Goal: Task Accomplishment & Management: Manage account settings

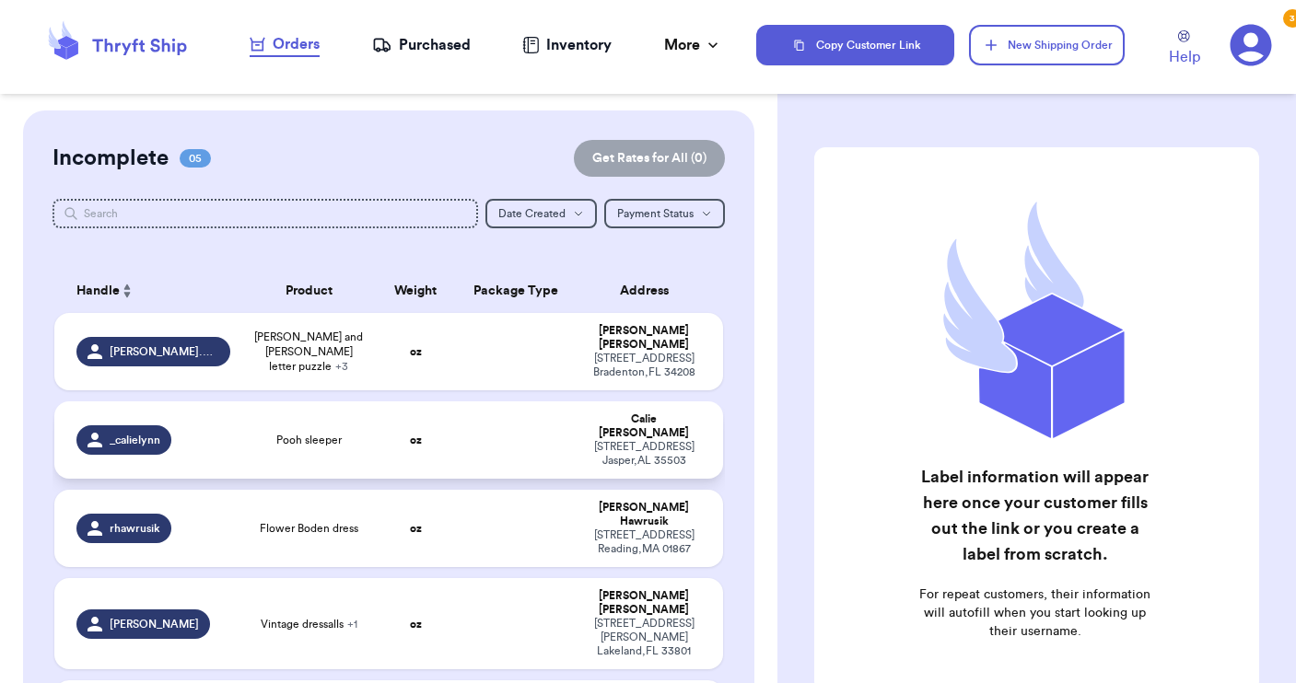
click at [493, 436] on td at bounding box center [516, 440] width 121 height 77
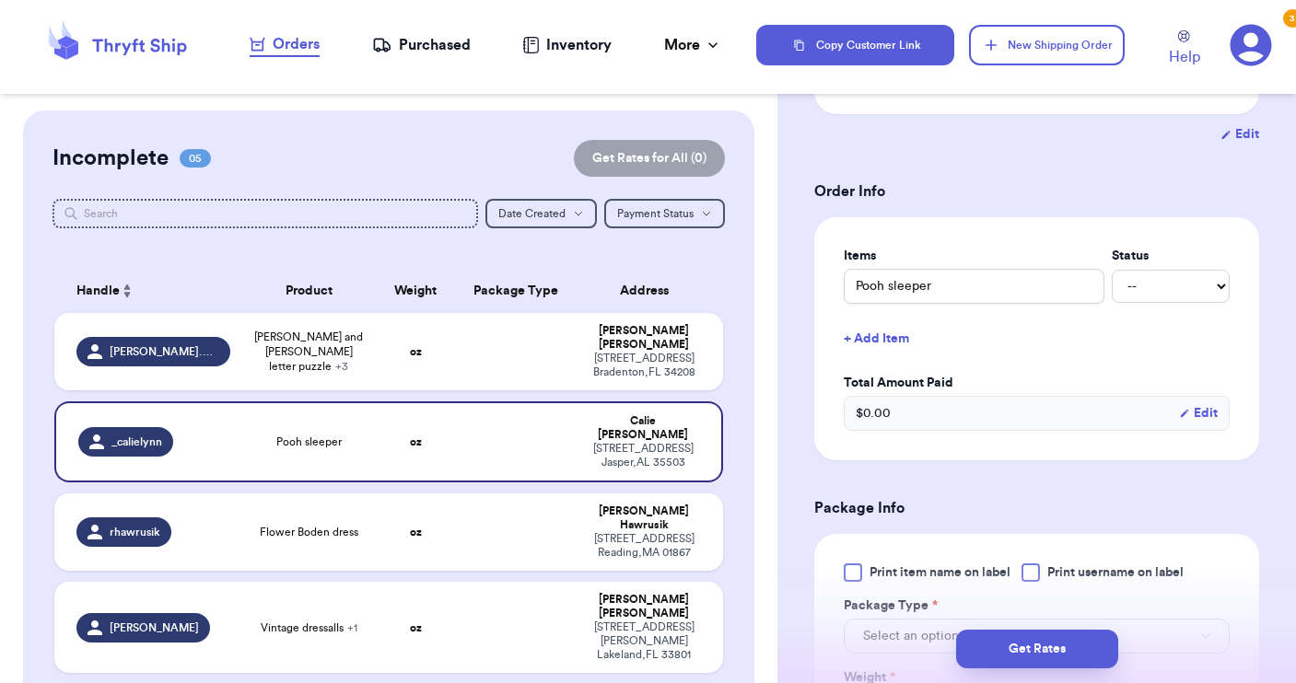
scroll to position [352, 0]
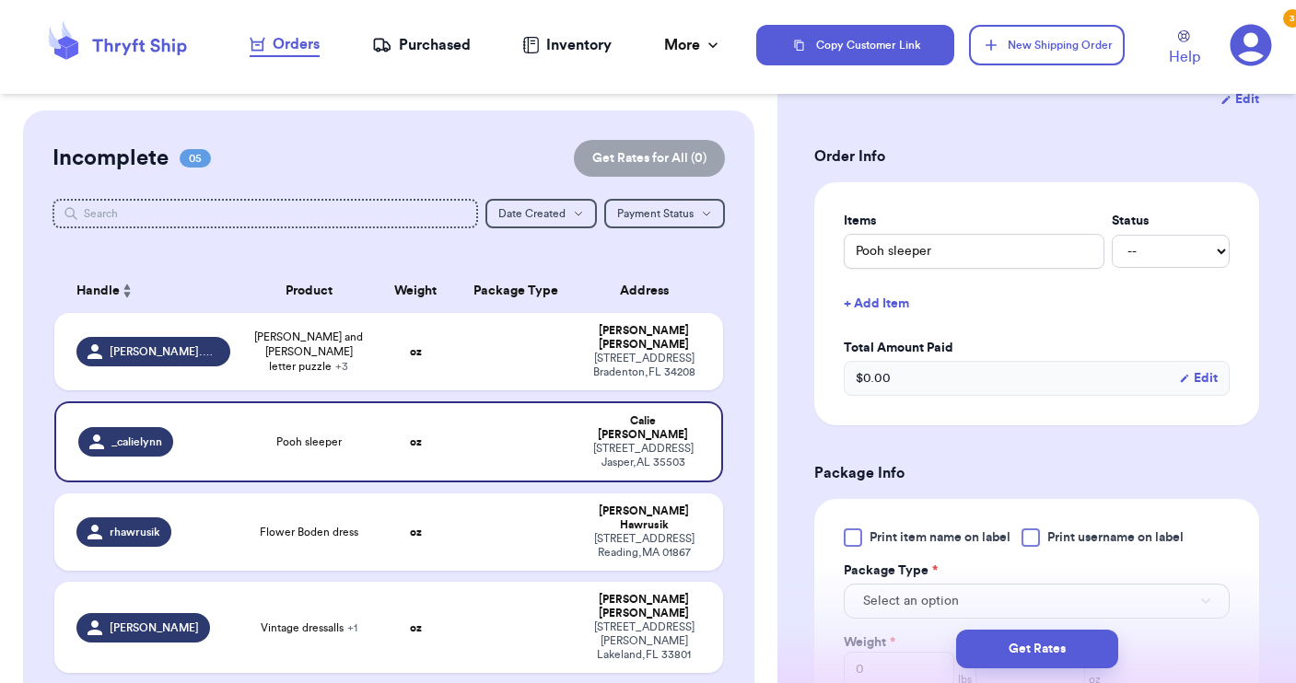
click at [1030, 547] on div at bounding box center [1030, 538] width 18 height 18
click at [0, 0] on input "Print username on label" at bounding box center [0, 0] width 0 height 0
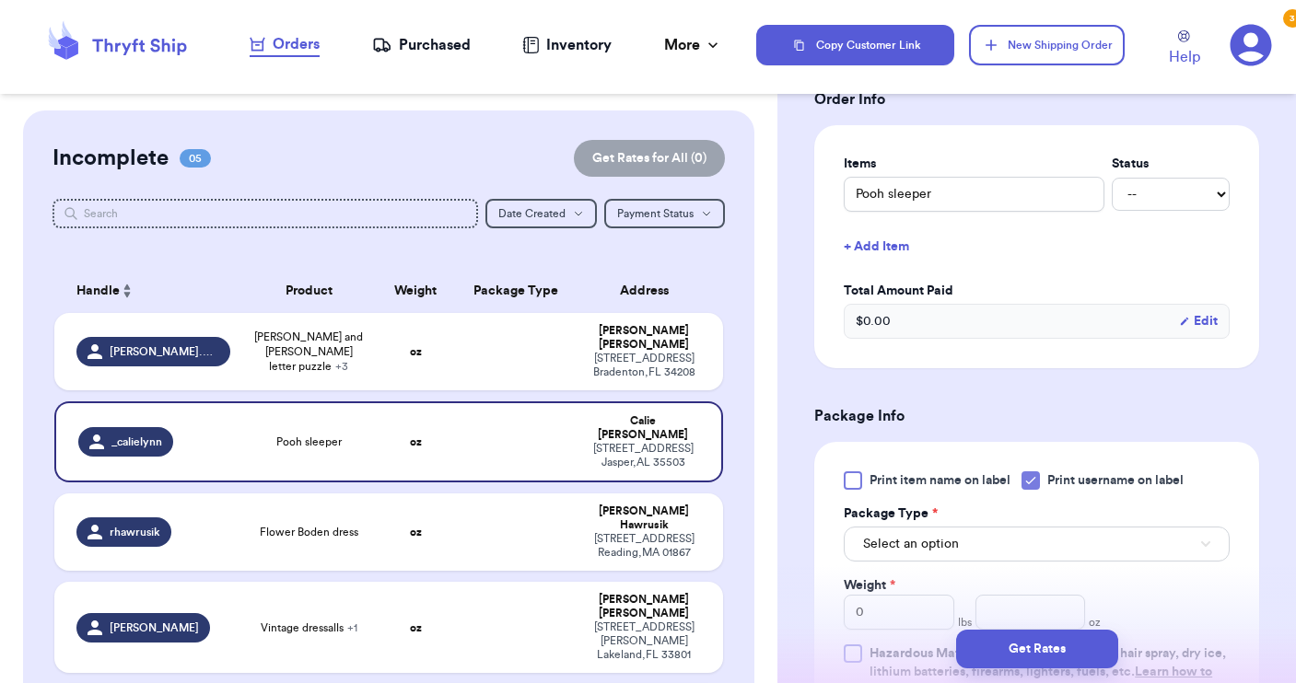
scroll to position [435, 0]
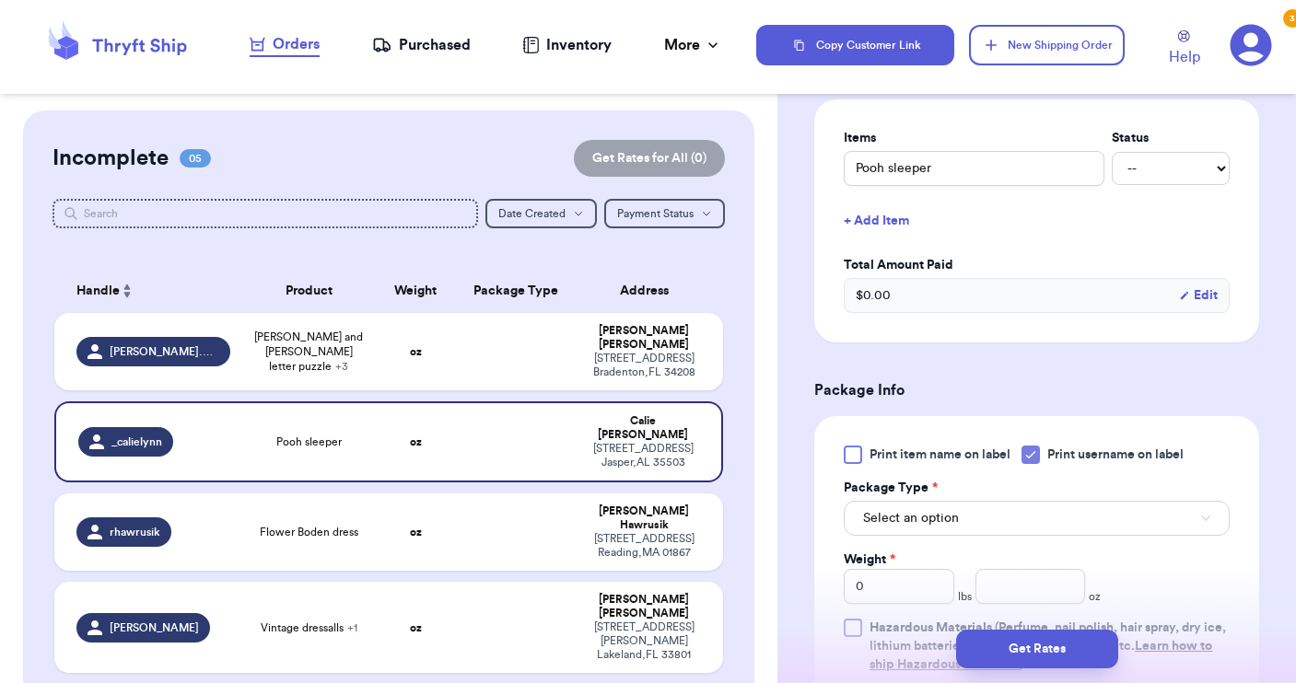
click at [993, 522] on button "Select an option" at bounding box center [1037, 518] width 386 height 35
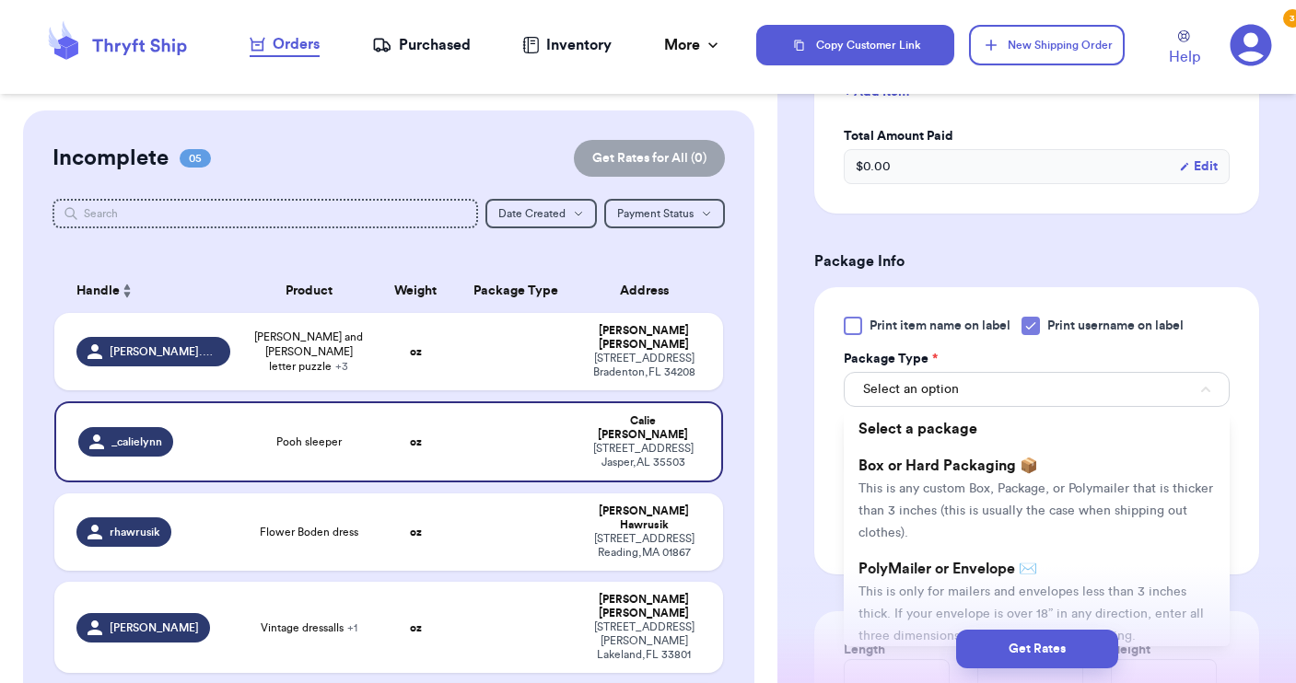
scroll to position [589, 0]
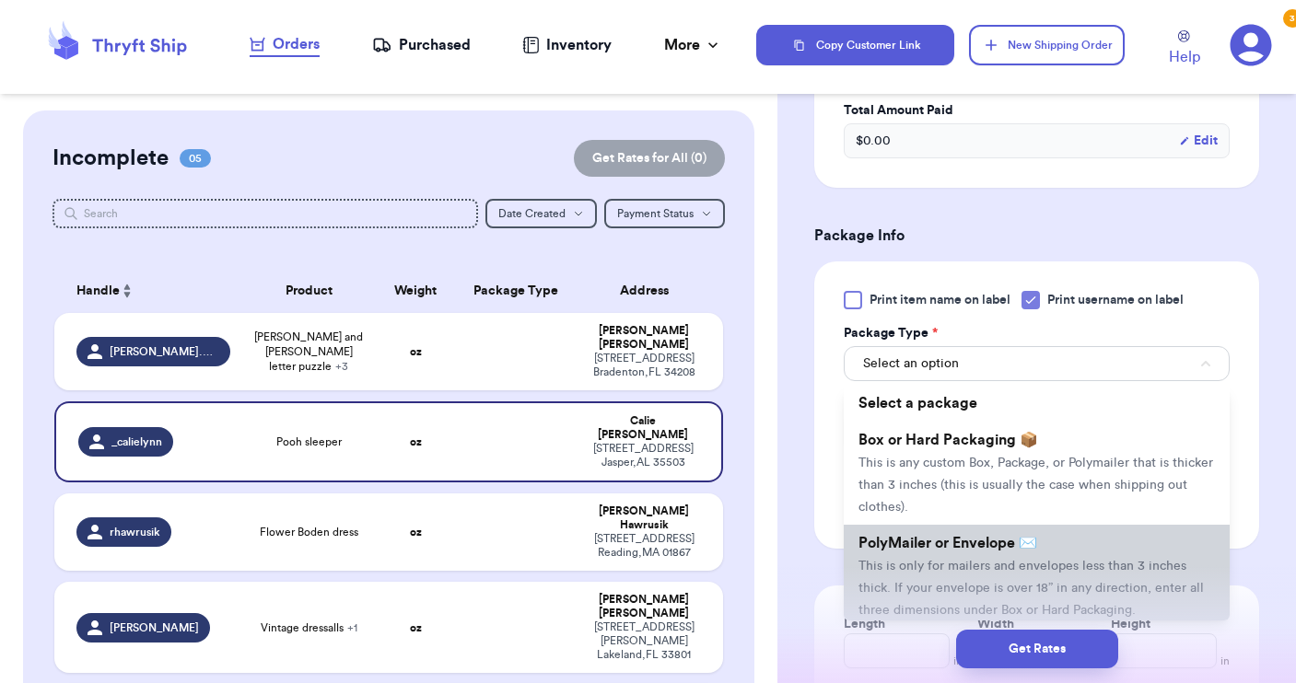
click at [978, 551] on span "PolyMailer or Envelope ✉️" at bounding box center [947, 543] width 179 height 15
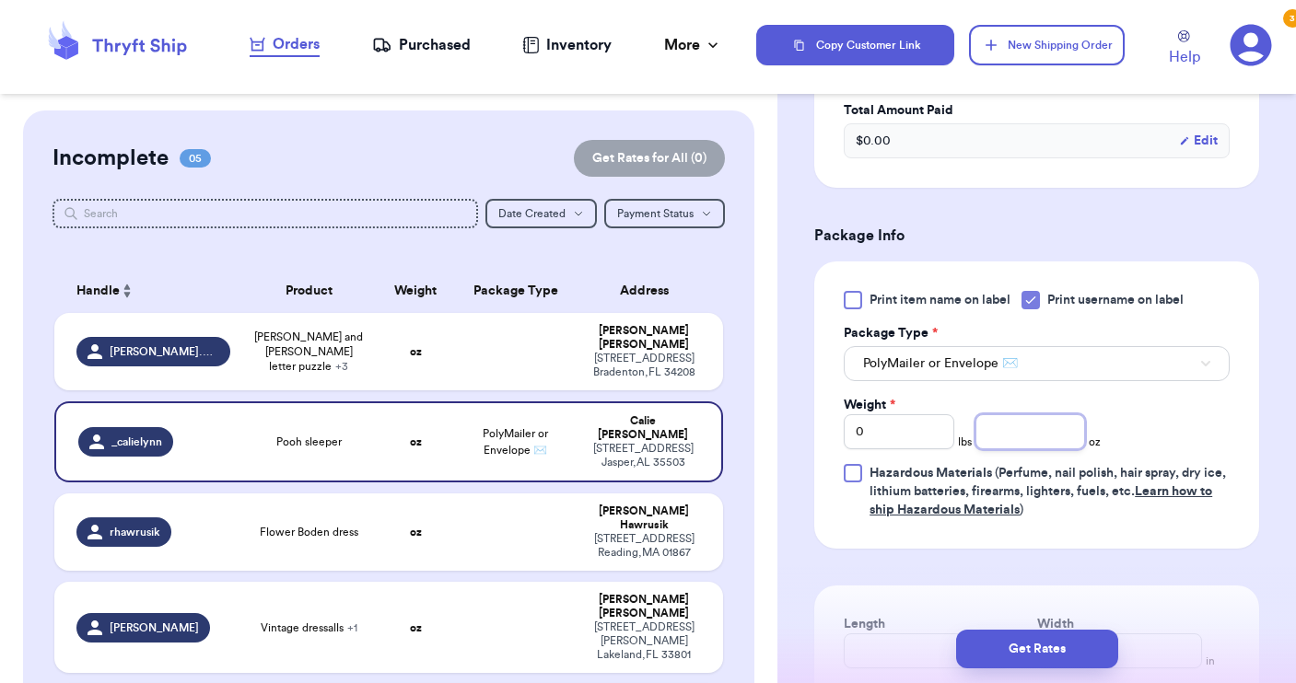
click at [1039, 438] on input "number" at bounding box center [1030, 431] width 111 height 35
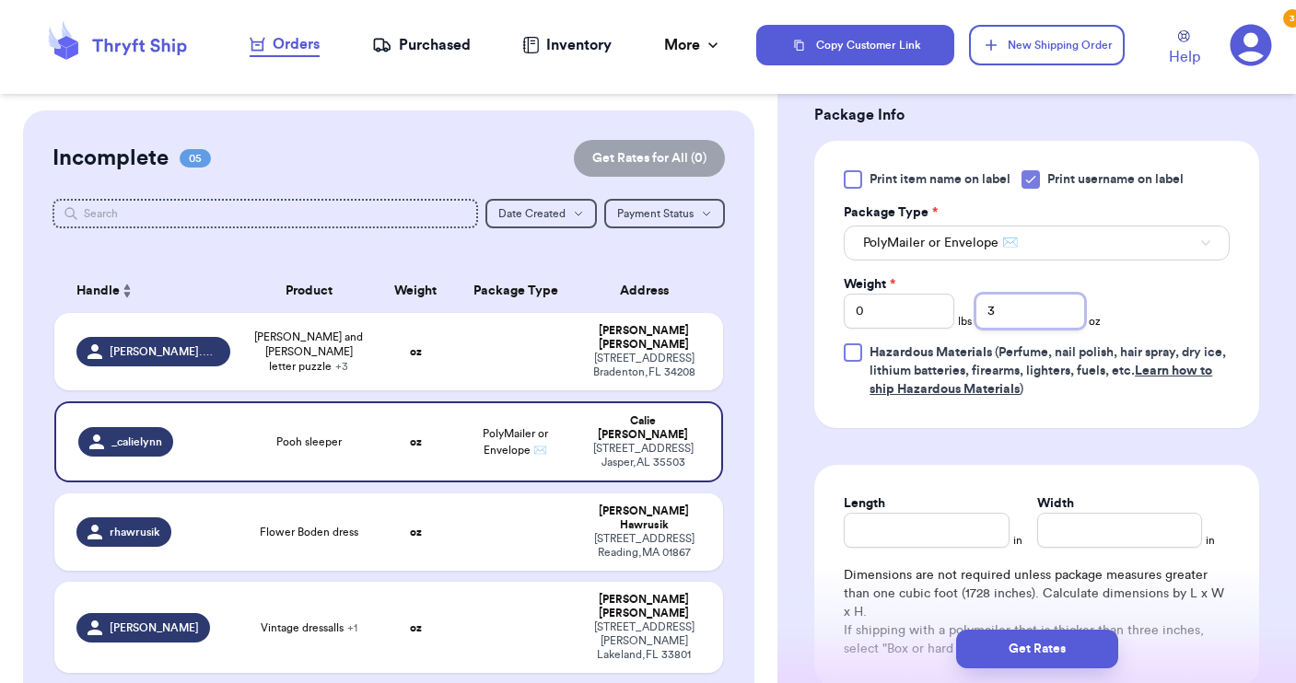
scroll to position [721, 0]
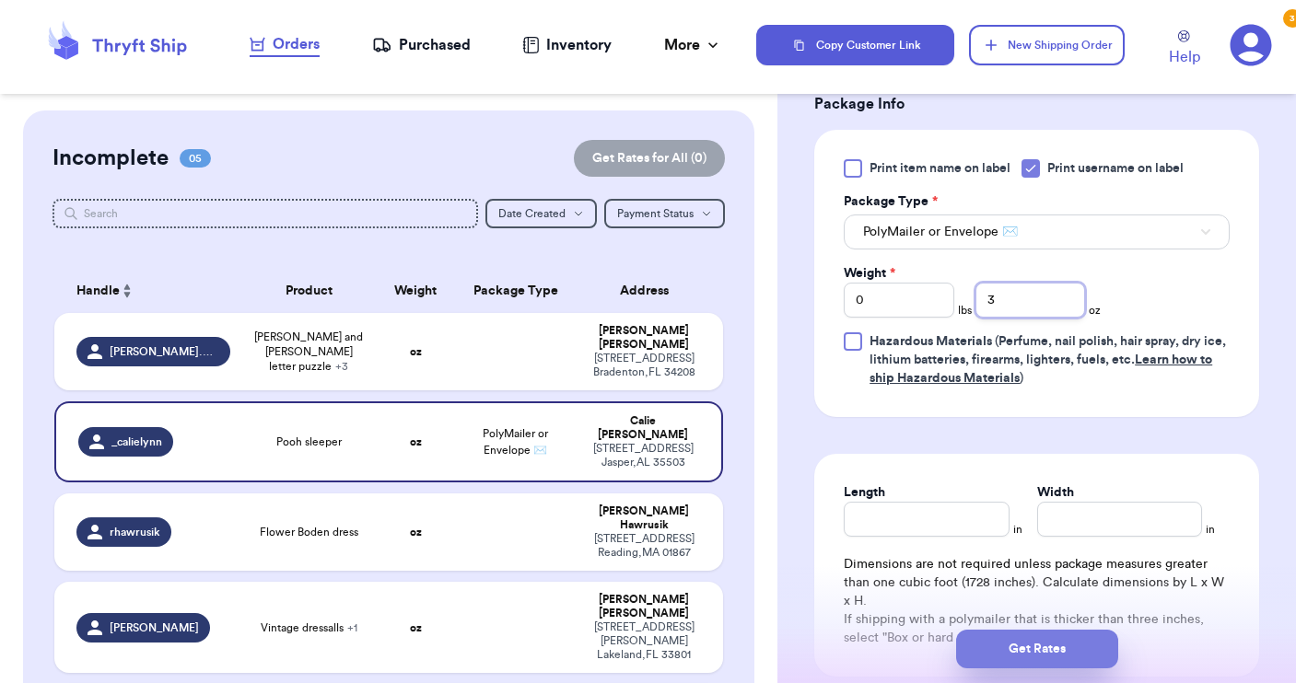
type input "3"
click at [1065, 652] on button "Get Rates" at bounding box center [1037, 649] width 162 height 39
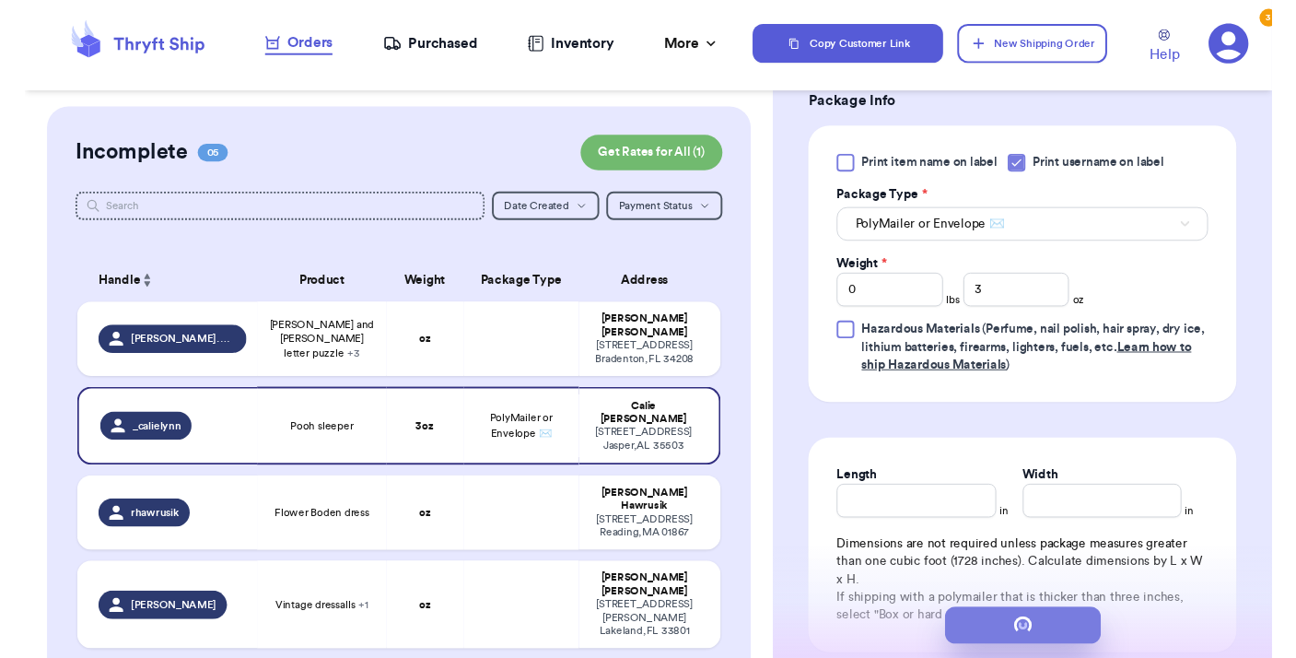
scroll to position [0, 0]
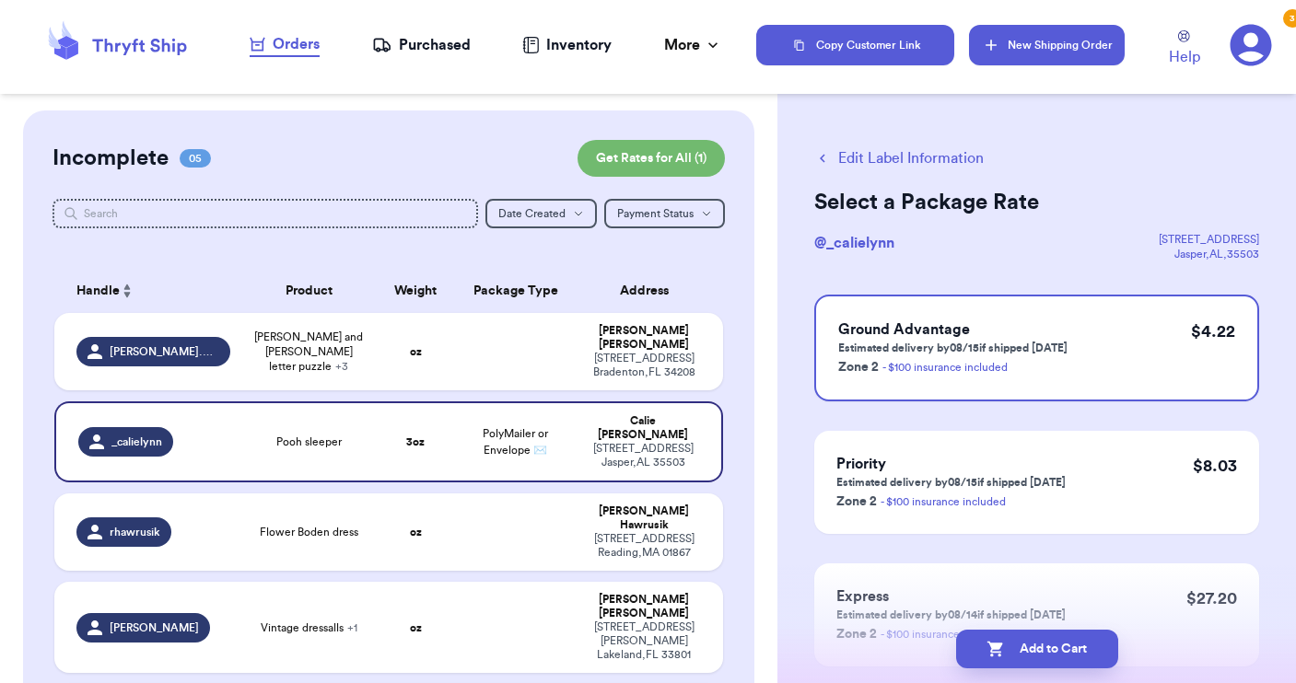
click at [997, 44] on icon "button" at bounding box center [991, 45] width 18 height 18
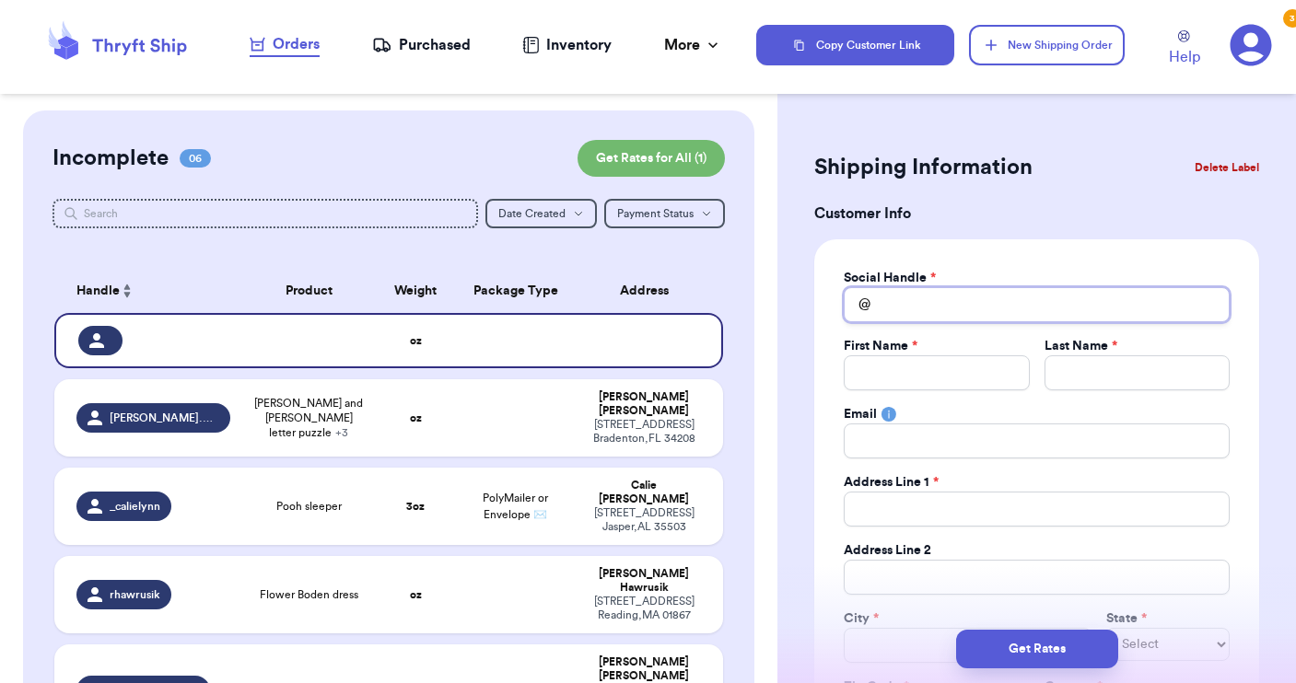
click at [901, 297] on input "Total Amount Paid" at bounding box center [1037, 304] width 386 height 35
type input "n"
type input "n_"
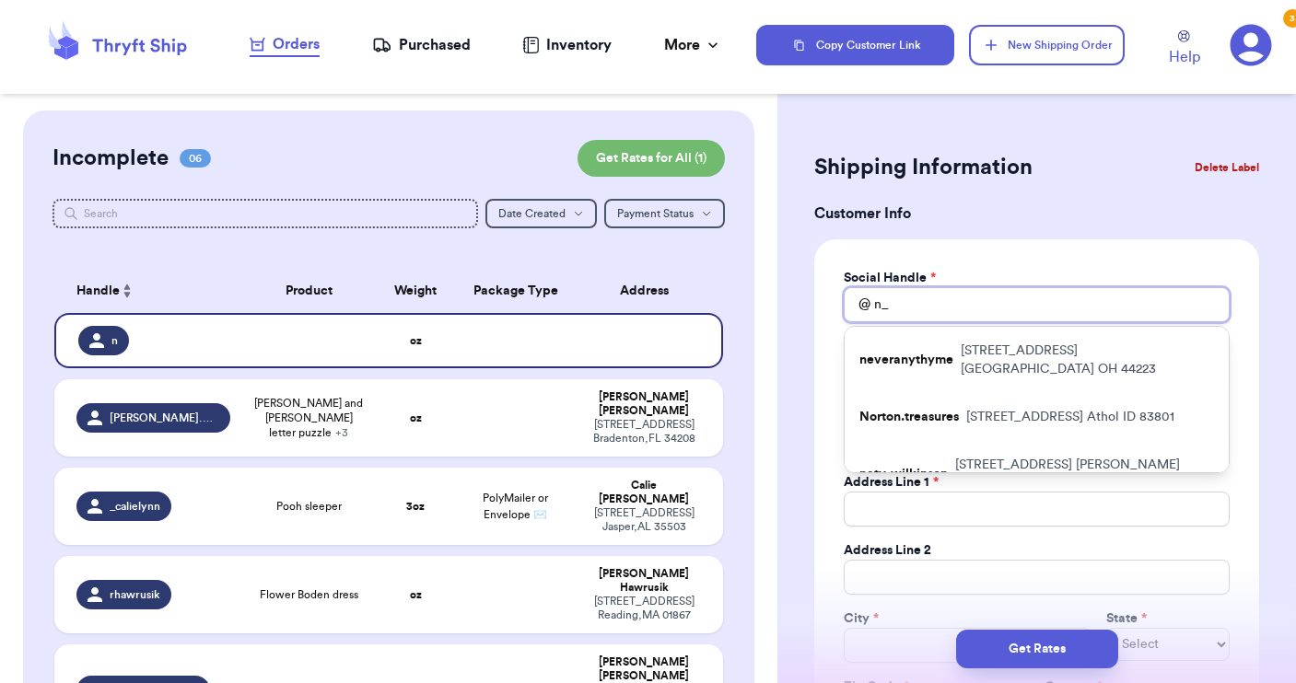
type input "n__"
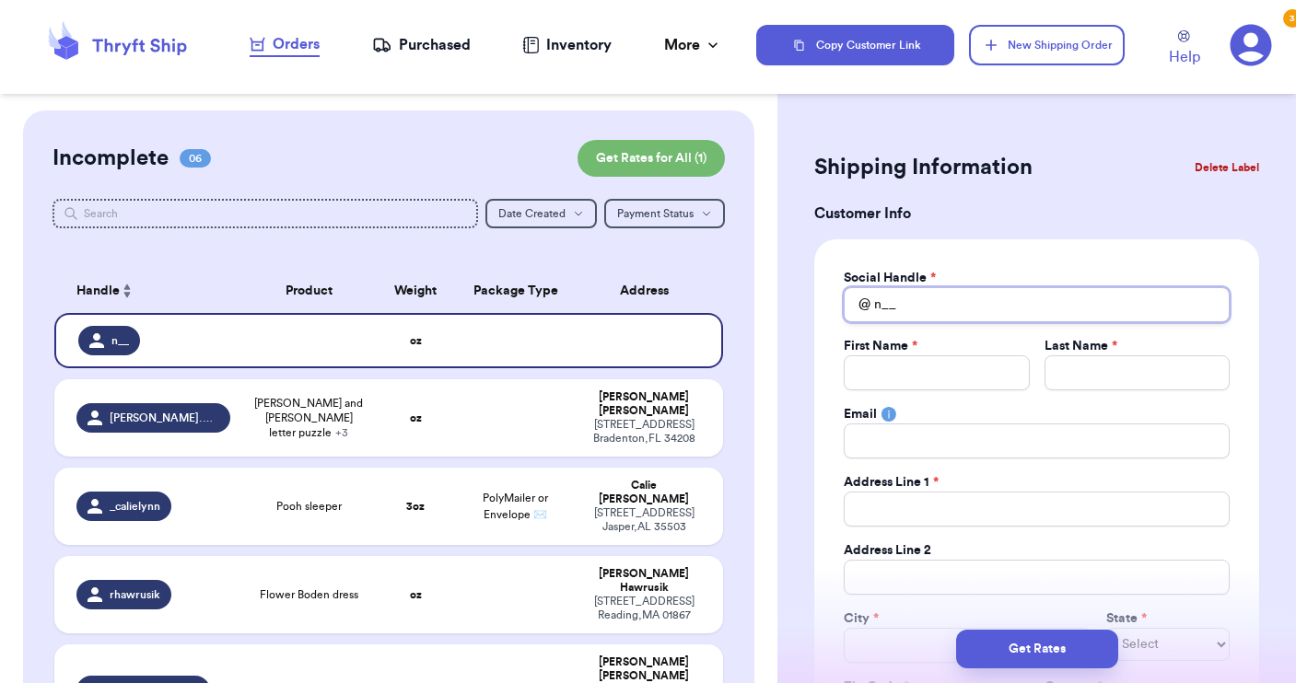
type input "n__d"
type input "n__du"
type input "n__dun"
type input "n__dunn"
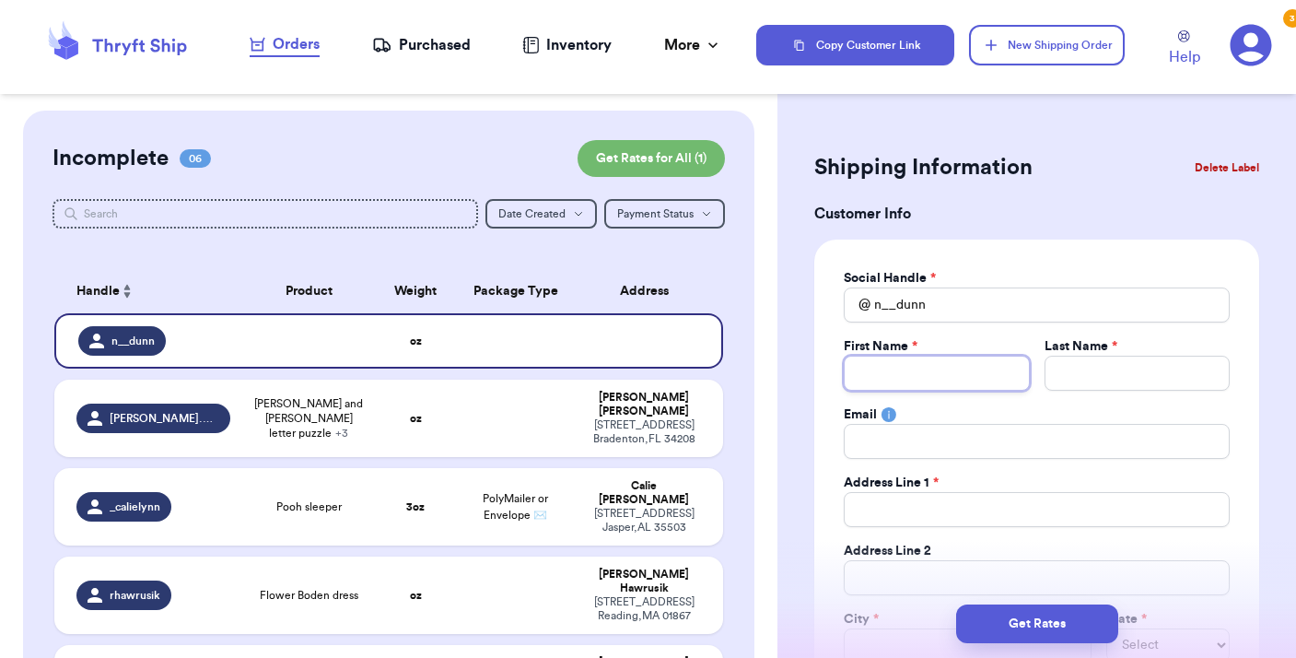
type input "N"
type input "Ni"
type input "Nic"
type input "Nico"
type input "[PERSON_NAME]"
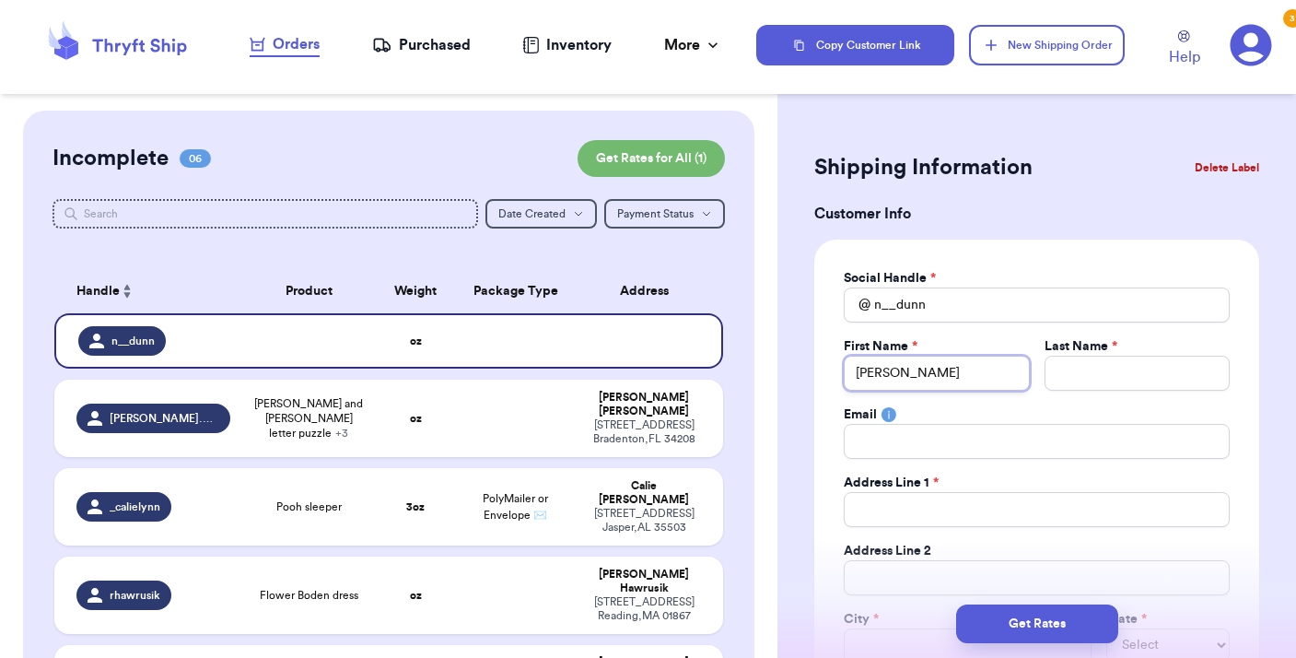
type input "[PERSON_NAME]"
type input "D"
type input "Du"
type input "Dun"
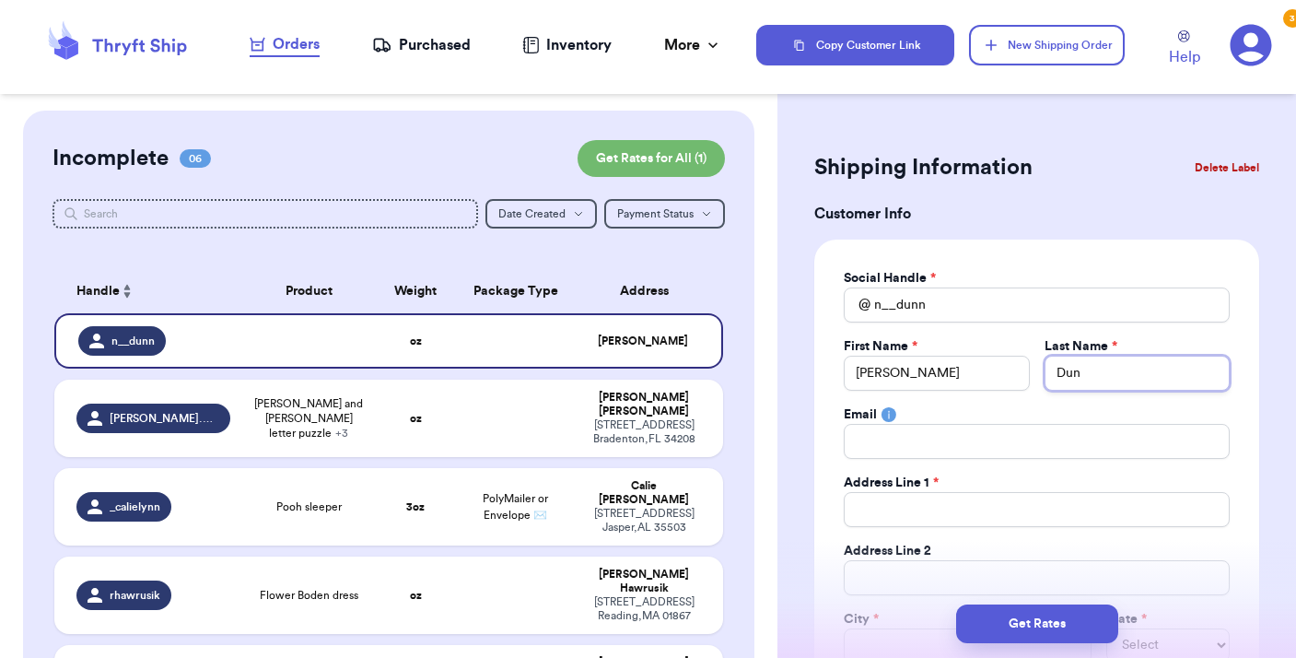
type input "[PERSON_NAME]"
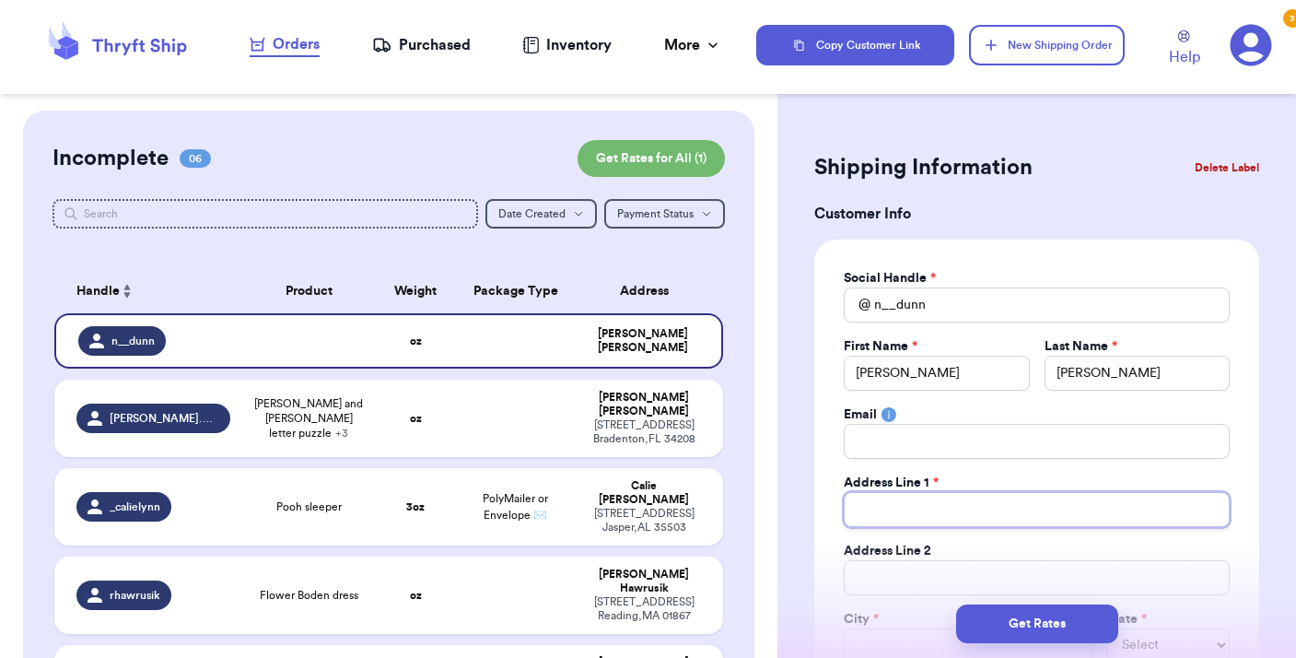
type input "3"
type input "39"
type input "39 H"
type input "39 Hi"
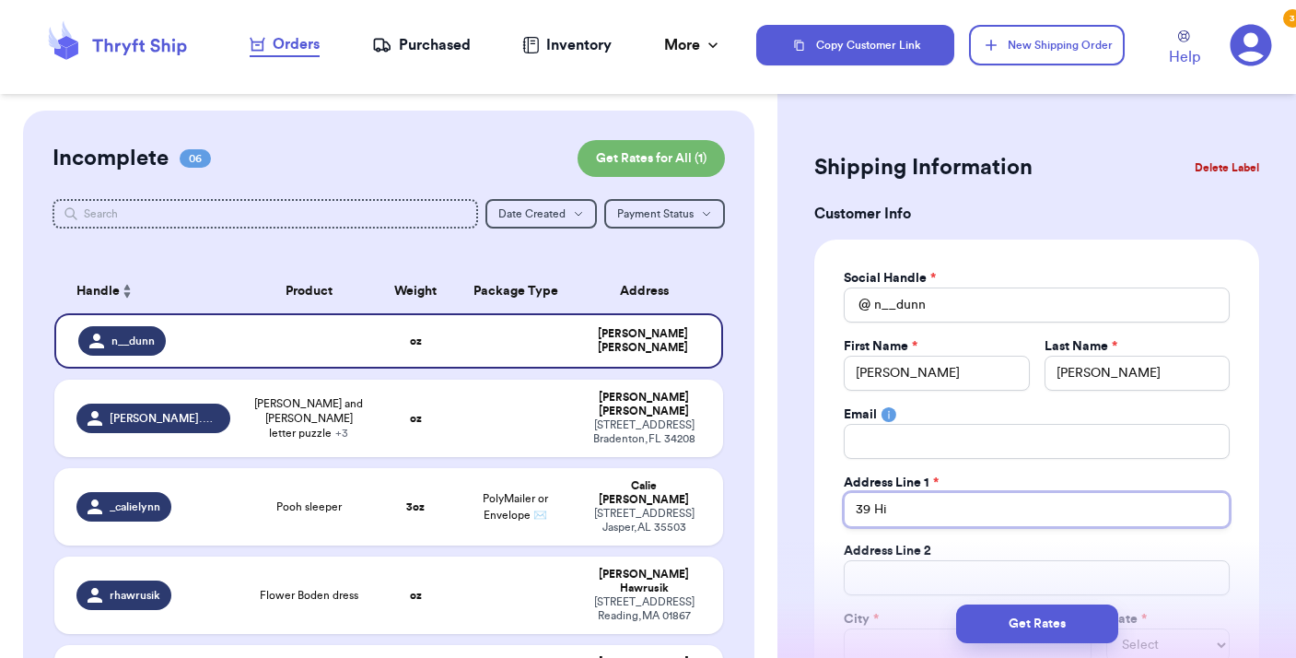
type input "39 Hig"
type input "39 High"
type input "39 High S"
type input "[STREET_ADDRESS]"
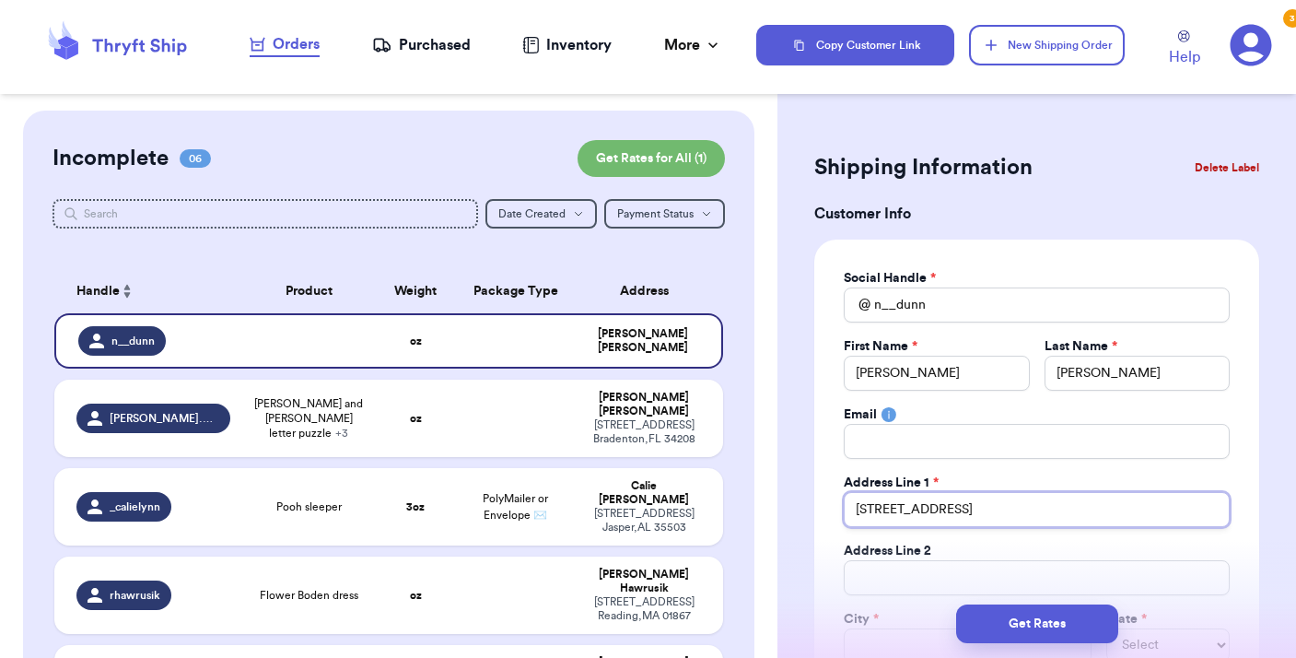
type input "[STREET_ADDRESS]"
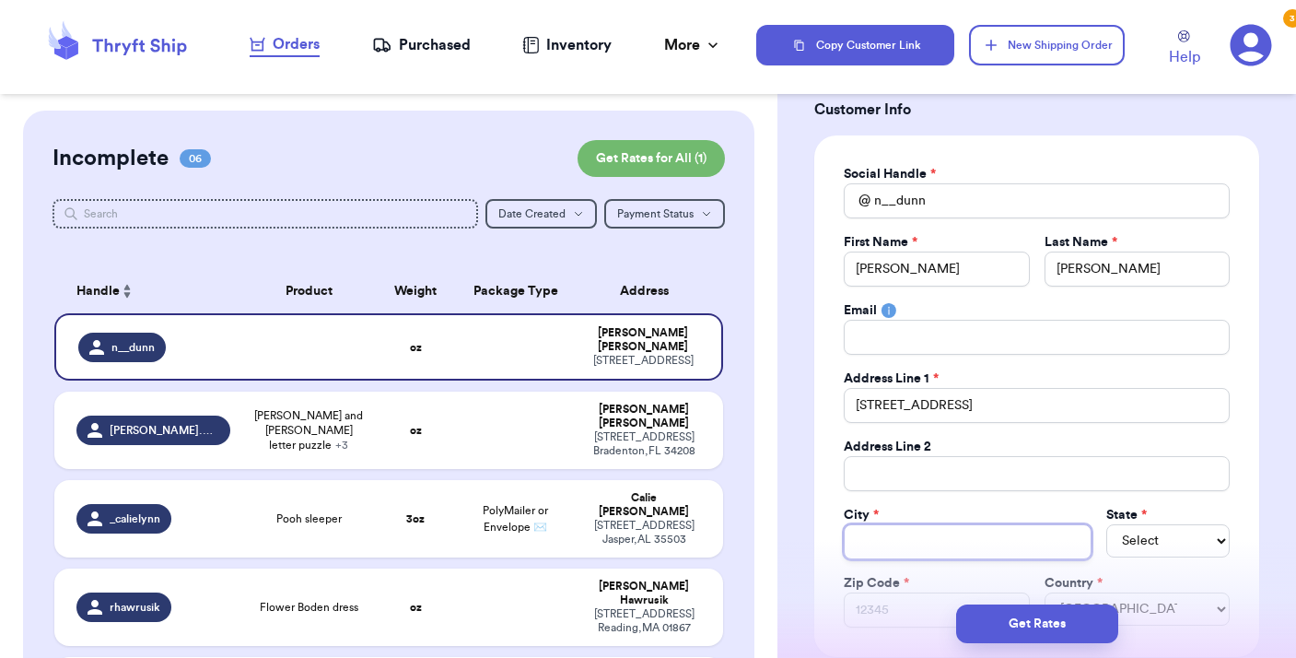
scroll to position [108, 0]
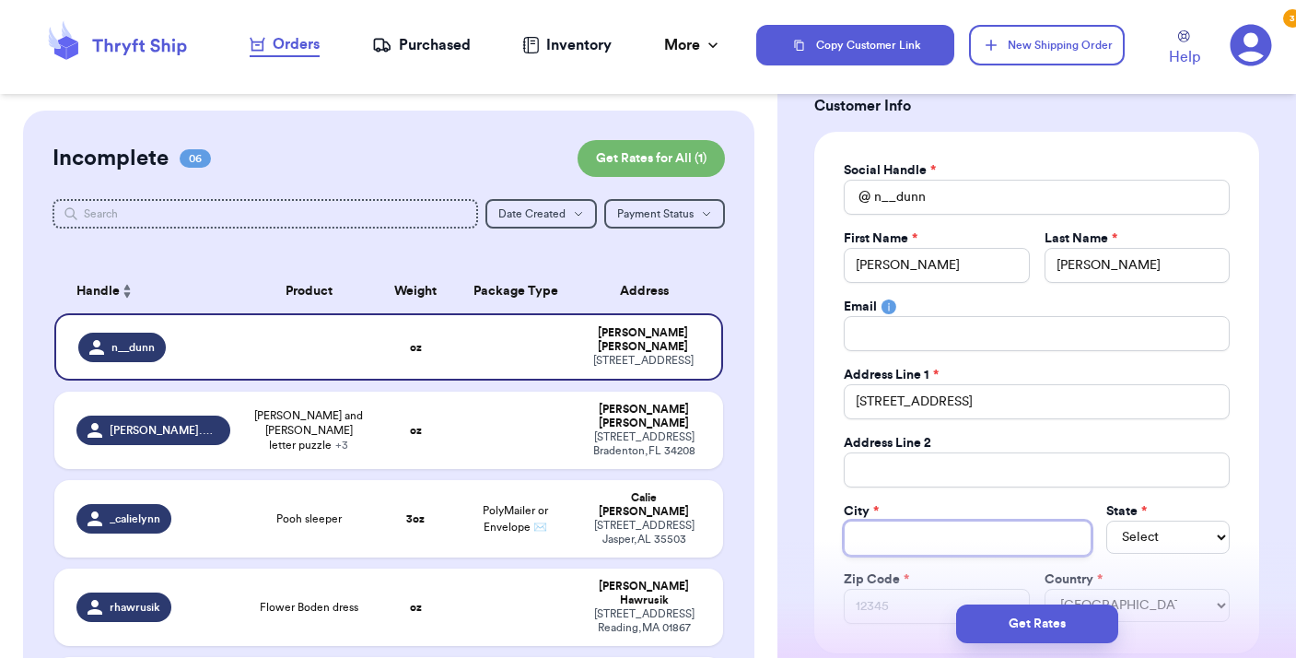
type input "A"
type input "As"
type input "Ash"
type input "Asha"
type input "Ashaw"
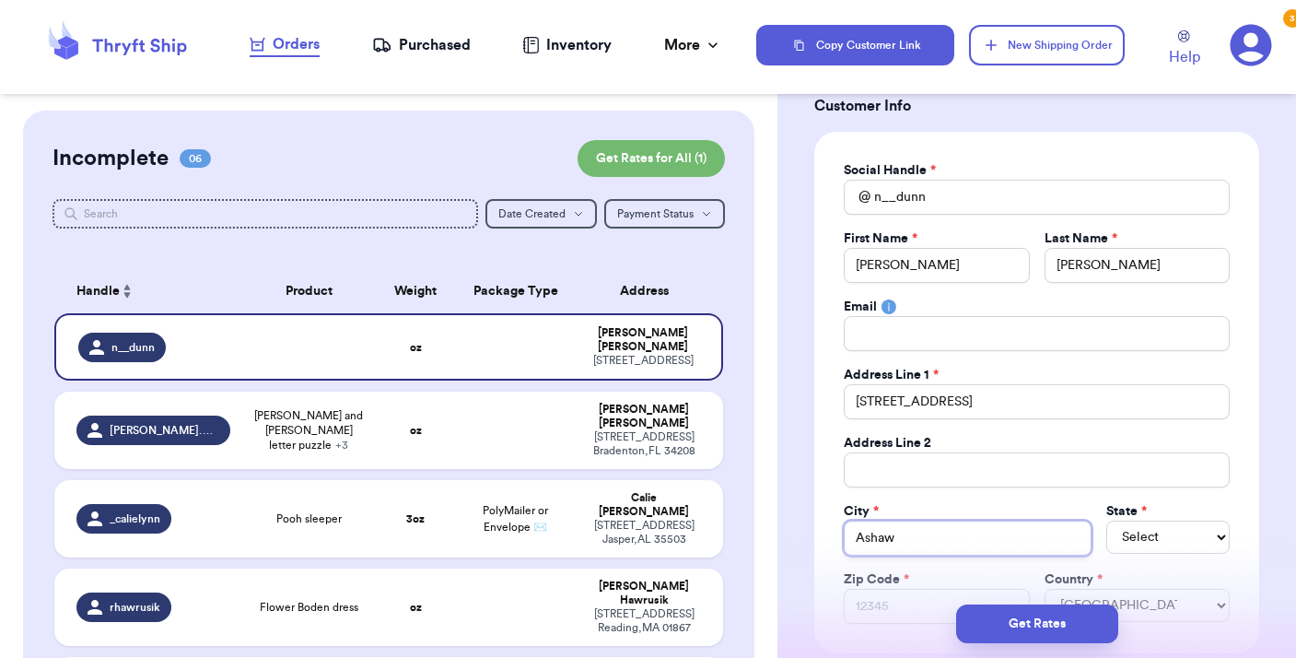
type input "Ashawa"
type input "Ashaway"
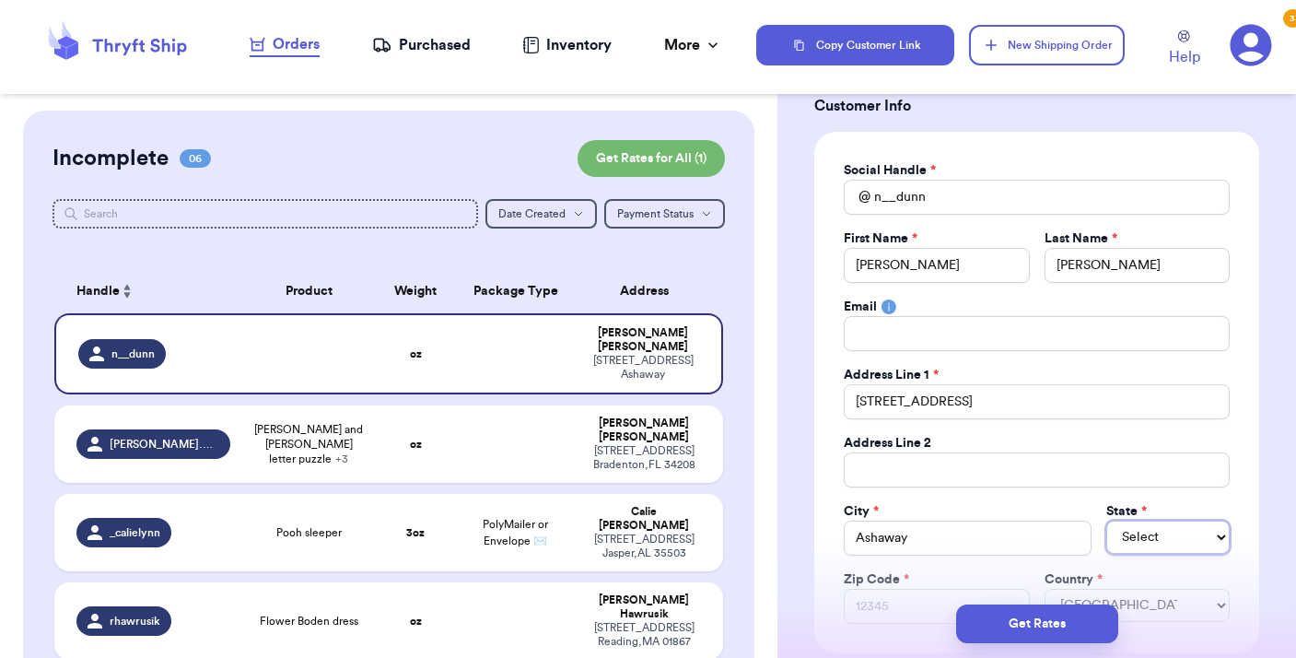
select select "RI"
type input "0"
type input "02"
type input "028"
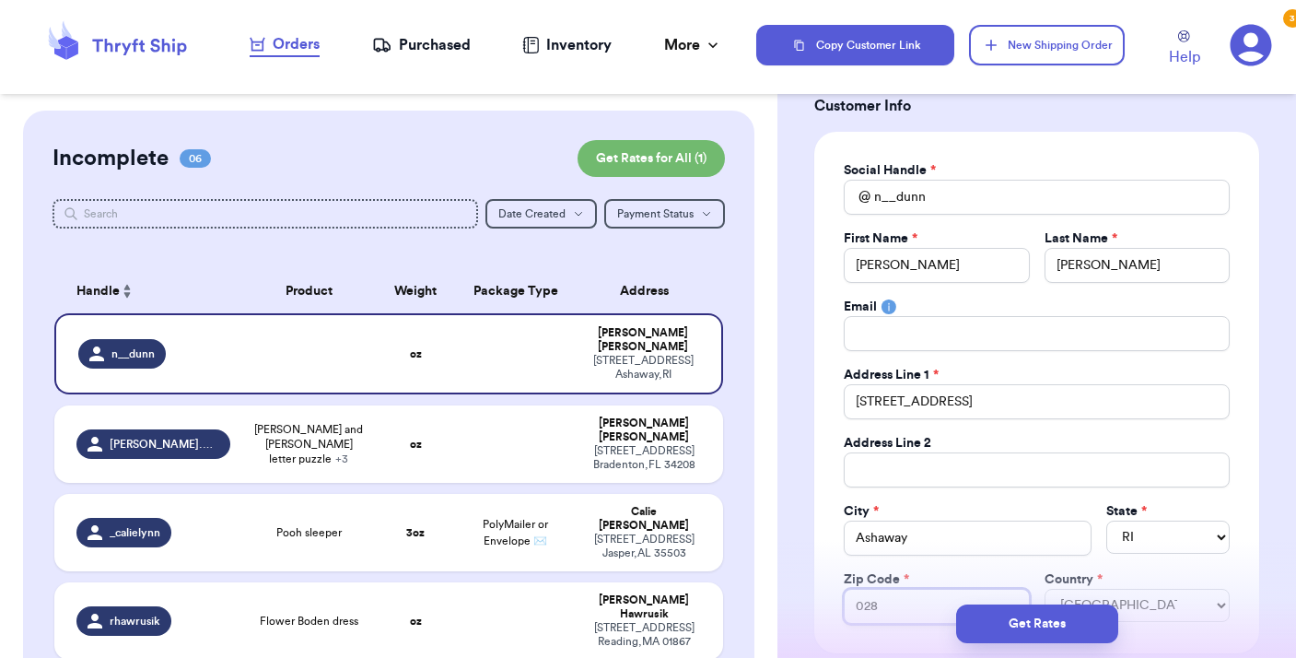
type input "0280"
type input "02804"
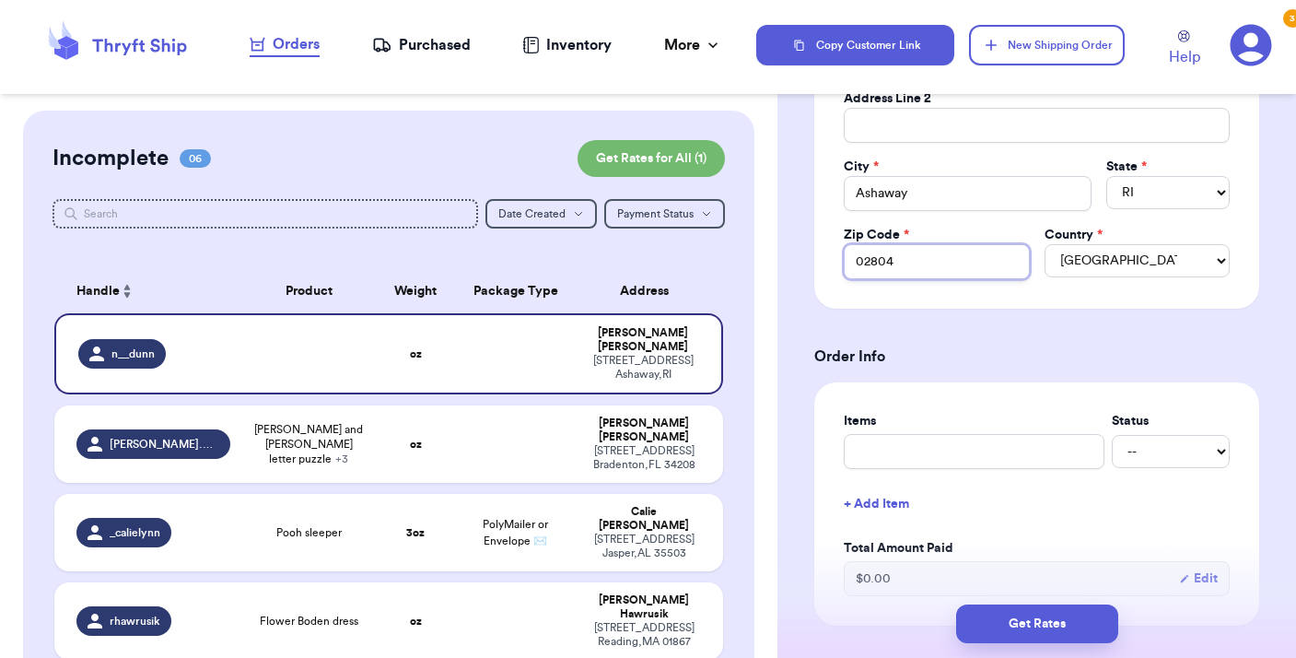
scroll to position [493, 0]
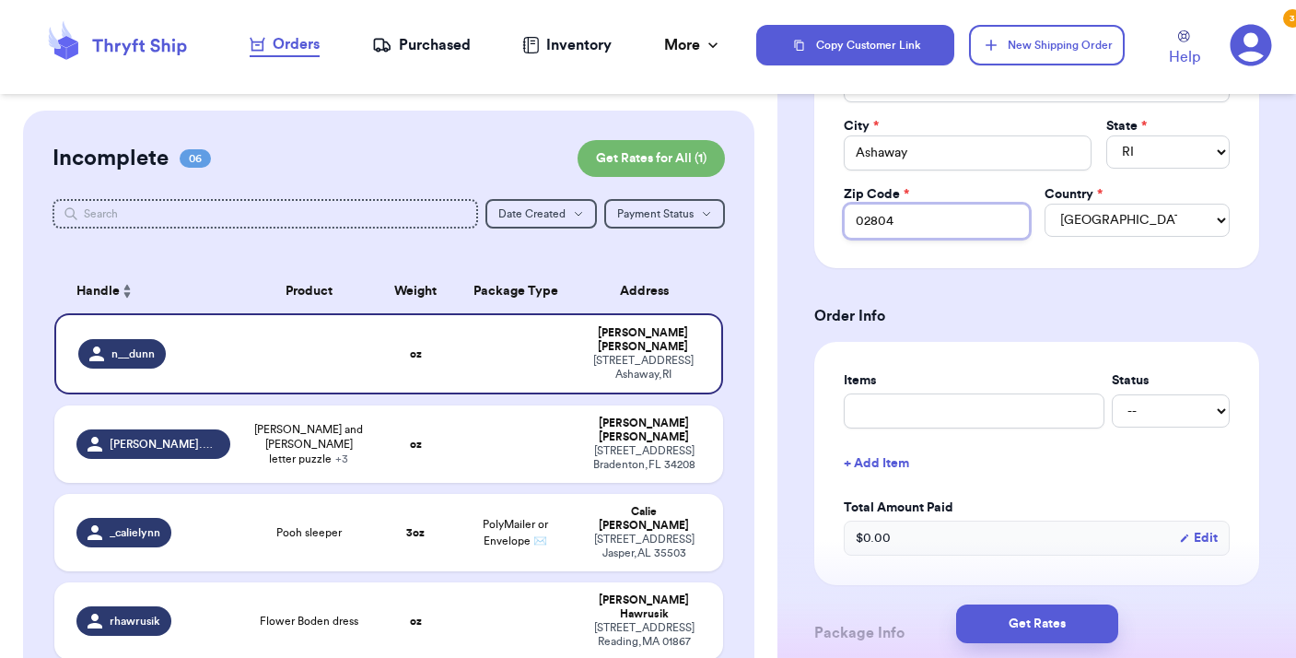
type input "02804"
type input "c"
type input "cl"
type input "clo"
type input "clot"
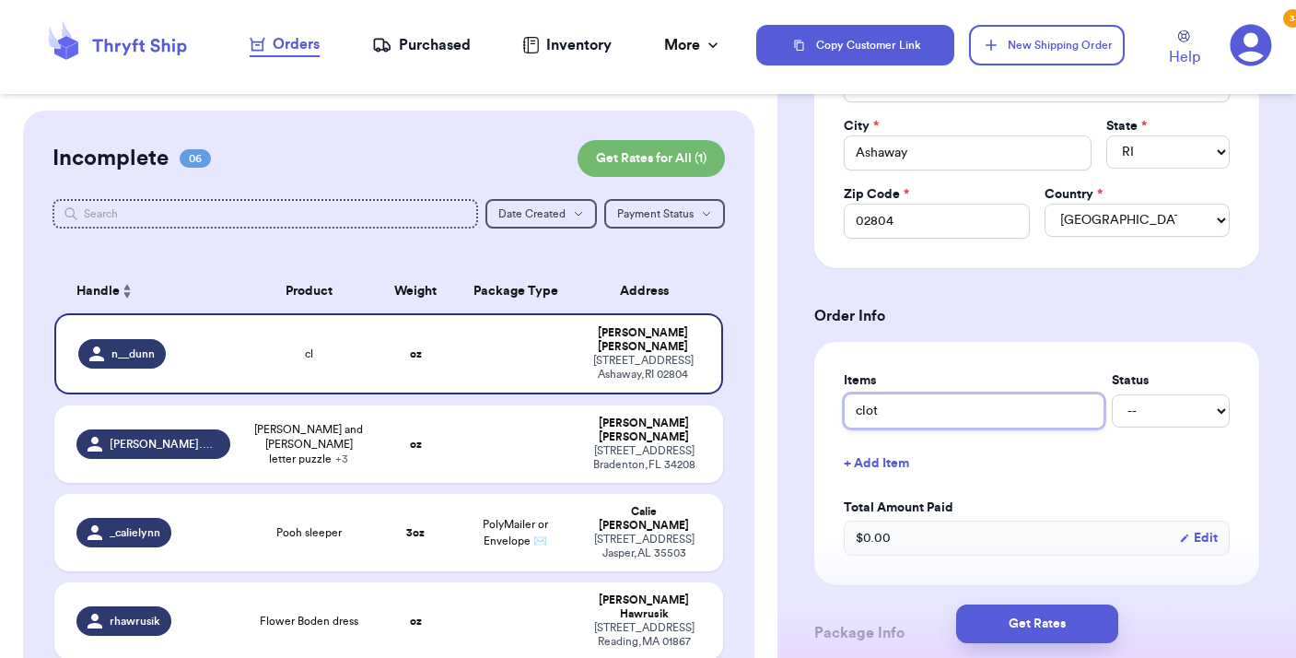
type input "cloth"
type input "clothe"
type input "clothes"
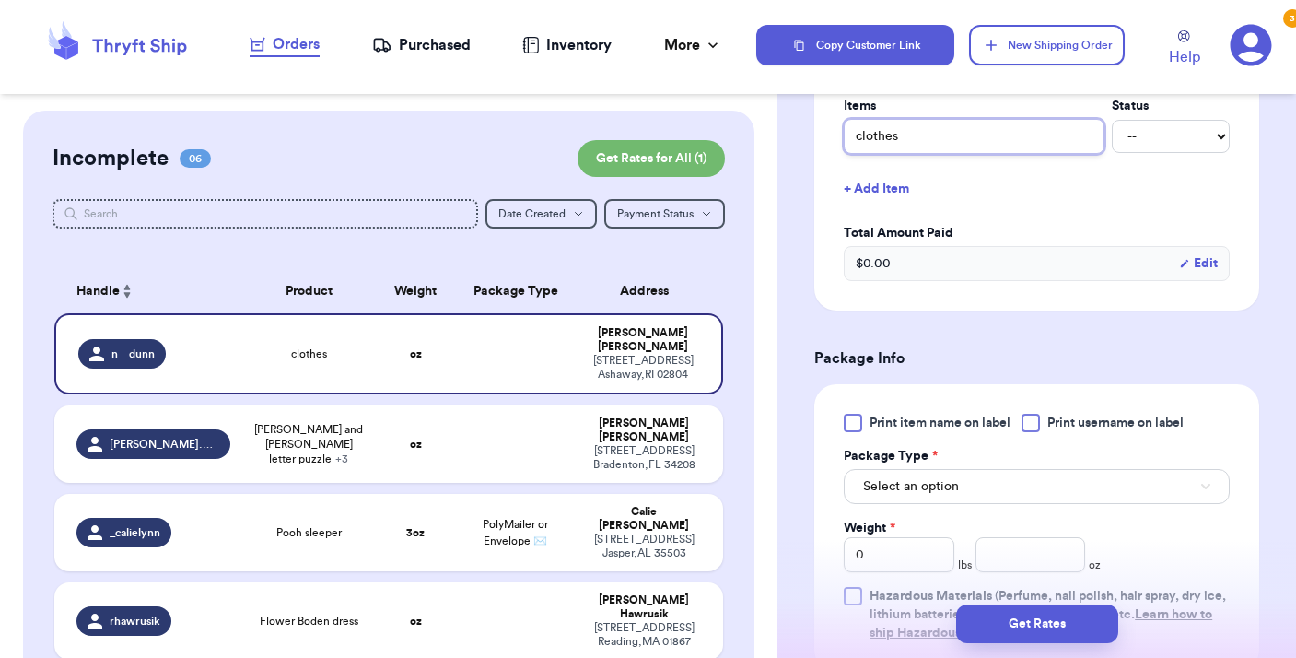
scroll to position [784, 0]
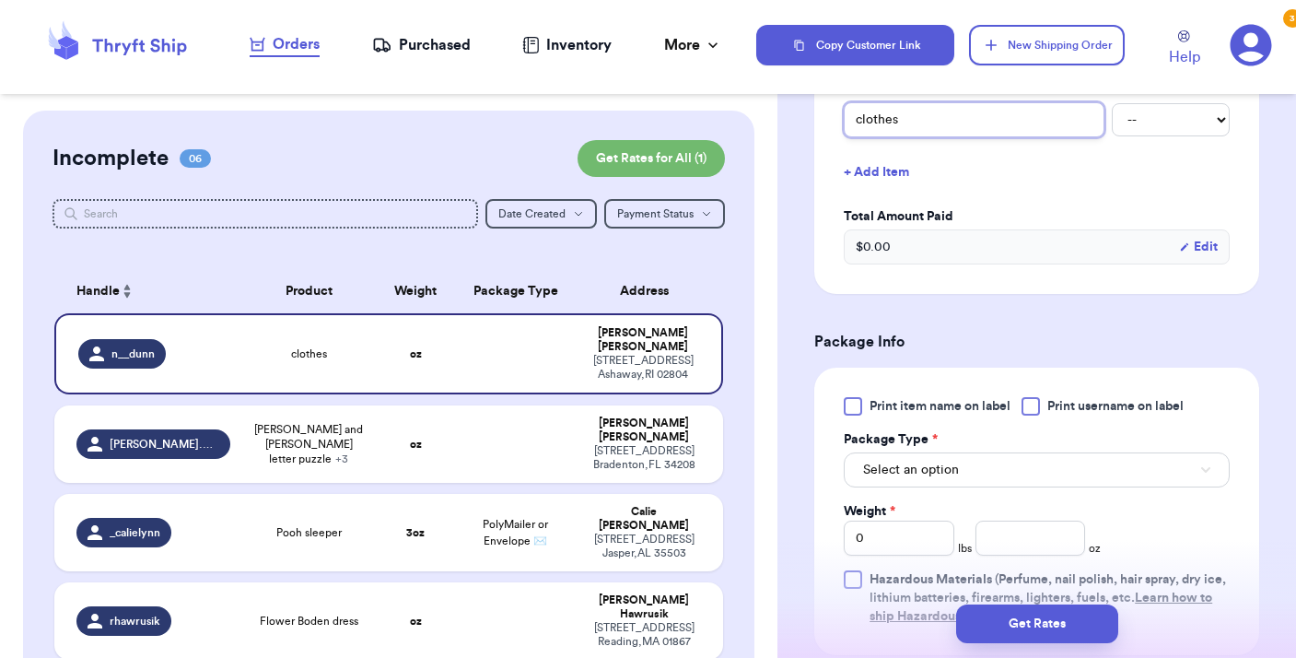
type input "clothes"
click at [1032, 411] on div at bounding box center [1030, 406] width 18 height 18
click at [0, 0] on input "Print username on label" at bounding box center [0, 0] width 0 height 0
click at [1022, 469] on button "Select an option" at bounding box center [1037, 469] width 386 height 35
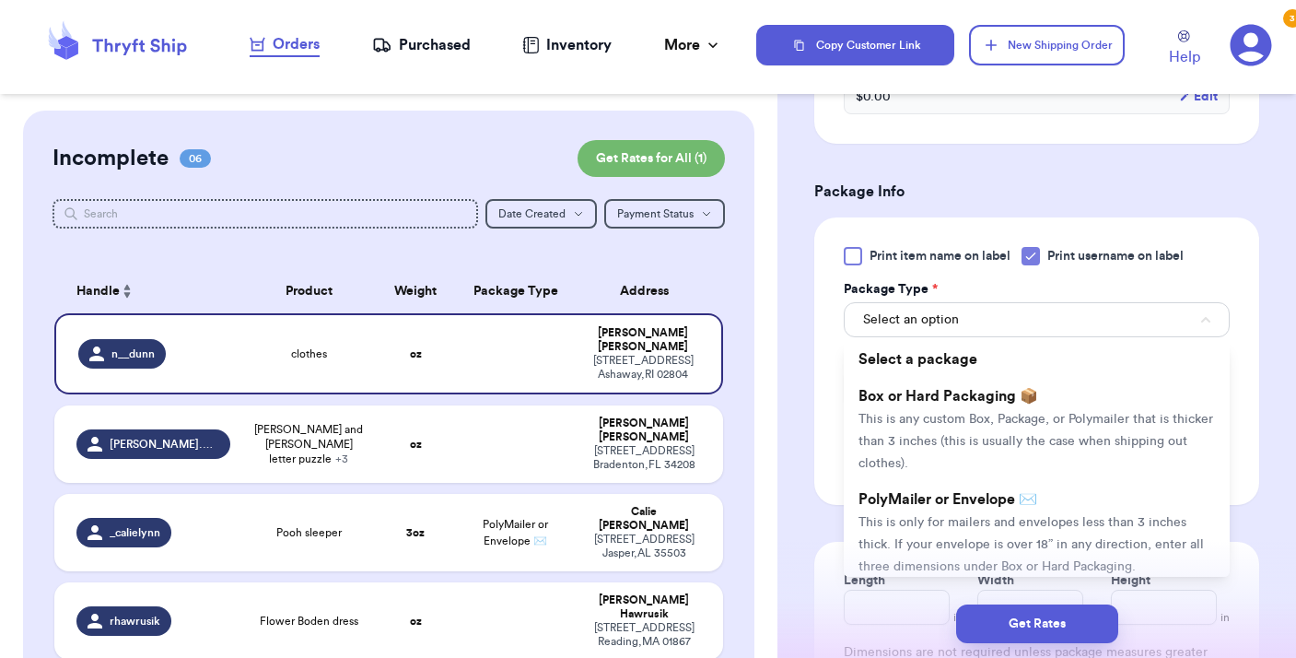
scroll to position [938, 0]
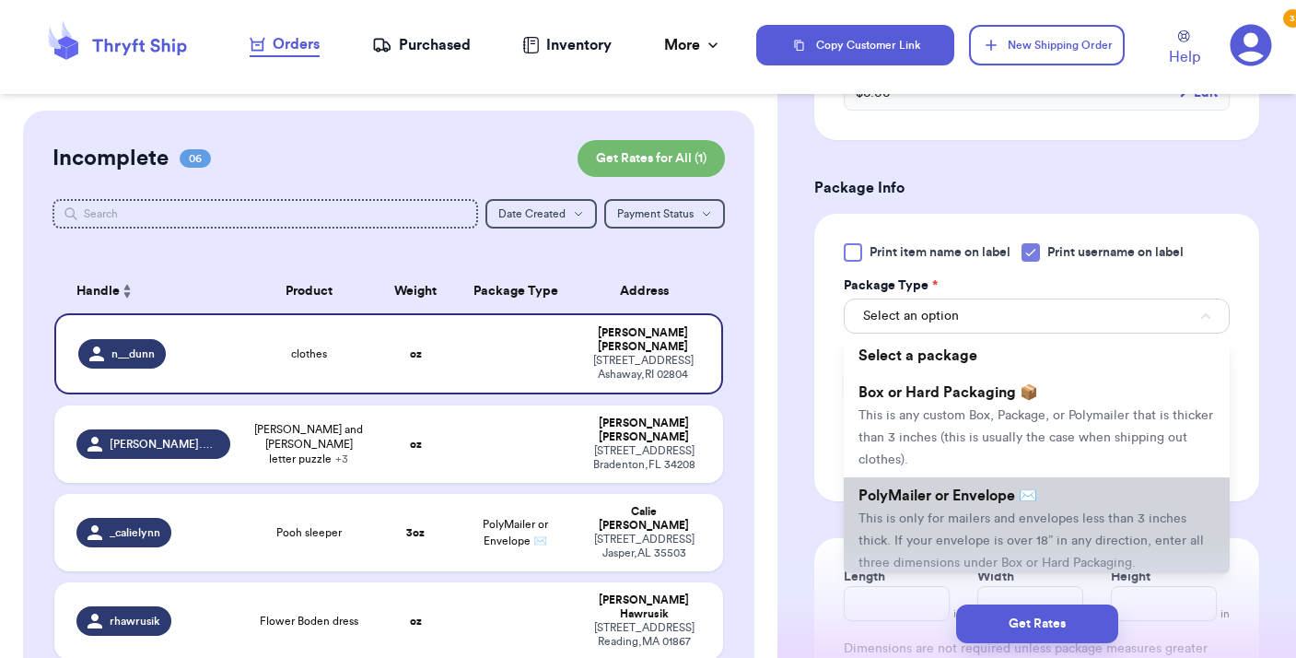
click at [995, 499] on span "PolyMailer or Envelope ✉️" at bounding box center [947, 495] width 179 height 15
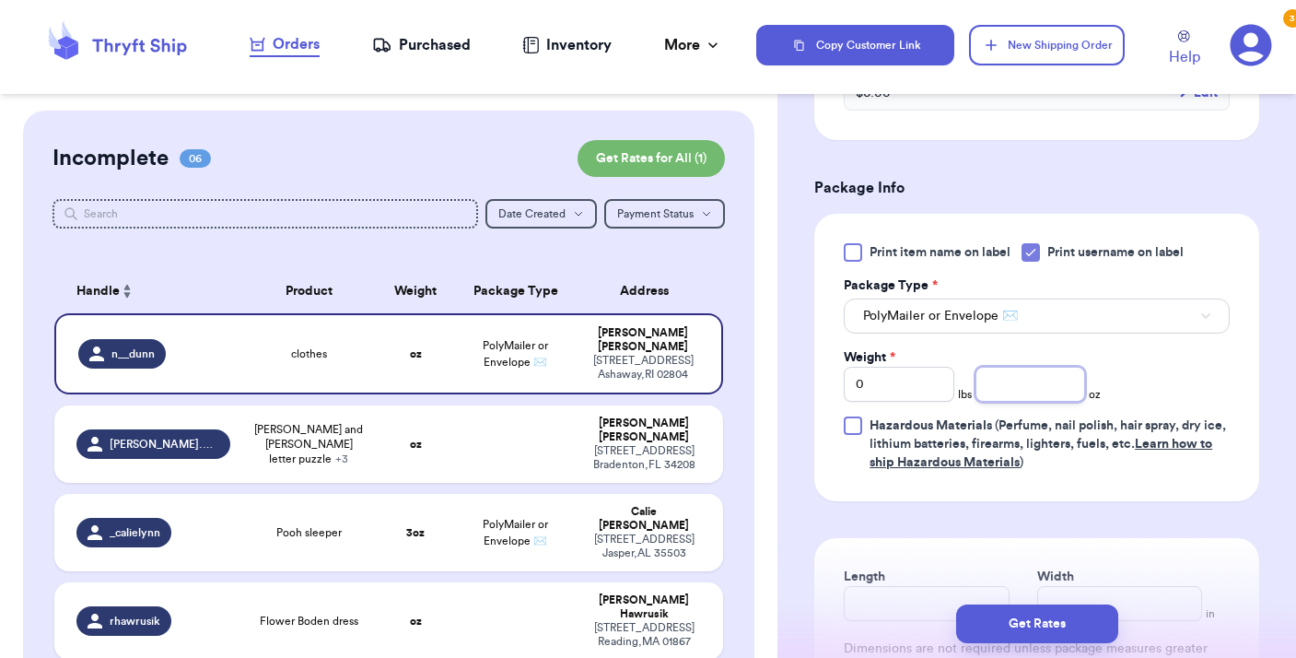
click at [1025, 391] on input "number" at bounding box center [1030, 384] width 111 height 35
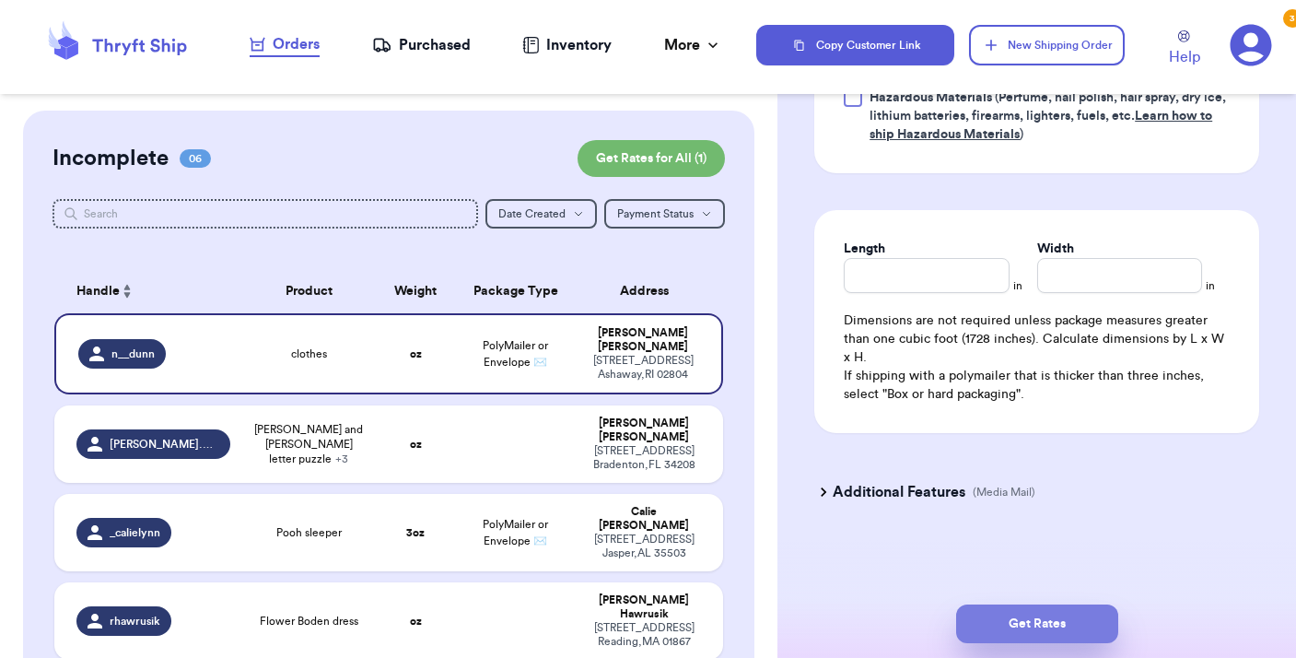
type input "9"
click at [1023, 628] on button "Get Rates" at bounding box center [1037, 623] width 162 height 39
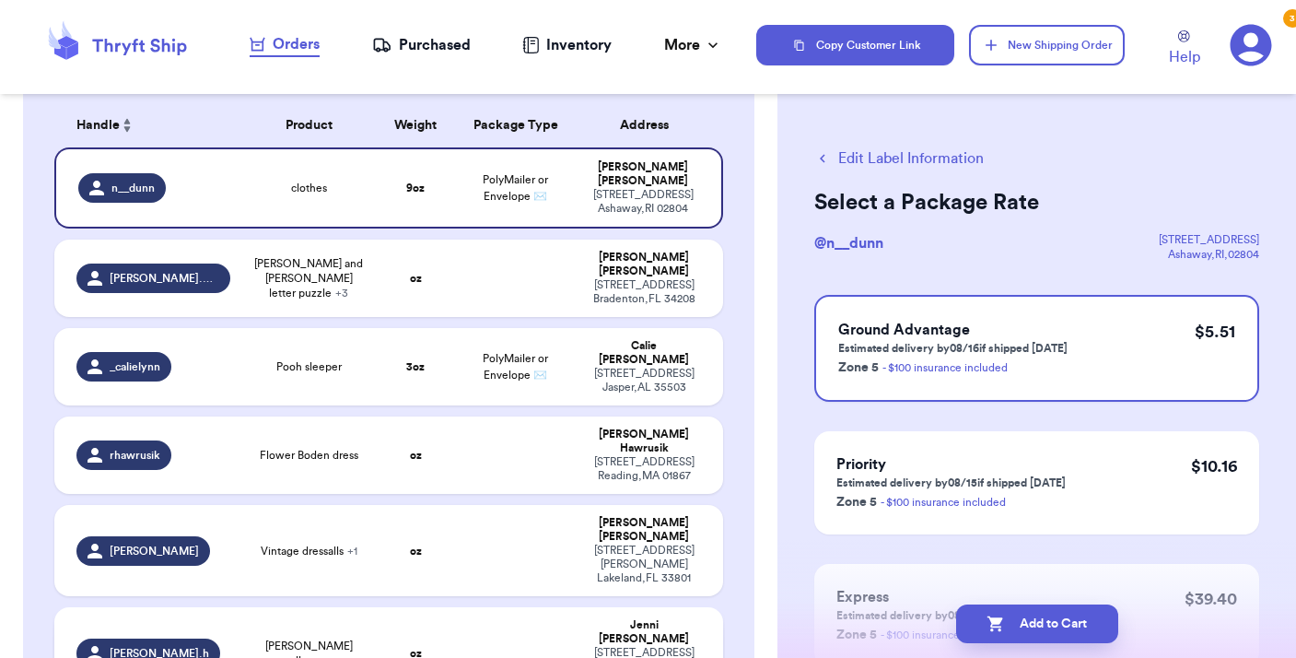
scroll to position [169, 0]
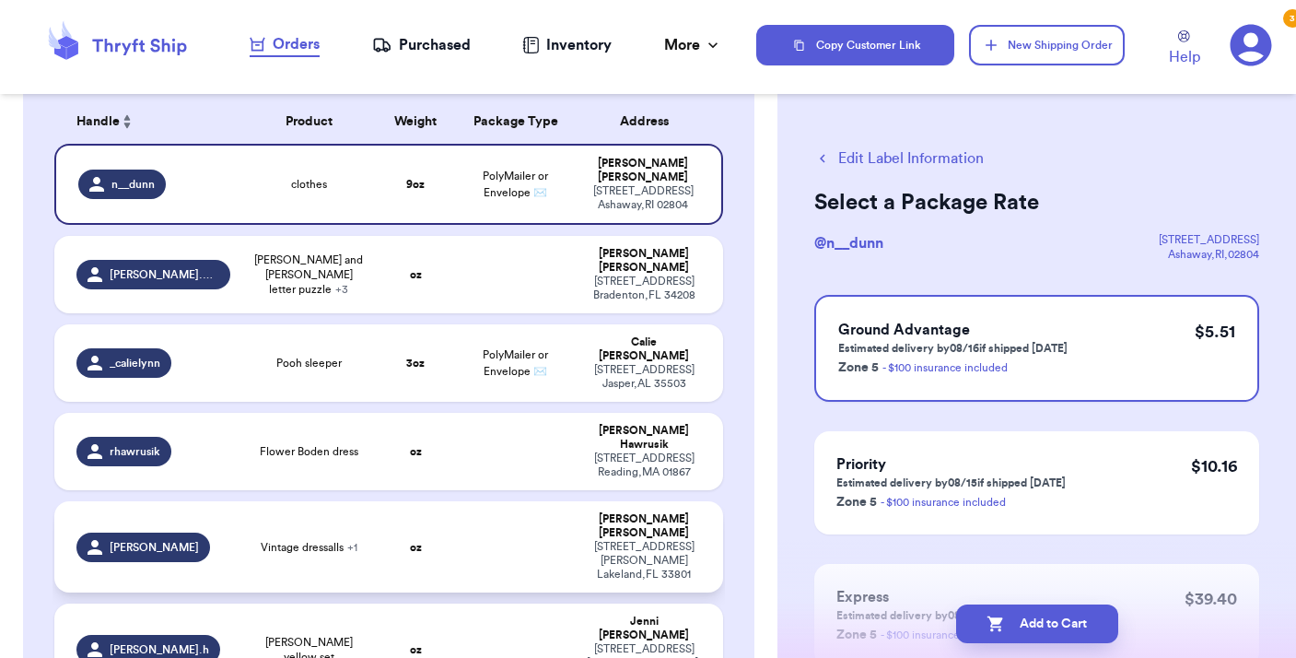
click at [225, 532] on div "[PERSON_NAME]" at bounding box center [153, 546] width 154 height 29
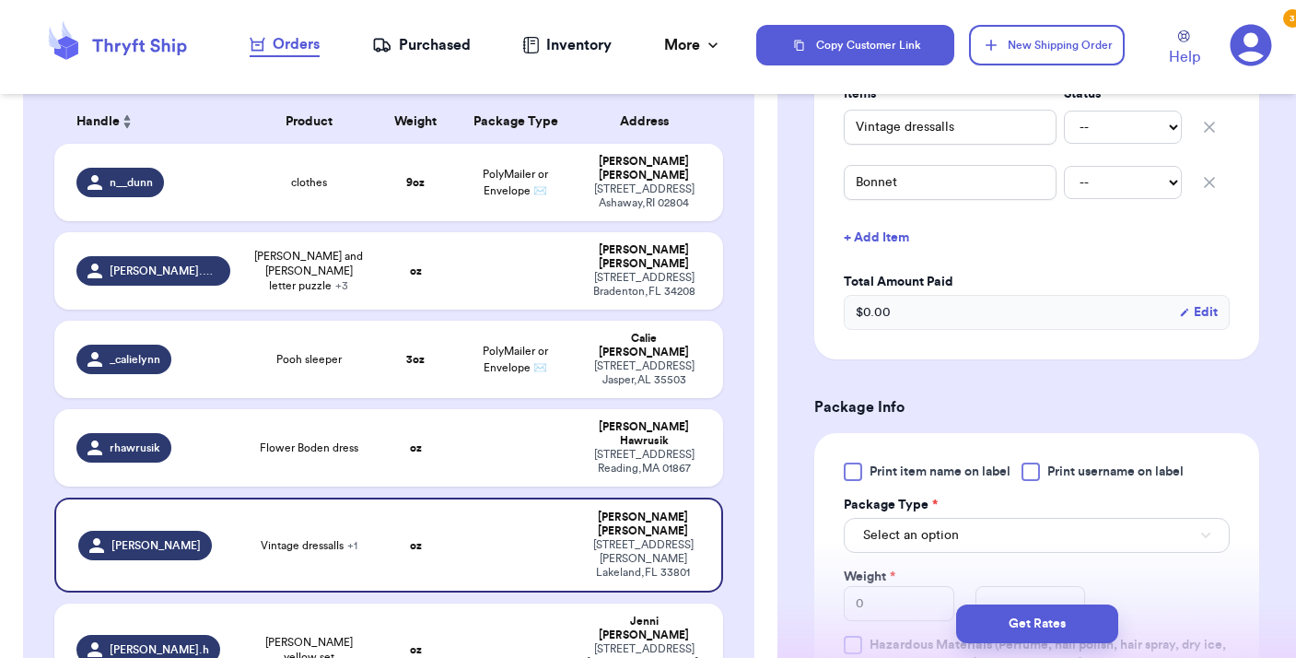
scroll to position [541, 0]
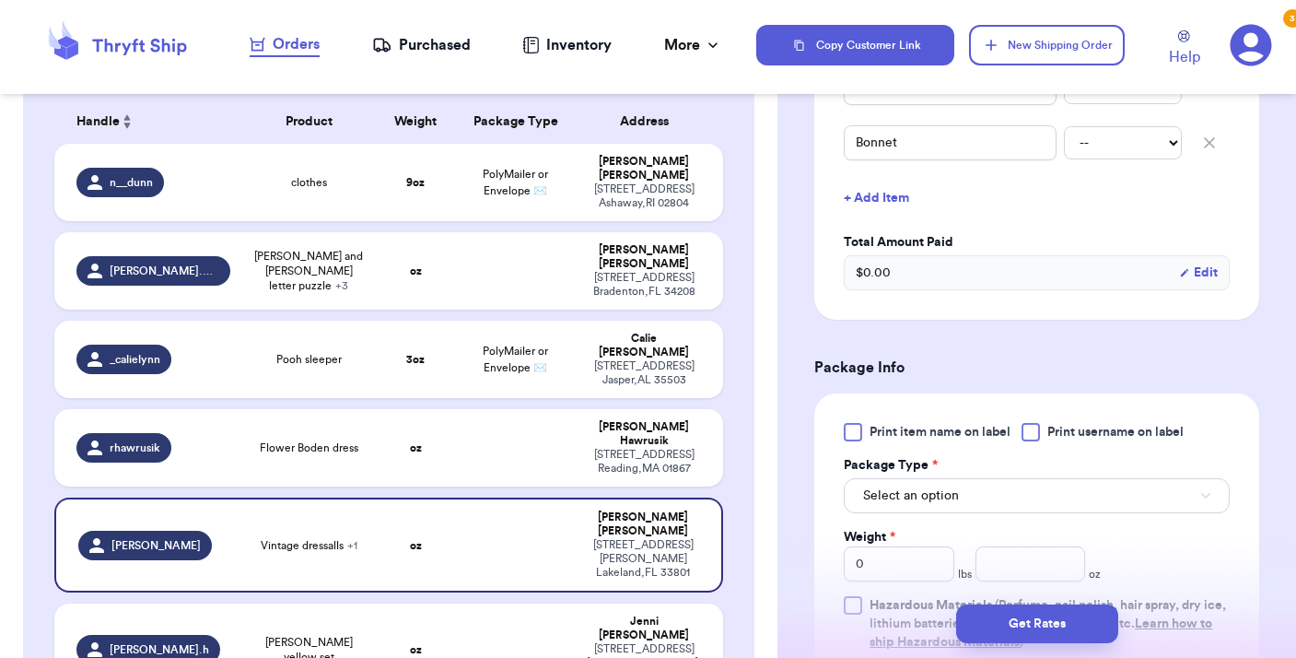
click at [981, 478] on button "Select an option" at bounding box center [1037, 495] width 386 height 35
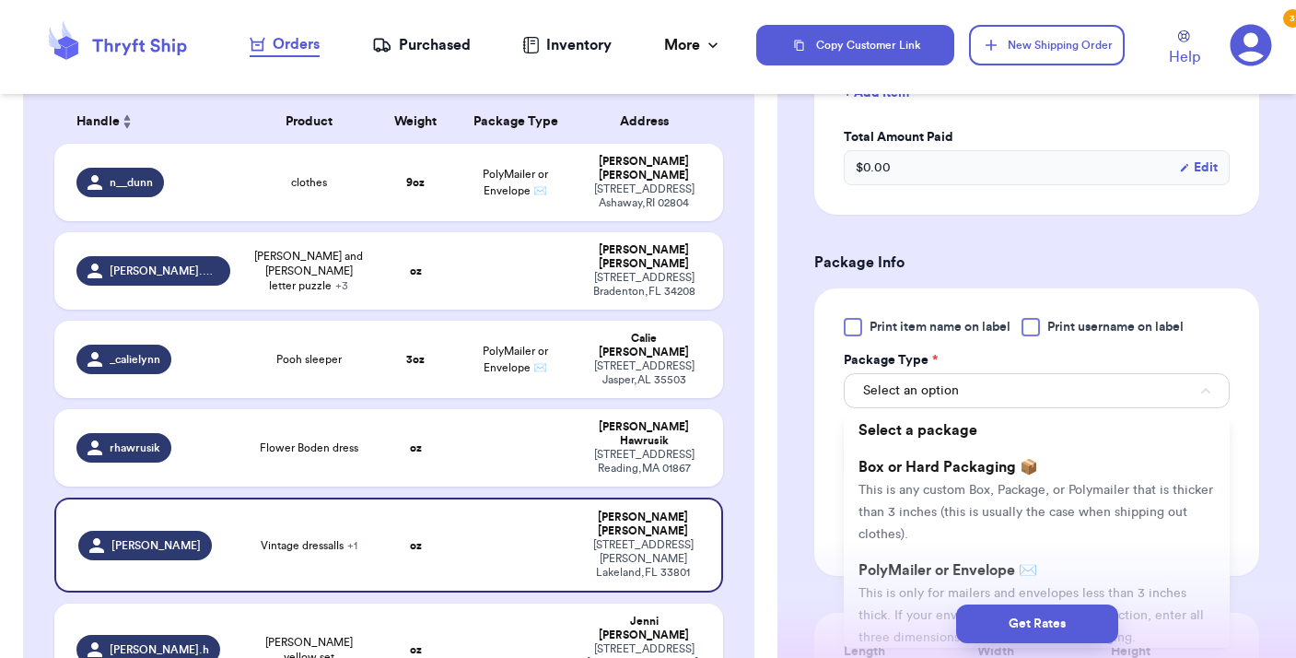
scroll to position [697, 0]
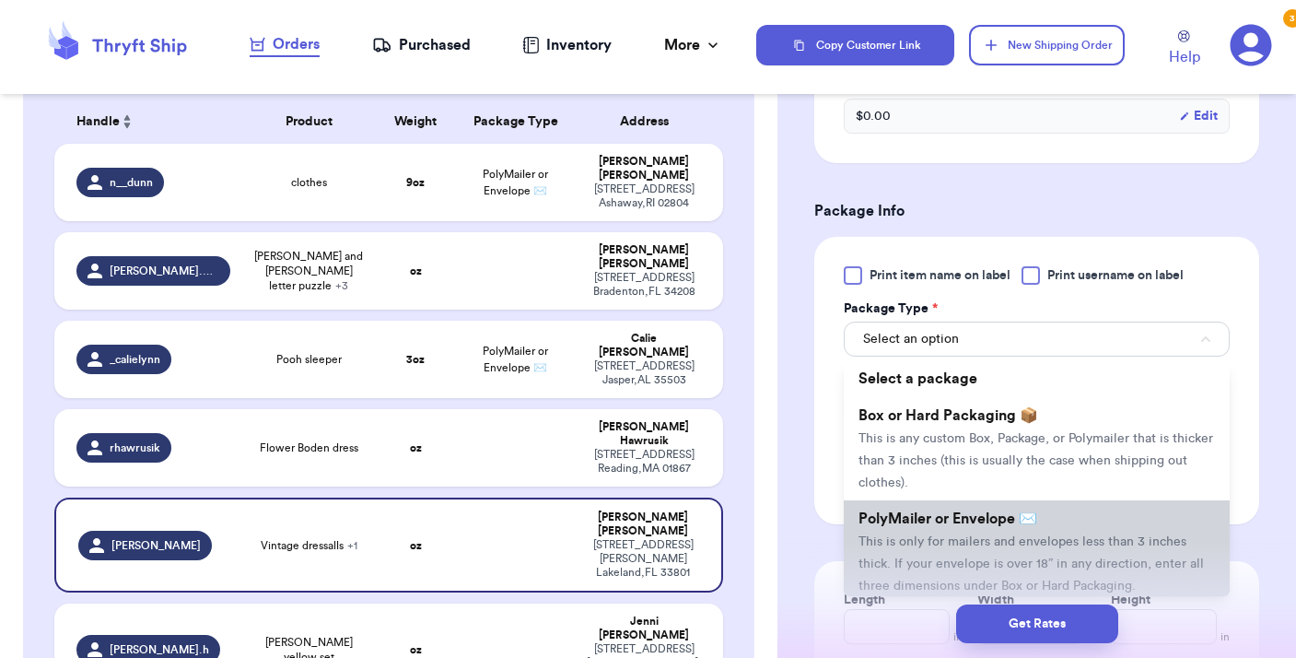
click at [960, 511] on span "PolyMailer or Envelope ✉️" at bounding box center [947, 518] width 179 height 15
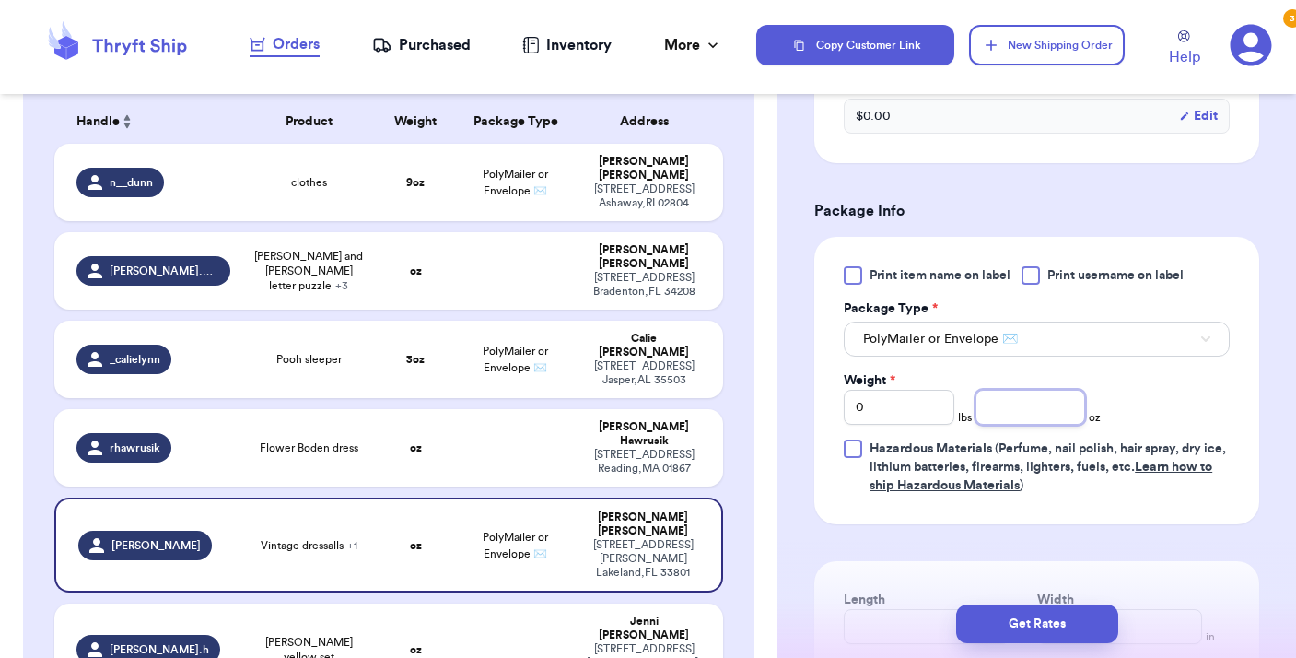
click at [1011, 394] on input "number" at bounding box center [1030, 407] width 111 height 35
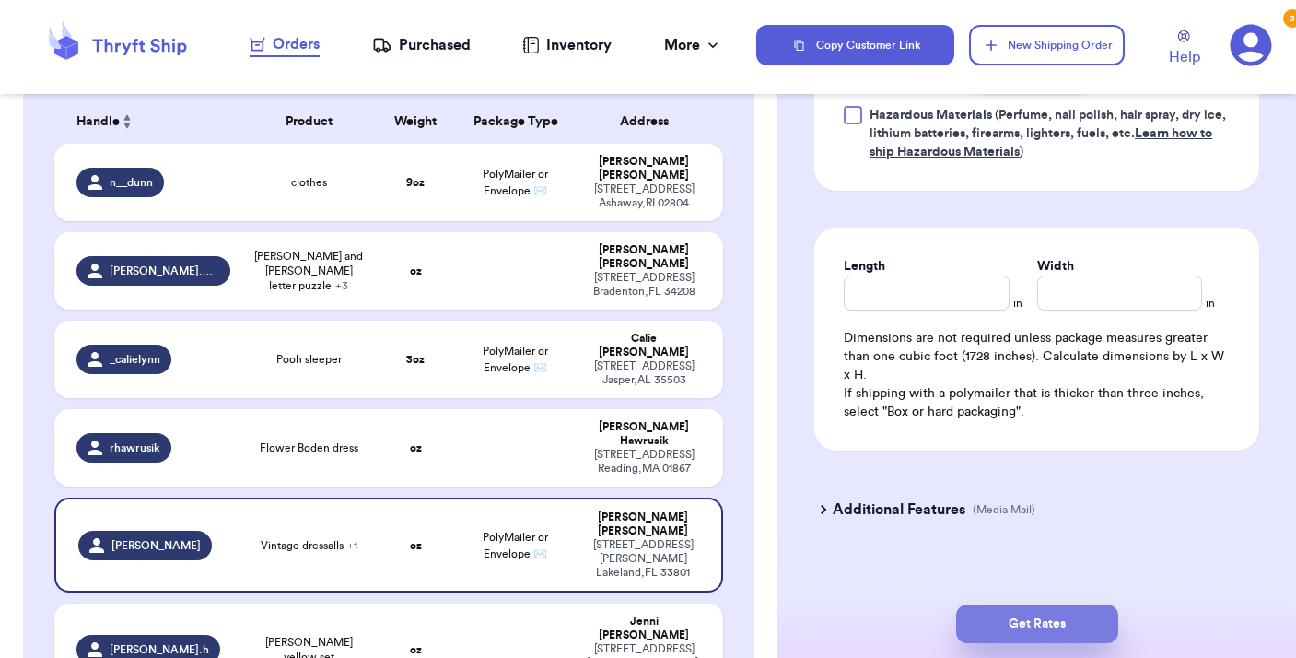
scroll to position [1030, 0]
type input "11"
click at [1045, 629] on button "Get Rates" at bounding box center [1037, 623] width 162 height 39
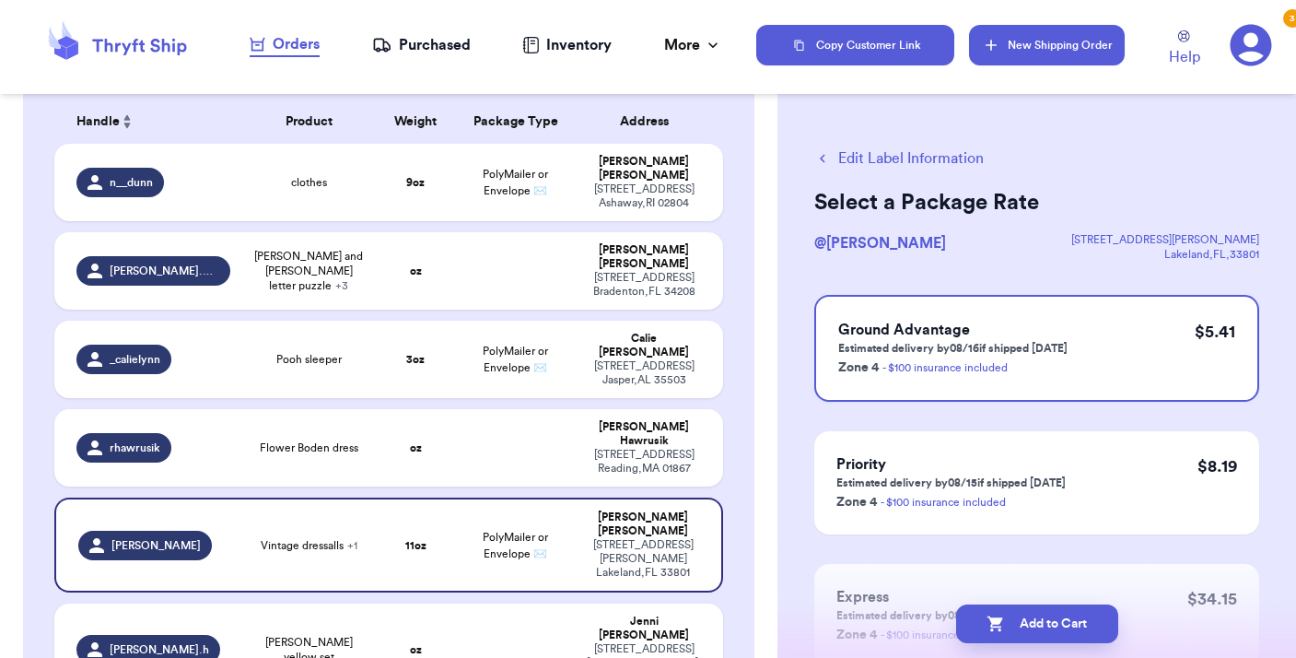
click at [1055, 47] on button "New Shipping Order" at bounding box center [1046, 45] width 155 height 41
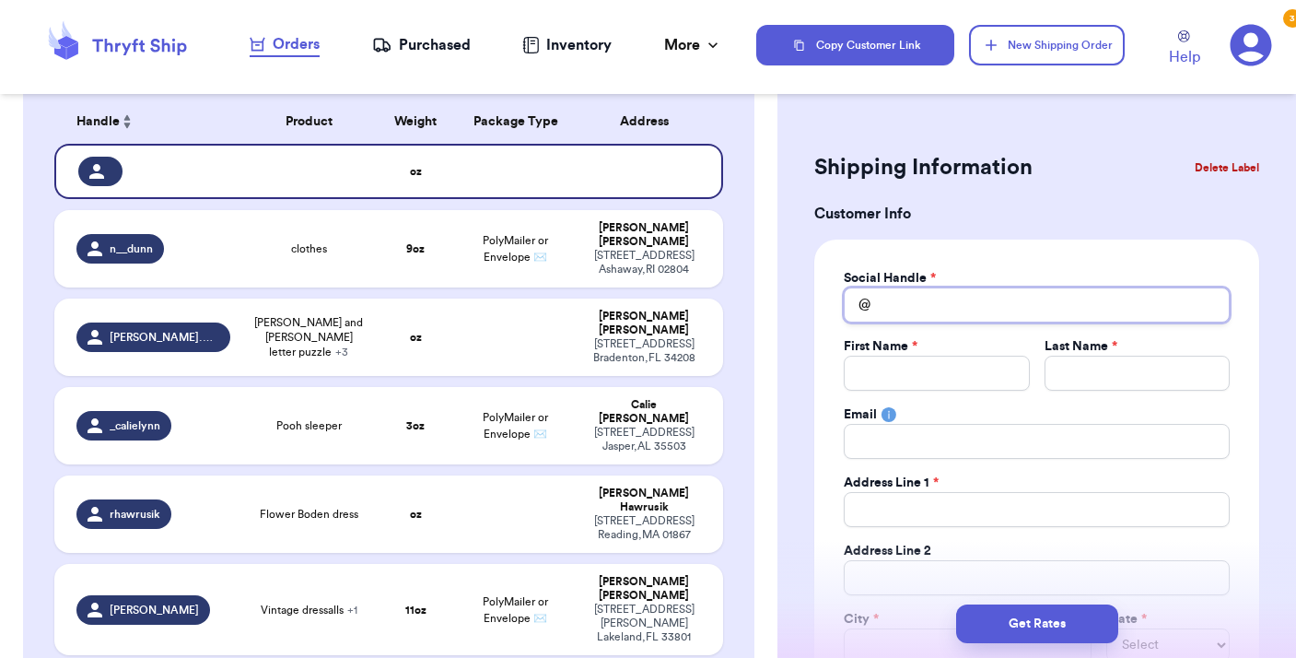
click at [880, 306] on input "Total Amount Paid" at bounding box center [1037, 304] width 386 height 35
type input "m"
type input "mb"
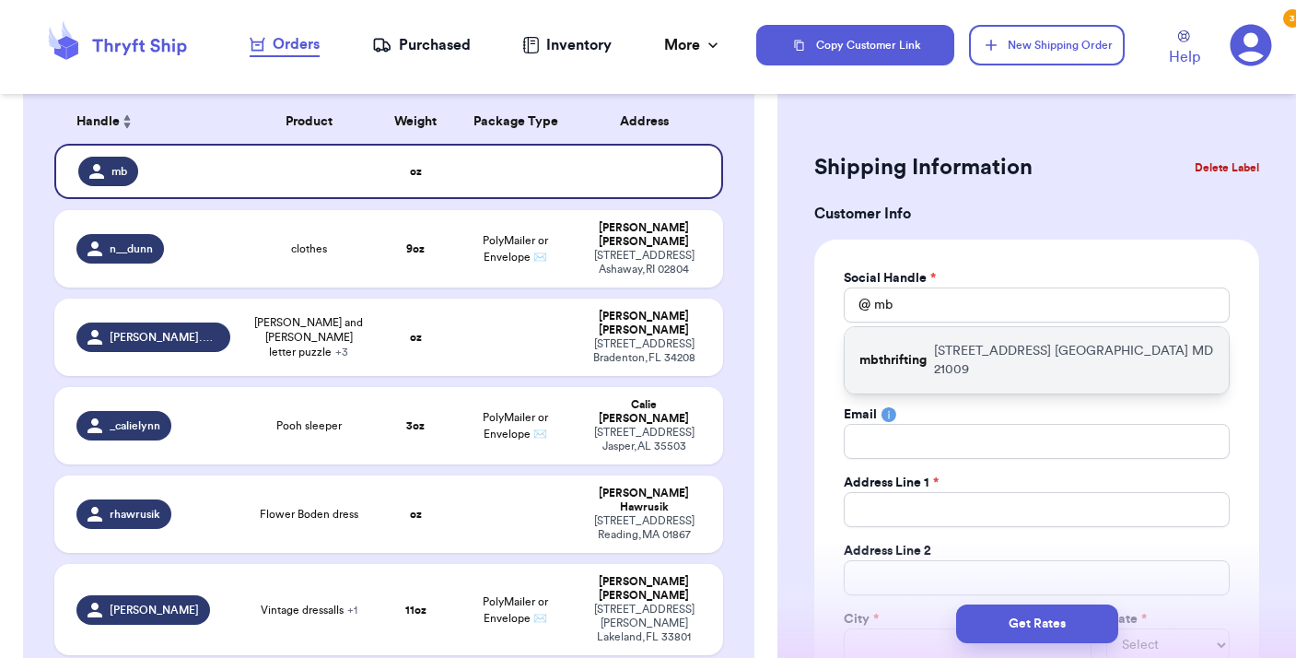
click at [881, 341] on div "mbthrifting [STREET_ADDRESS]" at bounding box center [1037, 360] width 384 height 66
type input "mbthrifting"
type input "Makenzie"
type input "[PERSON_NAME]"
type input "[STREET_ADDRESS]"
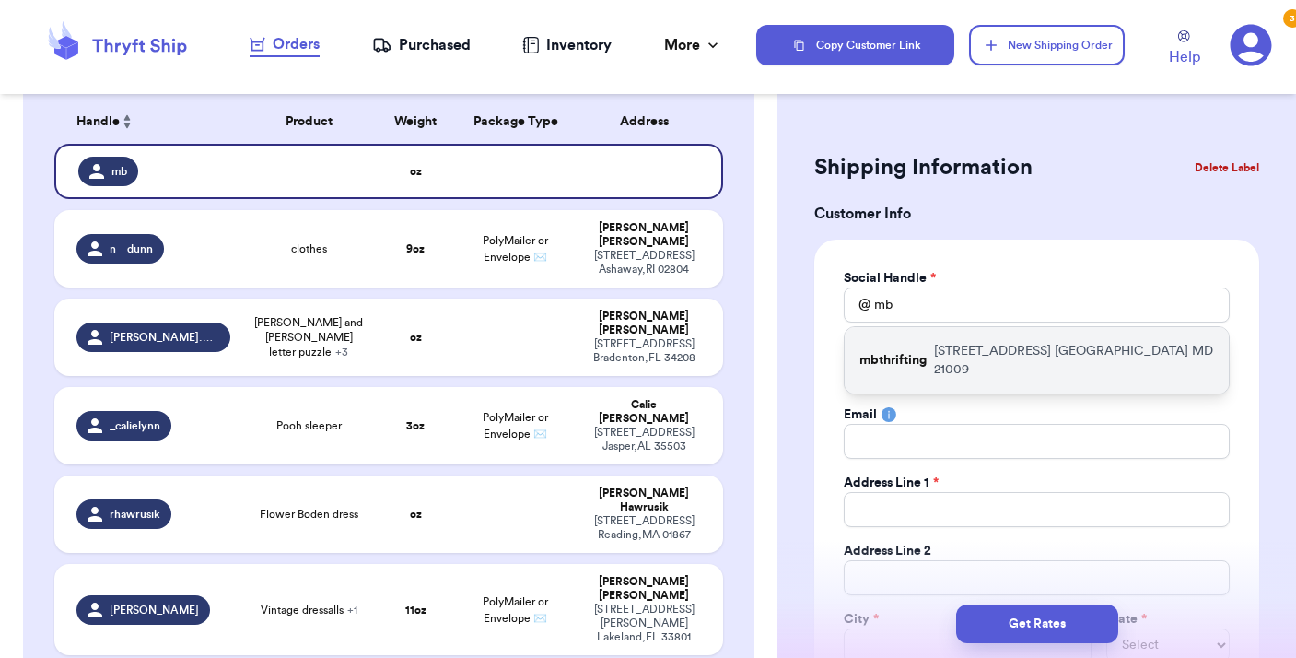
type input "[GEOGRAPHIC_DATA]"
select select "MD"
type input "21009"
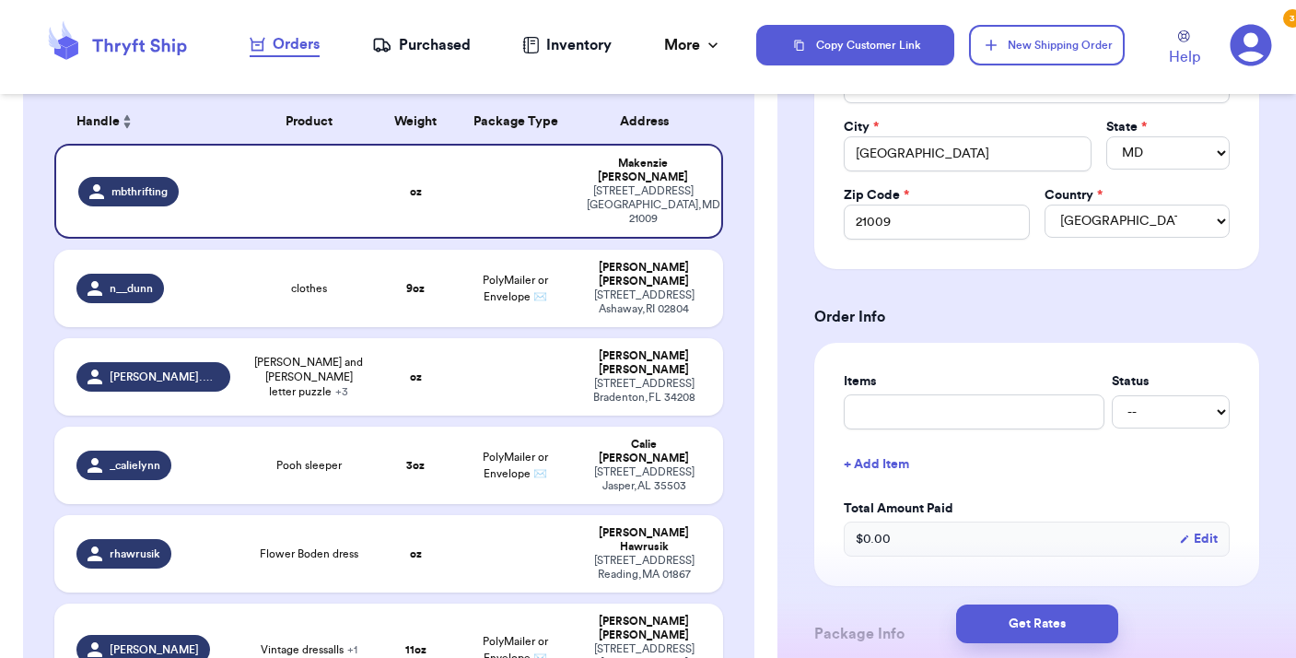
scroll to position [498, 0]
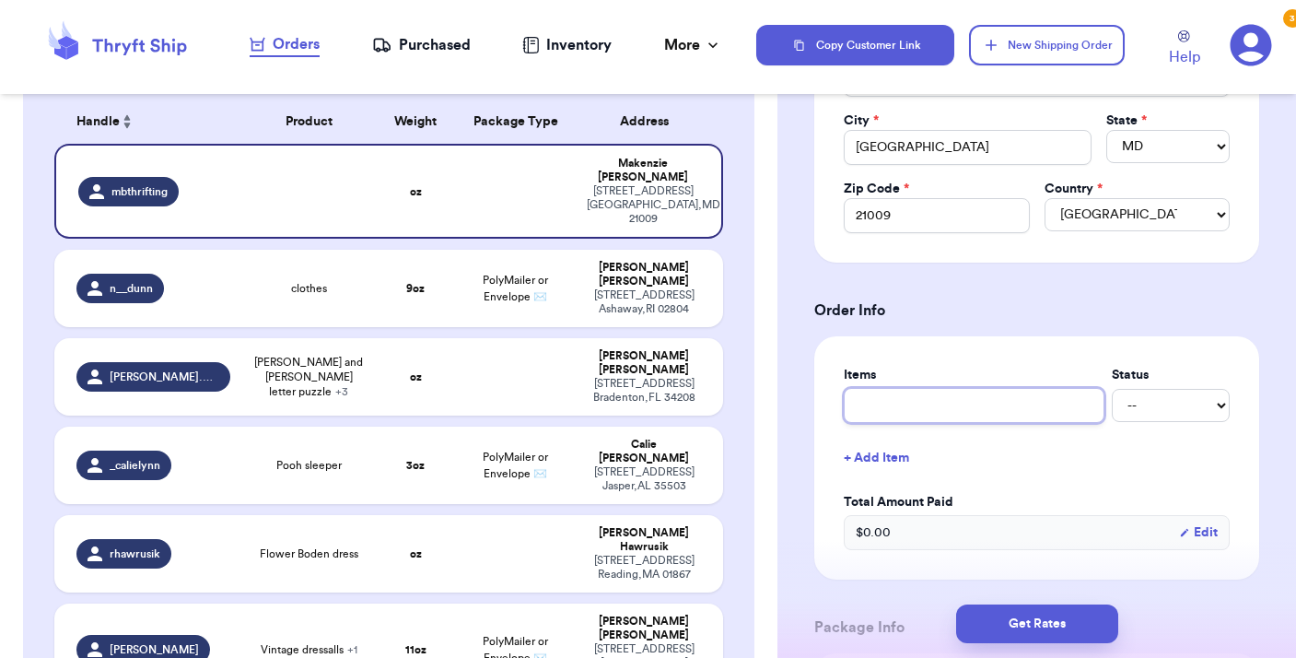
type input "Z"
type input "Za"
type input "Zar"
type input "Zara"
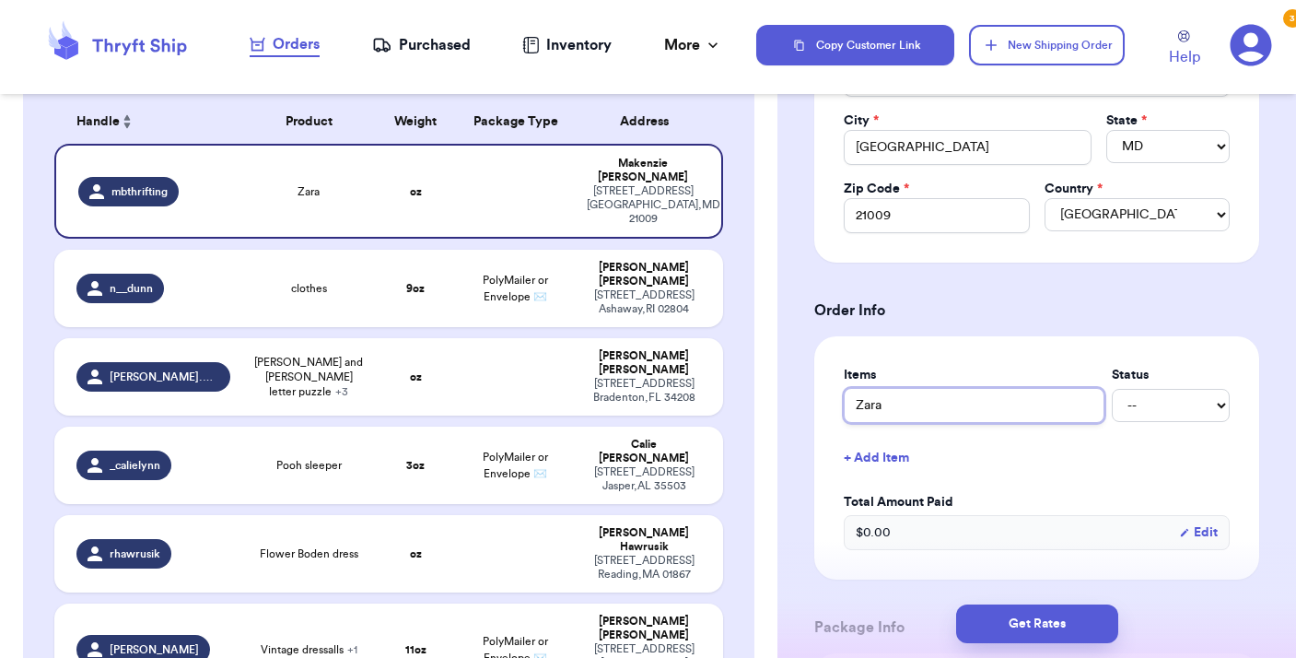
type input "[PERSON_NAME] s"
type input "Zara sh"
type input "[PERSON_NAME]"
type input "Zara shirt"
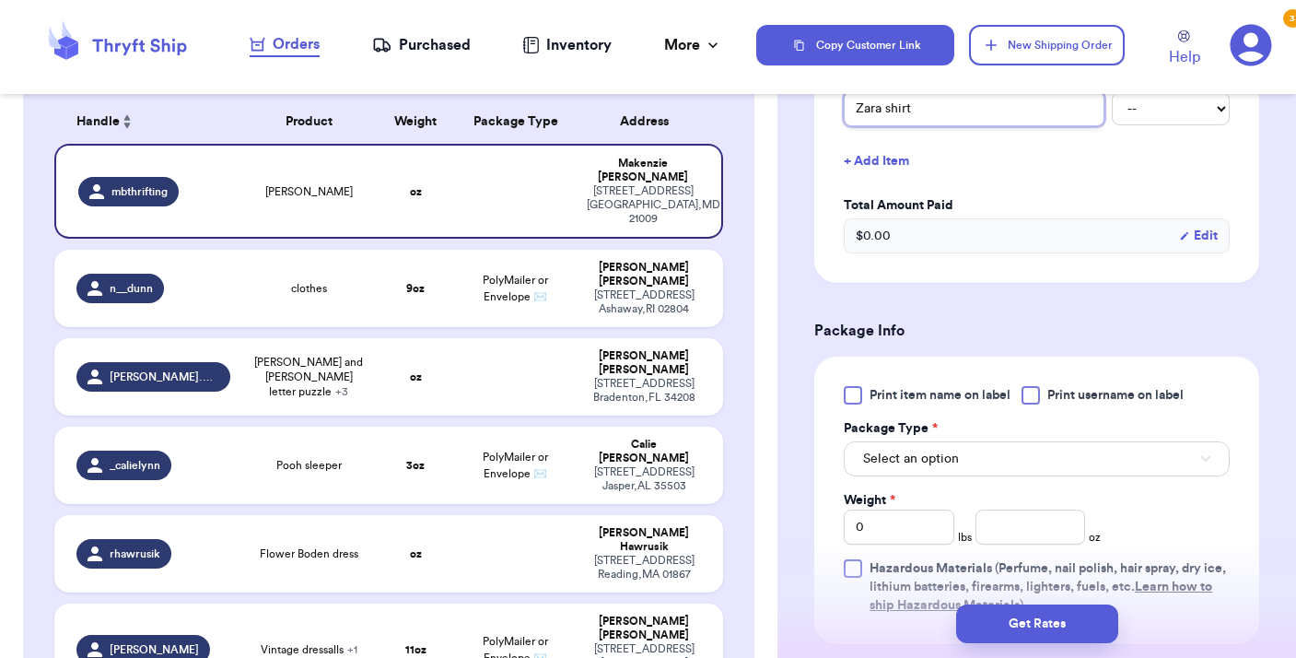
scroll to position [797, 0]
type input "Zara shirt"
click at [1026, 397] on div at bounding box center [1030, 393] width 18 height 18
click at [0, 0] on input "Print username on label" at bounding box center [0, 0] width 0 height 0
click at [1025, 458] on button "Select an option" at bounding box center [1037, 456] width 386 height 35
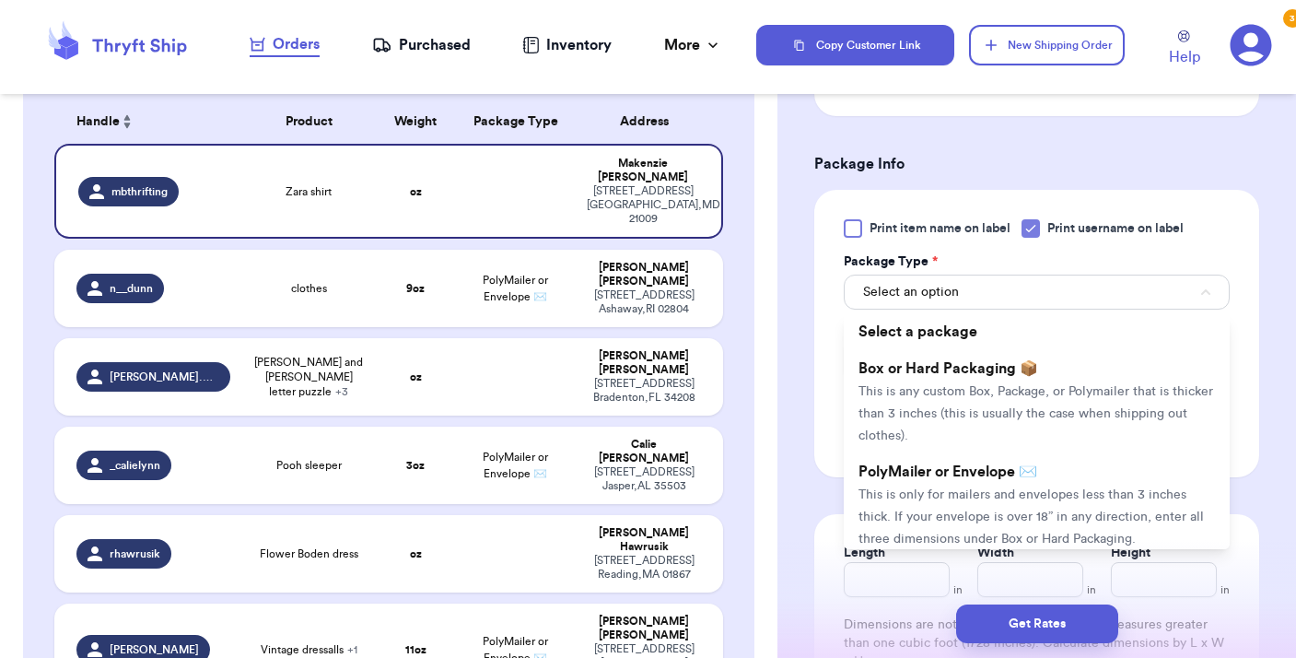
scroll to position [993, 0]
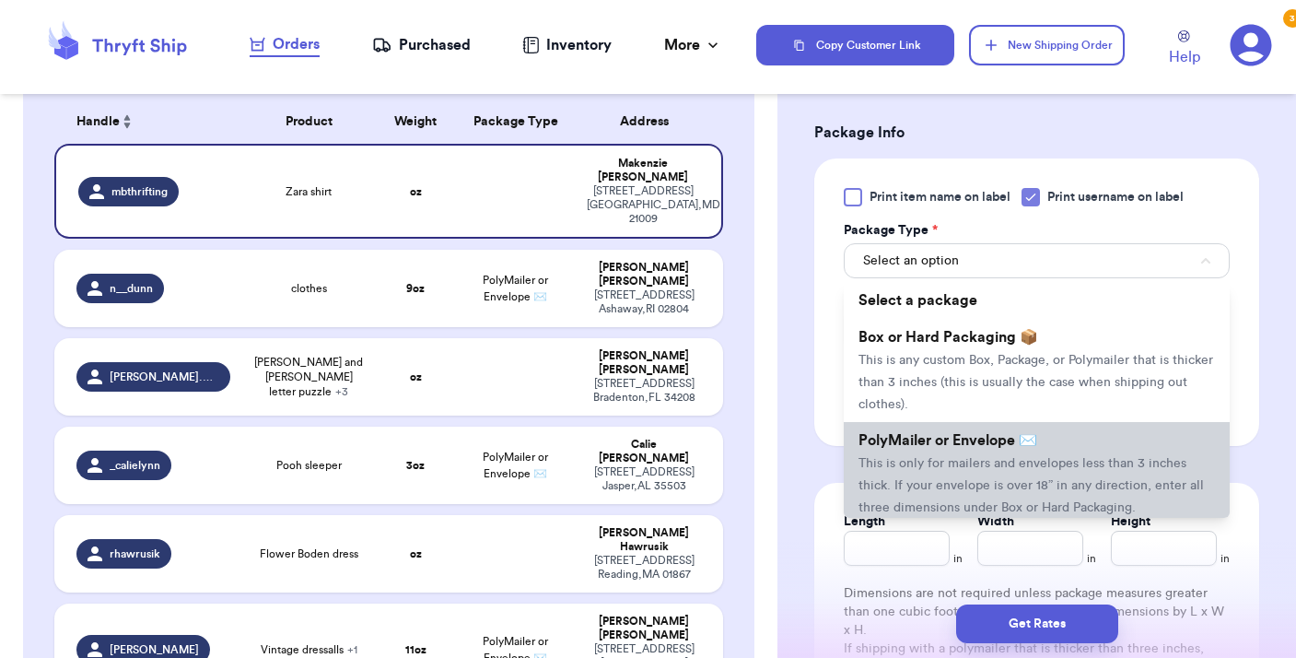
click at [1010, 473] on li "PolyMailer or Envelope ✉️ This is only for mailers and envelopes less than 3 in…" at bounding box center [1037, 473] width 386 height 103
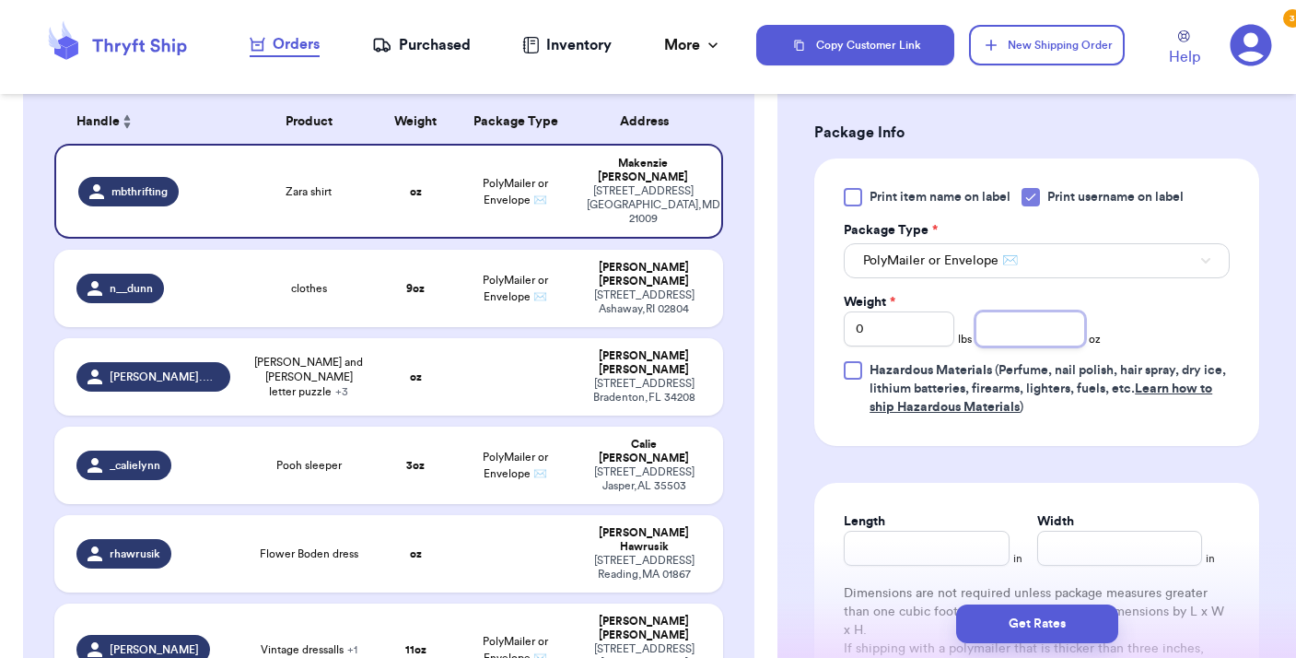
click at [1021, 333] on input "number" at bounding box center [1030, 328] width 111 height 35
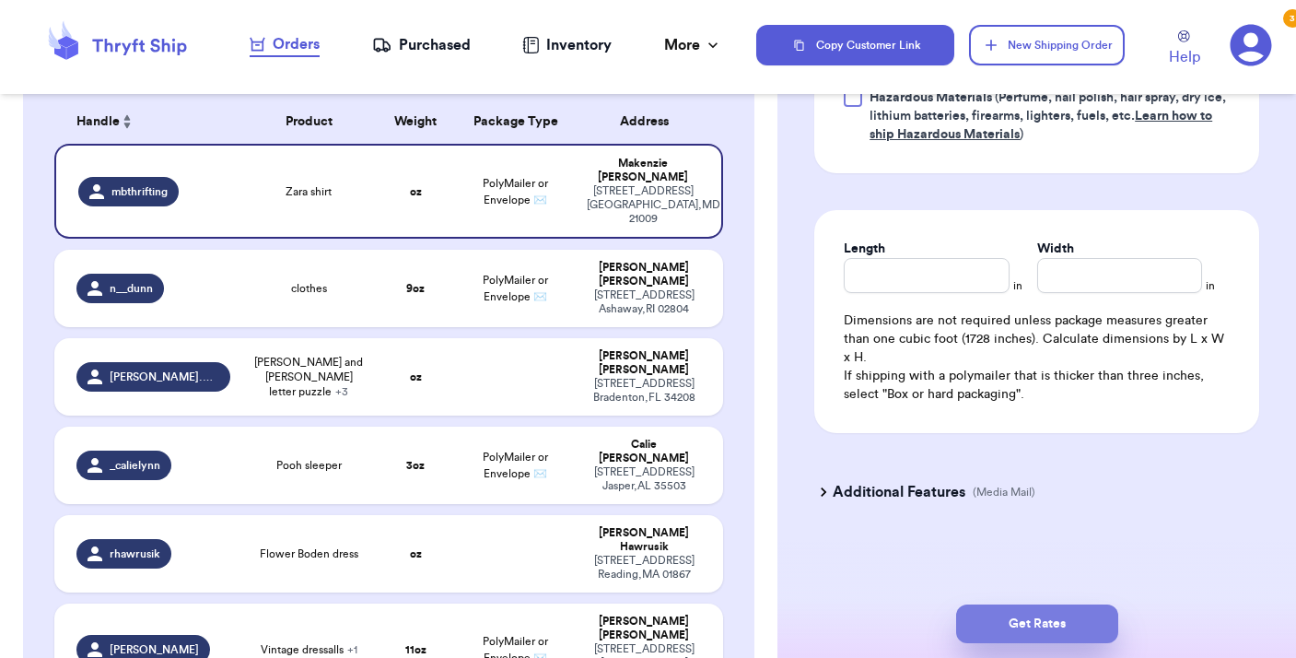
type input "4"
click at [1045, 637] on button "Get Rates" at bounding box center [1037, 623] width 162 height 39
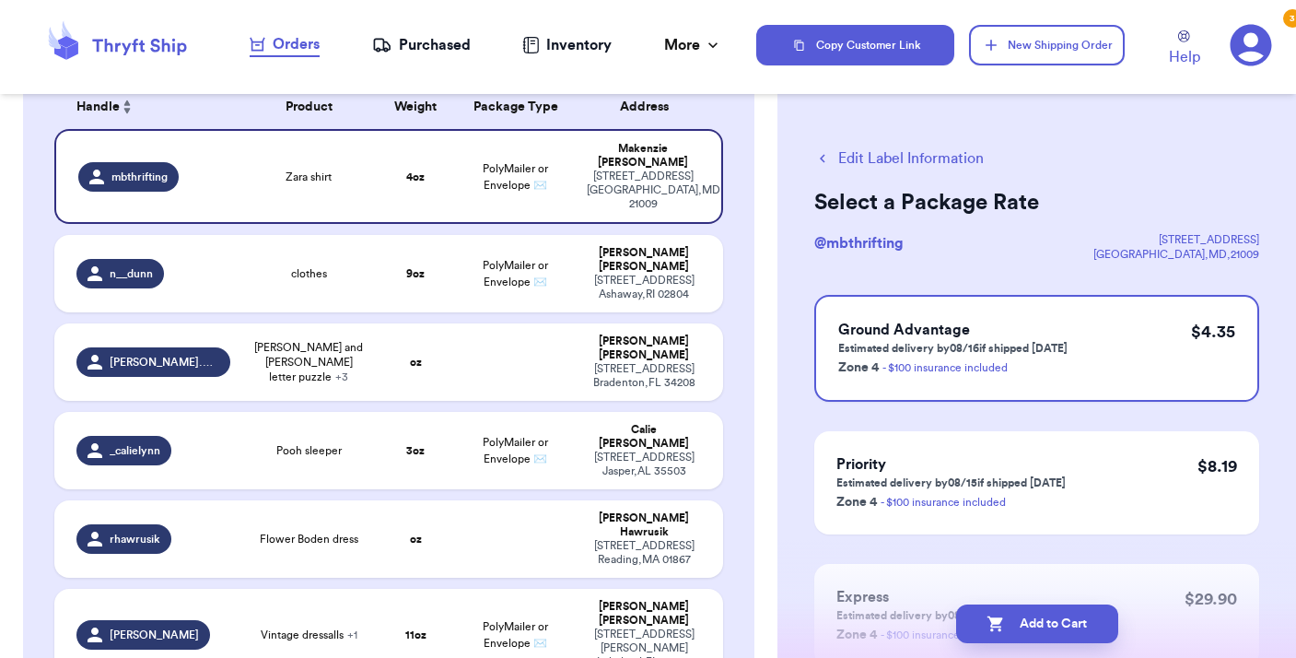
scroll to position [178, 0]
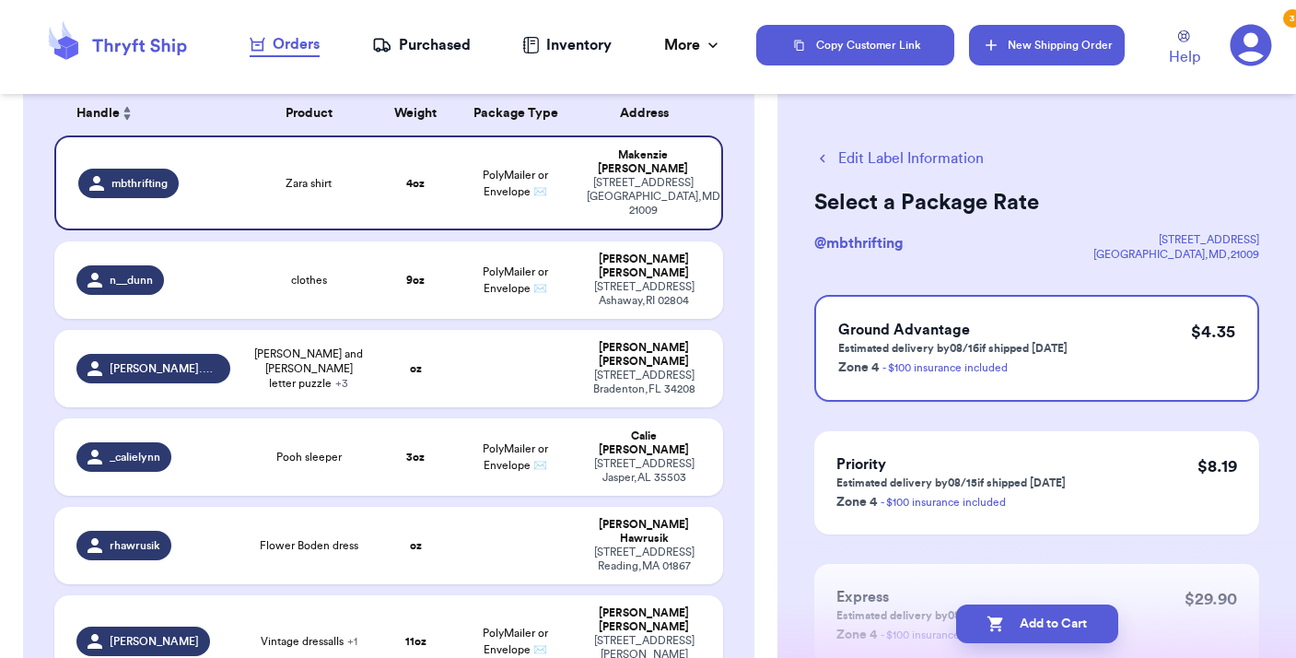
click at [1021, 48] on button "New Shipping Order" at bounding box center [1046, 45] width 155 height 41
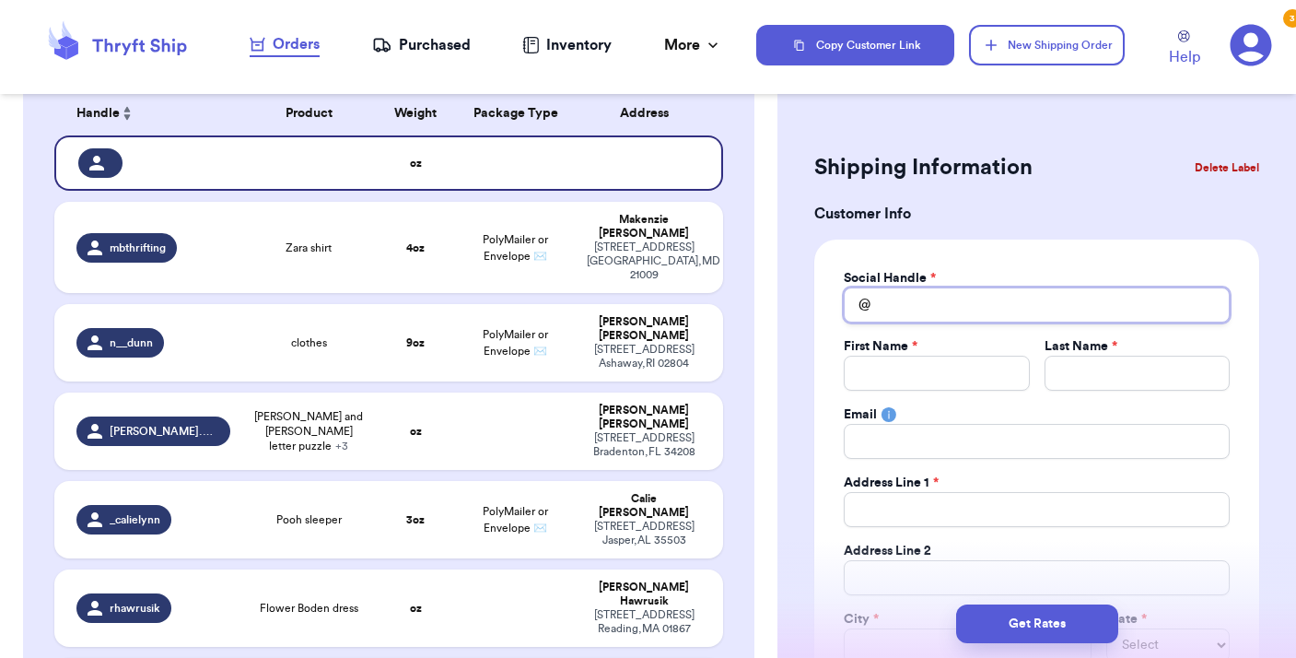
click at [910, 301] on input "Total Amount Paid" at bounding box center [1037, 304] width 386 height 35
type input "n"
type input "ne"
type input "neo"
type input "neon"
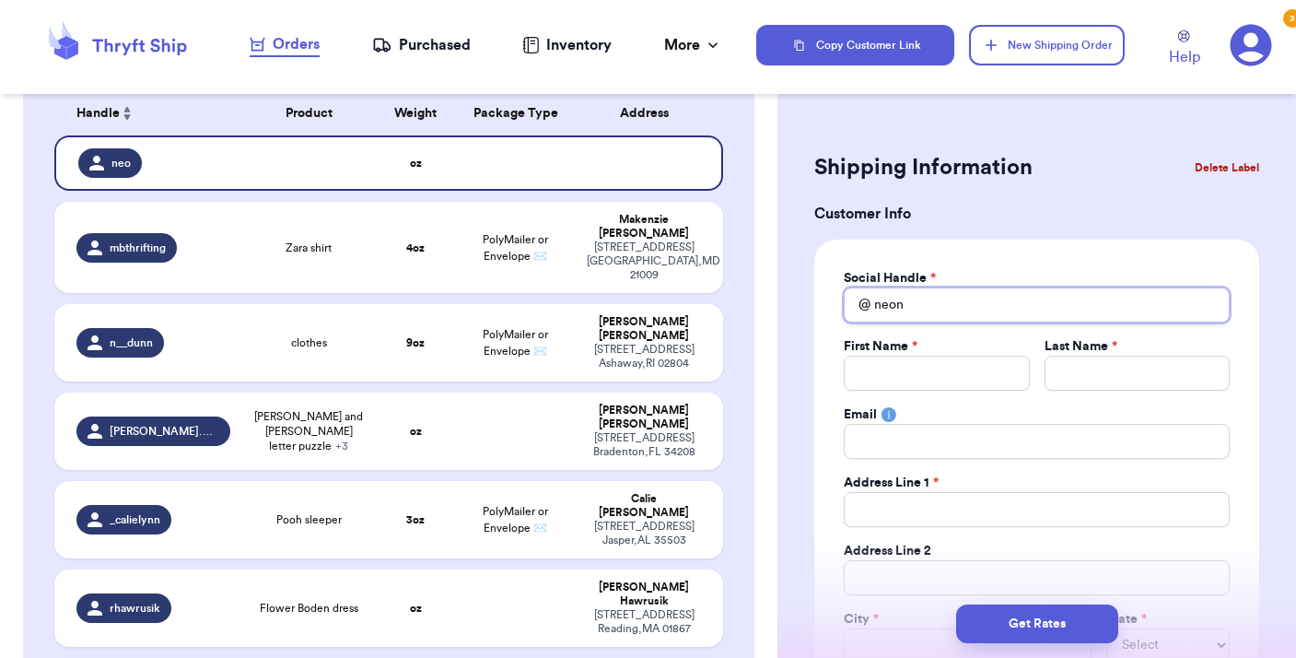
type input "neonk"
type input "neonki"
type input "neonkid"
type input "neonkids"
type input "neonkidst"
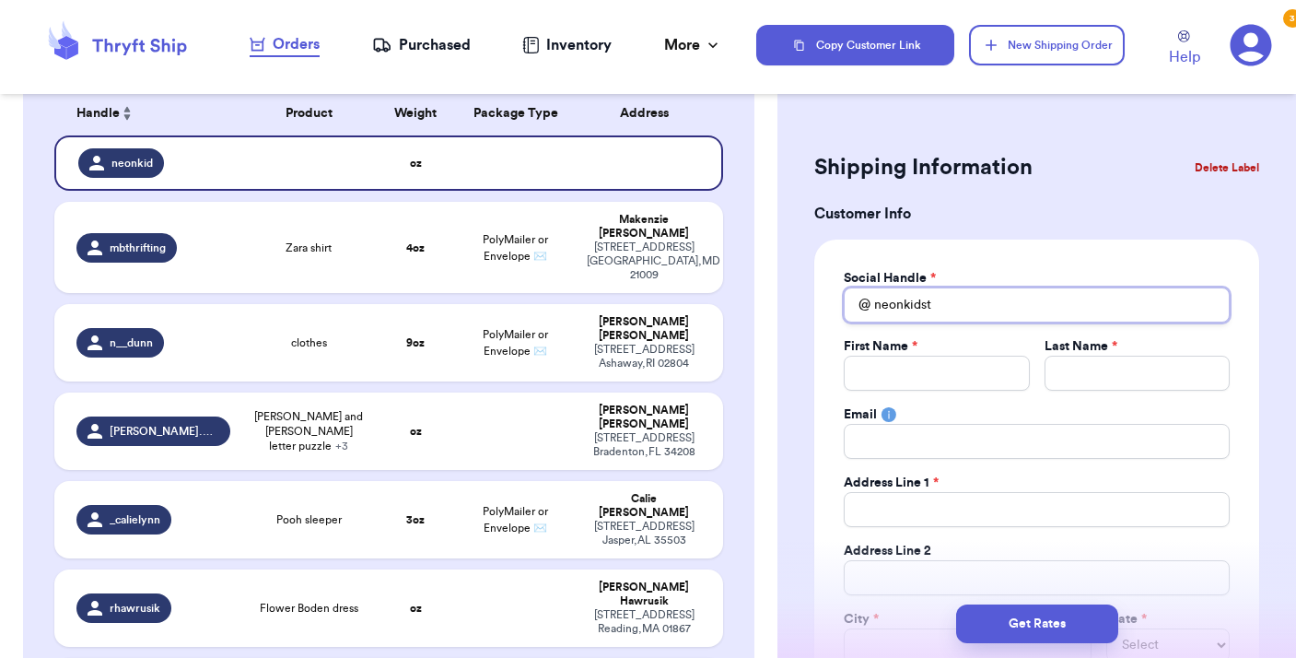
type input "neonkidsth"
type input "neonkidsthr"
type input "neonkidsthri"
type input "neonkidsthrif"
type input "neonkidsthrift"
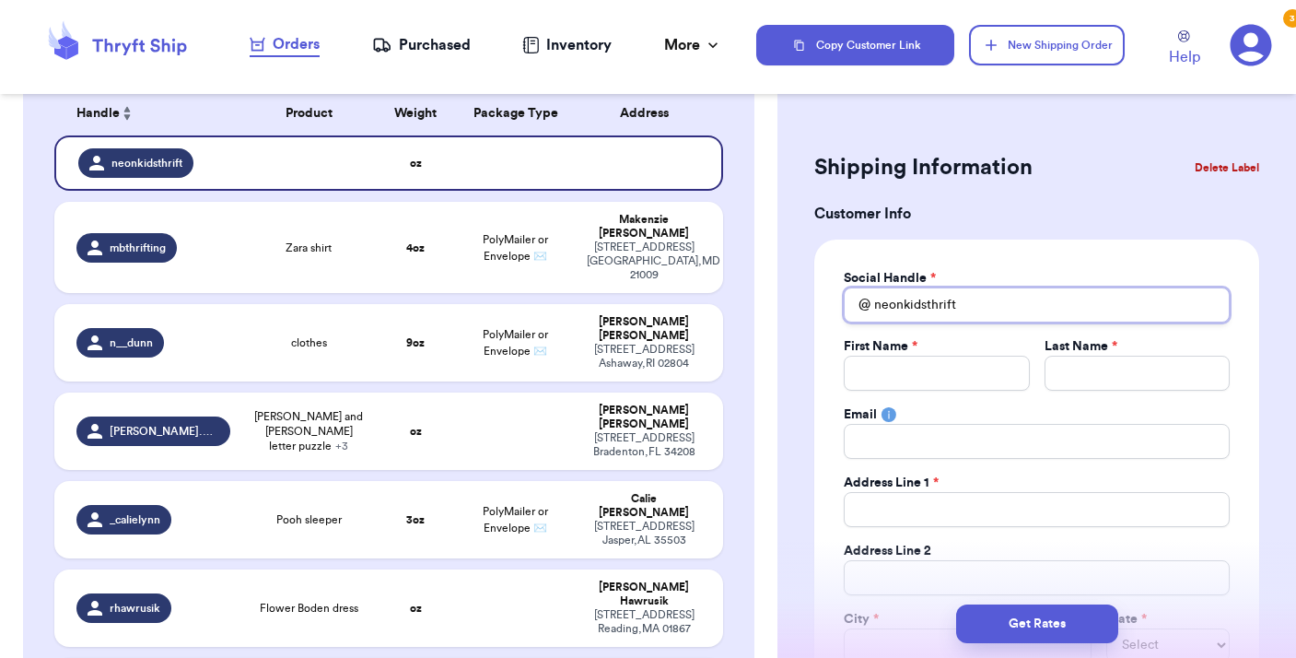
type input "neonkidsthrifts"
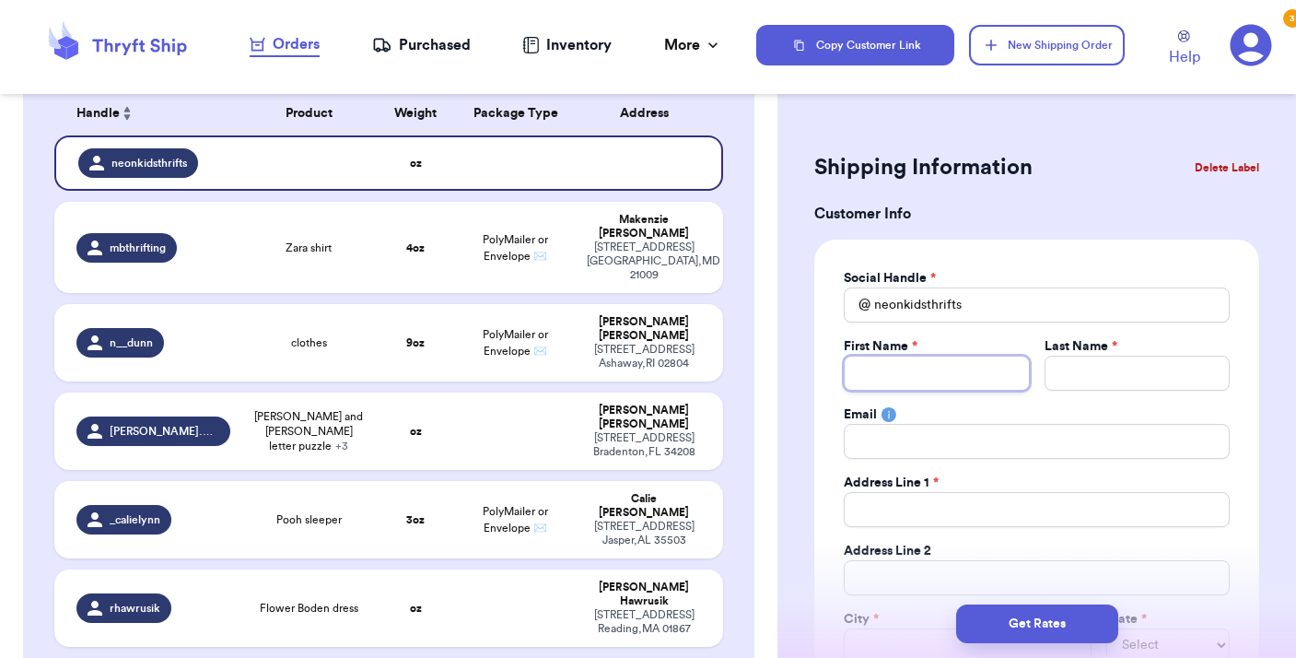
type input "J"
type input "Ju"
type input "[DATE]"
type input "Juli"
type input "[PERSON_NAME]"
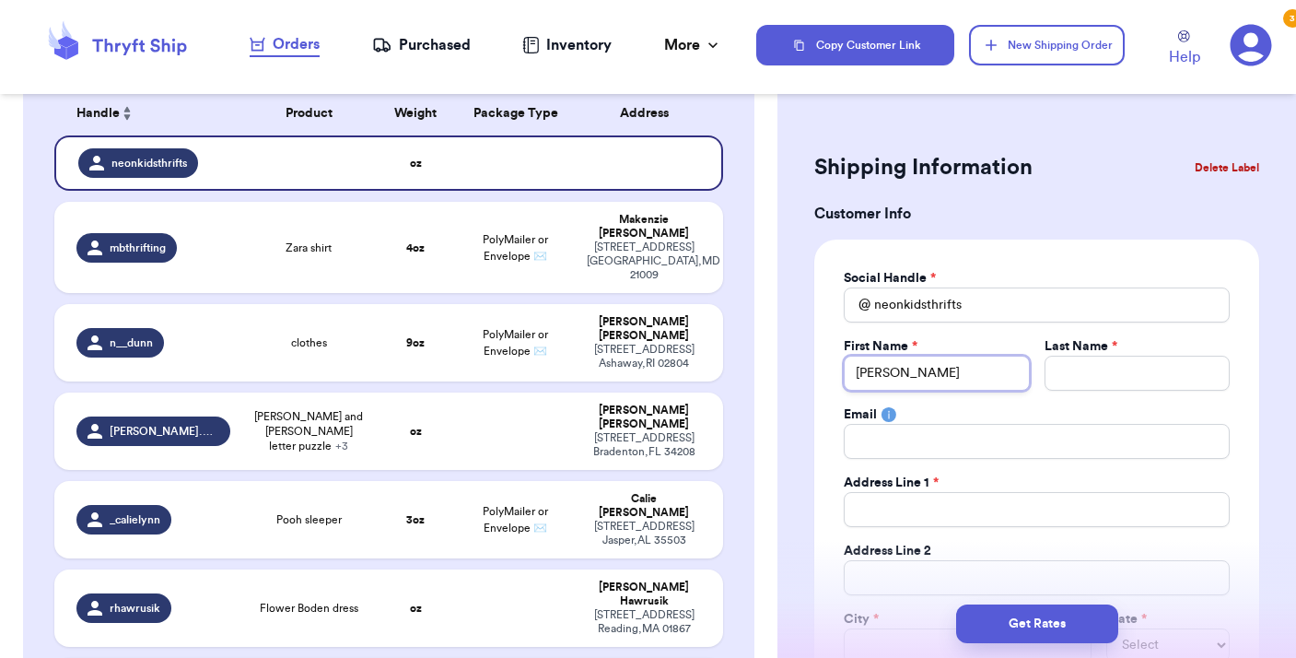
type input "[PERSON_NAME]"
type input "R"
type input "Ri"
type input "Rin"
type input "Ring"
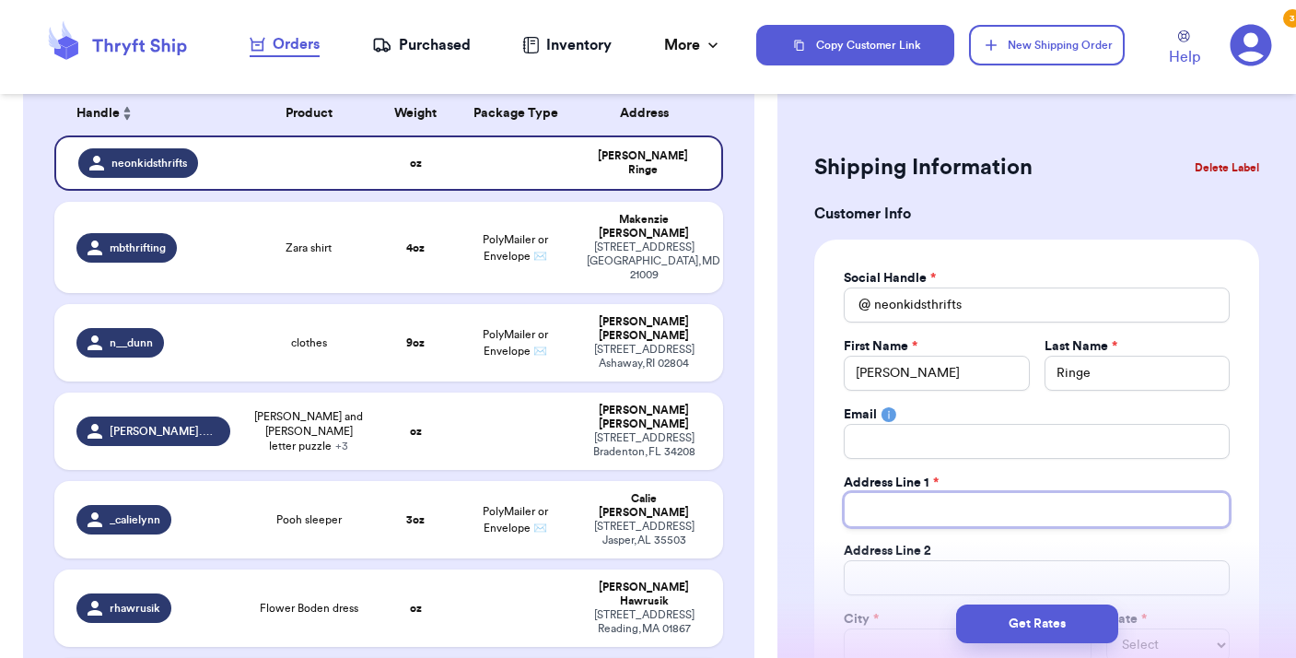
paste input "[STREET_ADDRESS]"
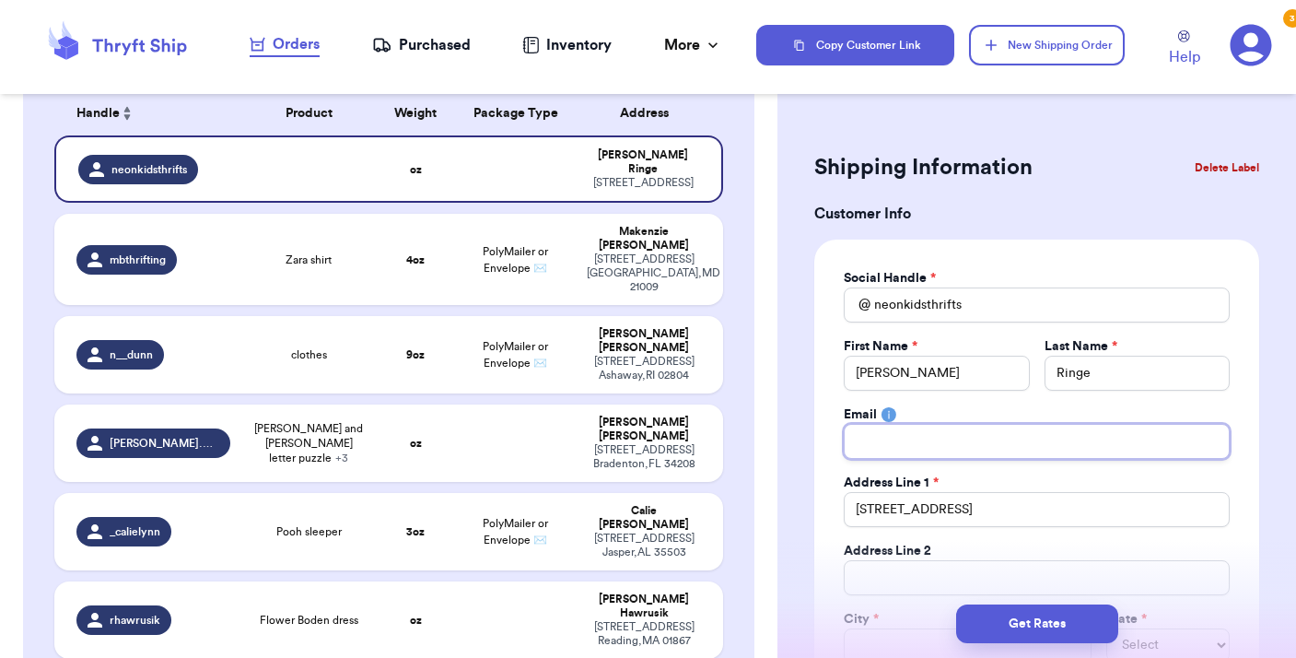
click at [879, 432] on input "Total Amount Paid" at bounding box center [1037, 441] width 386 height 35
paste input "[EMAIL_ADDRESS][DOMAIN_NAME]"
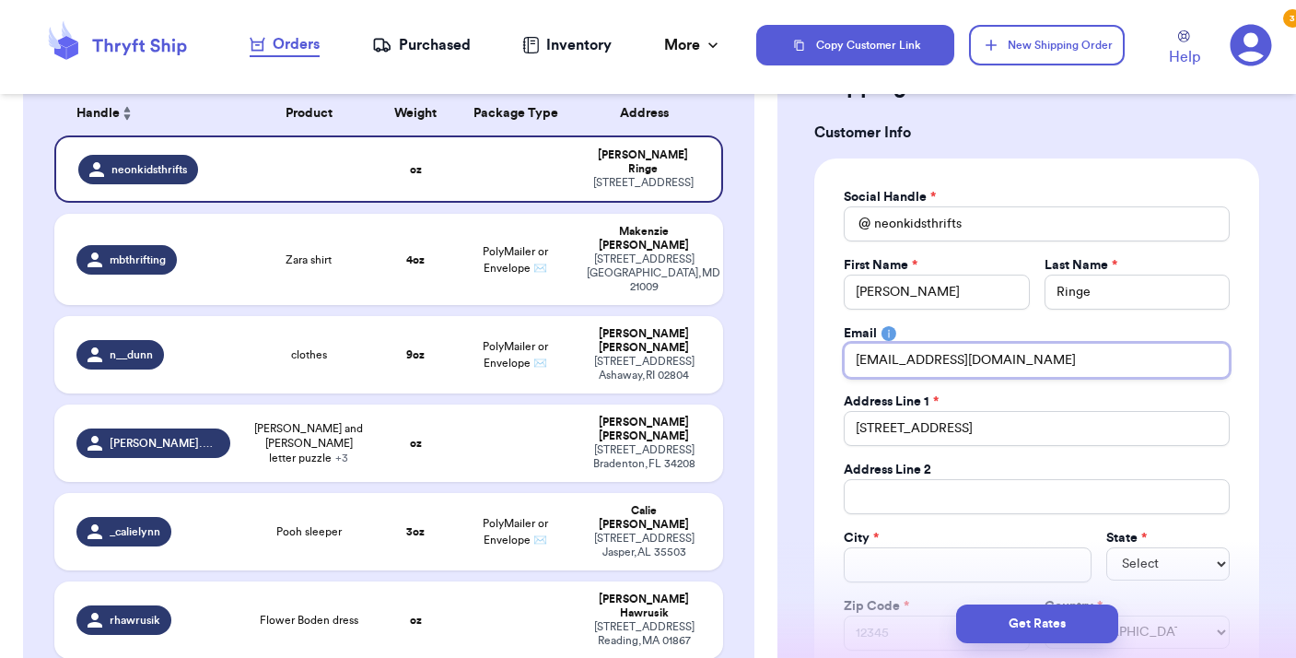
scroll to position [118, 0]
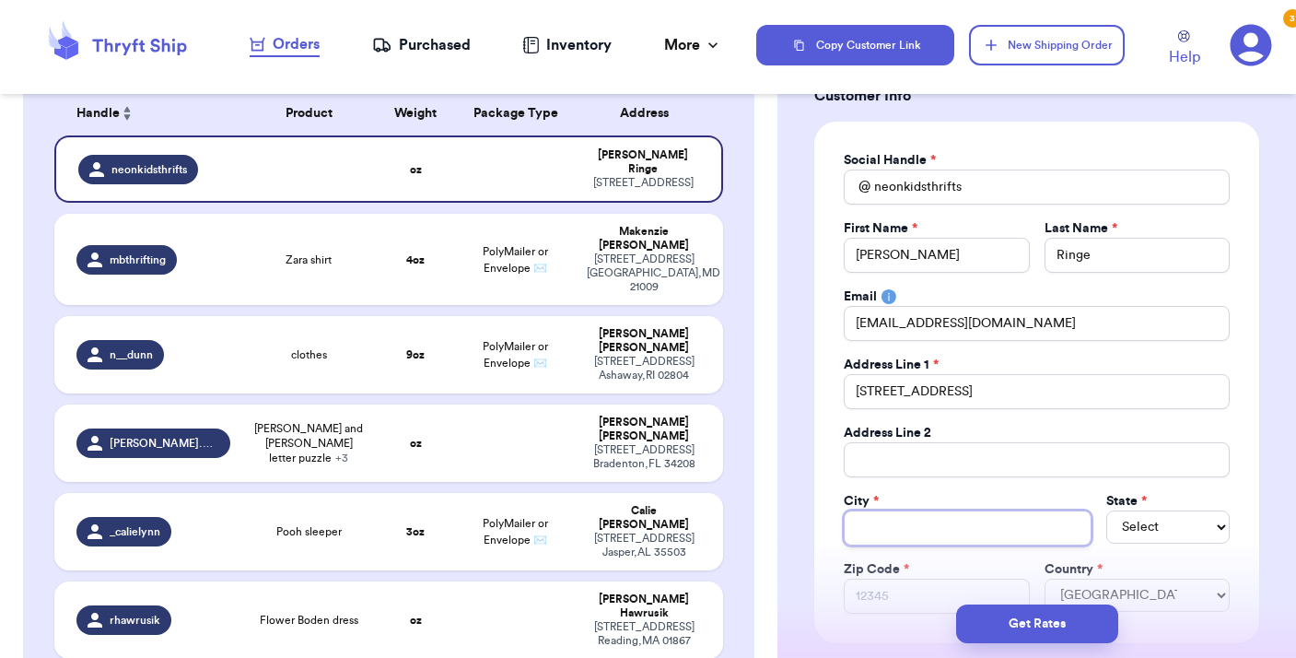
click at [864, 535] on input "Total Amount Paid" at bounding box center [968, 527] width 248 height 35
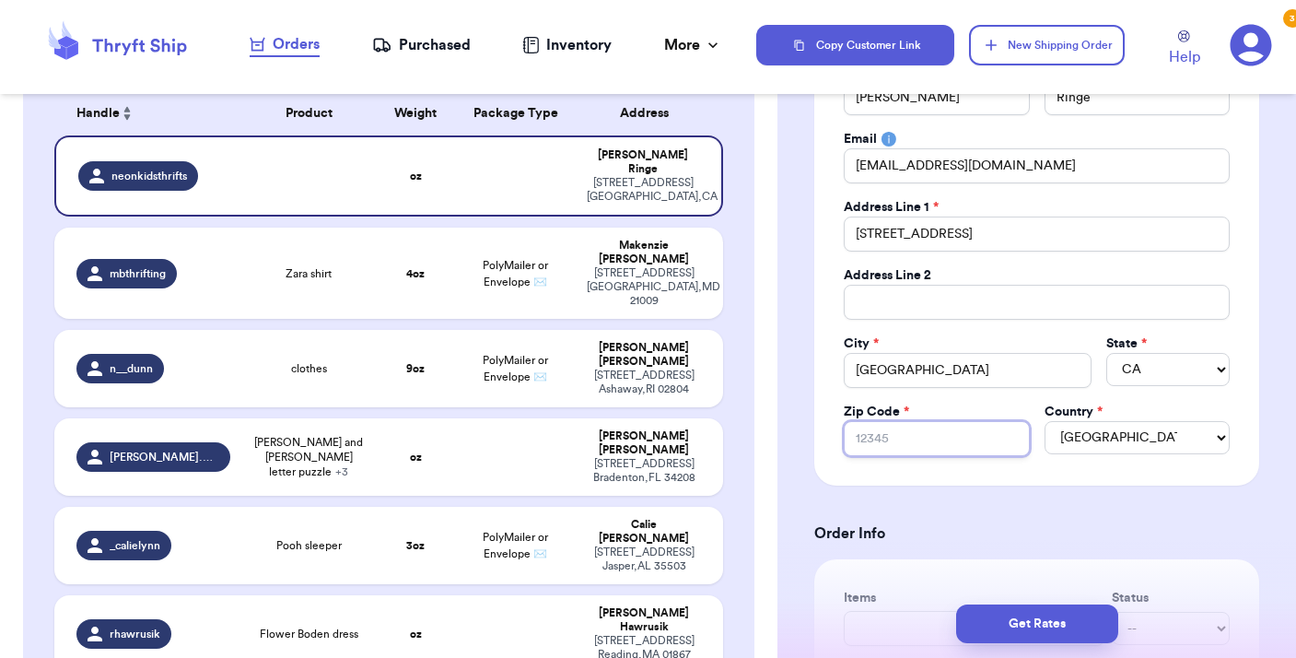
scroll to position [294, 0]
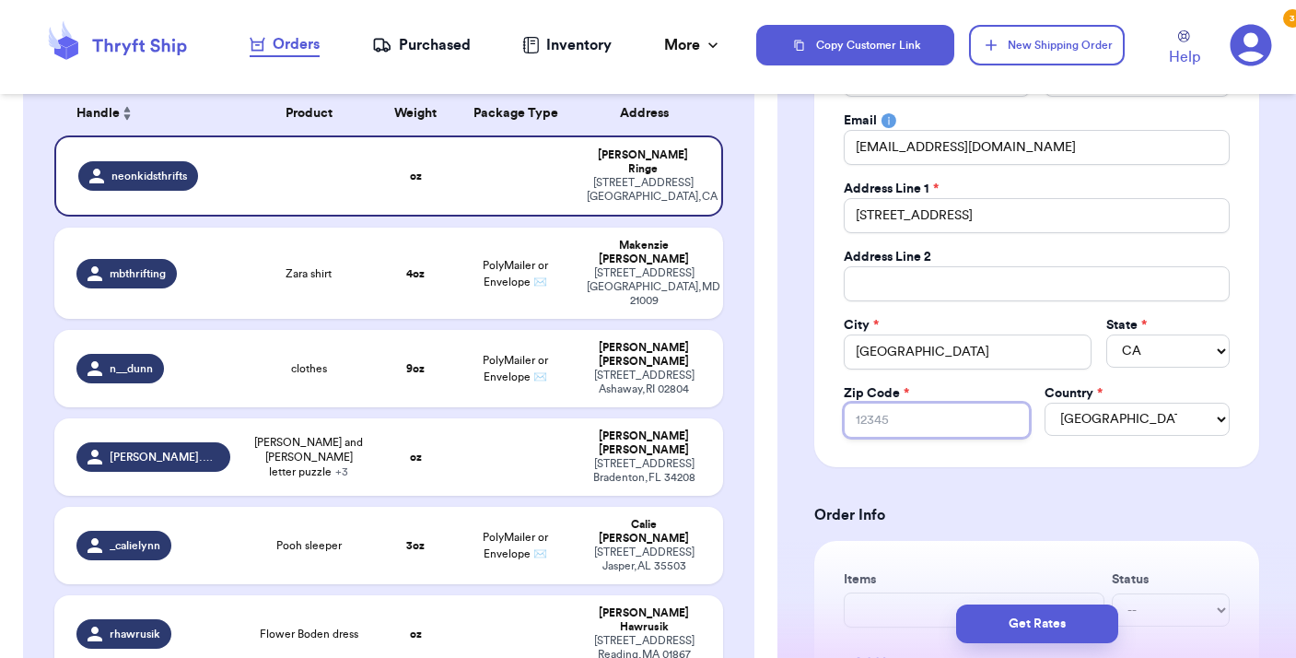
paste input "95076"
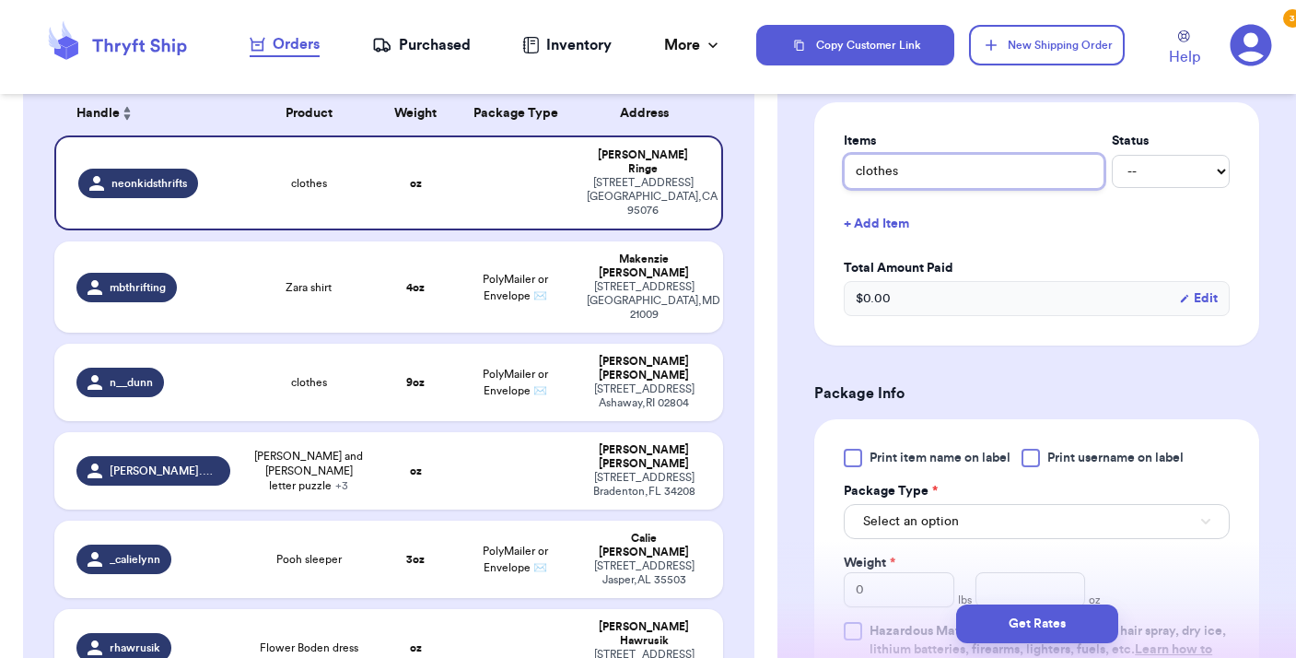
scroll to position [744, 0]
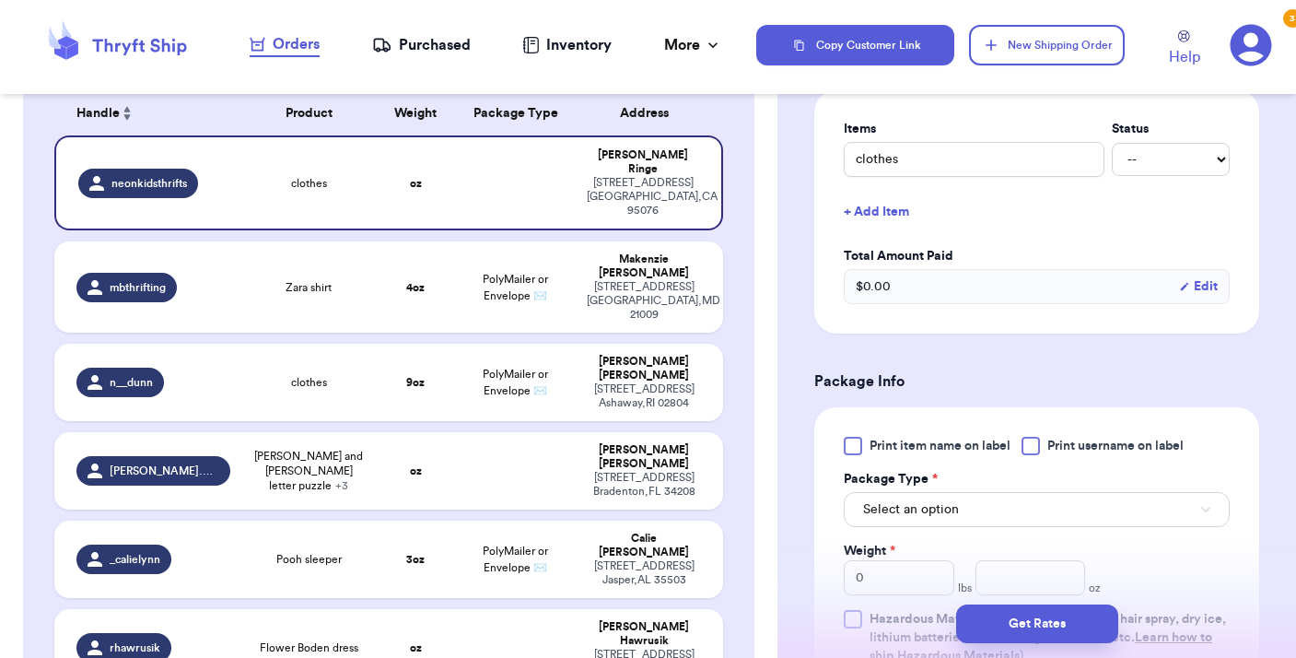
click at [1035, 447] on div at bounding box center [1030, 446] width 18 height 18
click at [0, 0] on input "Print username on label" at bounding box center [0, 0] width 0 height 0
click at [1045, 507] on button "Select an option" at bounding box center [1037, 509] width 386 height 35
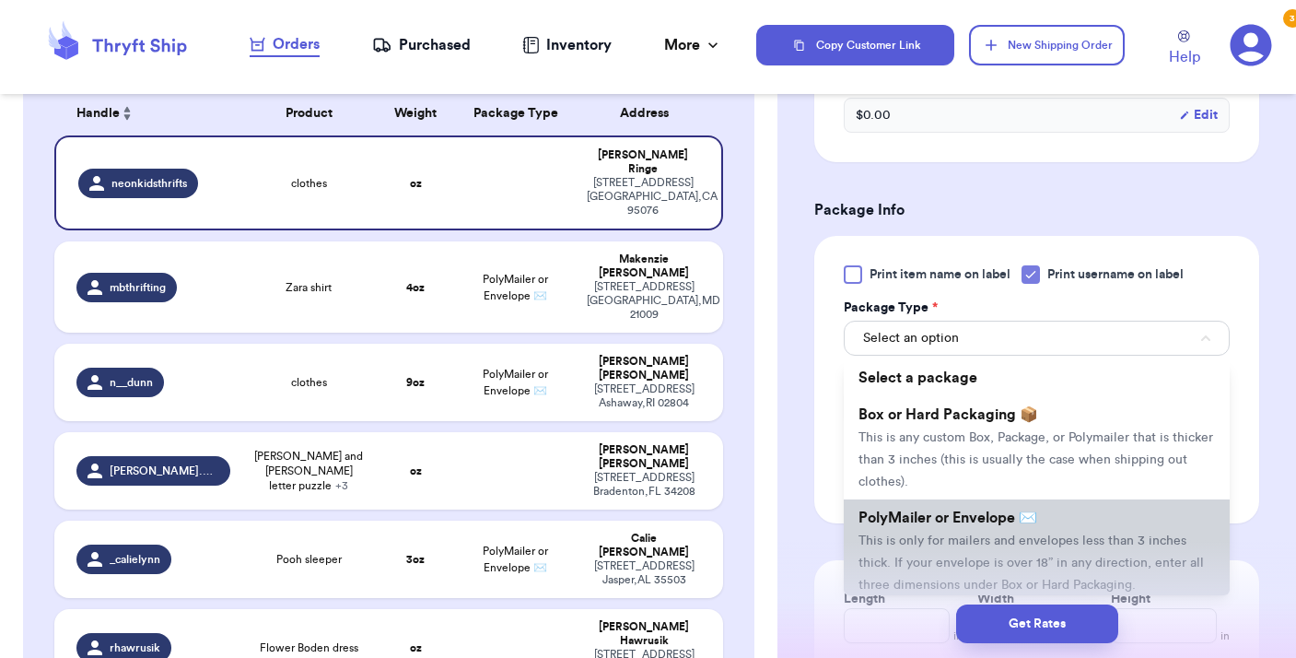
scroll to position [932, 0]
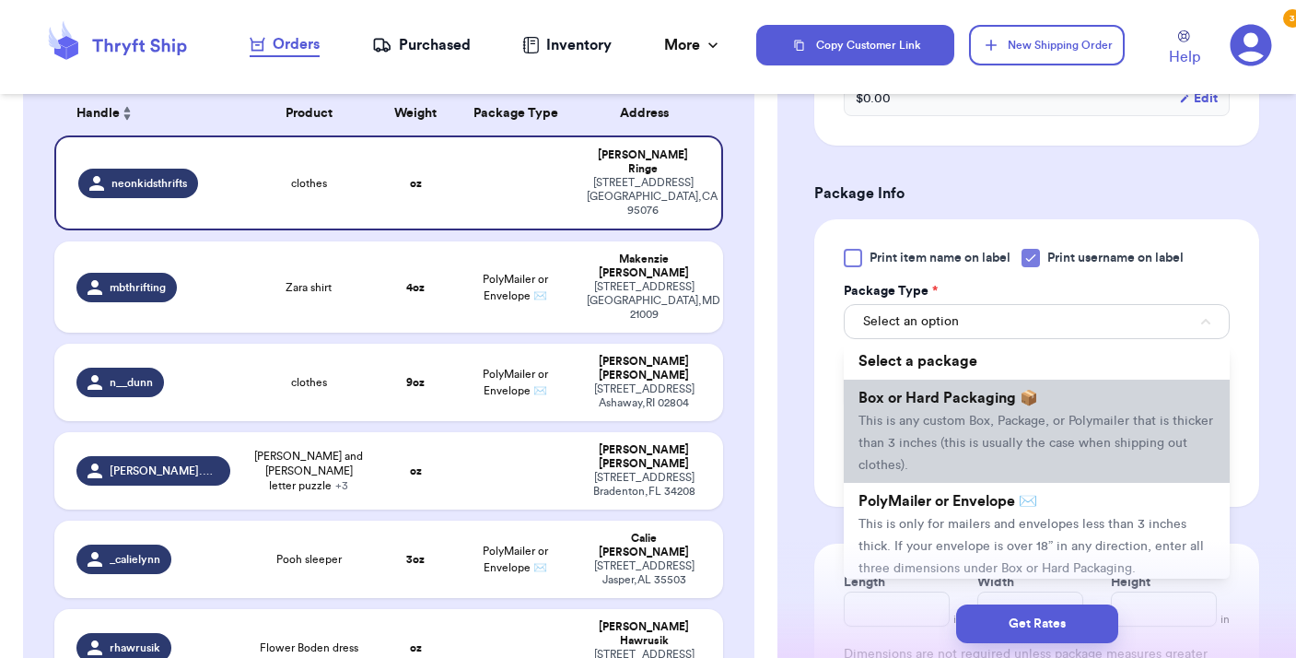
click at [1020, 445] on span "This is any custom Box, Package, or Polymailer that is thicker than 3 inches (t…" at bounding box center [1035, 442] width 355 height 57
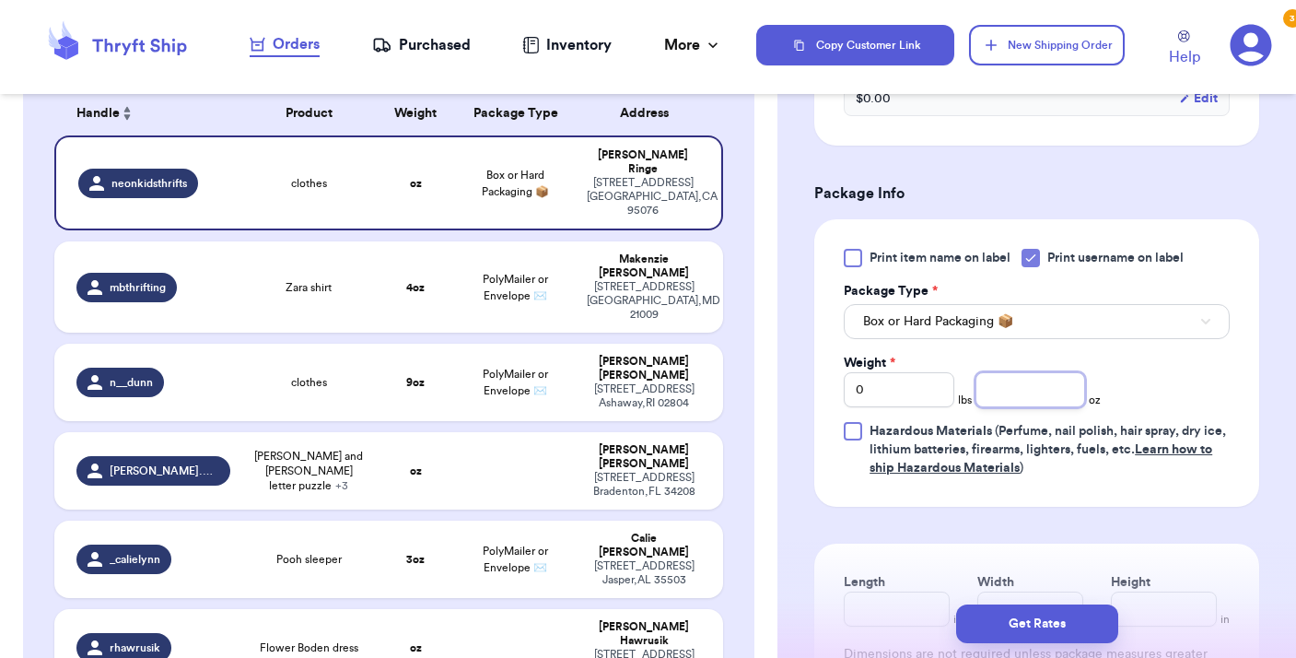
click at [1005, 388] on input "number" at bounding box center [1030, 389] width 111 height 35
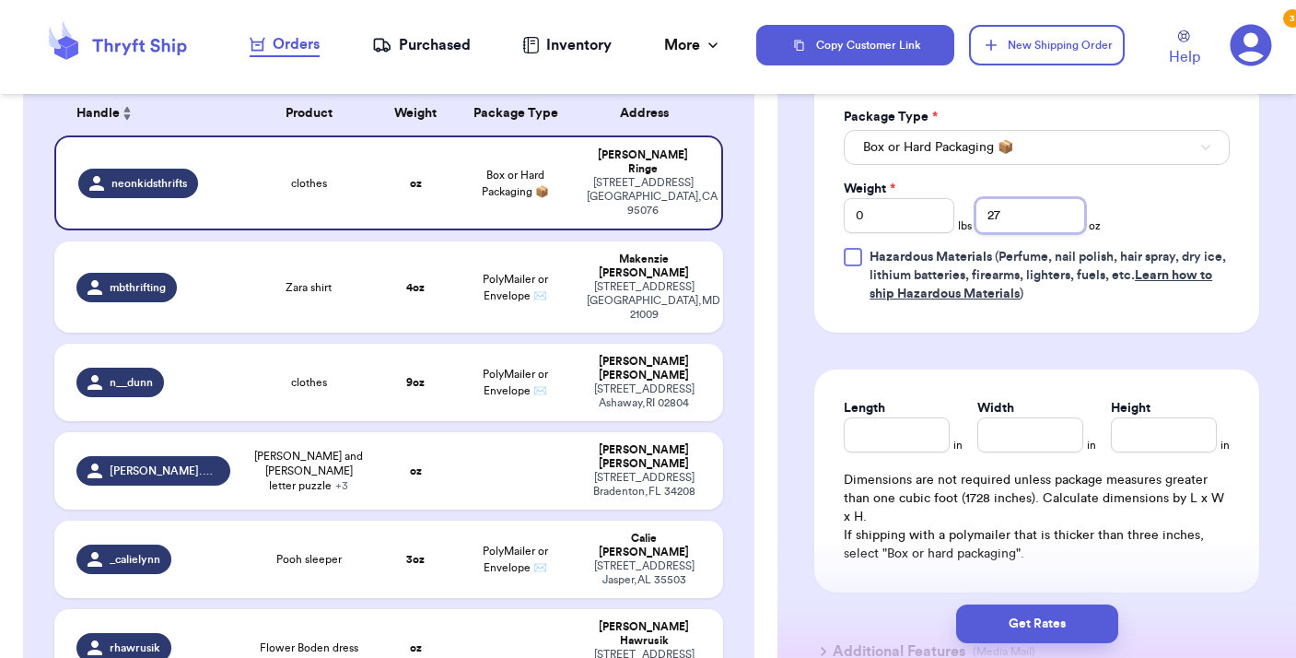
scroll to position [1109, 0]
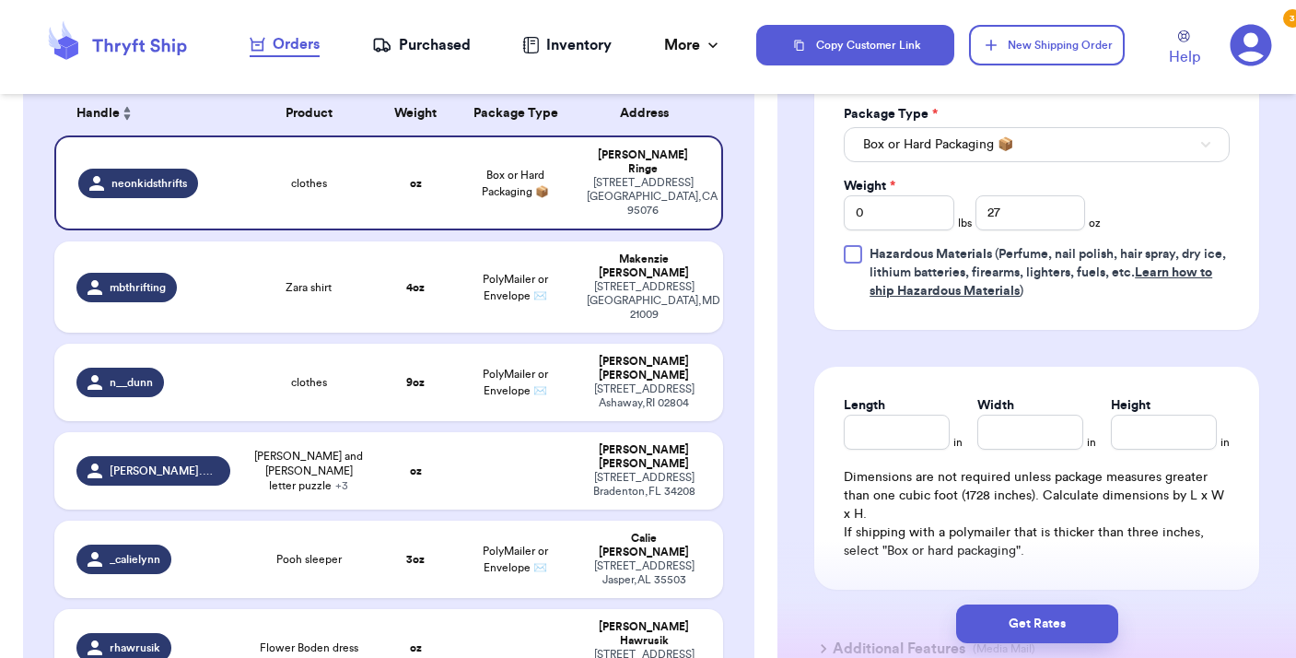
click at [1030, 153] on button "Box or Hard Packaging 📦" at bounding box center [1037, 144] width 386 height 35
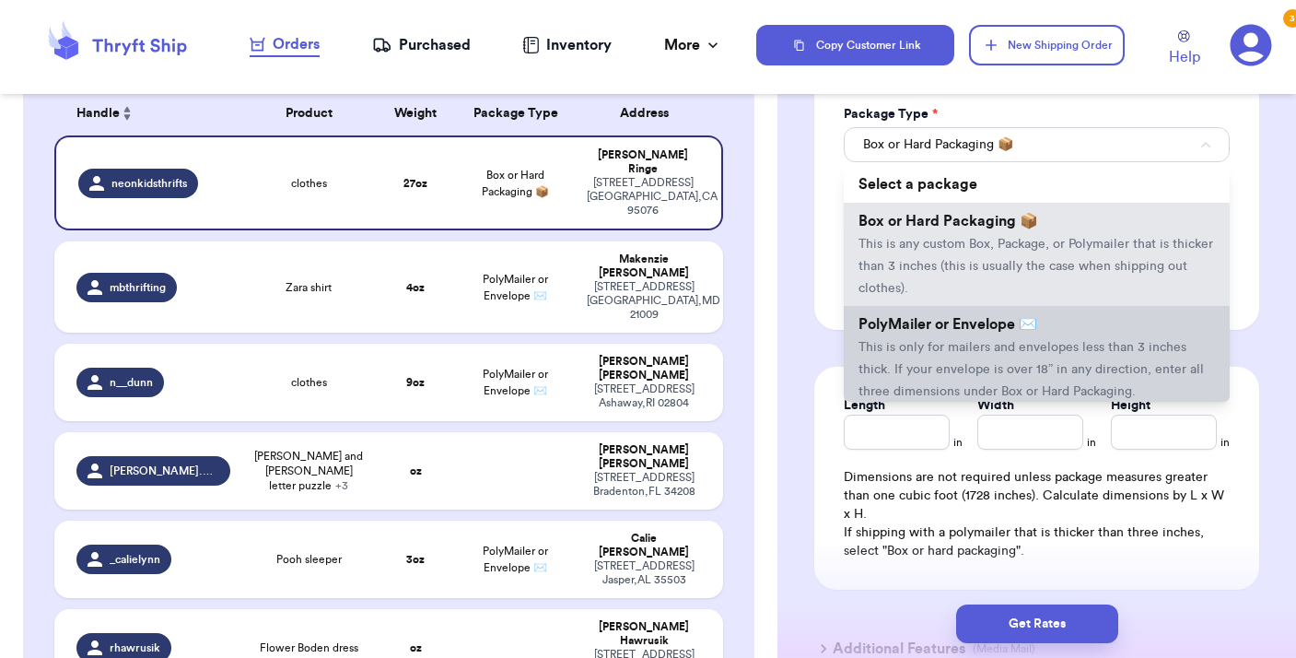
click at [952, 367] on span "This is only for mailers and envelopes less than 3 inches thick. If your envelo…" at bounding box center [1030, 369] width 345 height 57
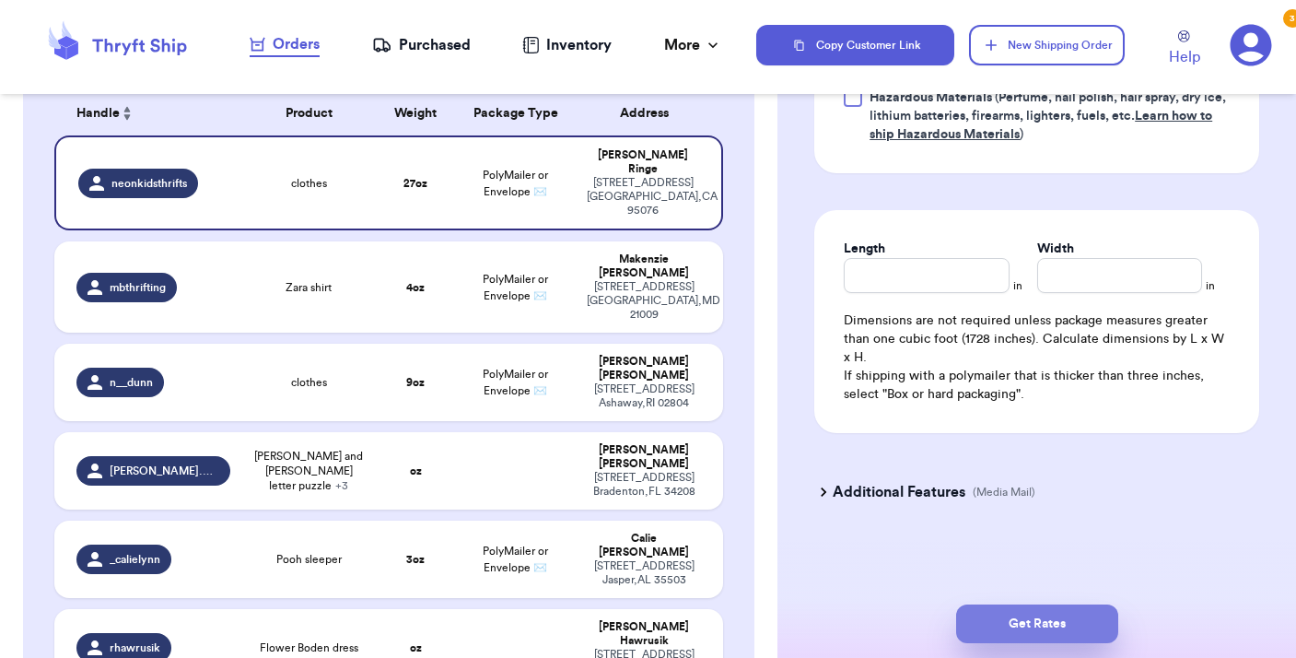
click at [1006, 638] on button "Get Rates" at bounding box center [1037, 623] width 162 height 39
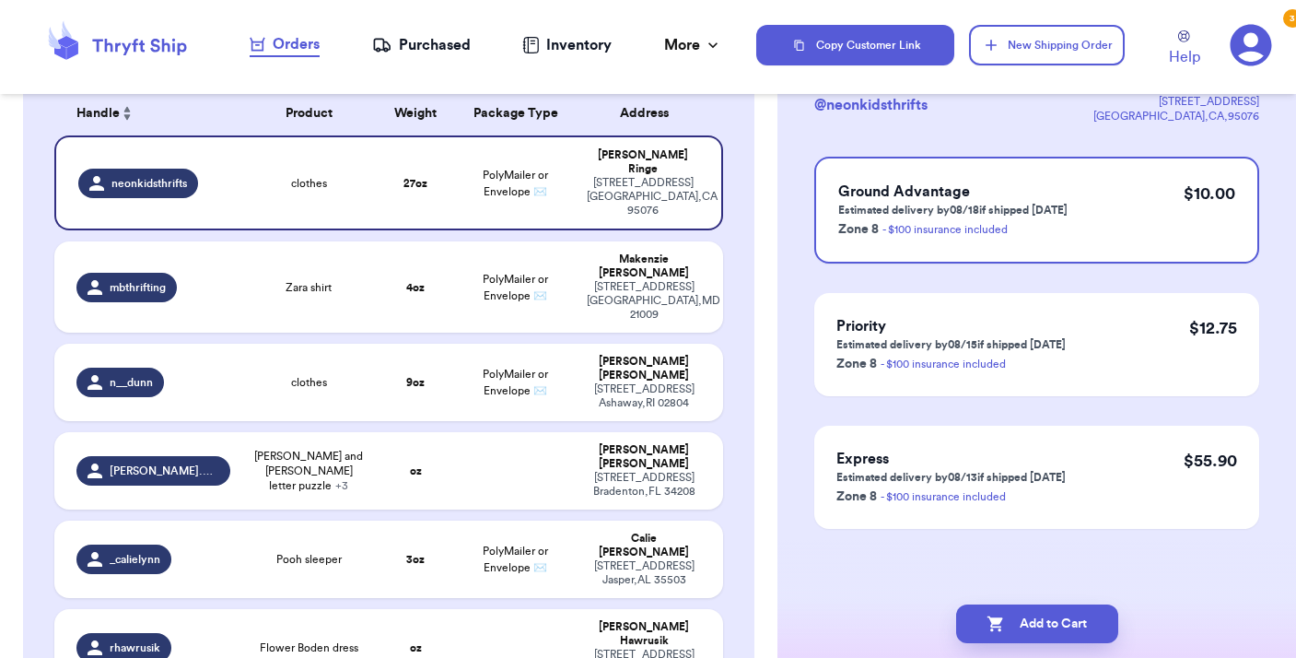
scroll to position [0, 0]
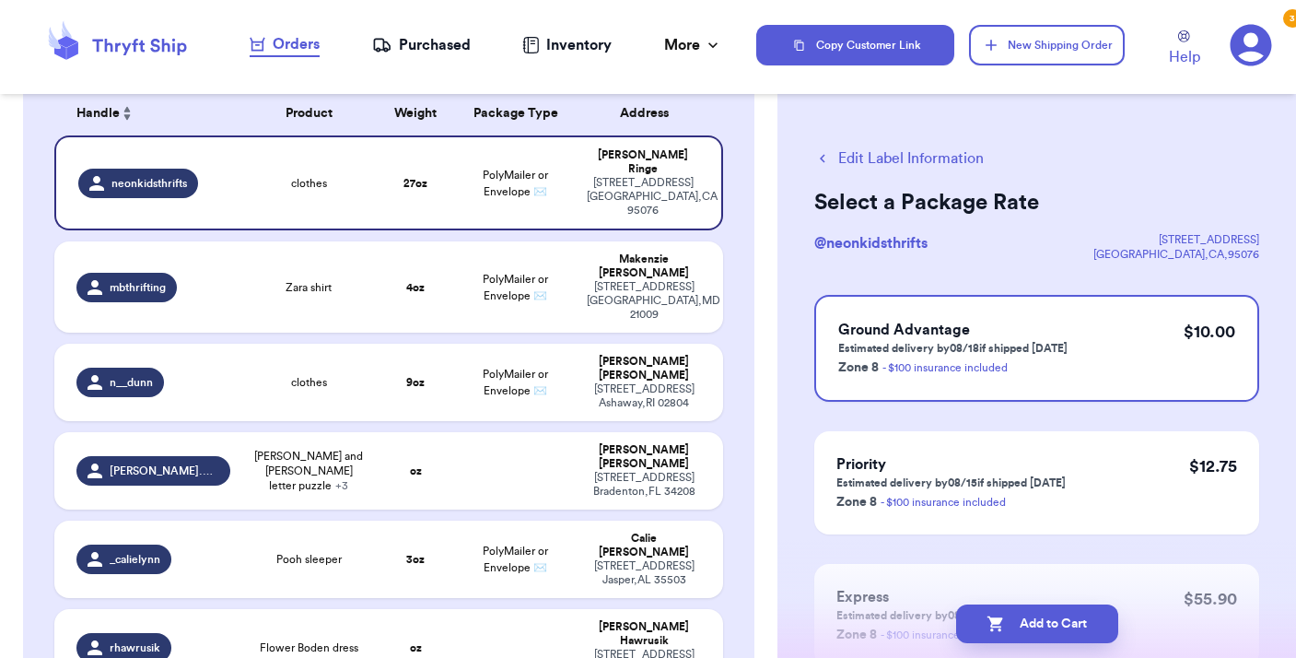
click at [852, 155] on button "Edit Label Information" at bounding box center [898, 158] width 169 height 22
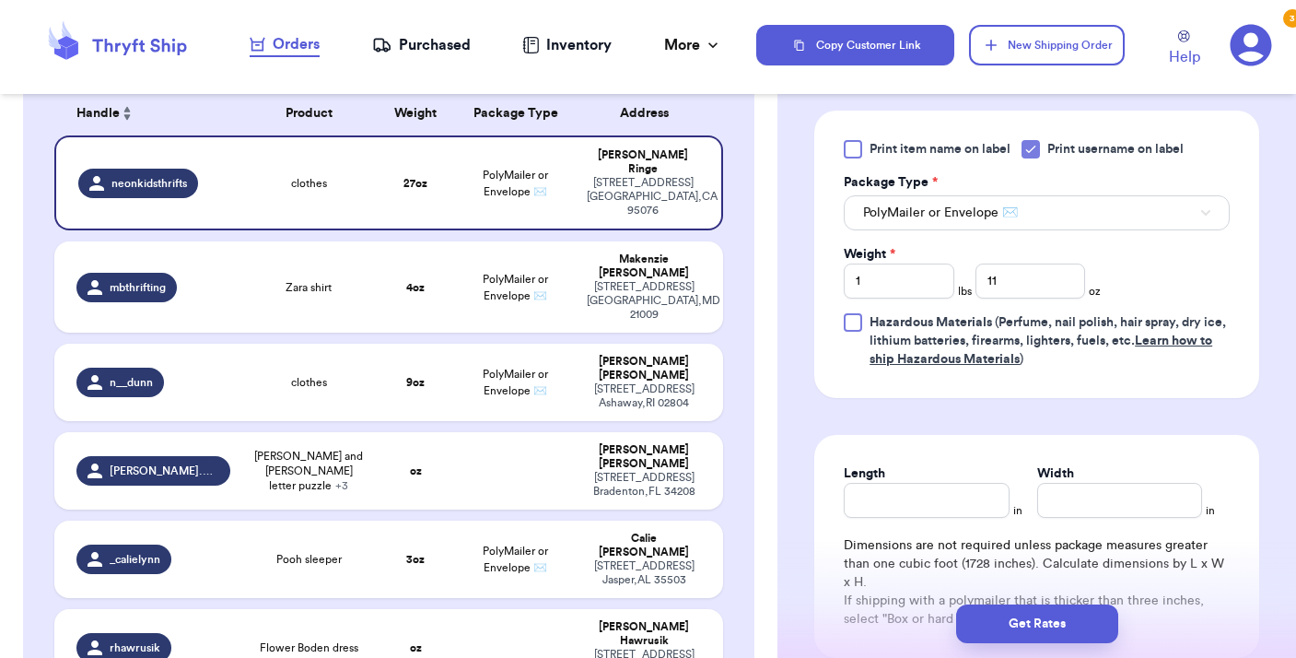
scroll to position [737, 0]
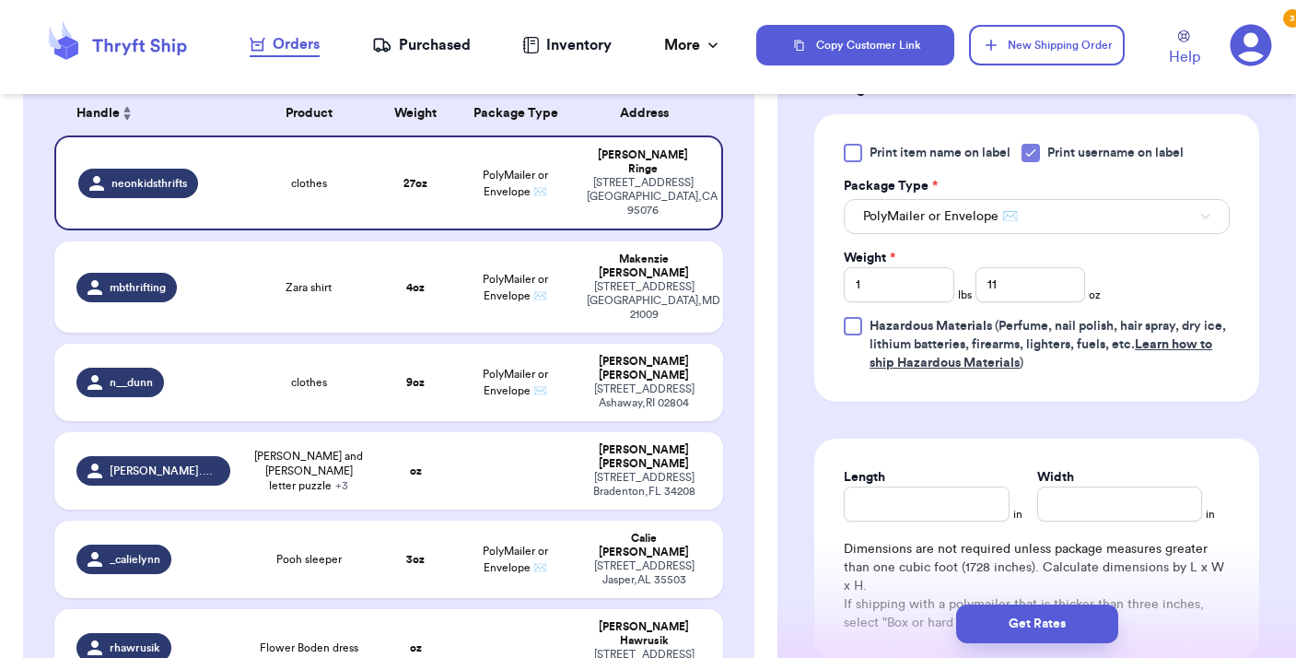
click at [1042, 208] on button "PolyMailer or Envelope ✉️" at bounding box center [1037, 216] width 386 height 35
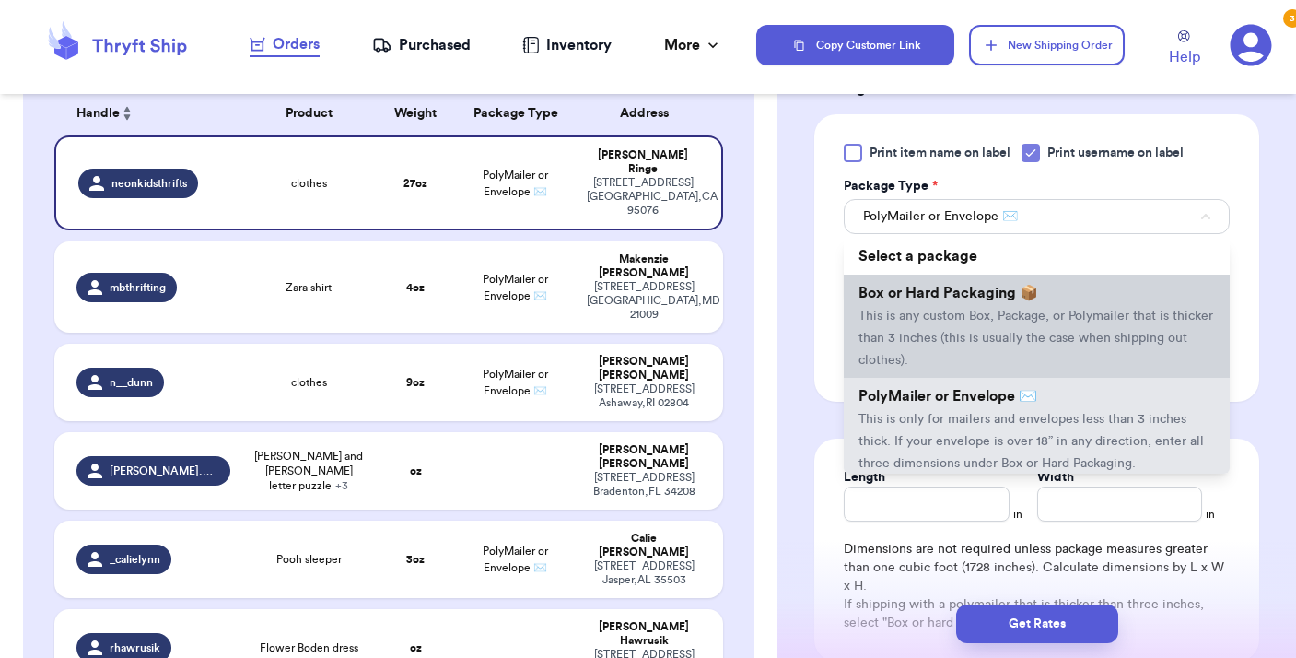
click at [988, 308] on li "Box or Hard Packaging 📦 This is any custom Box, Package, or Polymailer that is …" at bounding box center [1037, 325] width 386 height 103
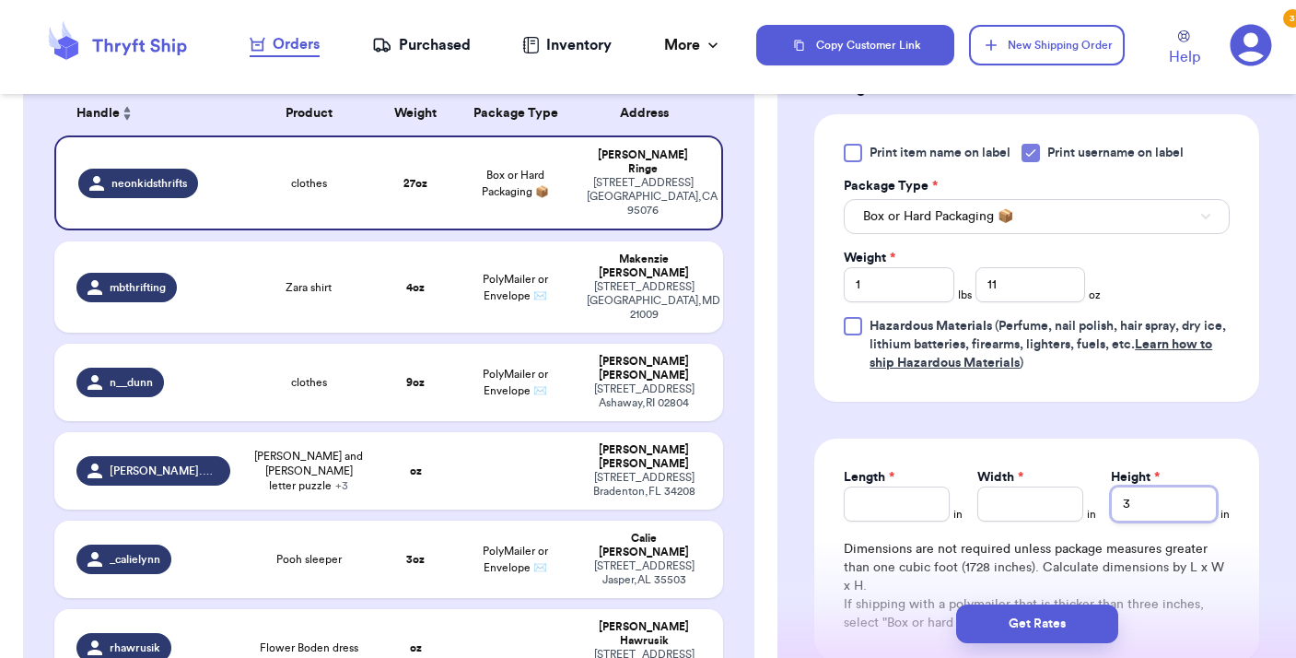
click at [1152, 515] on input "3" at bounding box center [1164, 503] width 106 height 35
click at [876, 518] on input "Length *" at bounding box center [897, 503] width 106 height 35
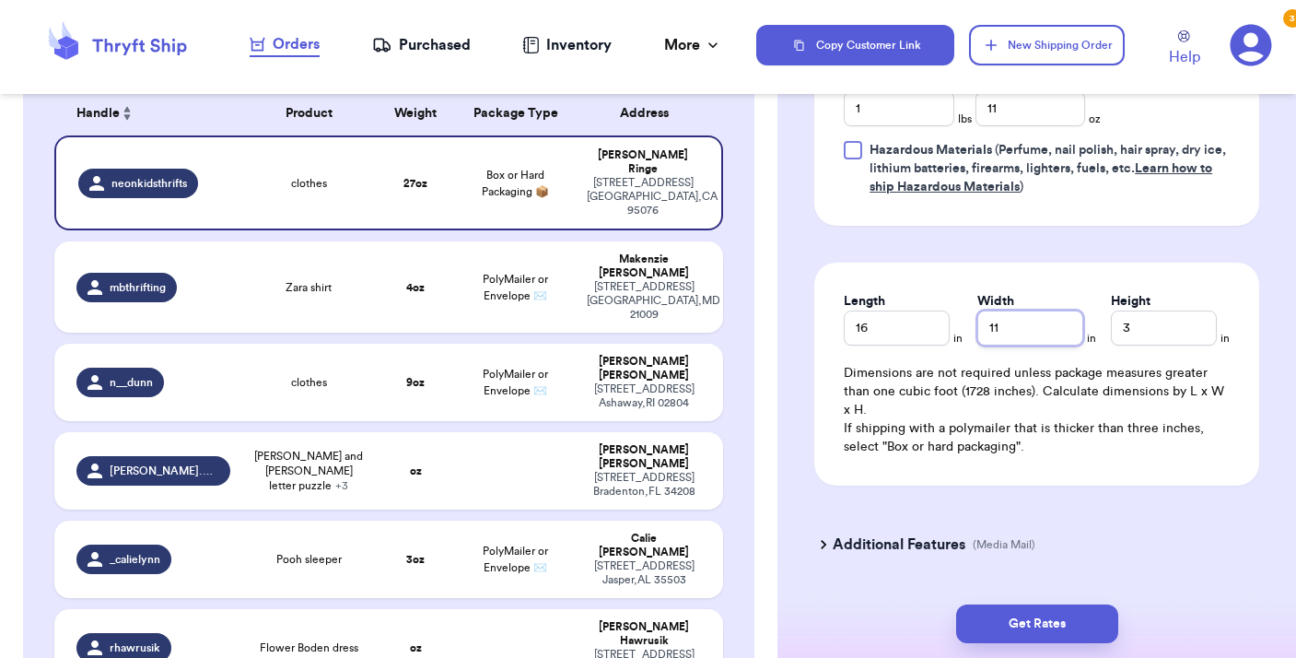
scroll to position [914, 0]
click at [1033, 614] on button "Get Rates" at bounding box center [1037, 623] width 162 height 39
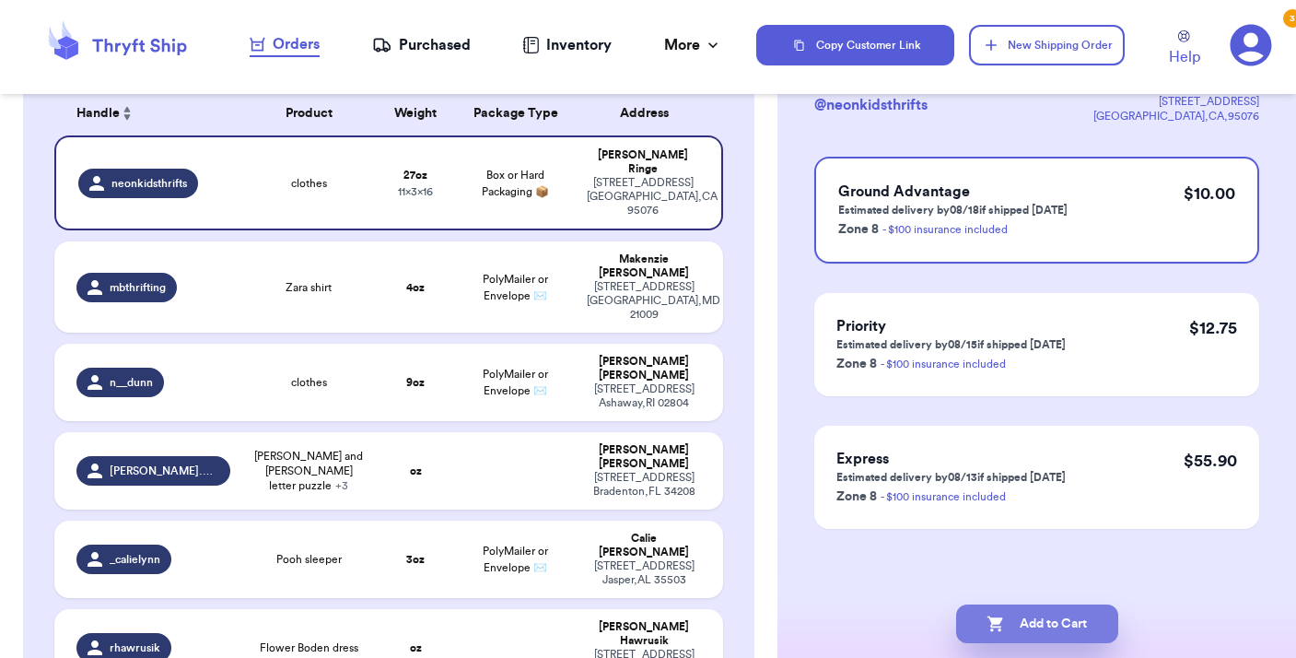
scroll to position [138, 0]
click at [1012, 622] on button "Add to Cart" at bounding box center [1037, 623] width 162 height 39
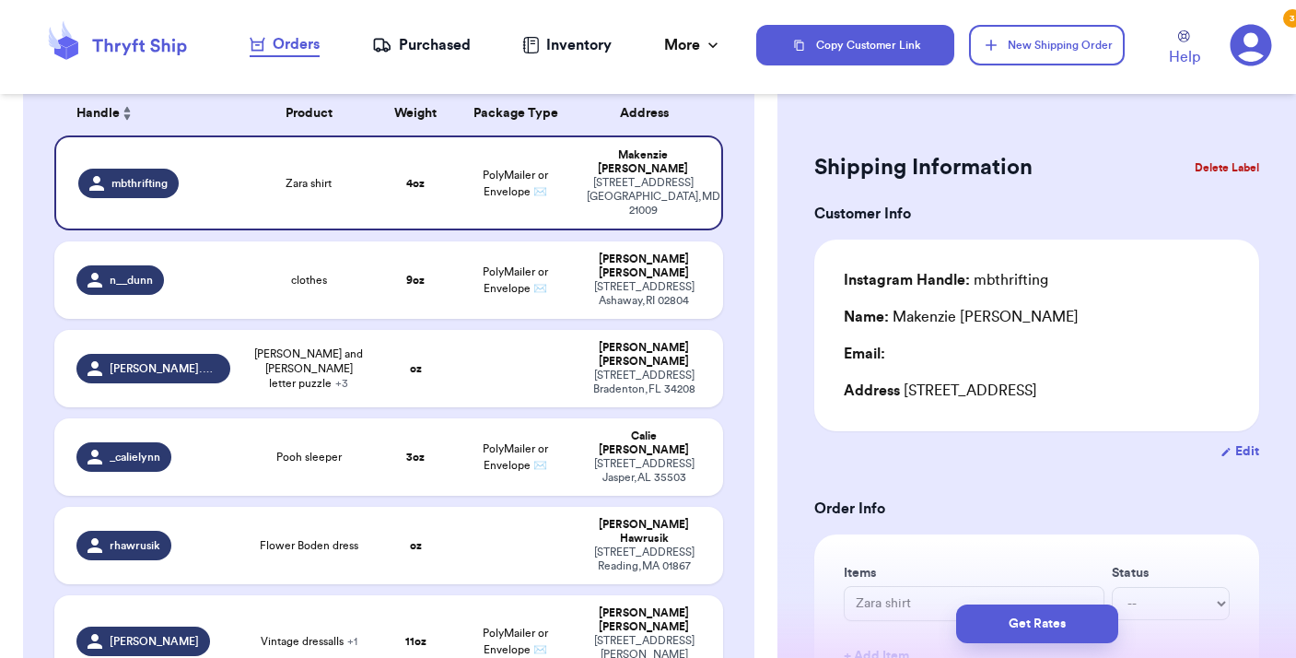
scroll to position [0, 0]
click at [1020, 623] on button "Get Rates" at bounding box center [1037, 623] width 162 height 39
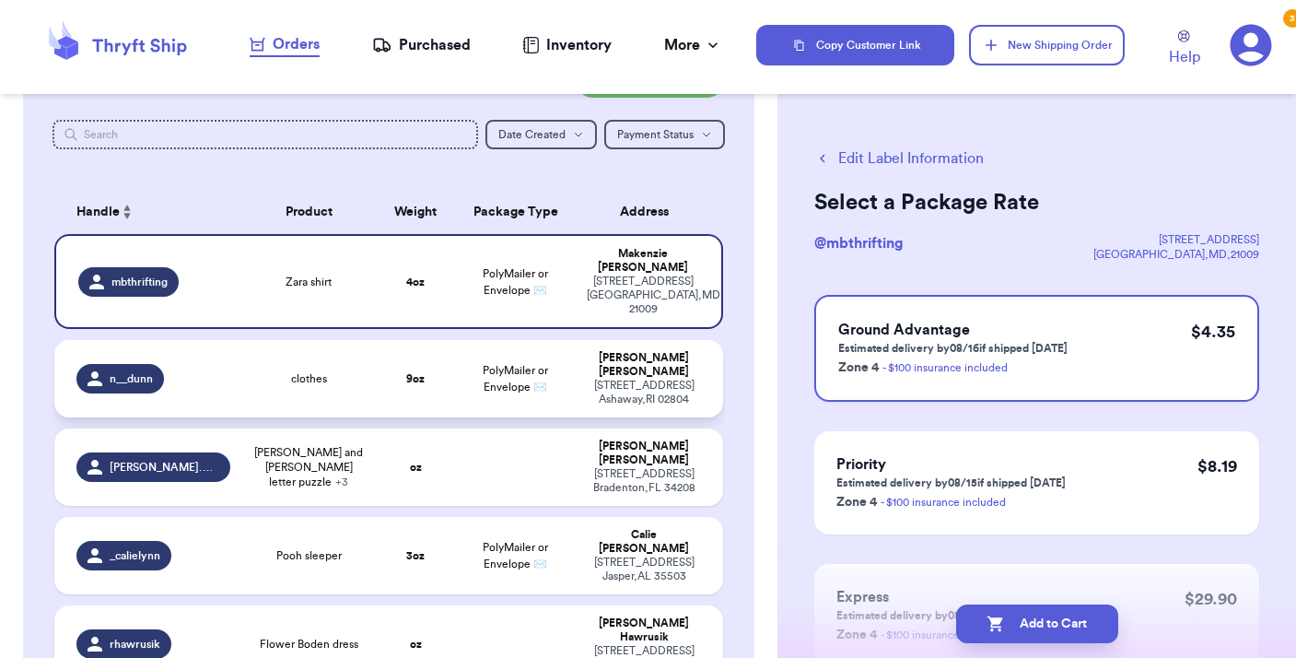
scroll to position [12, 0]
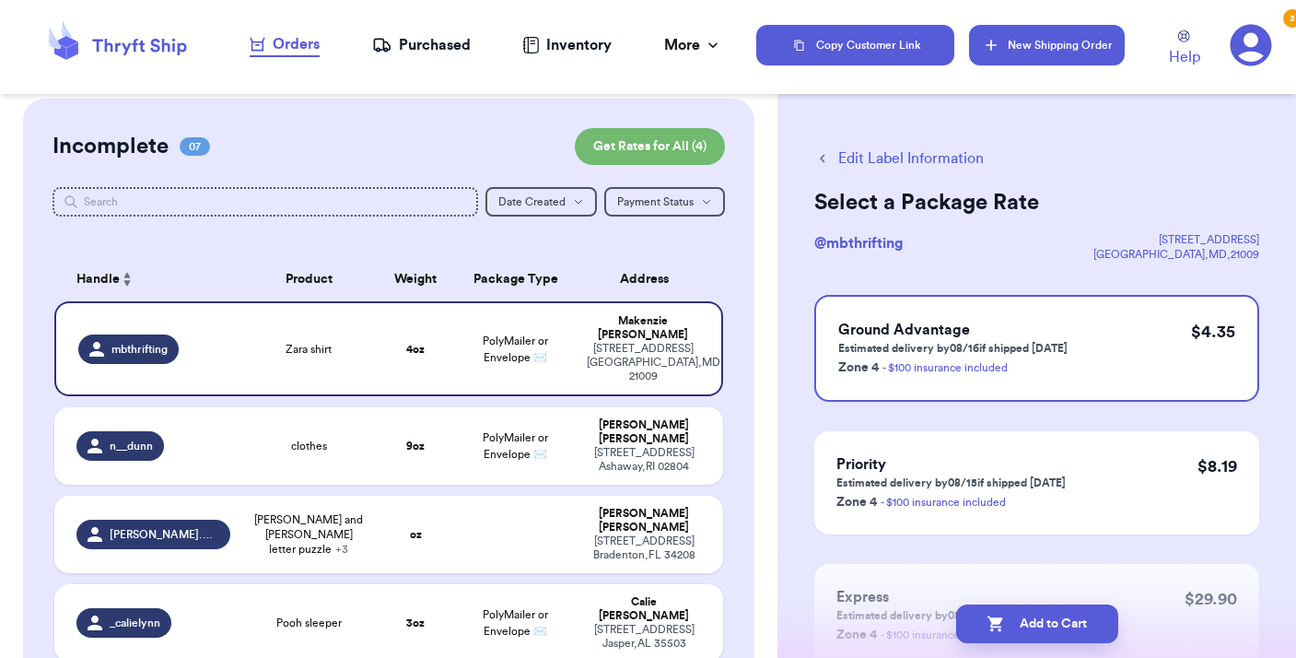
click at [1026, 44] on button "New Shipping Order" at bounding box center [1046, 45] width 155 height 41
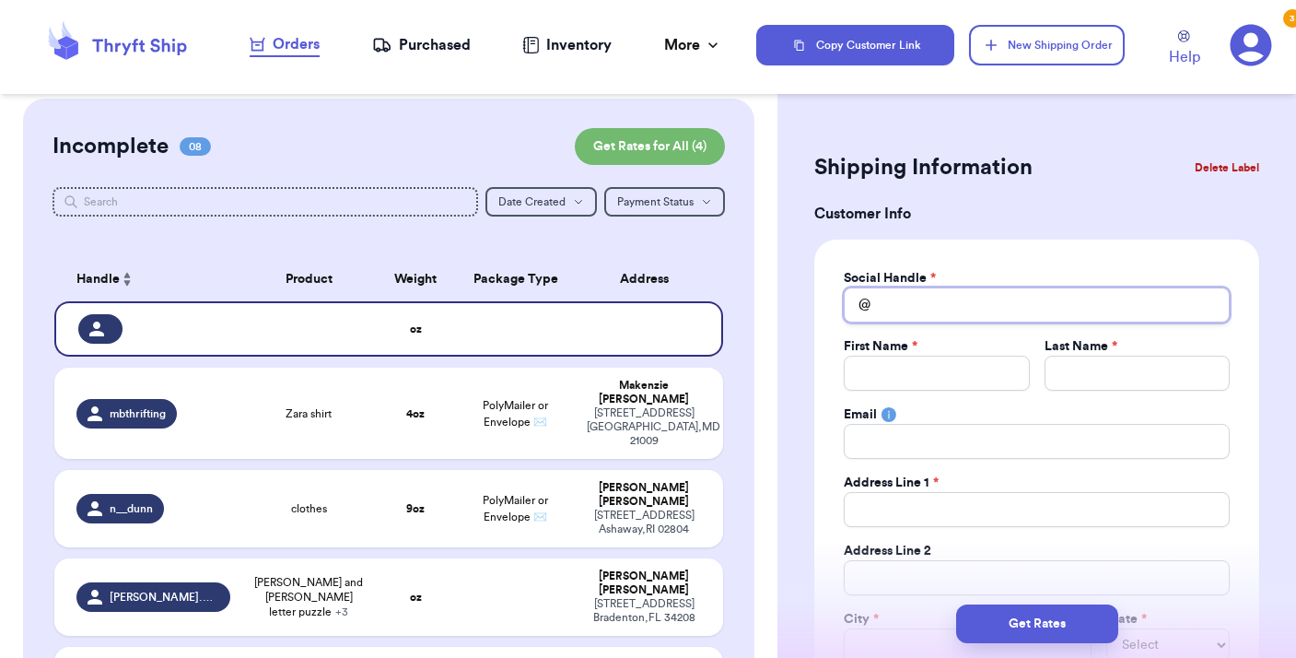
click at [898, 306] on input "Total Amount Paid" at bounding box center [1037, 304] width 386 height 35
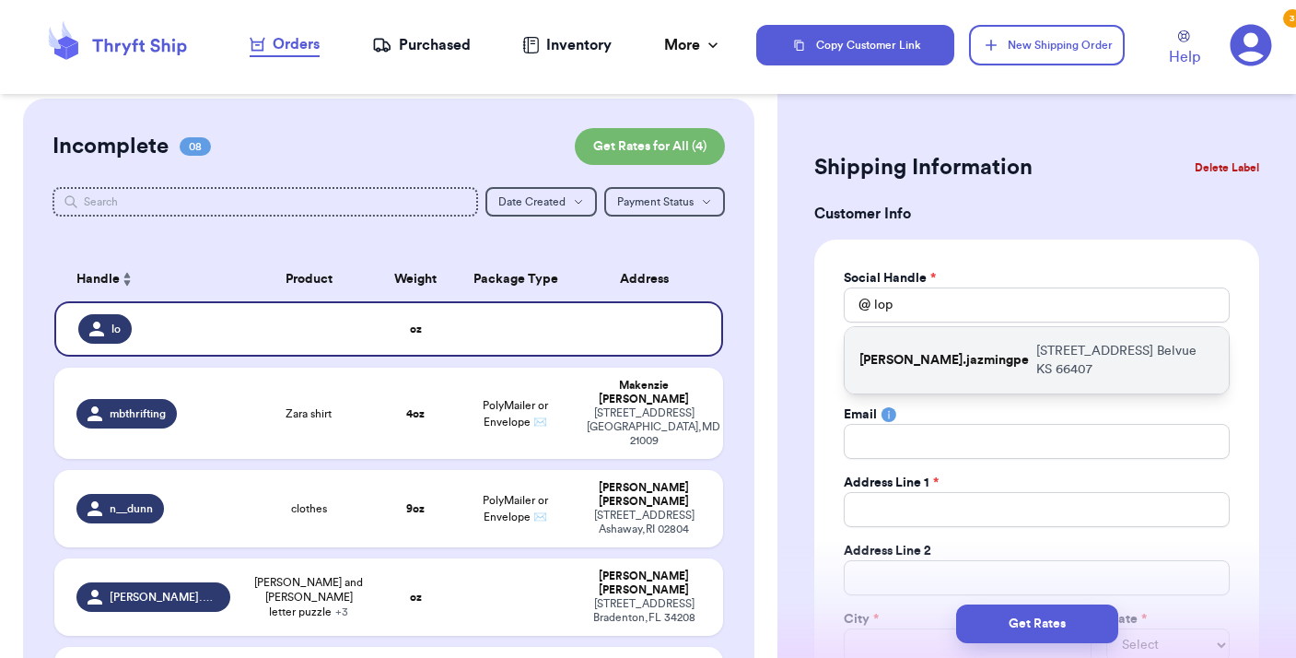
click at [903, 353] on p "[PERSON_NAME].jazmingpe" at bounding box center [943, 360] width 169 height 18
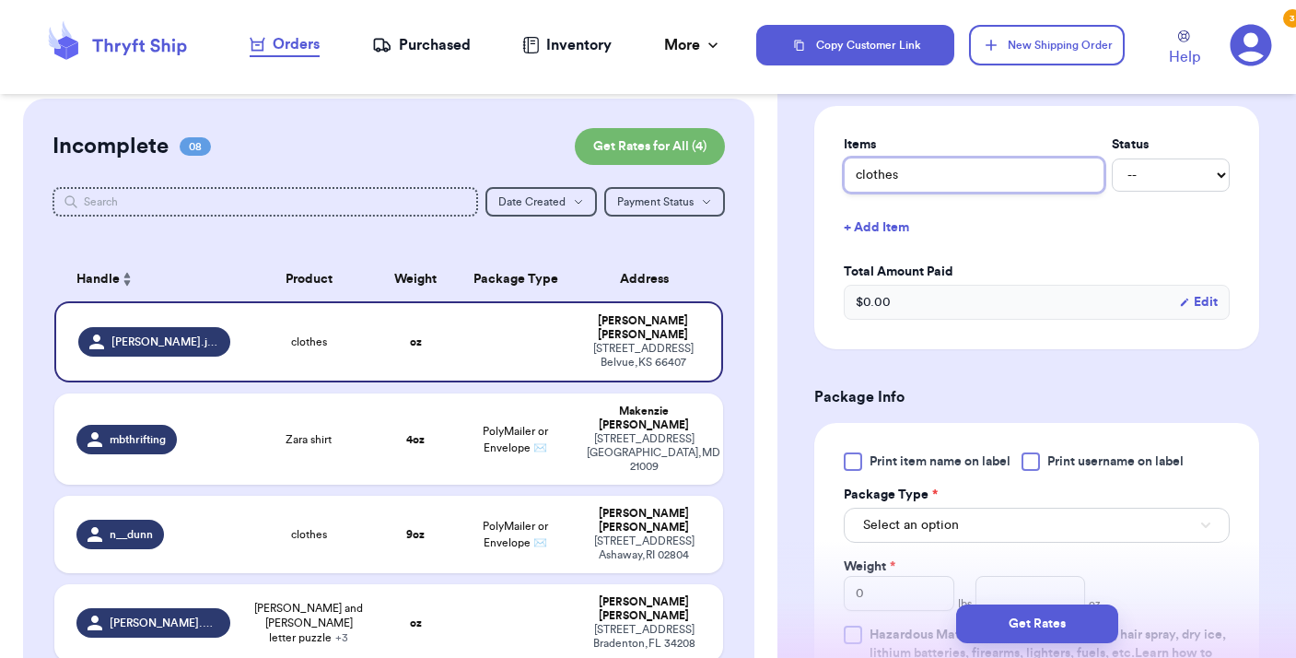
scroll to position [733, 0]
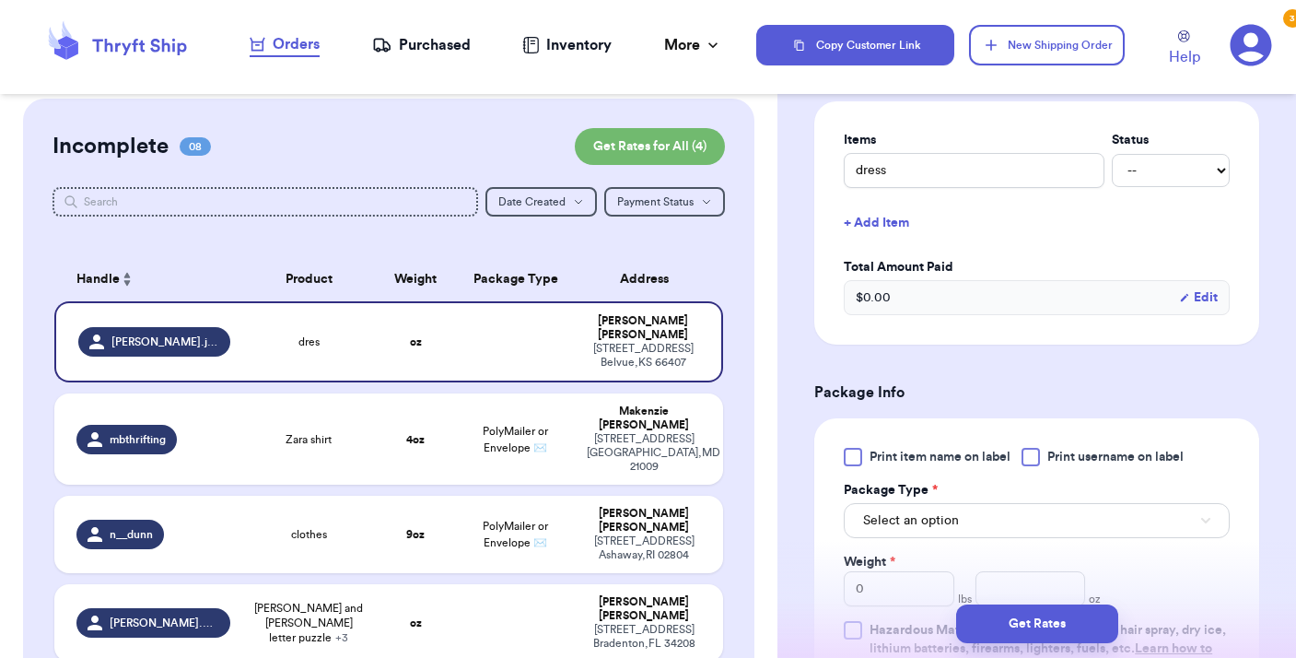
click at [875, 222] on button "+ Add Item" at bounding box center [1036, 223] width 401 height 41
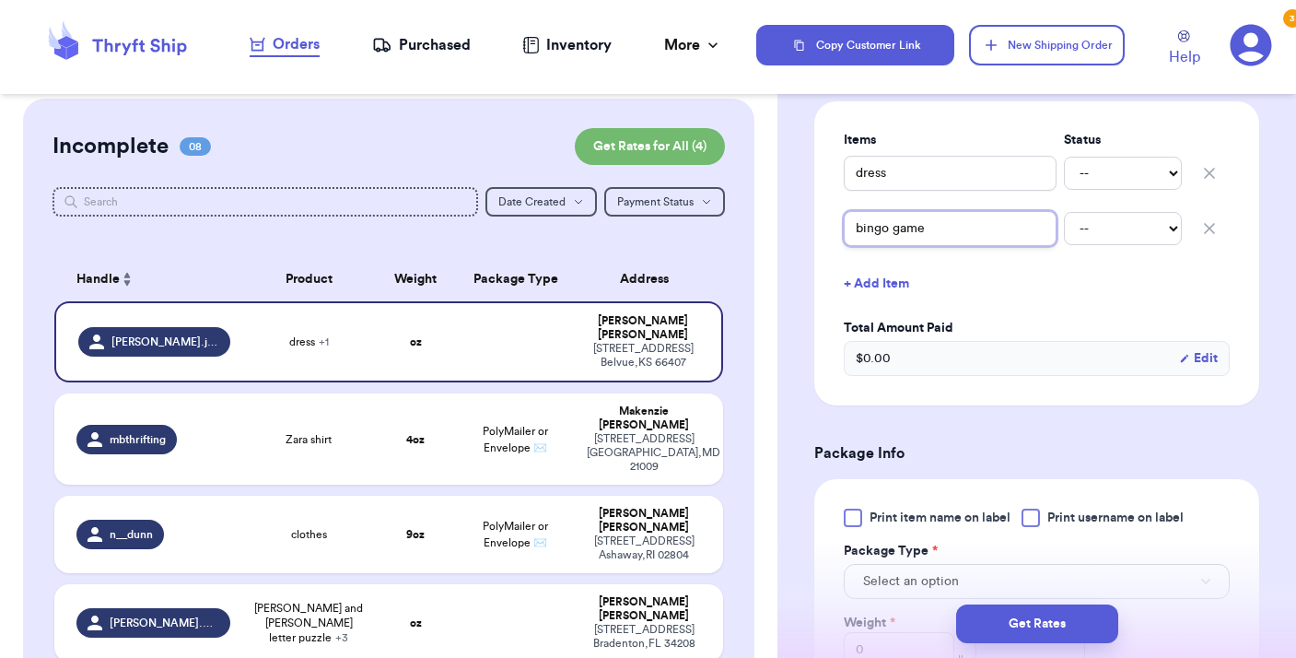
scroll to position [832, 0]
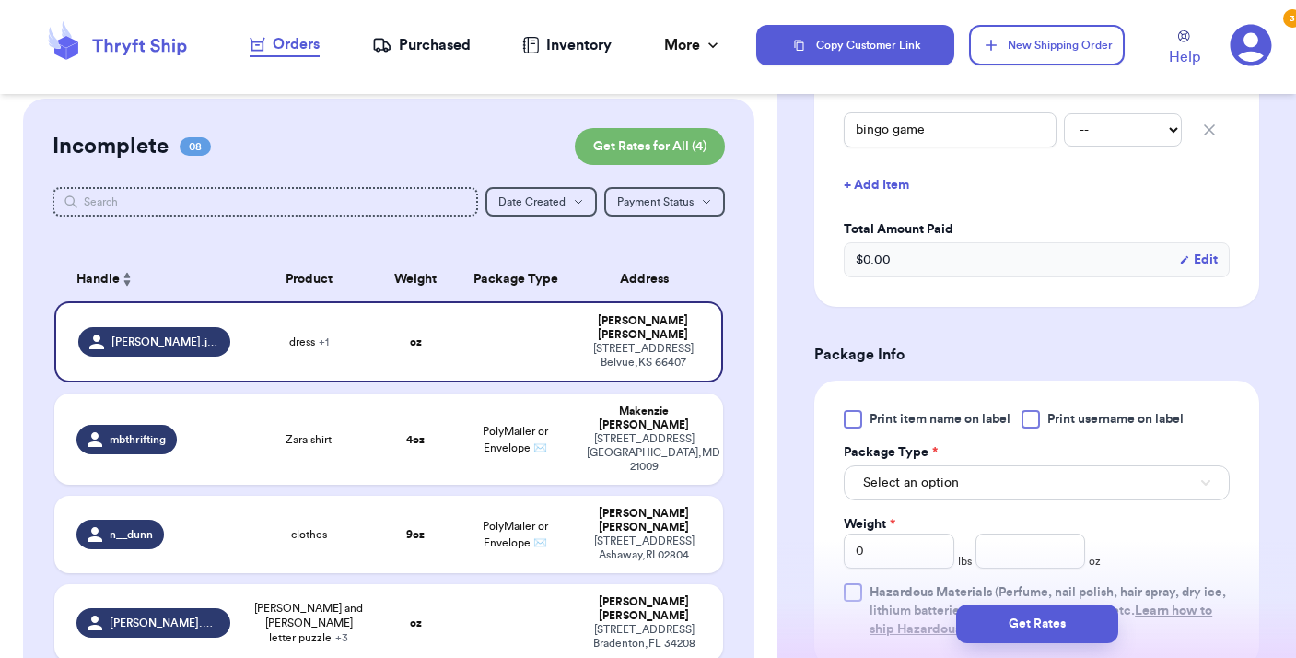
click at [1030, 419] on div at bounding box center [1030, 419] width 18 height 18
click at [0, 0] on input "Print username on label" at bounding box center [0, 0] width 0 height 0
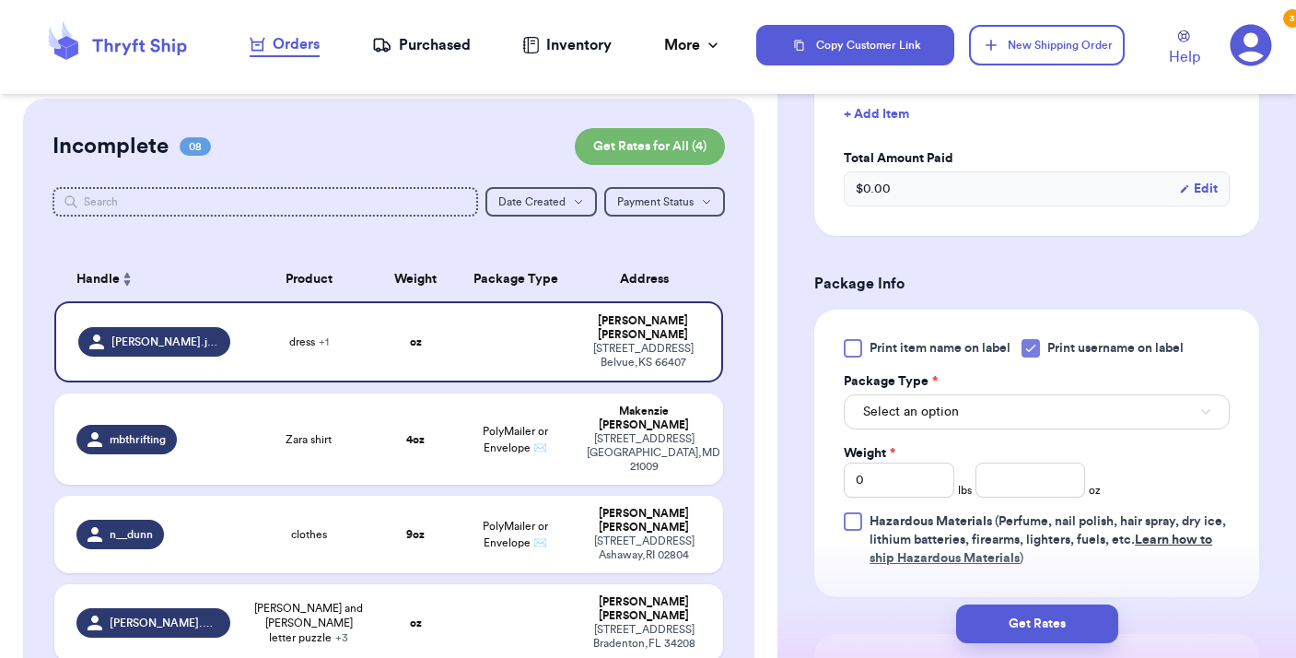
click at [1005, 406] on button "Select an option" at bounding box center [1037, 411] width 386 height 35
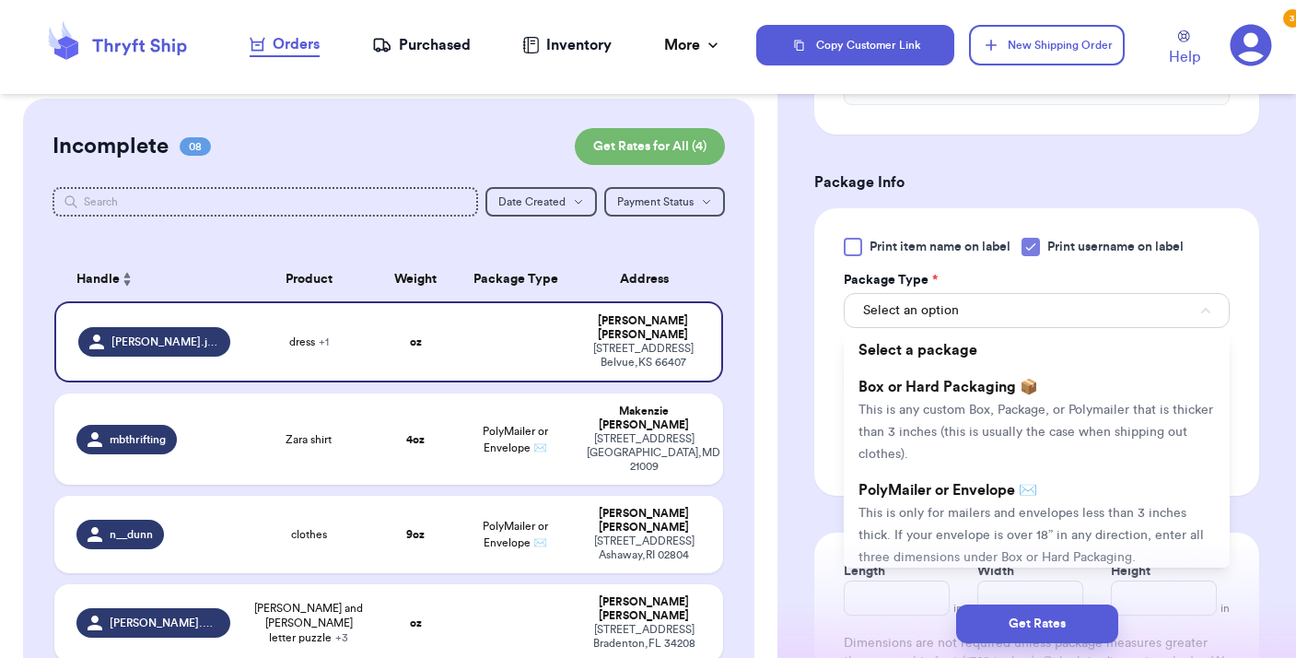
scroll to position [1006, 0]
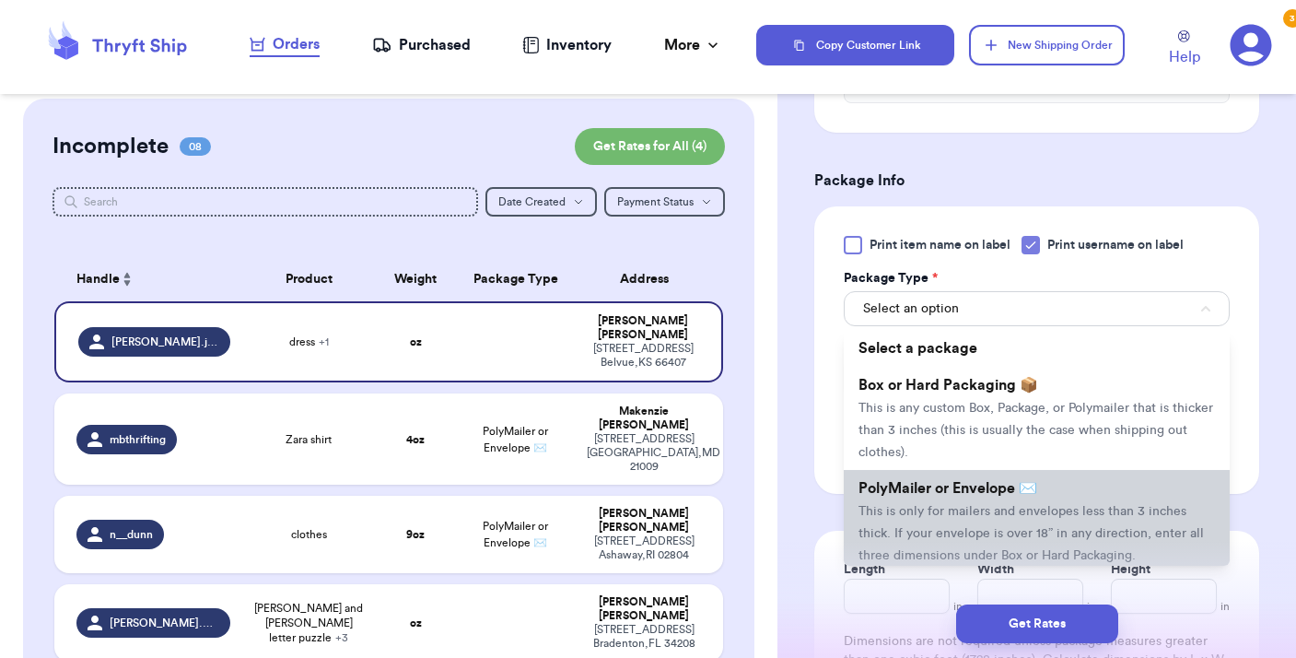
click at [994, 503] on li "PolyMailer or Envelope ✉️ This is only for mailers and envelopes less than 3 in…" at bounding box center [1037, 521] width 386 height 103
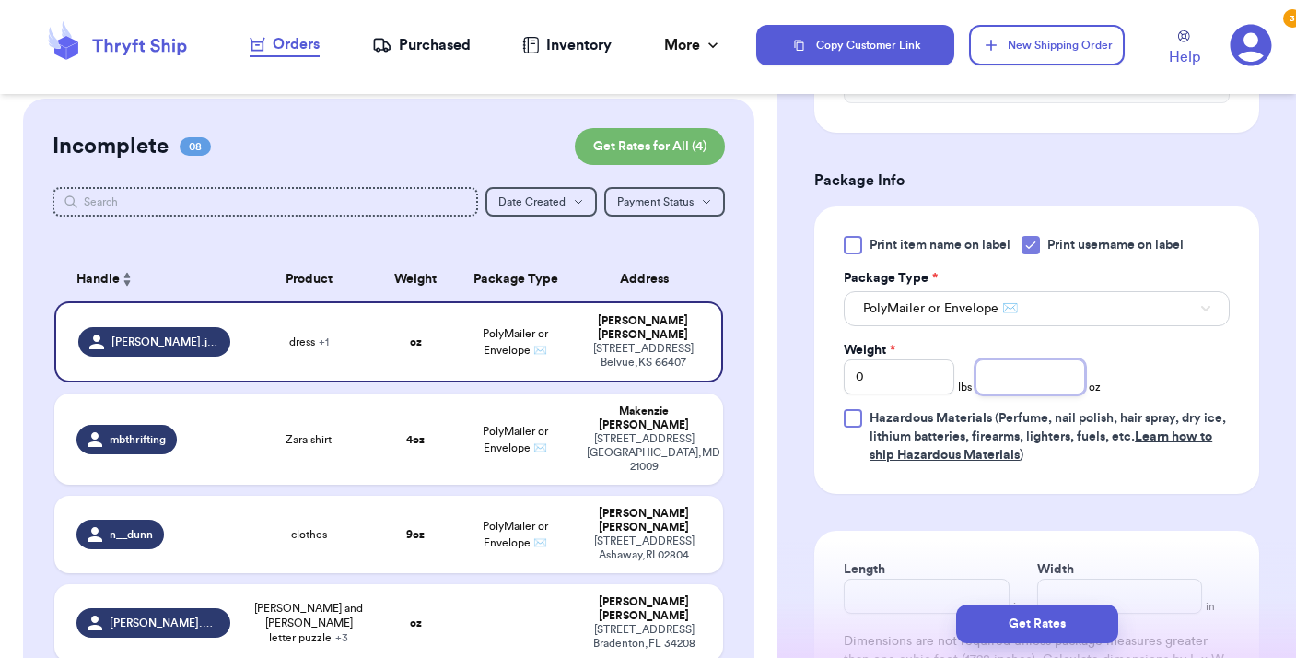
click at [1009, 368] on input "number" at bounding box center [1030, 376] width 111 height 35
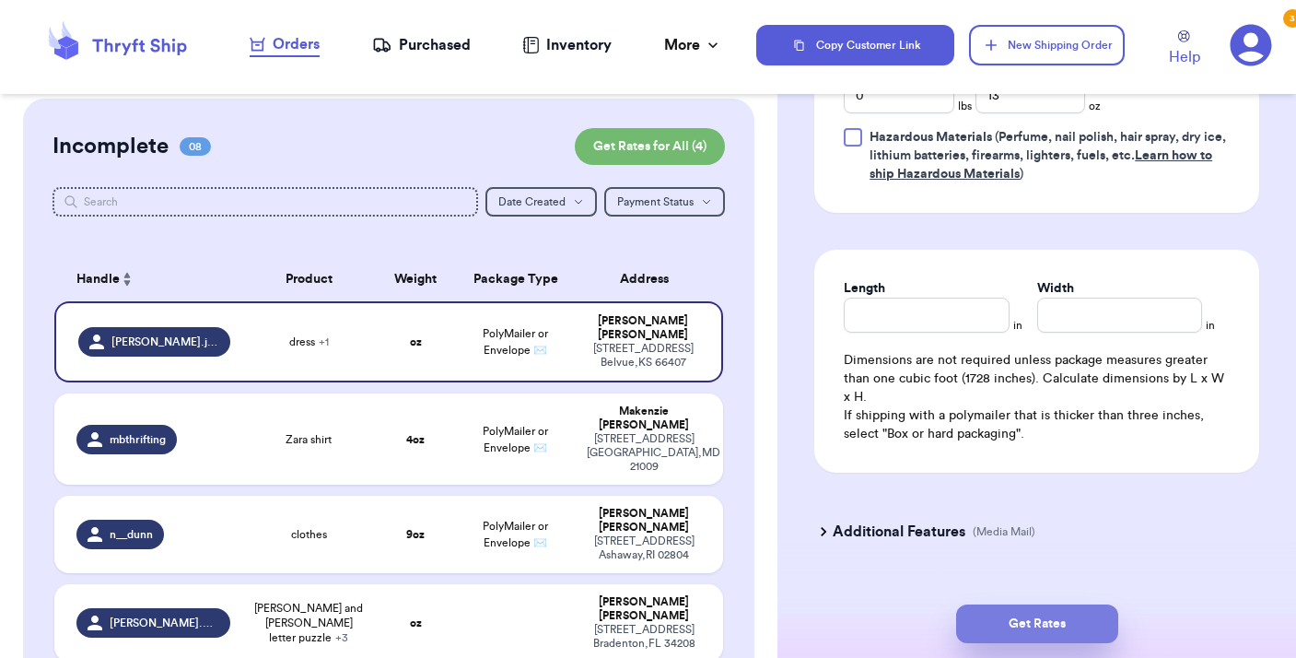
click at [1047, 626] on button "Get Rates" at bounding box center [1037, 623] width 162 height 39
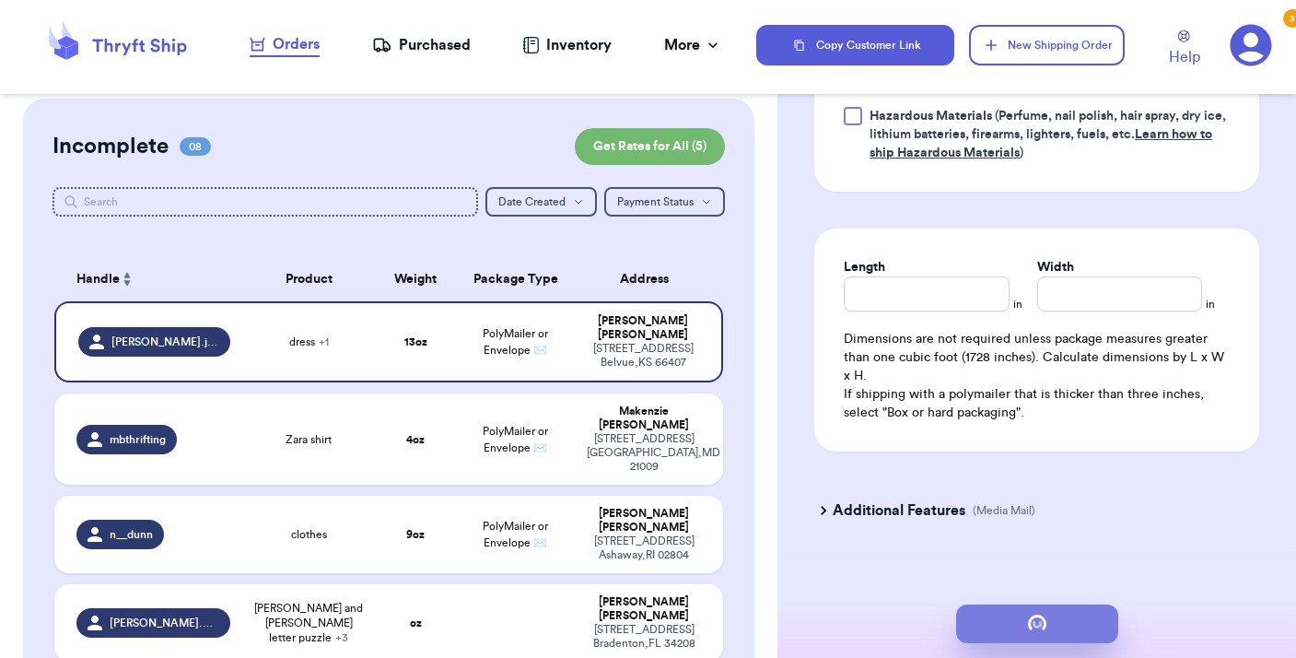
scroll to position [0, 0]
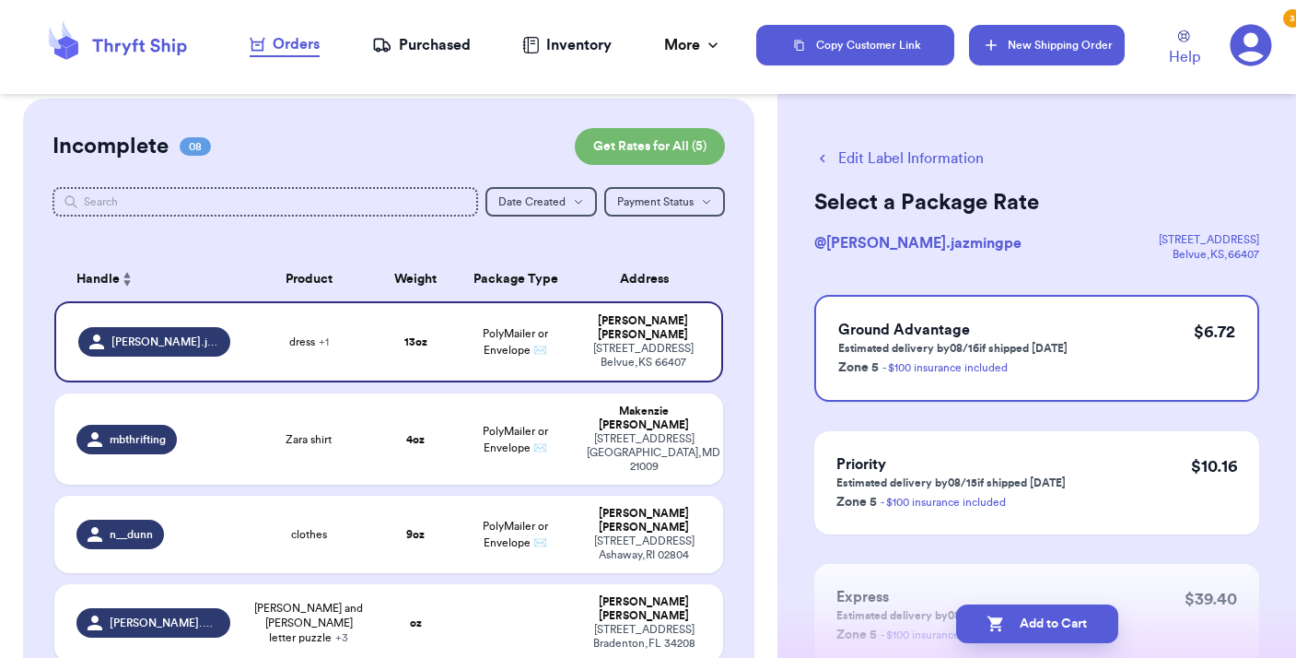
click at [1055, 52] on button "New Shipping Order" at bounding box center [1046, 45] width 155 height 41
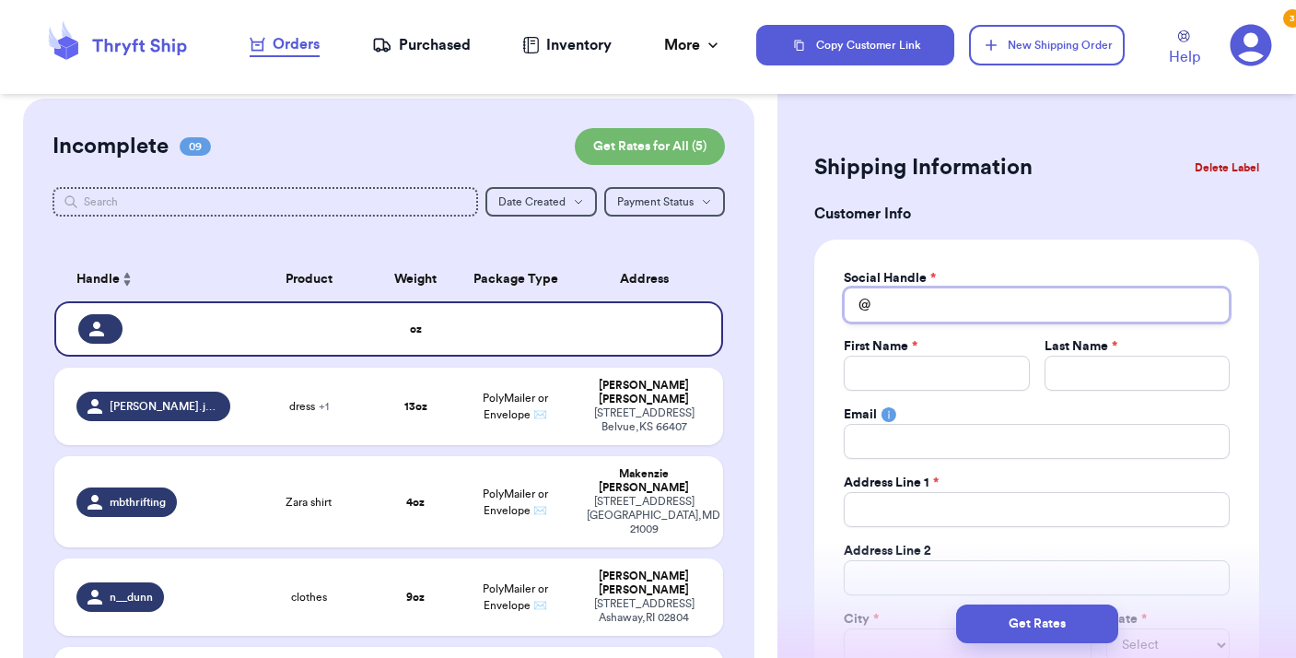
click at [897, 309] on input "Total Amount Paid" at bounding box center [1037, 304] width 386 height 35
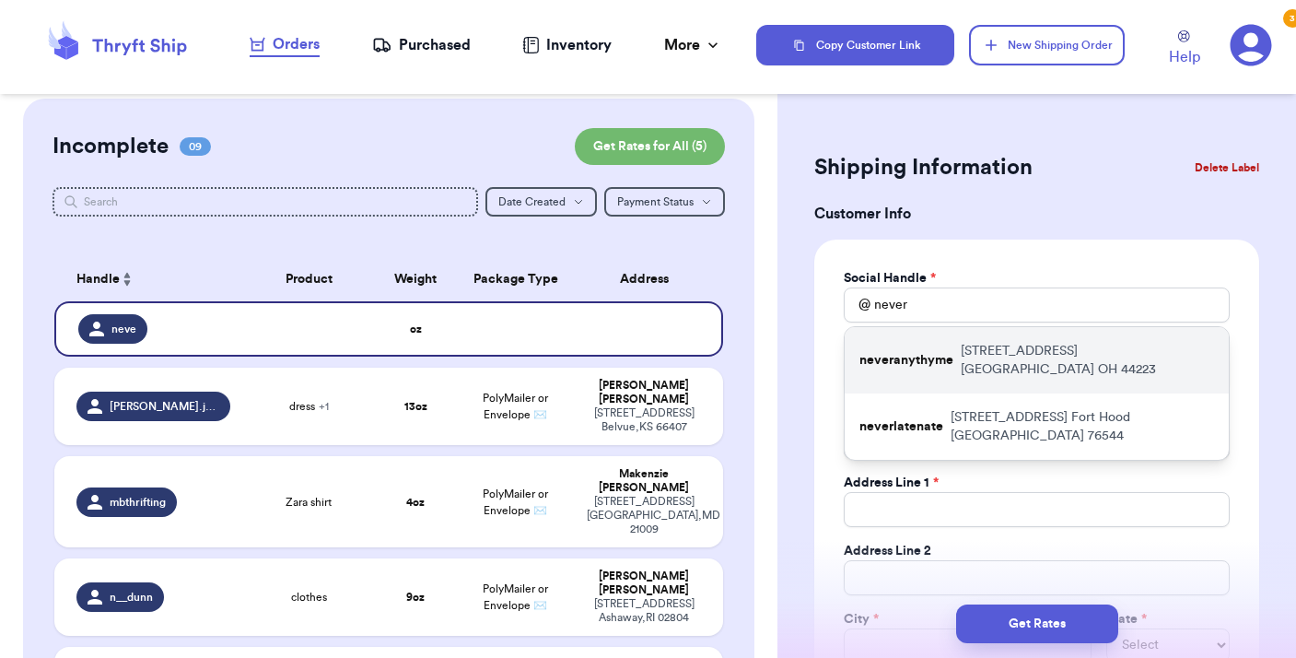
click at [931, 355] on p "neveranythyme" at bounding box center [906, 360] width 94 height 18
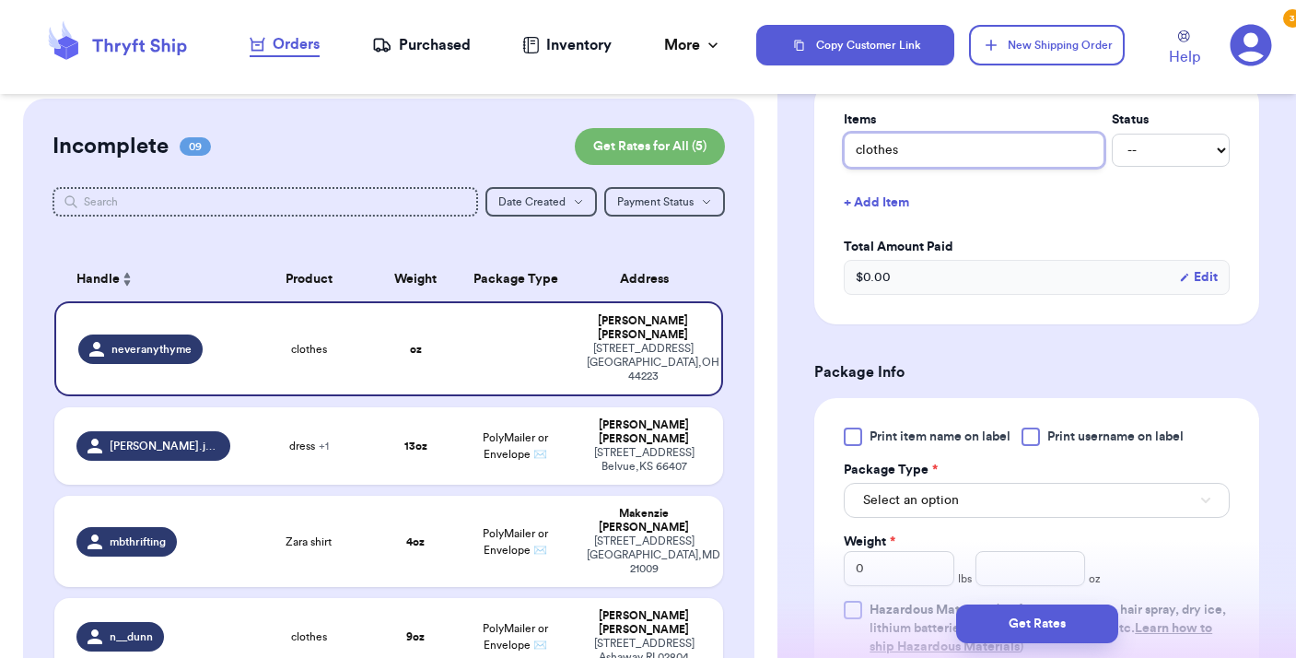
scroll to position [767, 0]
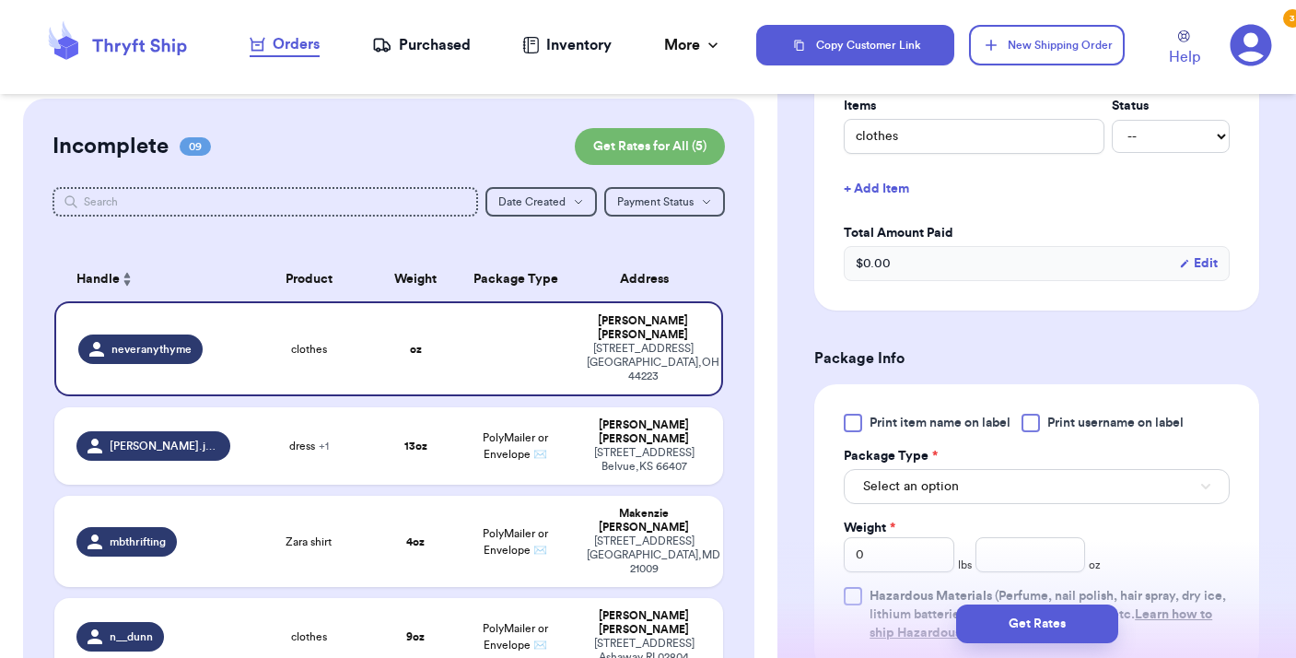
click at [1032, 418] on div at bounding box center [1030, 423] width 18 height 18
click at [0, 0] on input "Print username on label" at bounding box center [0, 0] width 0 height 0
click at [1032, 418] on icon at bounding box center [1030, 422] width 15 height 15
click at [0, 0] on input "Print username on label" at bounding box center [0, 0] width 0 height 0
click at [1019, 494] on button "Select an option" at bounding box center [1037, 486] width 386 height 35
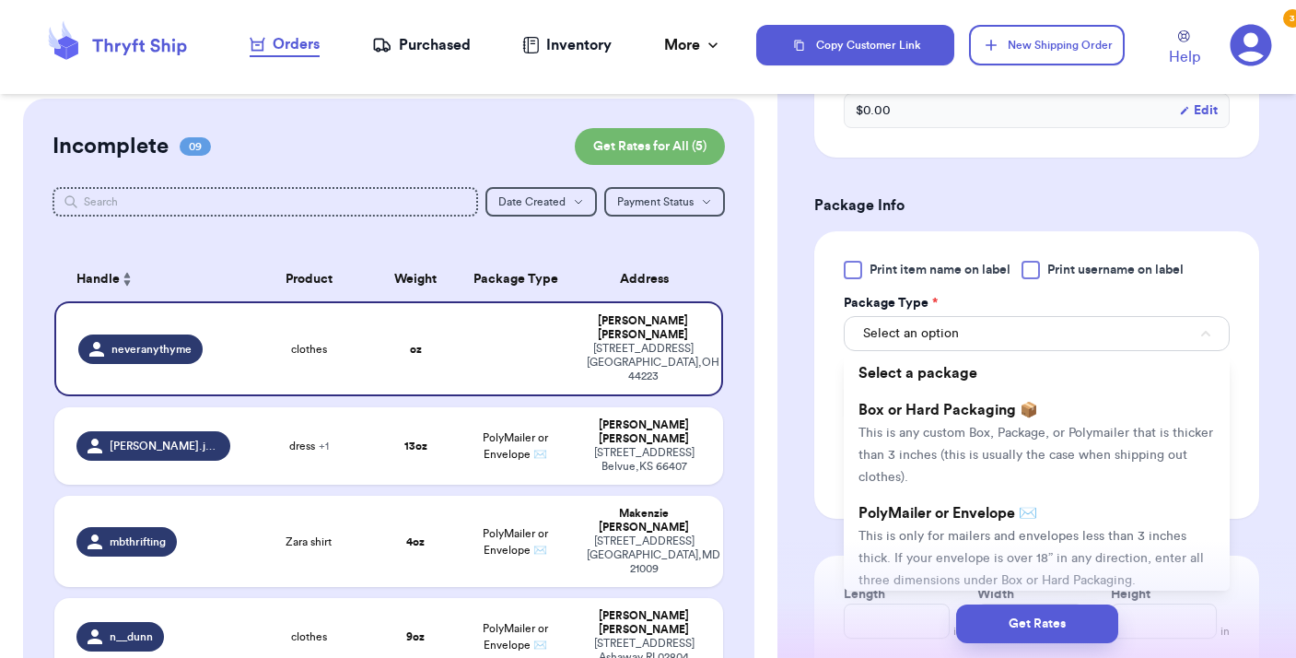
scroll to position [955, 0]
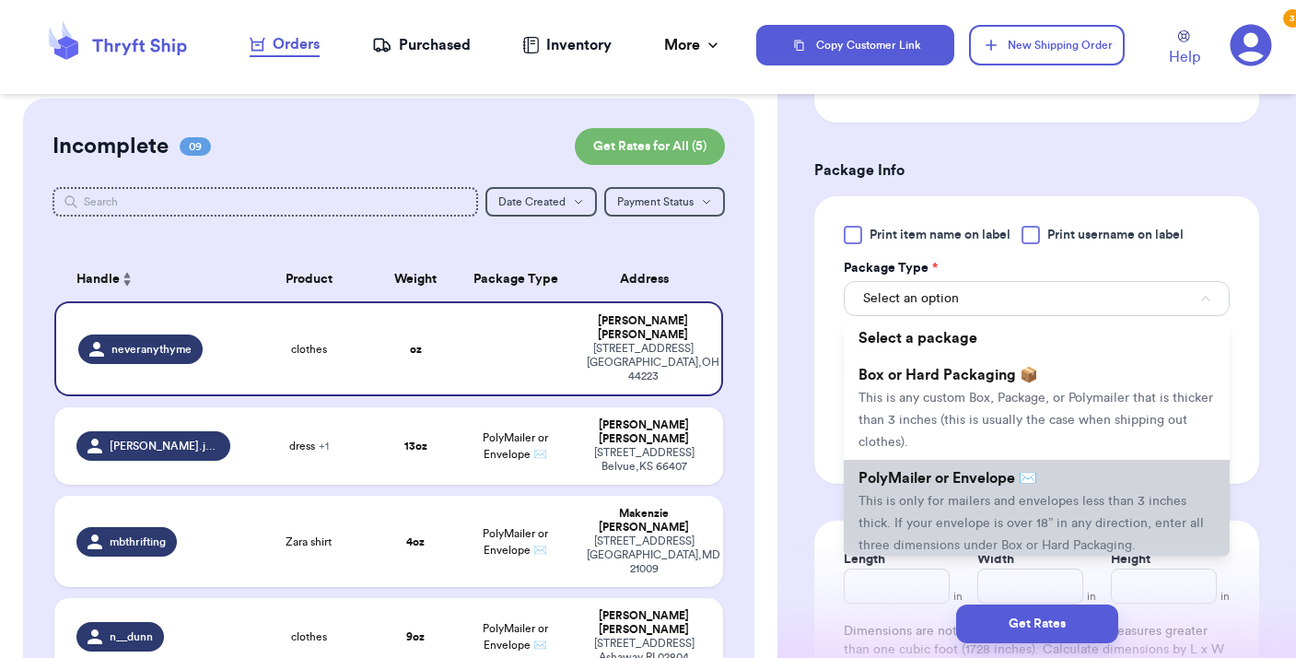
click at [1017, 494] on li "PolyMailer or Envelope ✉️ This is only for mailers and envelopes less than 3 in…" at bounding box center [1037, 511] width 386 height 103
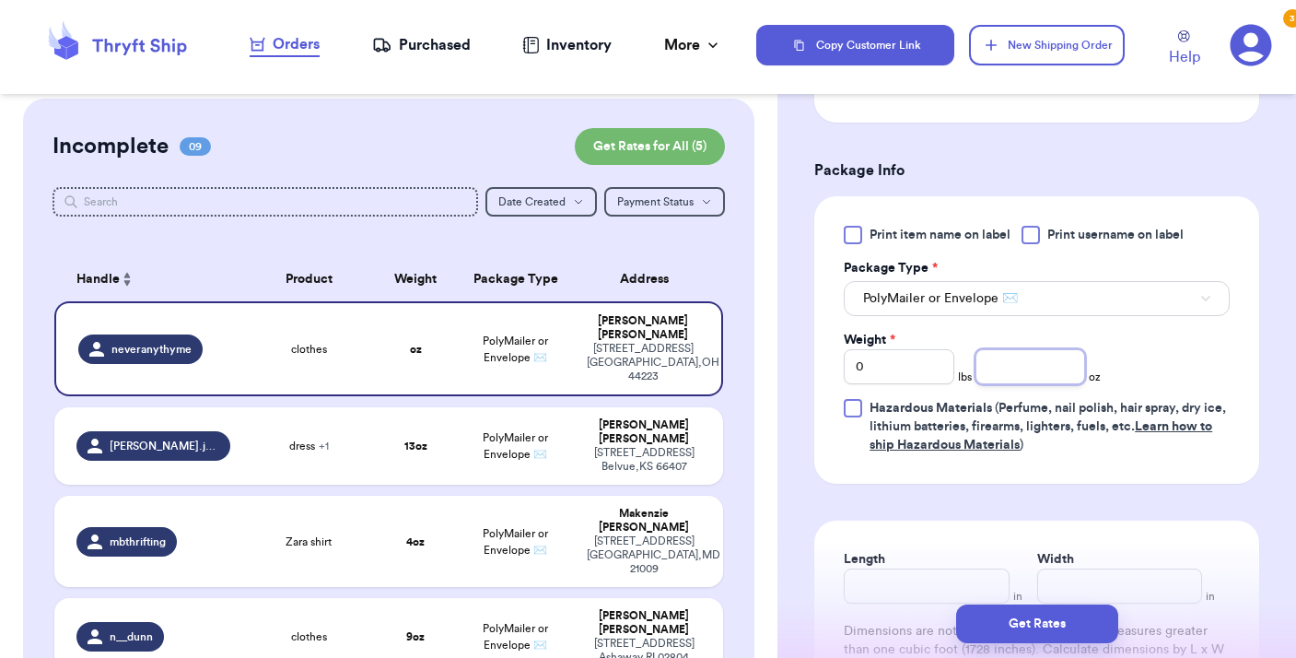
click at [1012, 364] on input "number" at bounding box center [1030, 366] width 111 height 35
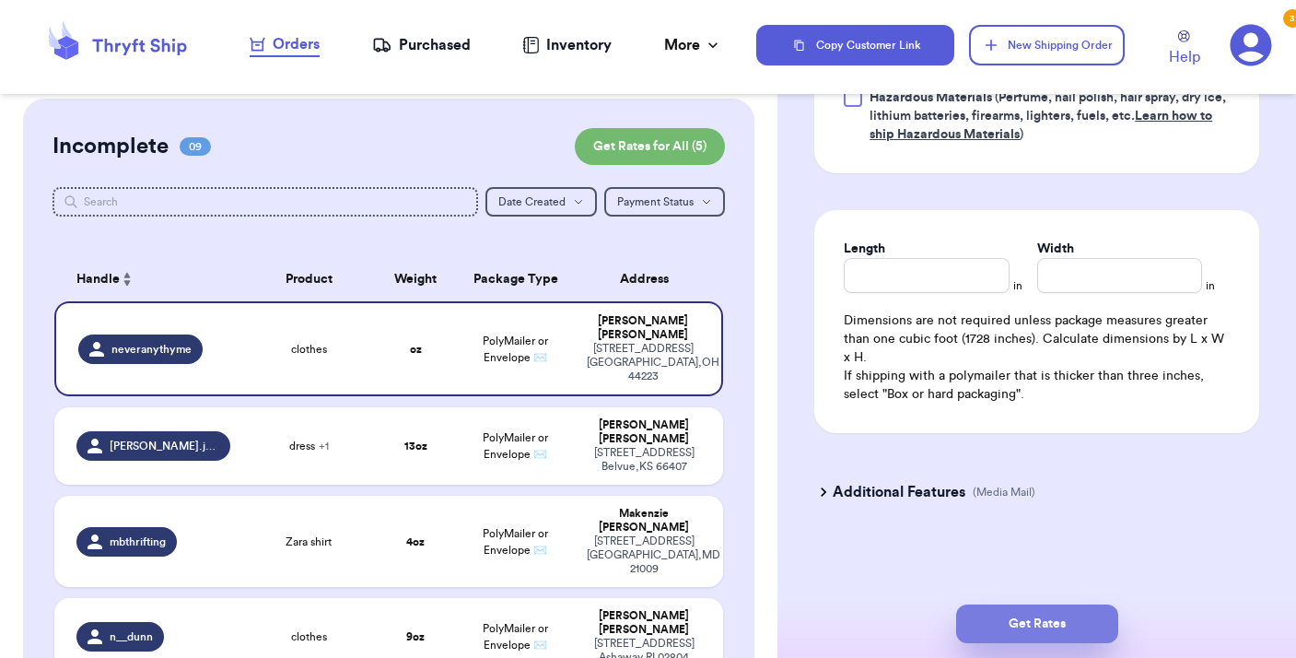
click at [1038, 619] on button "Get Rates" at bounding box center [1037, 623] width 162 height 39
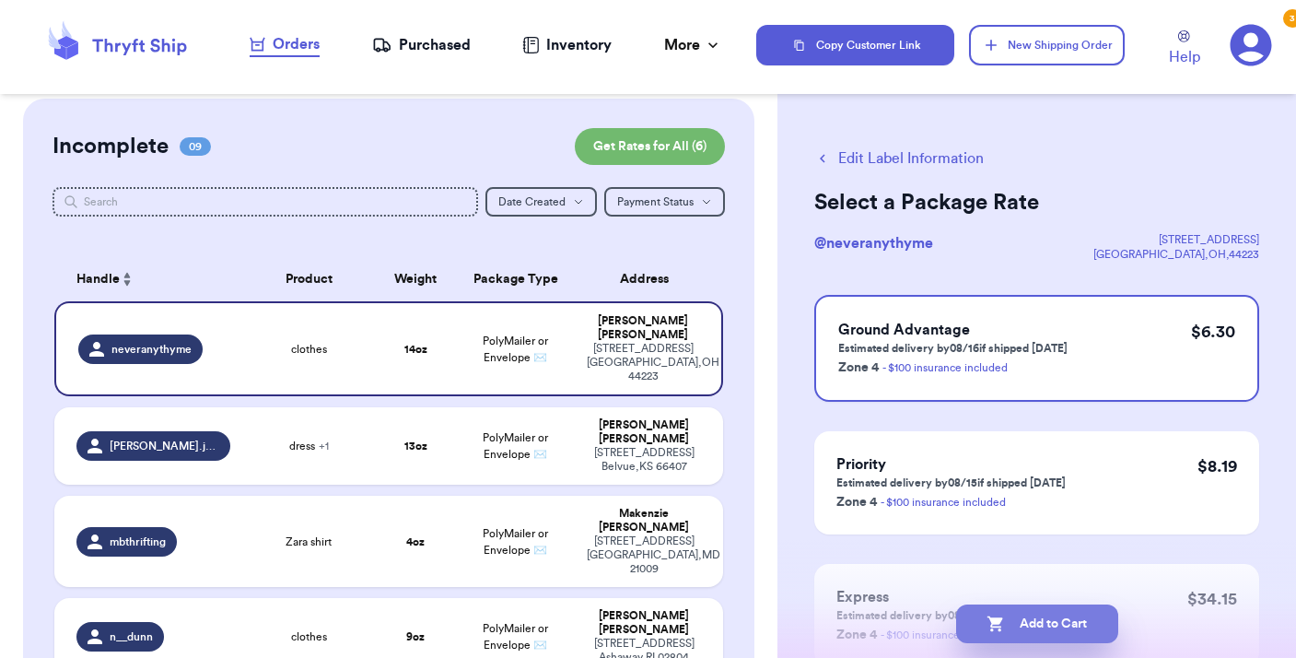
click at [1037, 620] on button "Add to Cart" at bounding box center [1037, 623] width 162 height 39
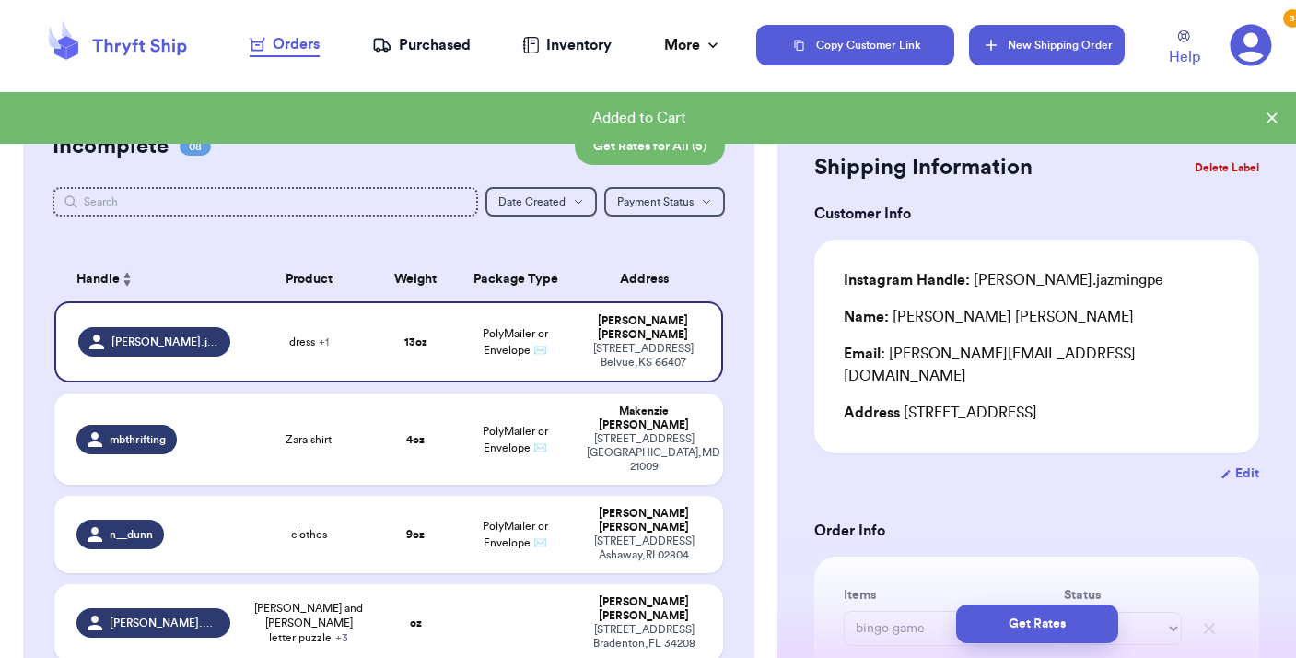
click at [1054, 48] on button "New Shipping Order" at bounding box center [1046, 45] width 155 height 41
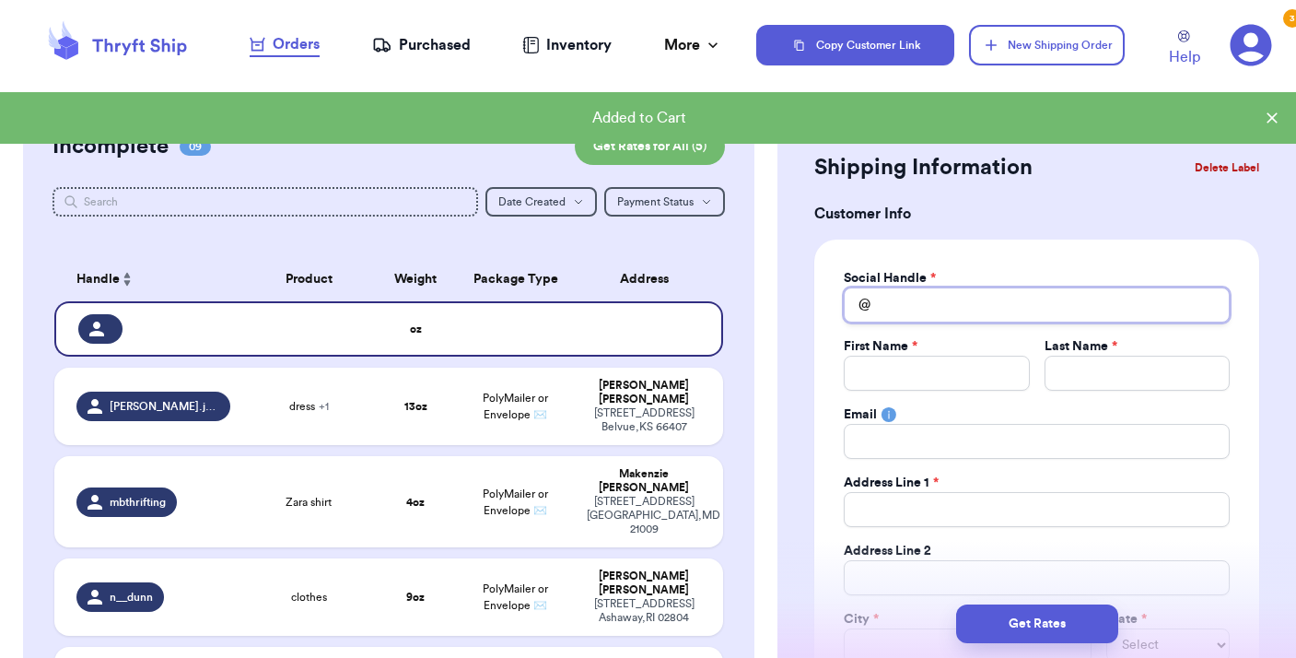
click at [925, 319] on input "Total Amount Paid" at bounding box center [1037, 304] width 386 height 35
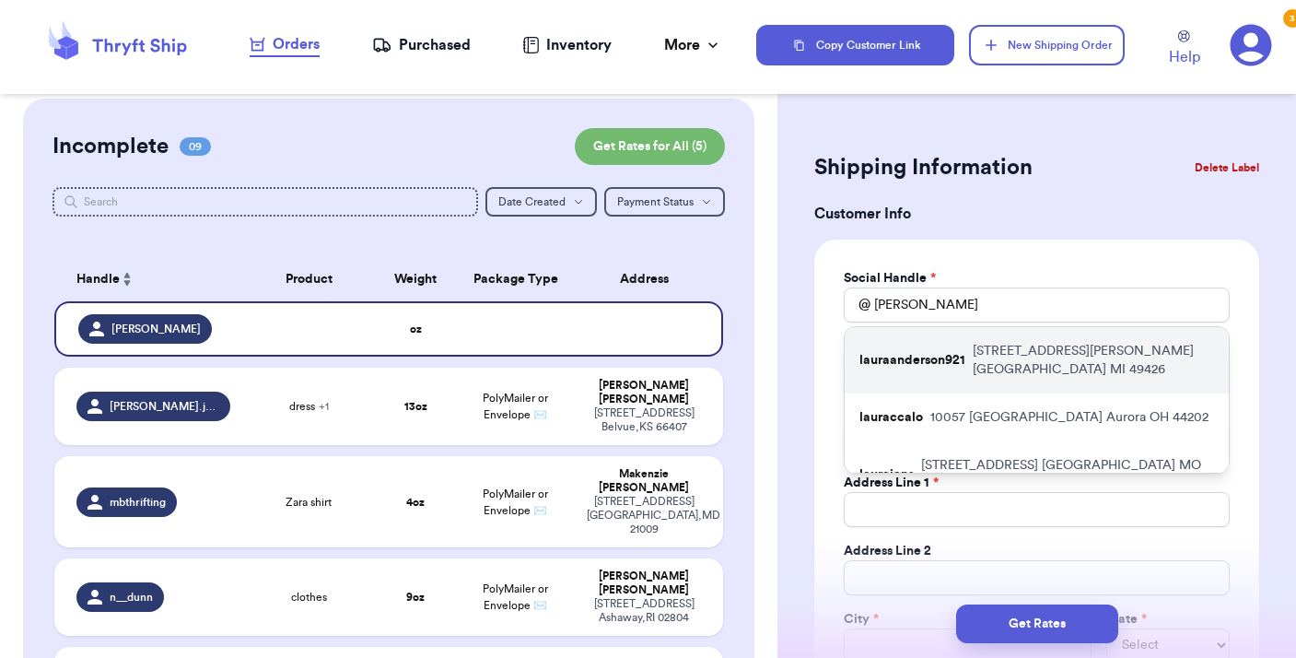
drag, startPoint x: 931, startPoint y: 321, endPoint x: 959, endPoint y: 361, distance: 49.0
click at [959, 361] on p "lauraanderson921" at bounding box center [912, 360] width 106 height 18
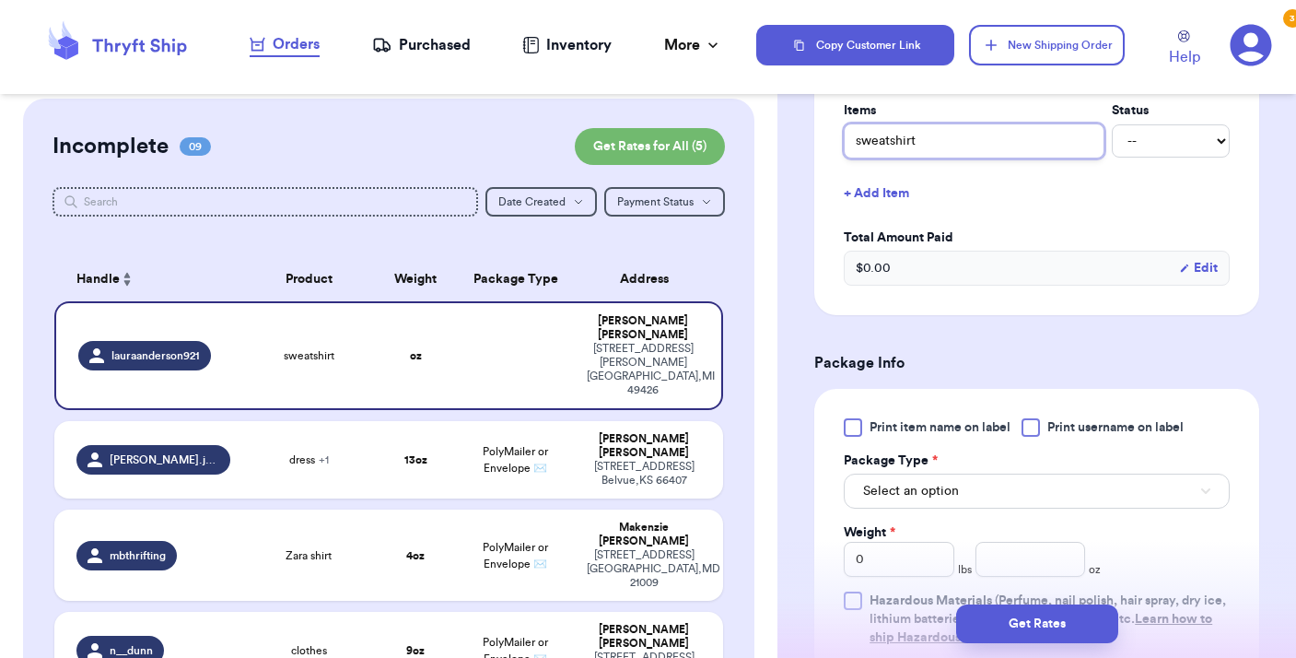
scroll to position [766, 0]
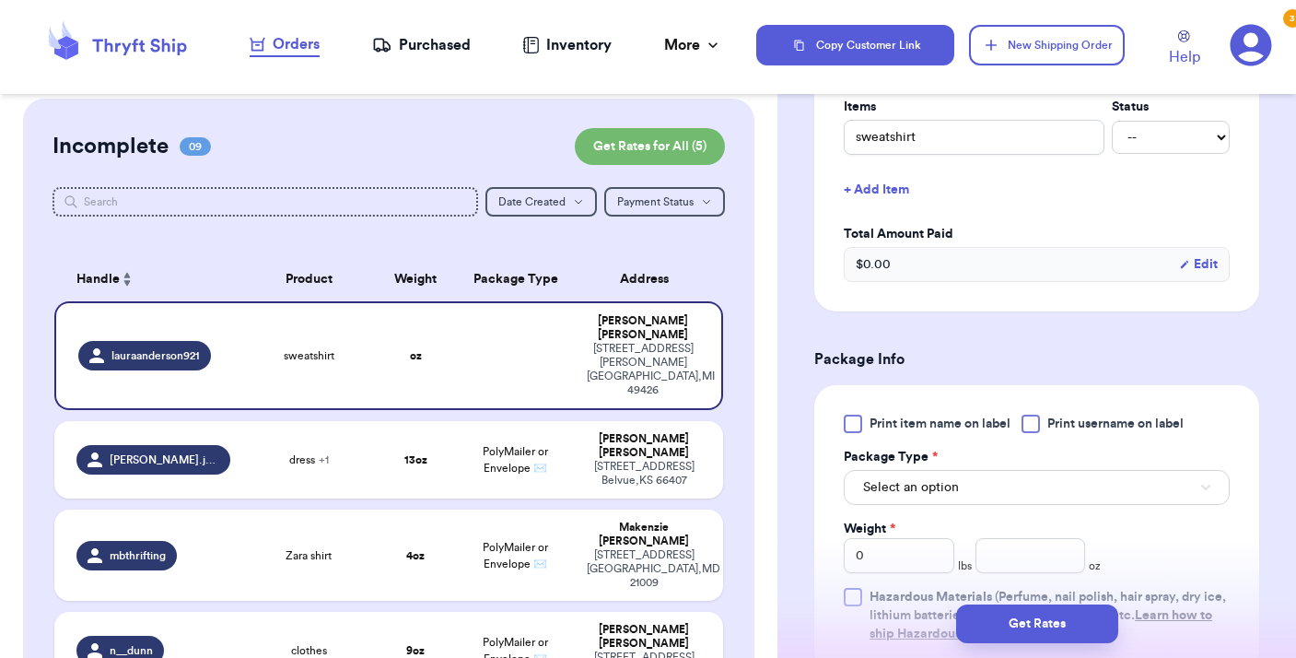
click at [1051, 504] on button "Select an option" at bounding box center [1037, 487] width 386 height 35
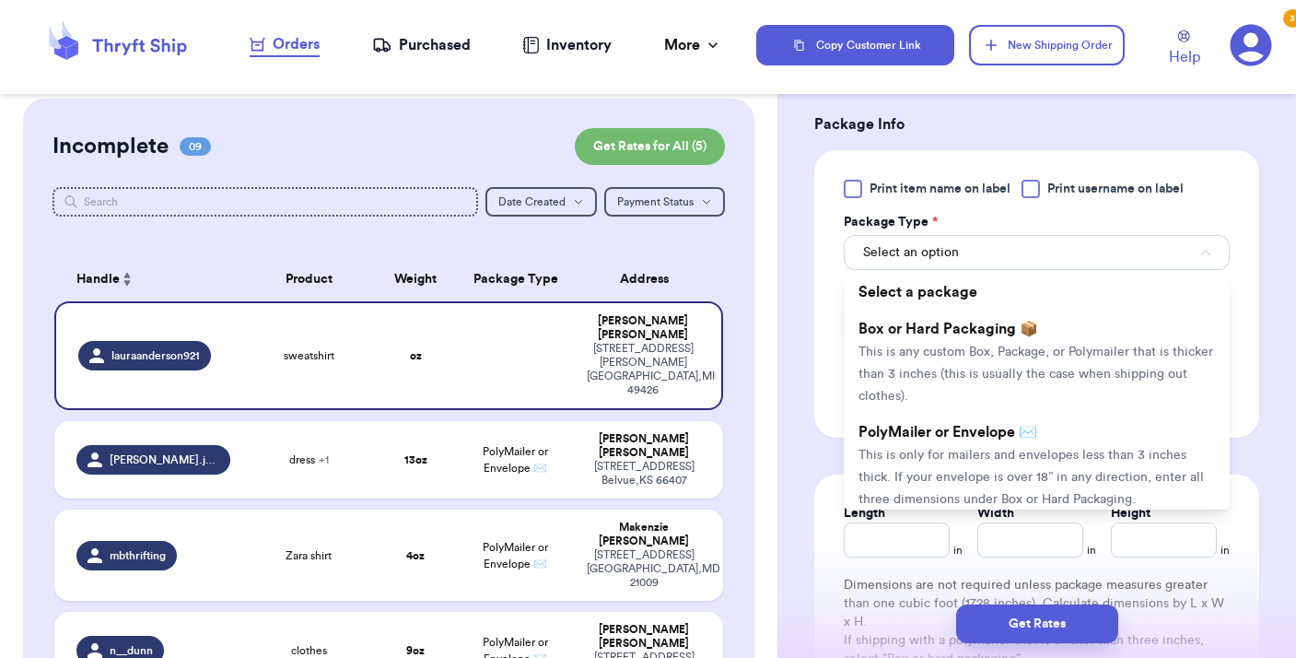
scroll to position [1017, 0]
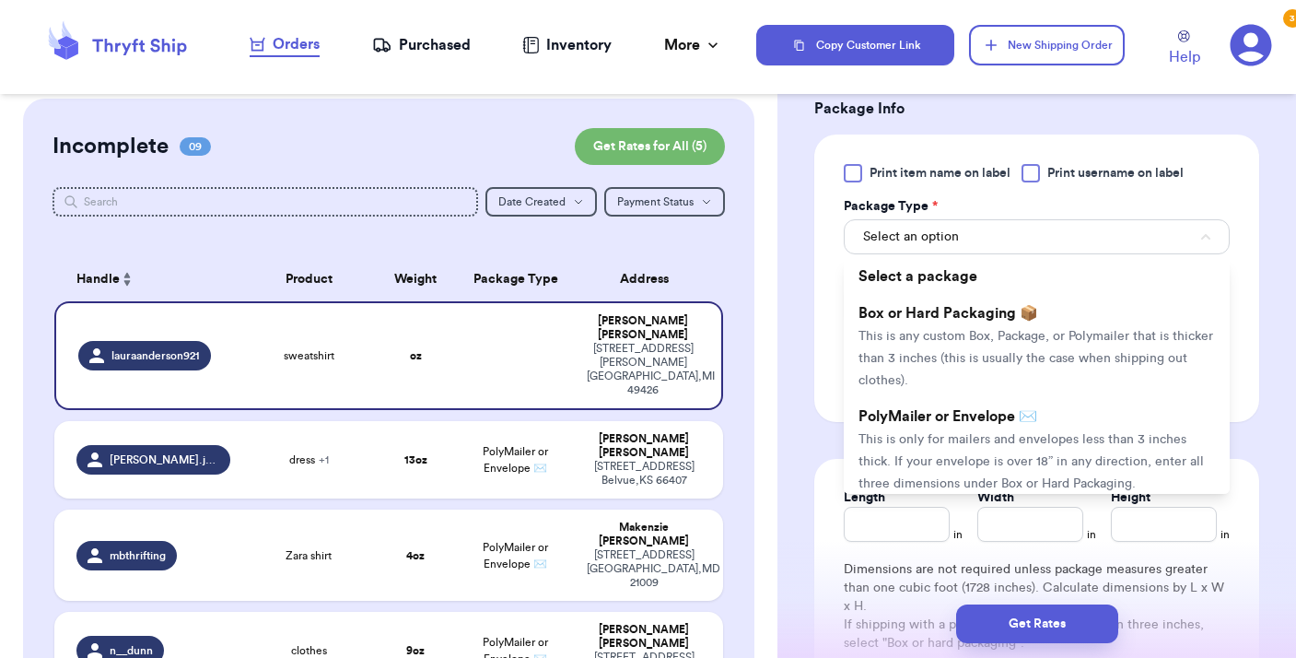
click at [1051, 504] on div "Width" at bounding box center [1030, 497] width 106 height 18
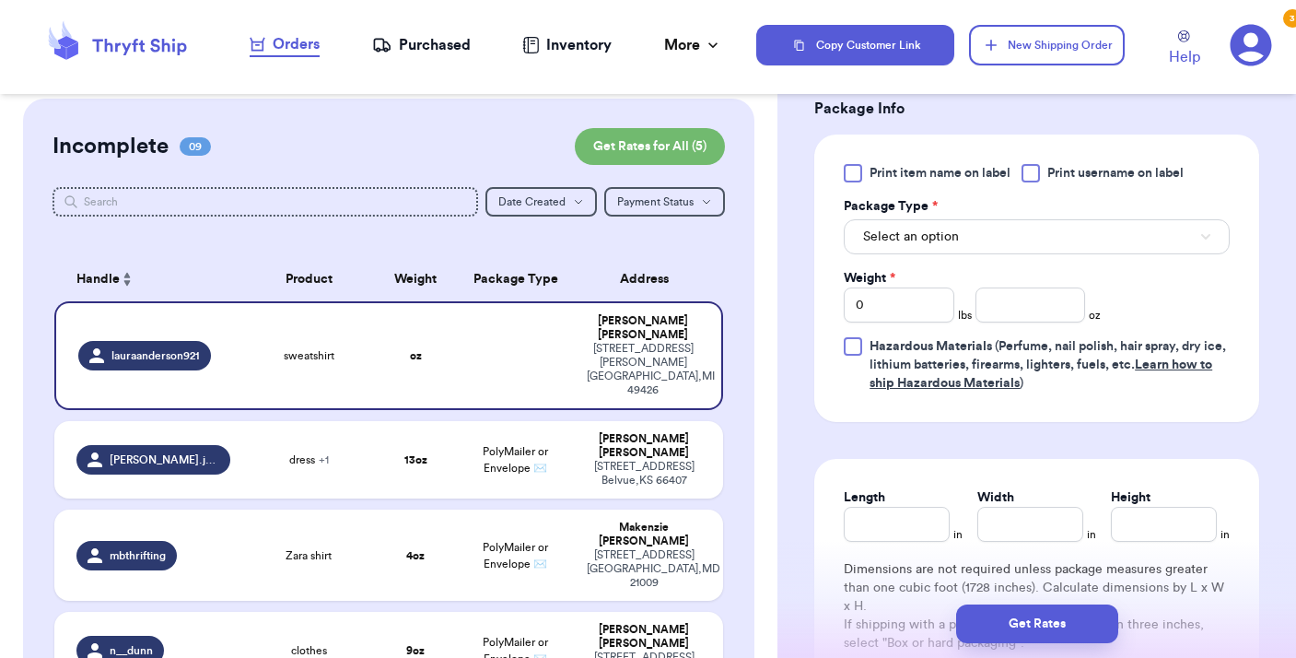
click at [998, 239] on button "Select an option" at bounding box center [1037, 236] width 386 height 35
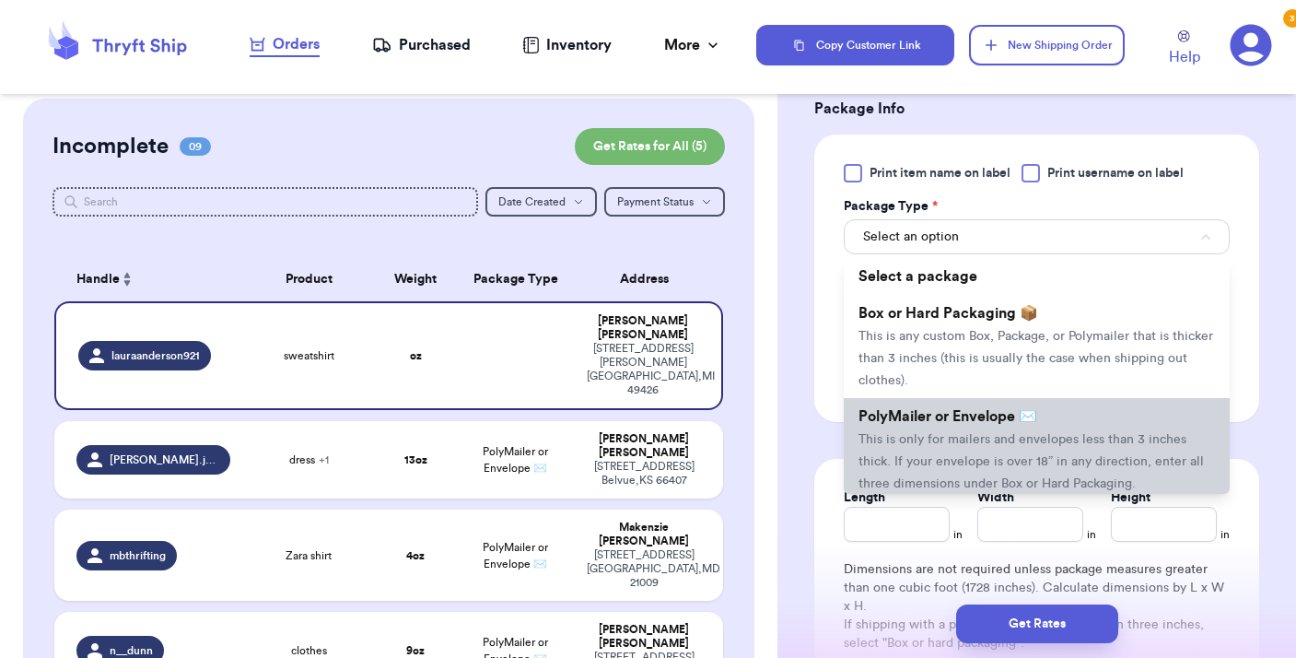
click at [989, 442] on span "This is only for mailers and envelopes less than 3 inches thick. If your envelo…" at bounding box center [1030, 461] width 345 height 57
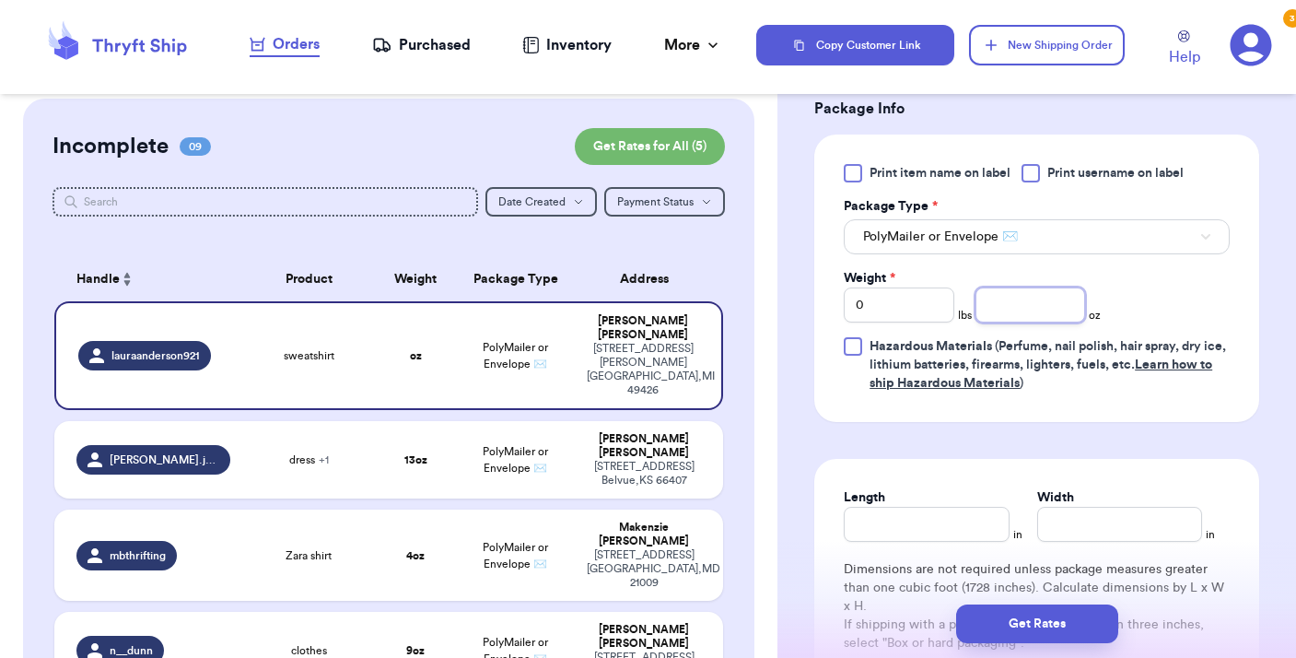
click at [993, 305] on input "number" at bounding box center [1030, 304] width 111 height 35
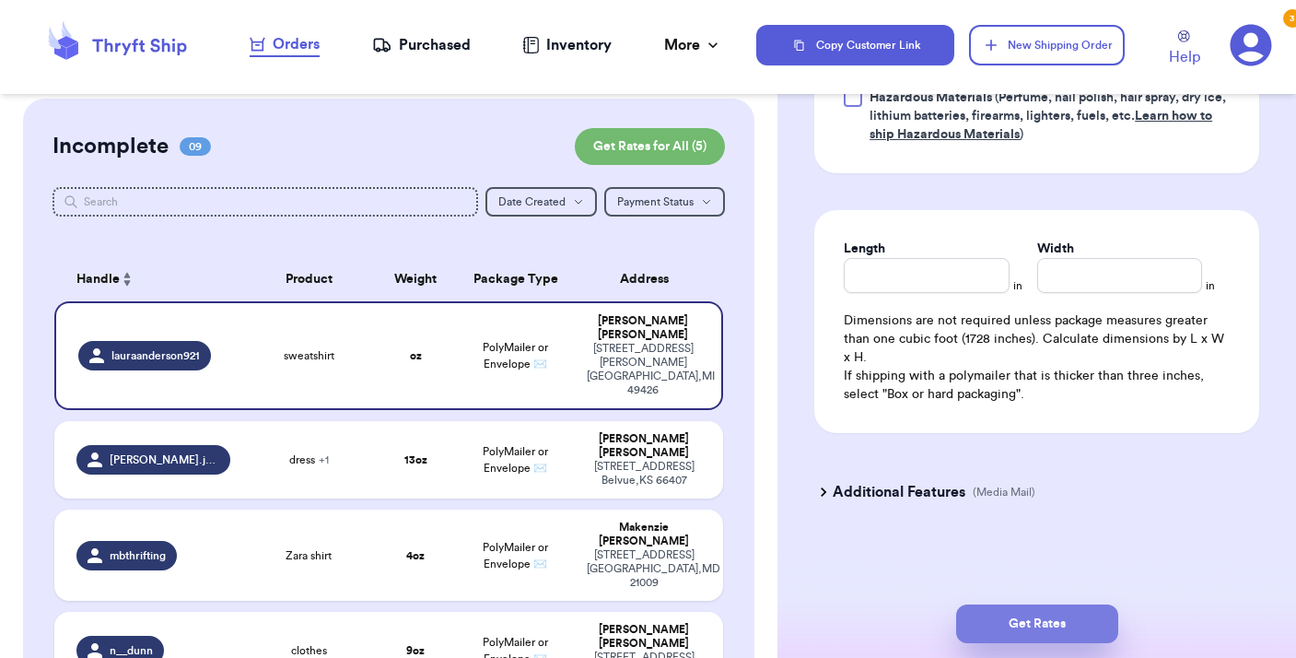
click at [1032, 620] on button "Get Rates" at bounding box center [1037, 623] width 162 height 39
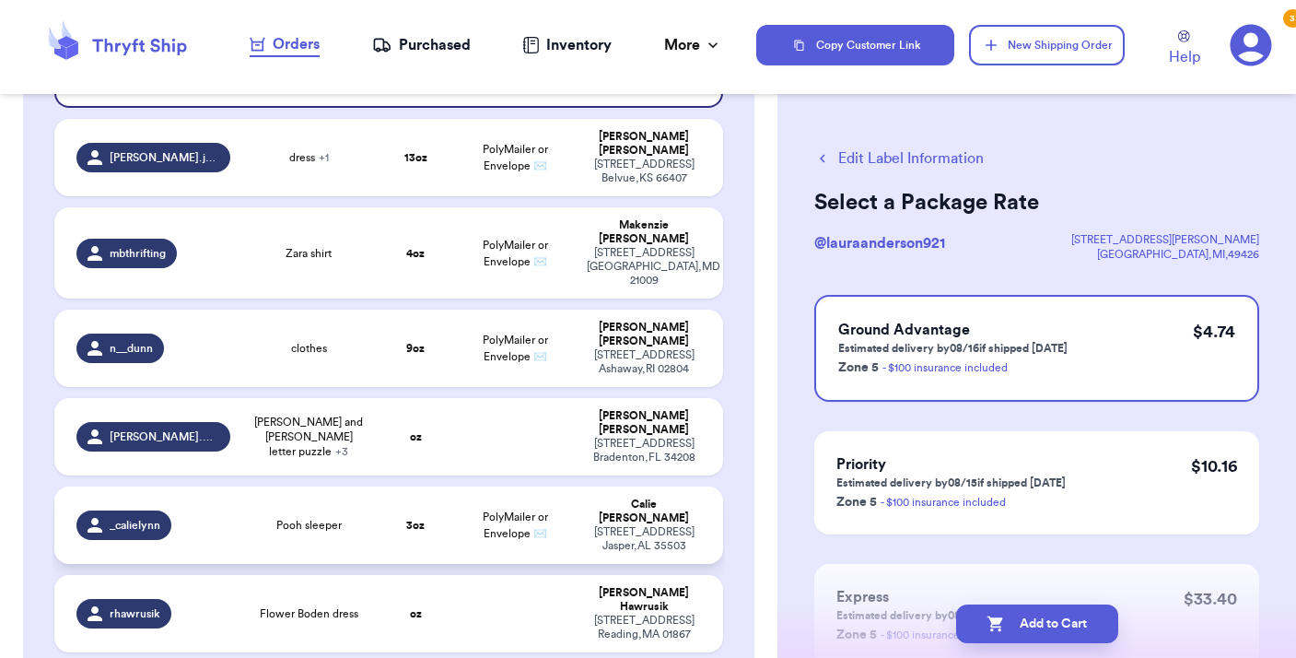
scroll to position [317, 0]
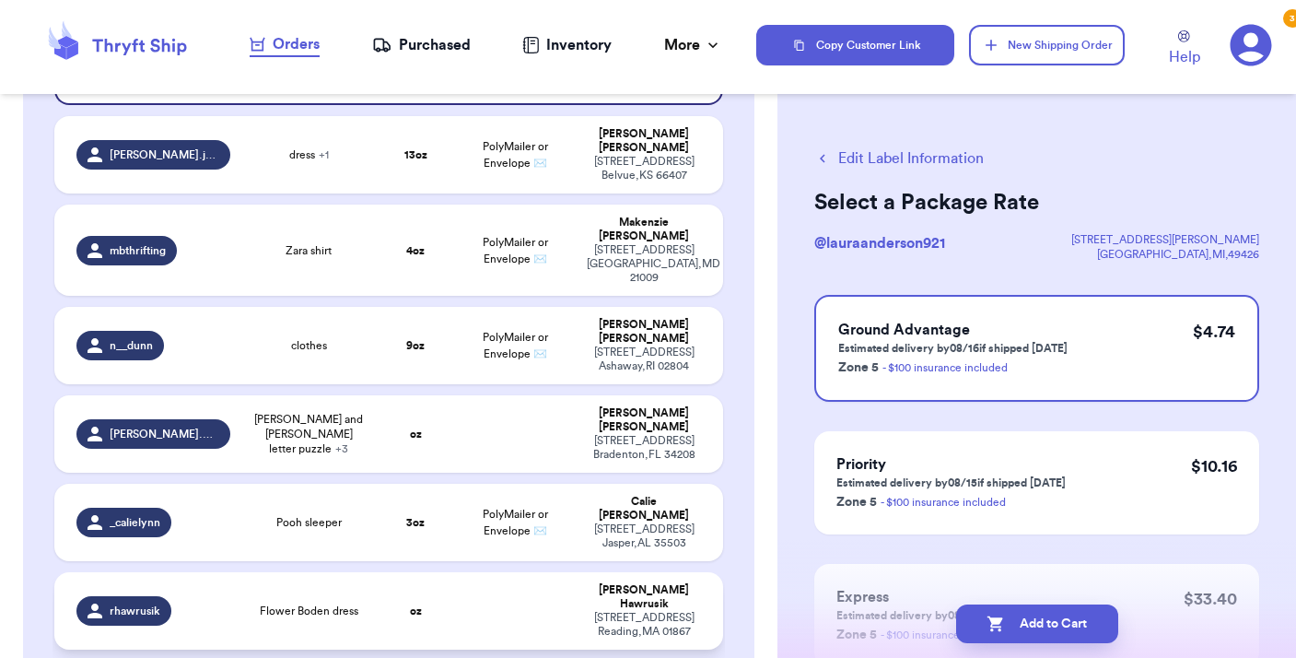
click at [214, 596] on div "rhawrusik" at bounding box center [153, 610] width 154 height 29
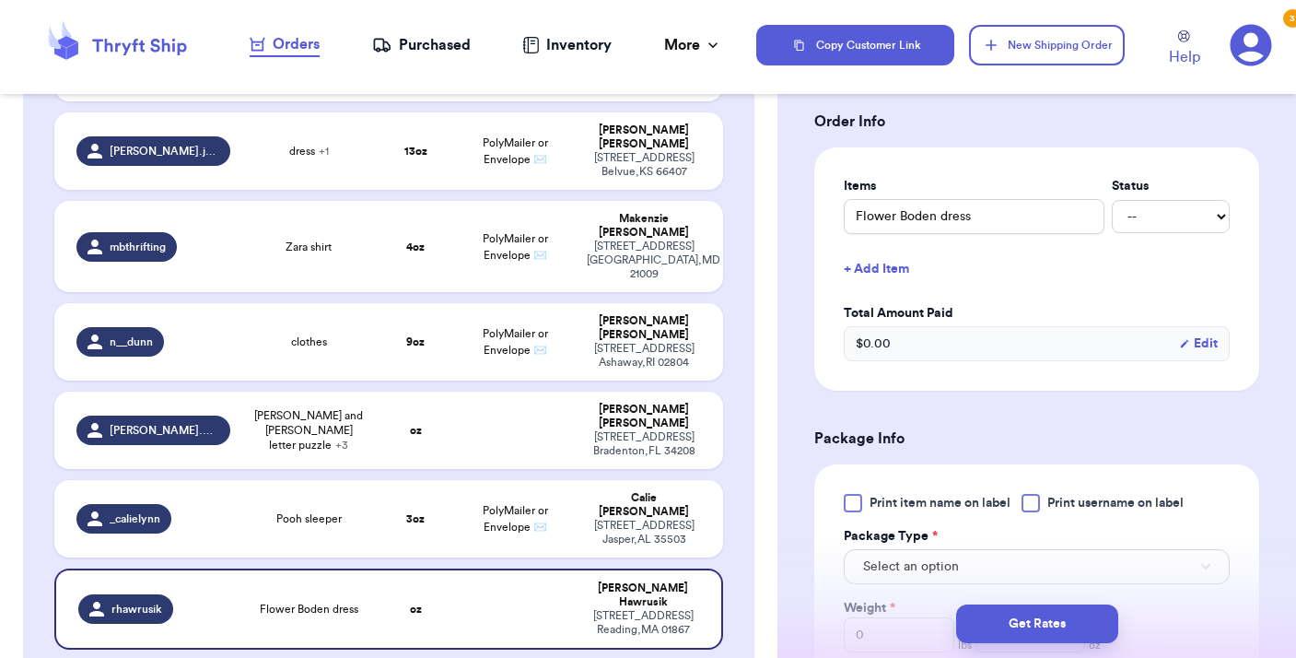
scroll to position [421, 0]
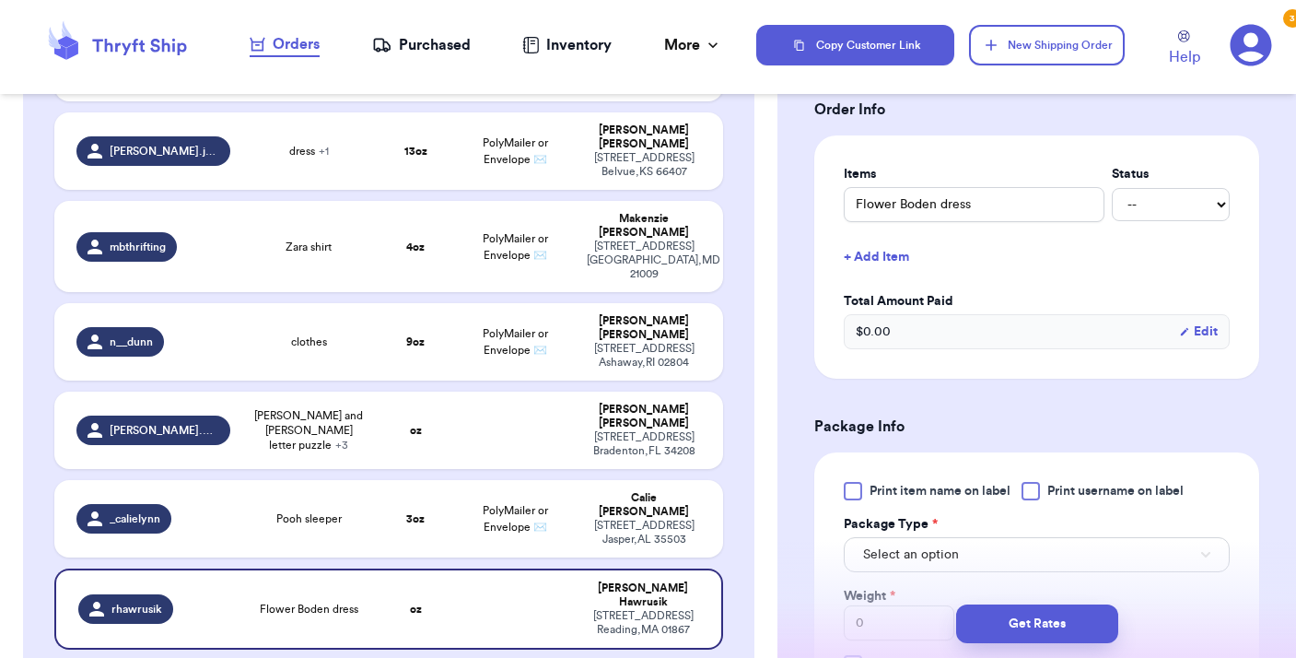
click at [1035, 482] on div at bounding box center [1030, 491] width 18 height 18
click at [0, 0] on input "Print username on label" at bounding box center [0, 0] width 0 height 0
click at [990, 541] on button "Select an option" at bounding box center [1037, 554] width 386 height 35
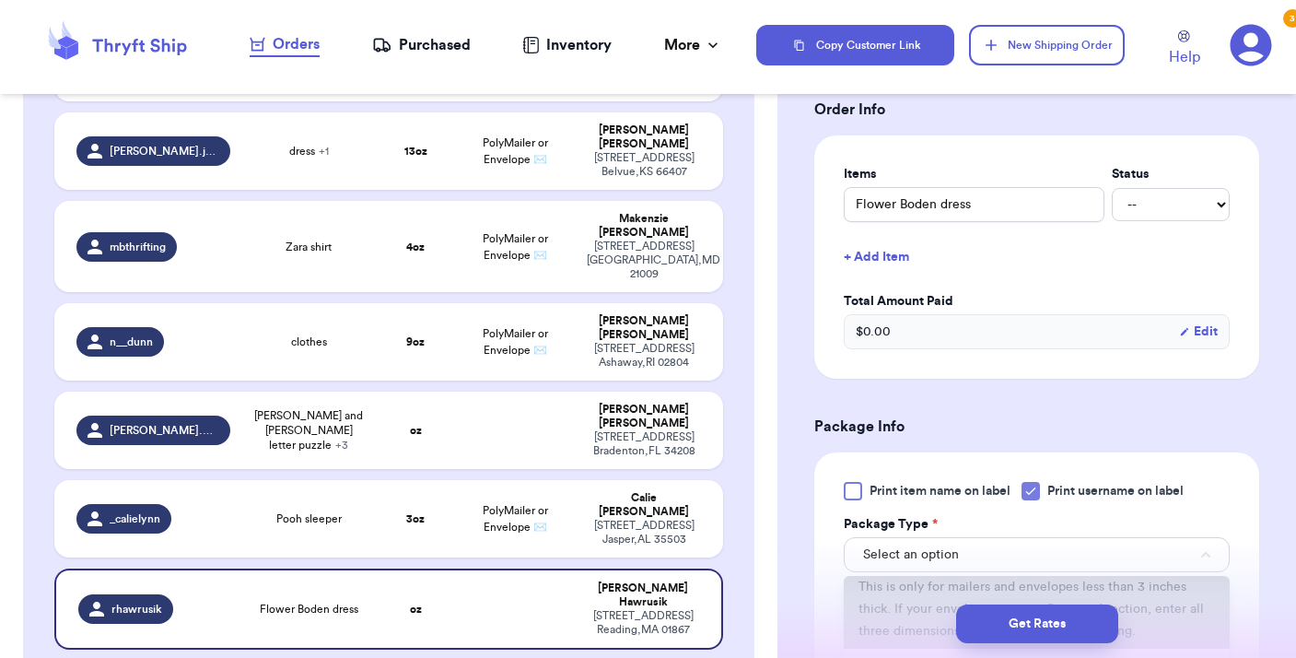
click at [973, 580] on span "This is only for mailers and envelopes less than 3 inches thick. If your envelo…" at bounding box center [1030, 608] width 345 height 57
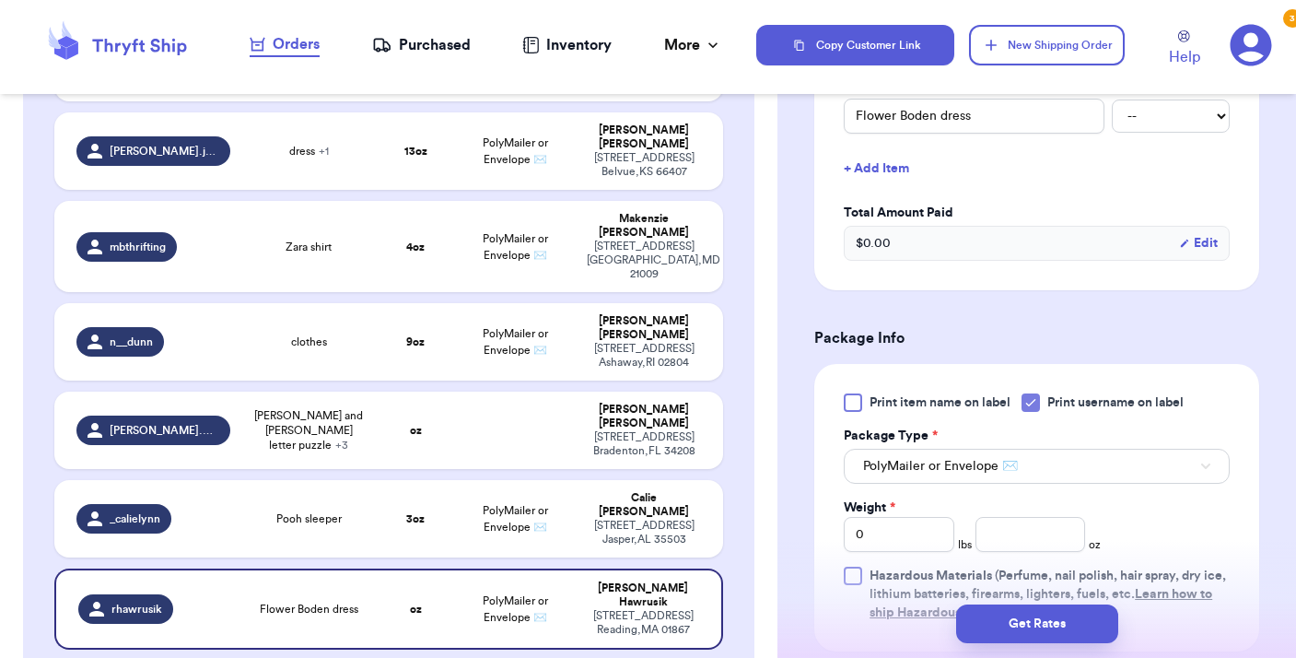
scroll to position [519, 0]
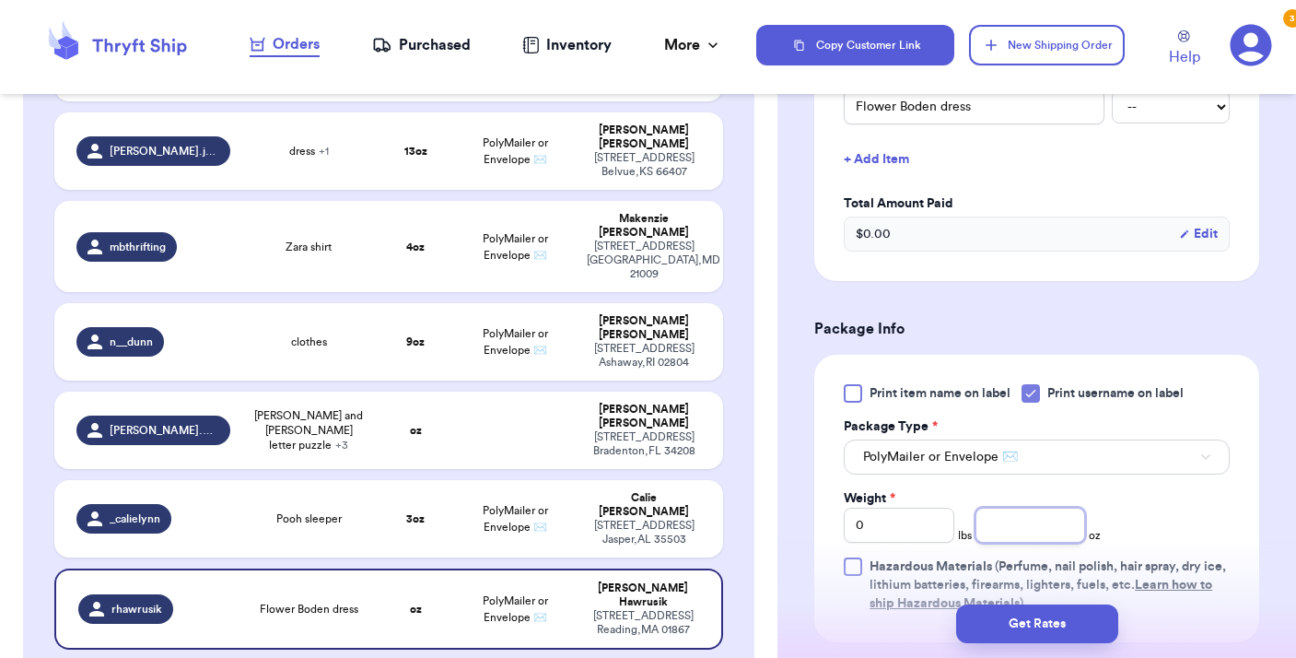
click at [1009, 510] on input "number" at bounding box center [1030, 524] width 111 height 35
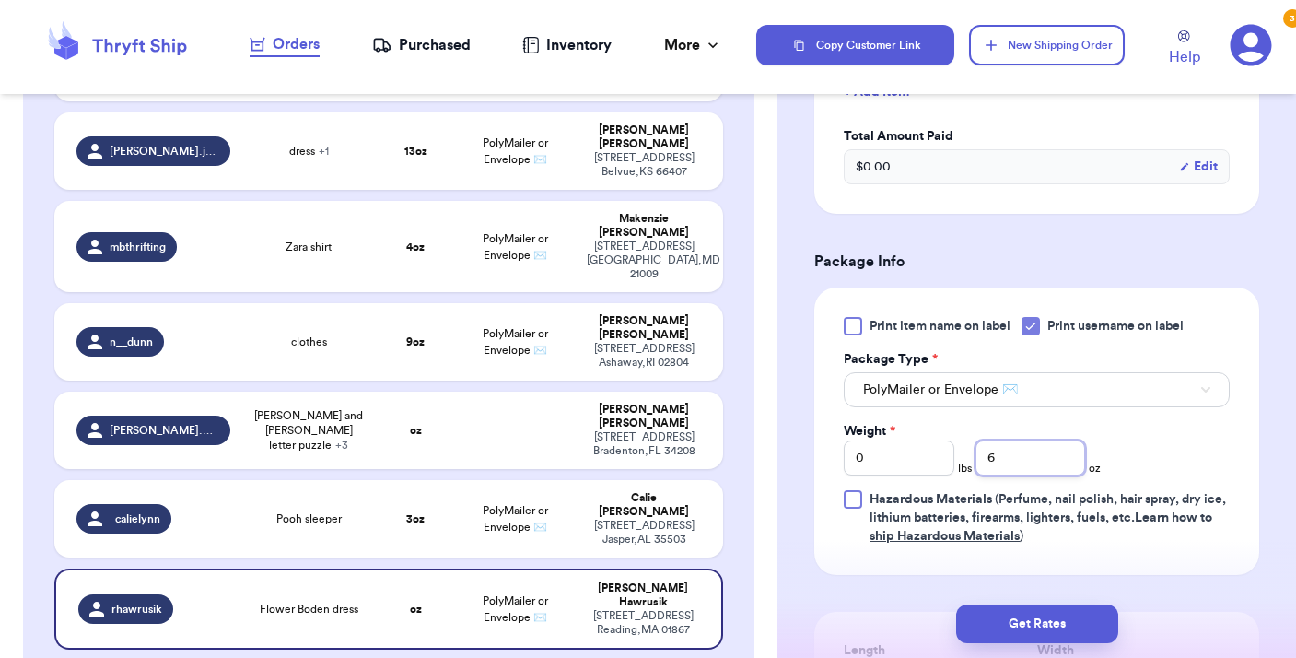
scroll to position [614, 0]
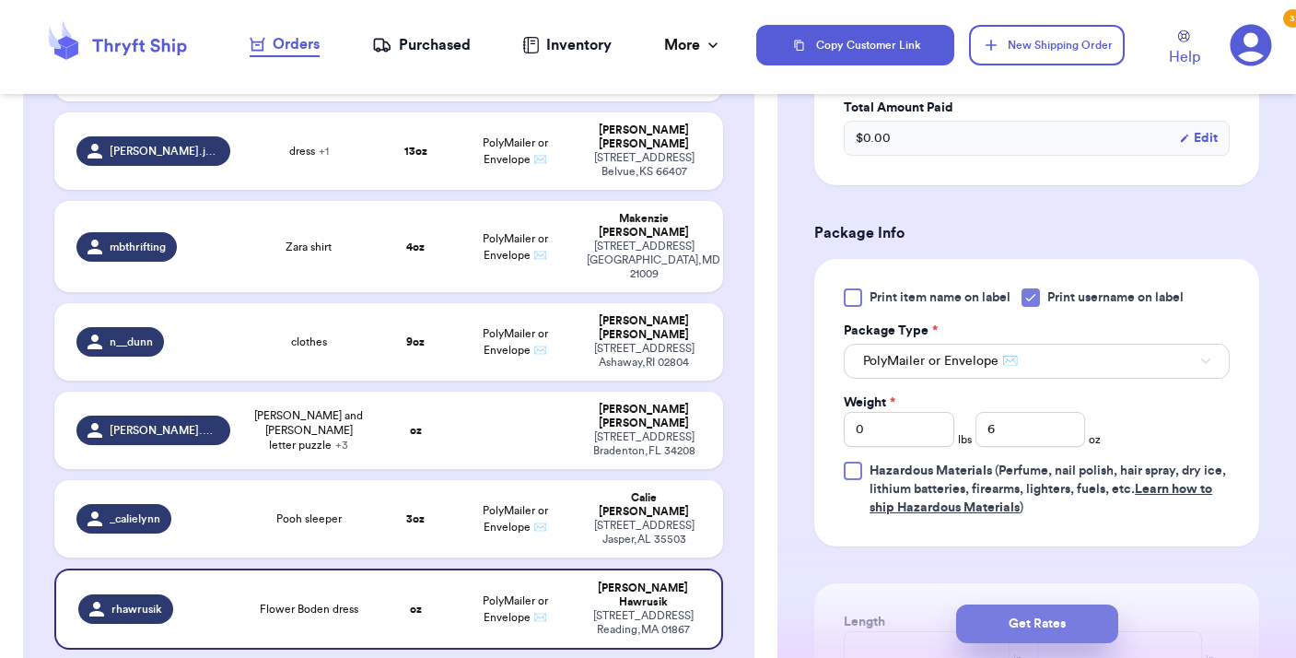
click at [1041, 619] on button "Get Rates" at bounding box center [1037, 623] width 162 height 39
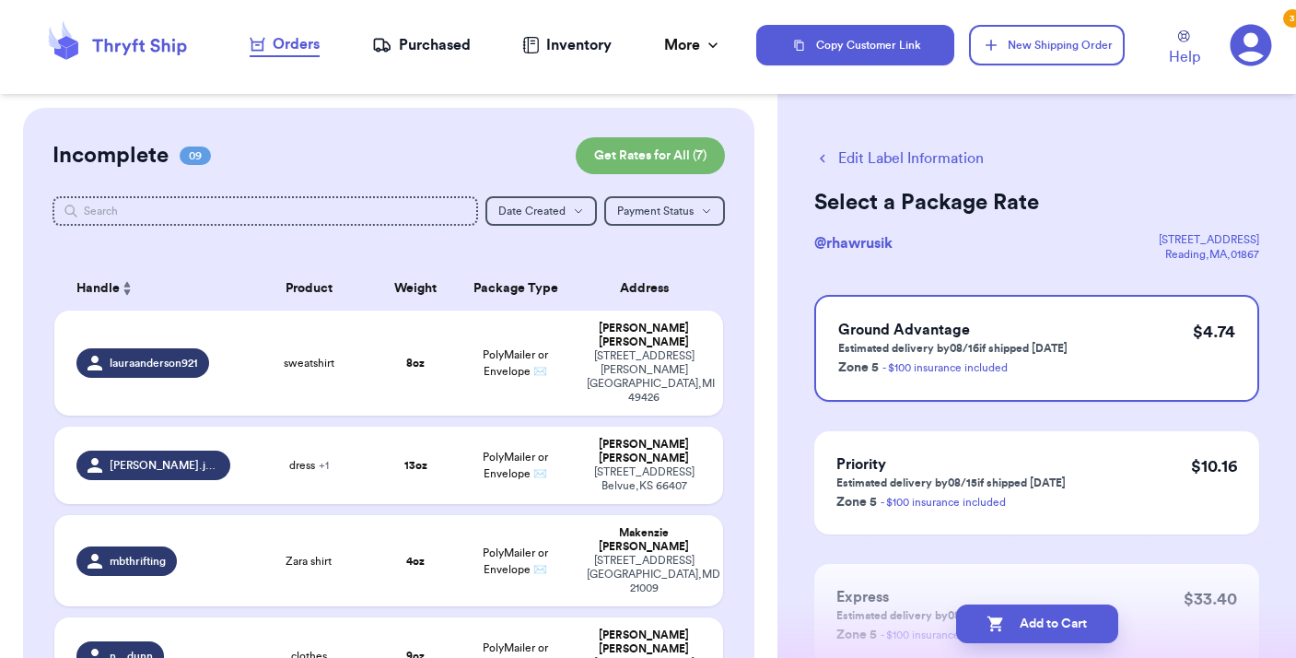
scroll to position [0, 0]
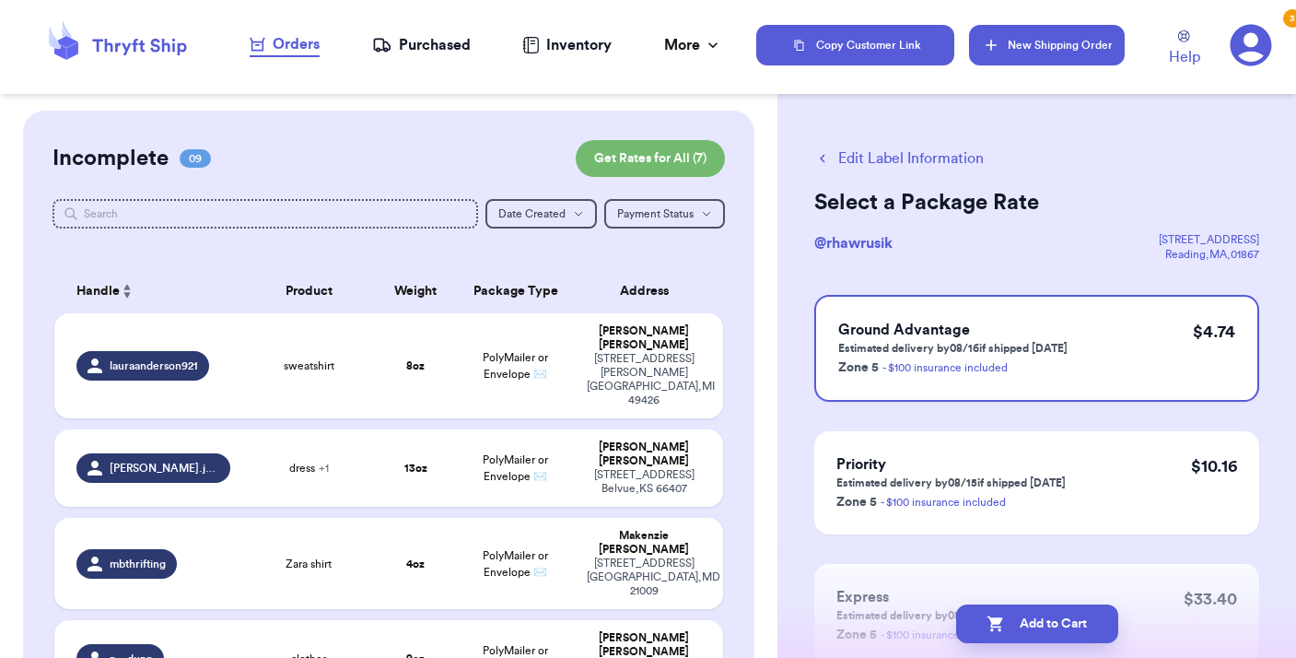
click at [1062, 41] on button "New Shipping Order" at bounding box center [1046, 45] width 155 height 41
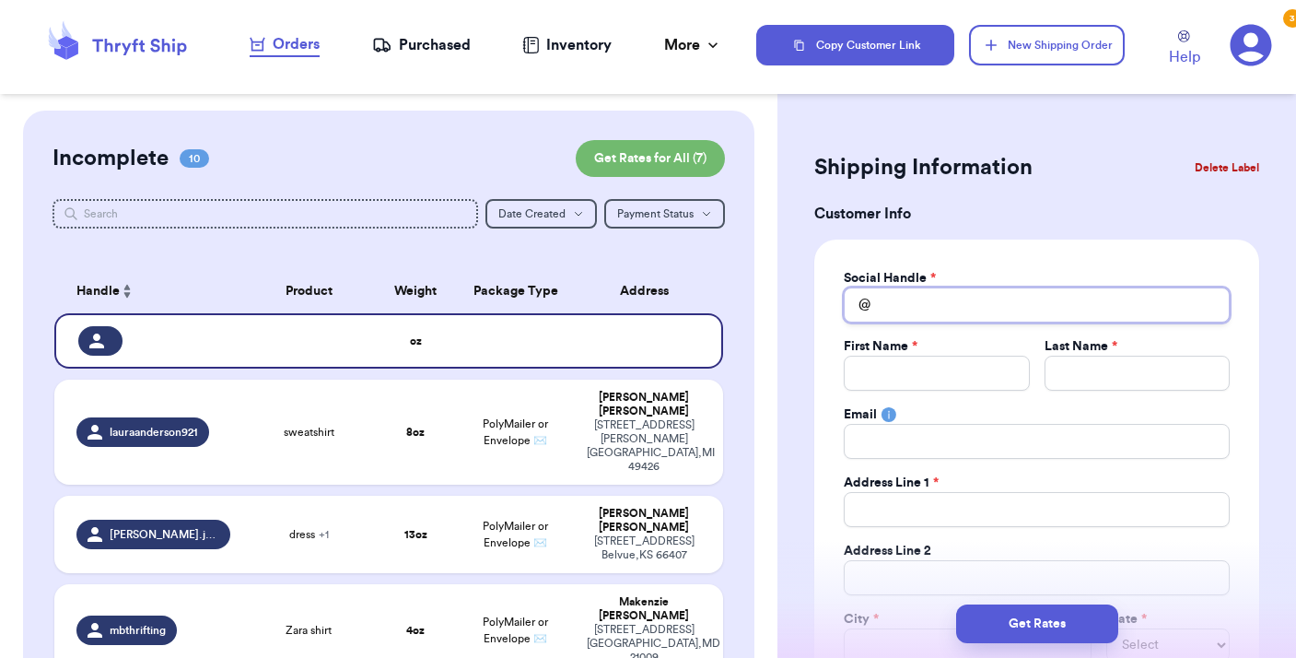
click at [872, 311] on input "Total Amount Paid" at bounding box center [1037, 304] width 386 height 35
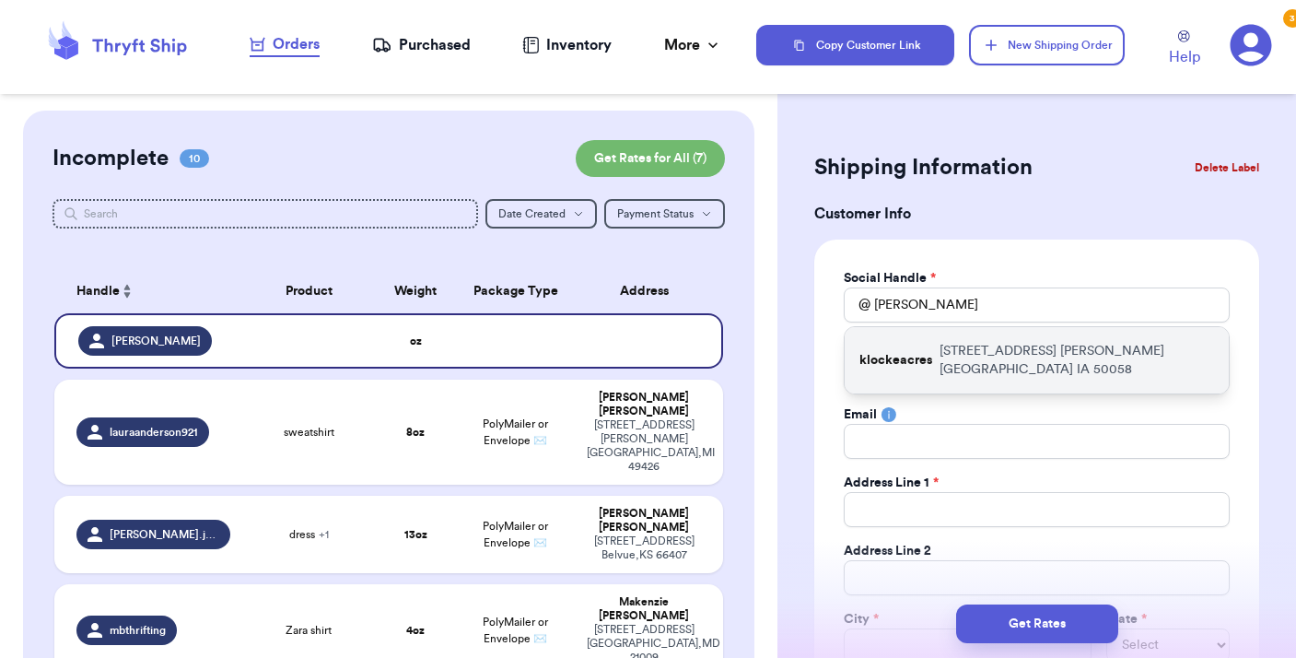
click at [895, 356] on p "klockeacres" at bounding box center [895, 360] width 73 height 18
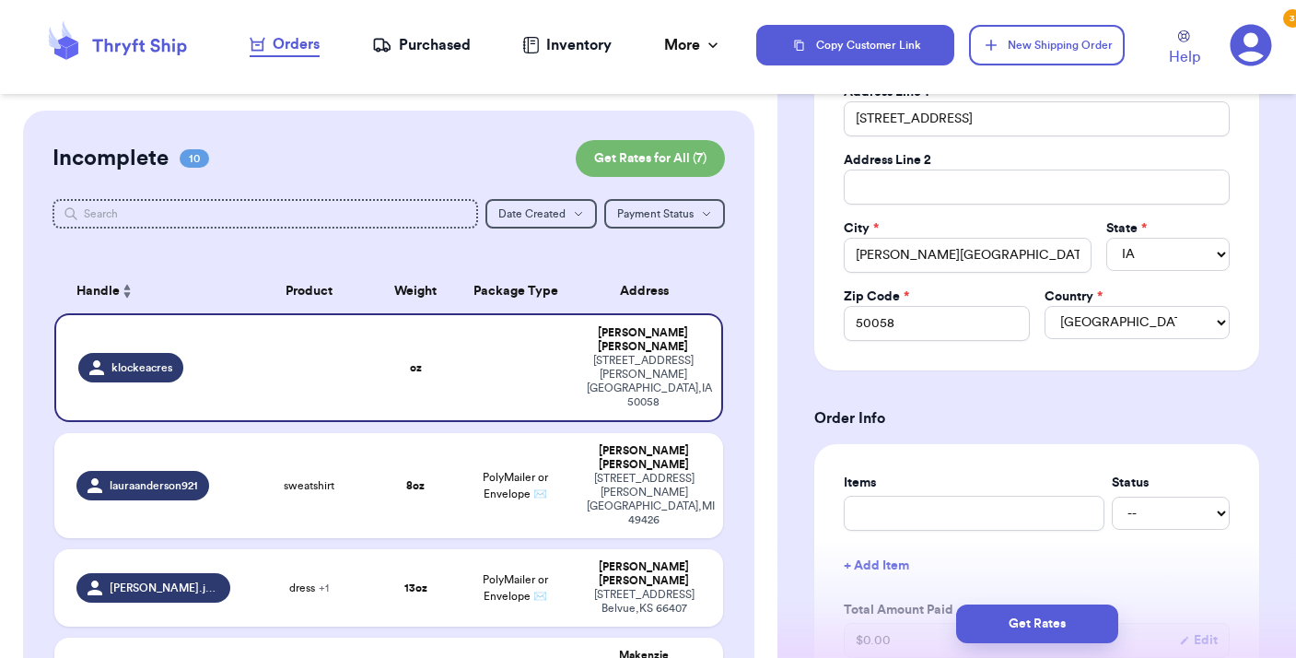
scroll to position [404, 0]
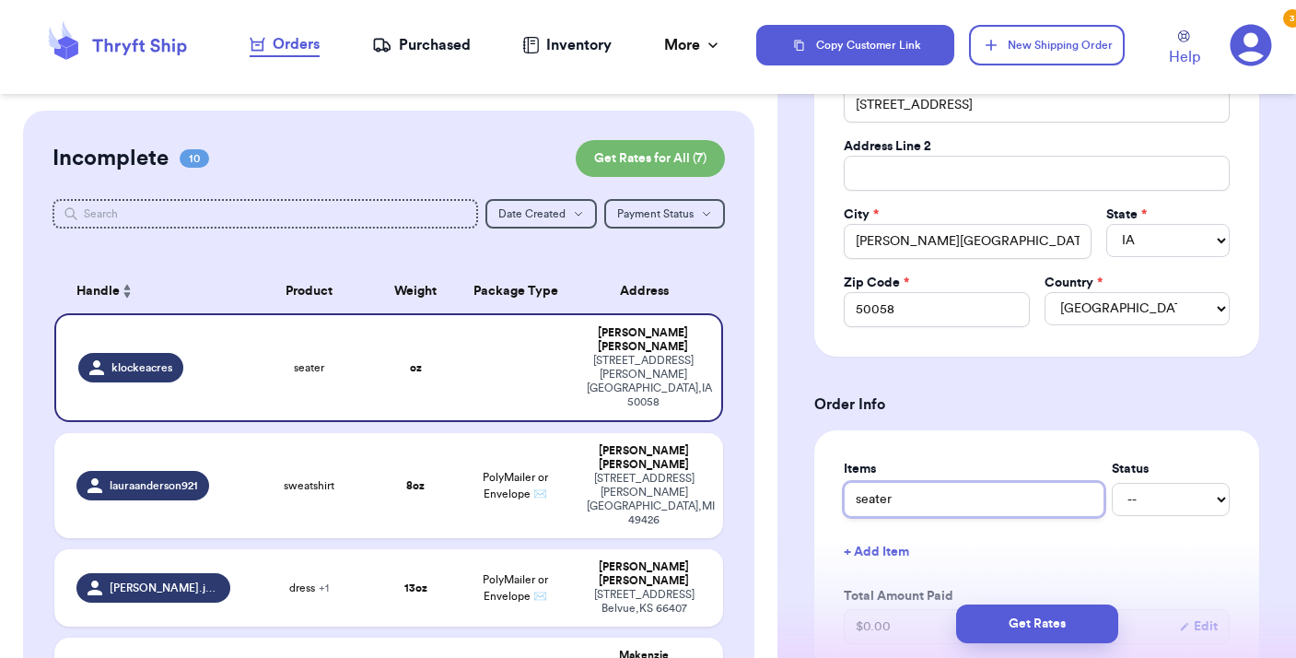
click at [858, 505] on input "seater" at bounding box center [974, 499] width 261 height 35
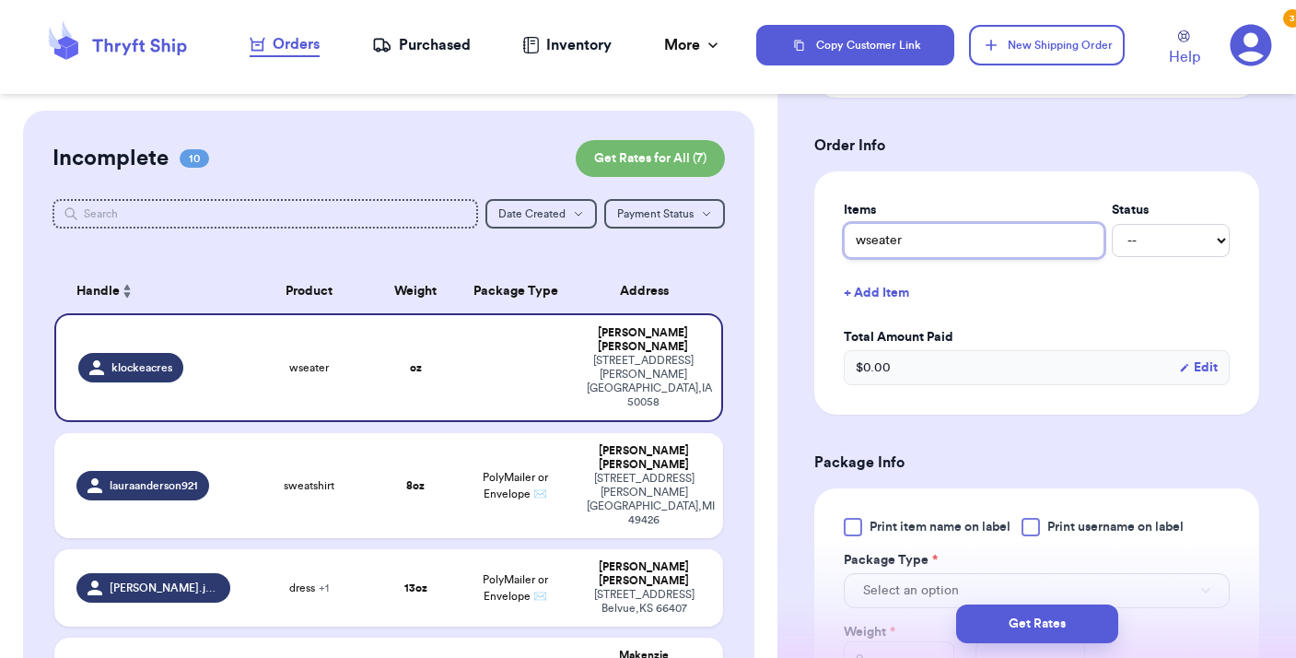
scroll to position [668, 0]
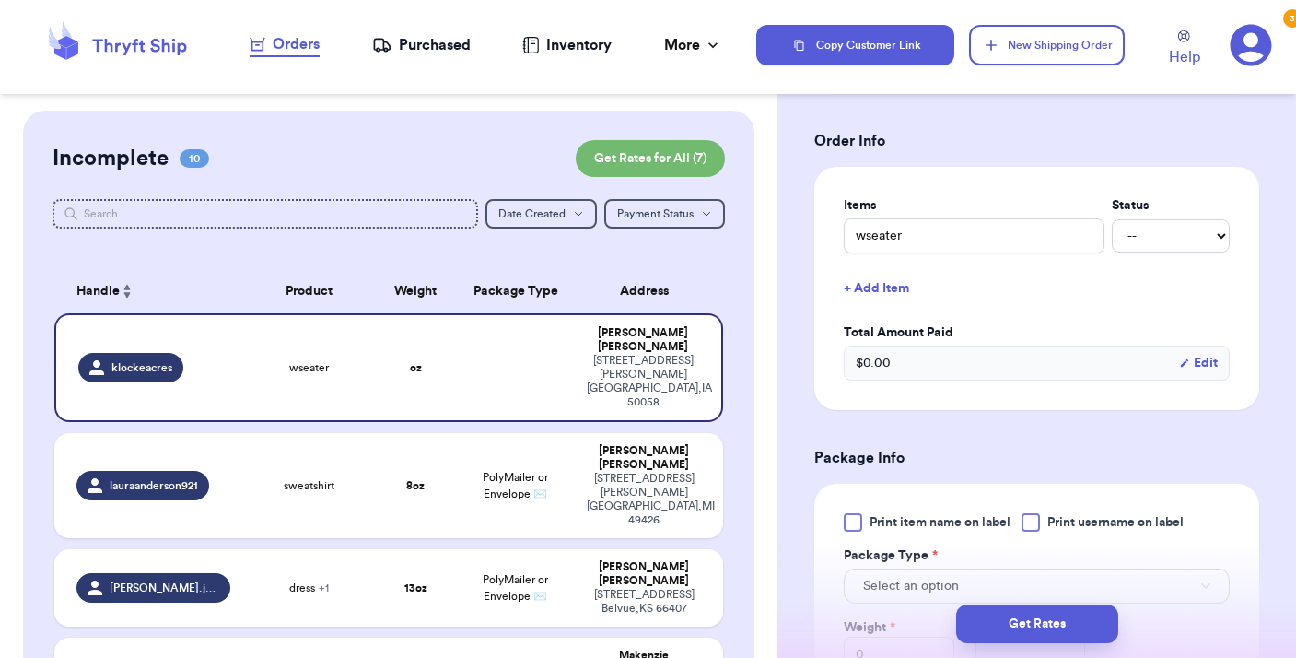
click at [1034, 525] on div at bounding box center [1030, 522] width 18 height 18
click at [0, 0] on input "Print username on label" at bounding box center [0, 0] width 0 height 0
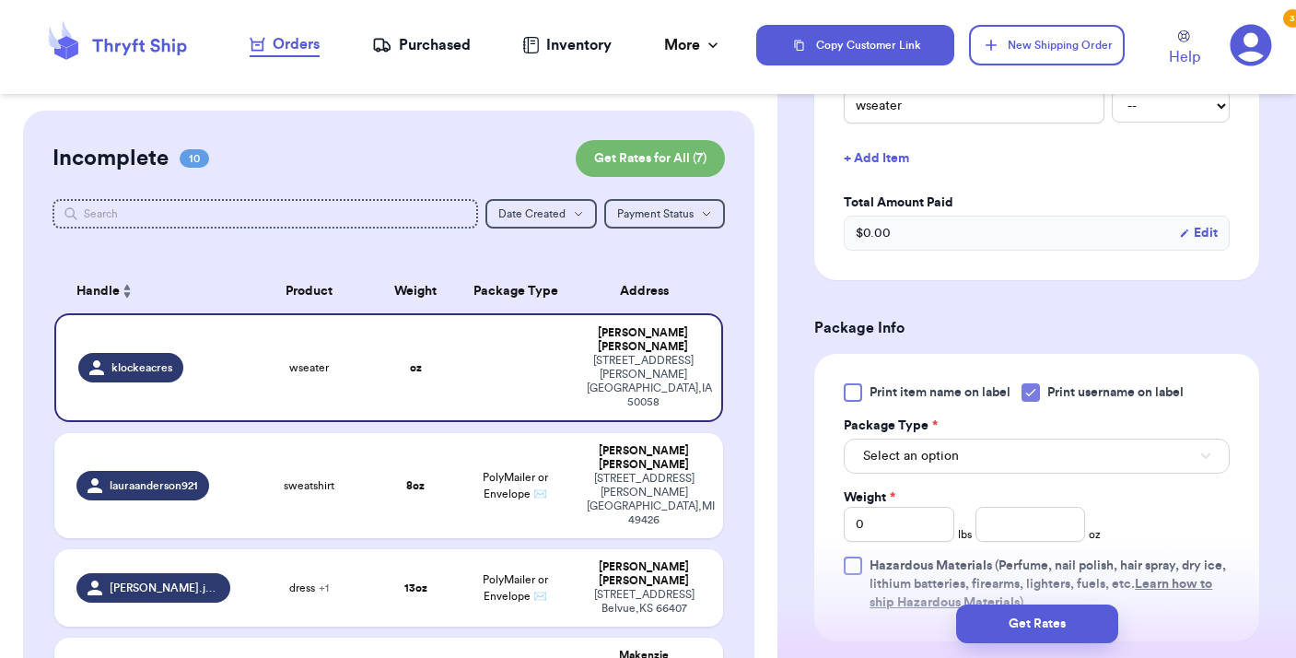
click at [1010, 463] on button "Select an option" at bounding box center [1037, 455] width 386 height 35
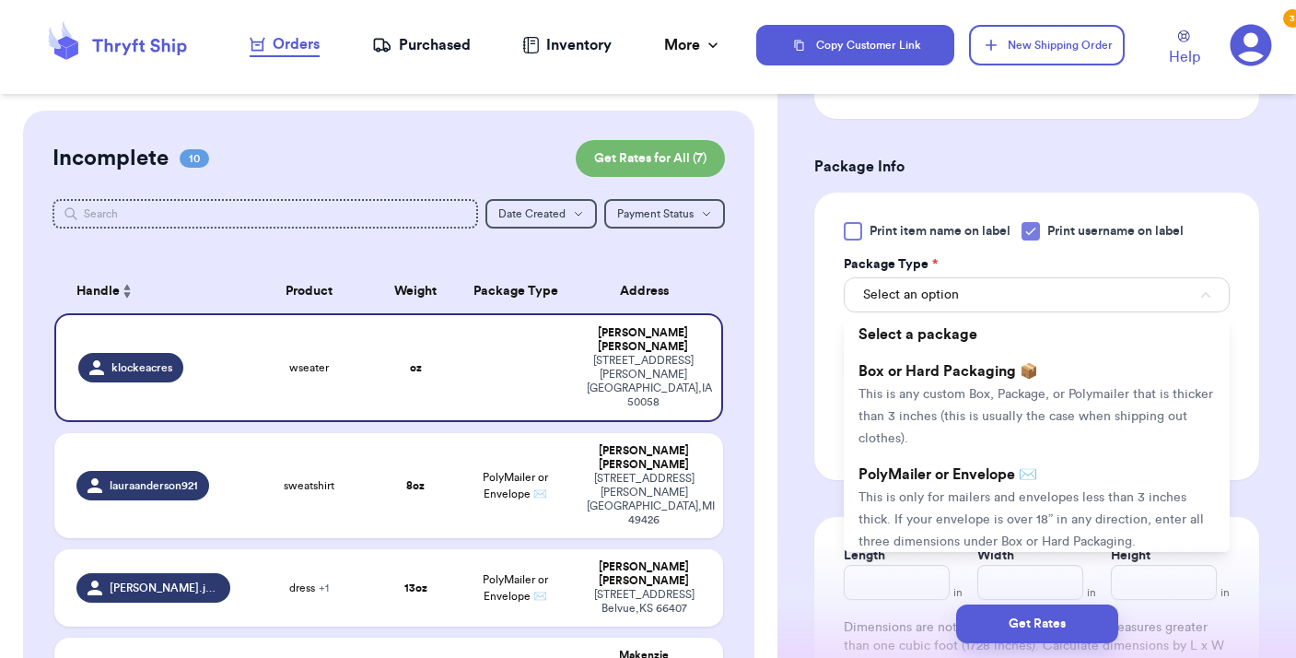
scroll to position [1015, 0]
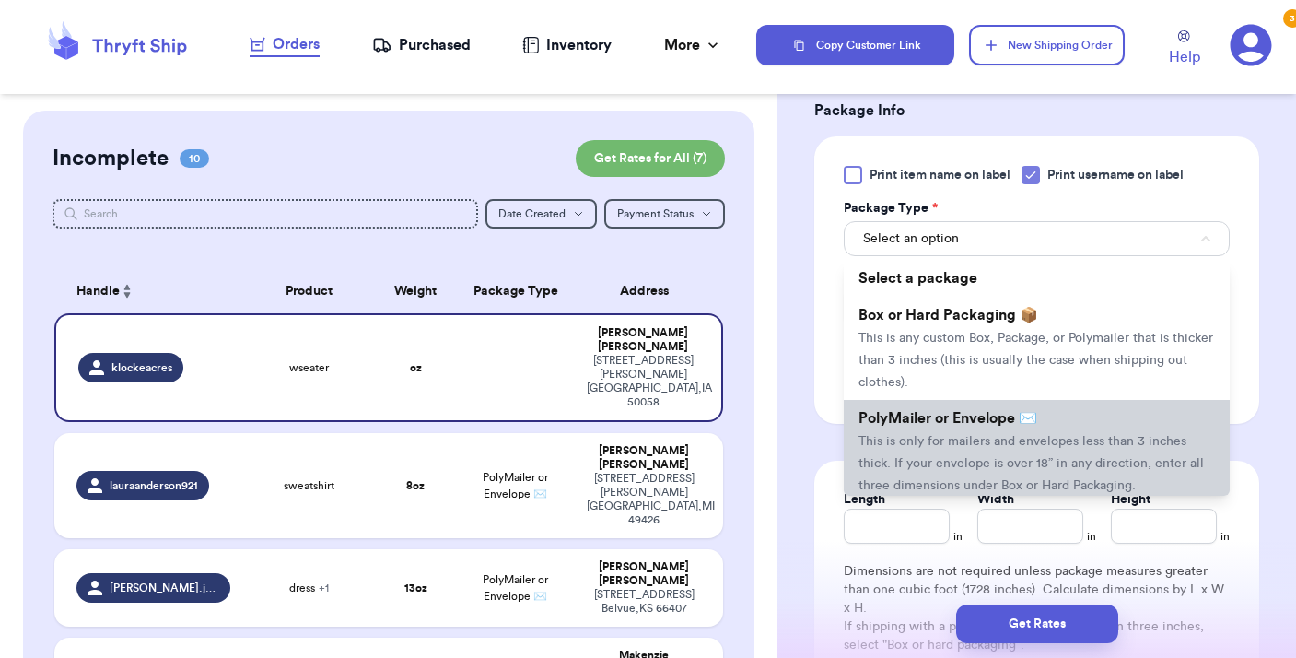
click at [1005, 472] on span "This is only for mailers and envelopes less than 3 inches thick. If your envelo…" at bounding box center [1030, 463] width 345 height 57
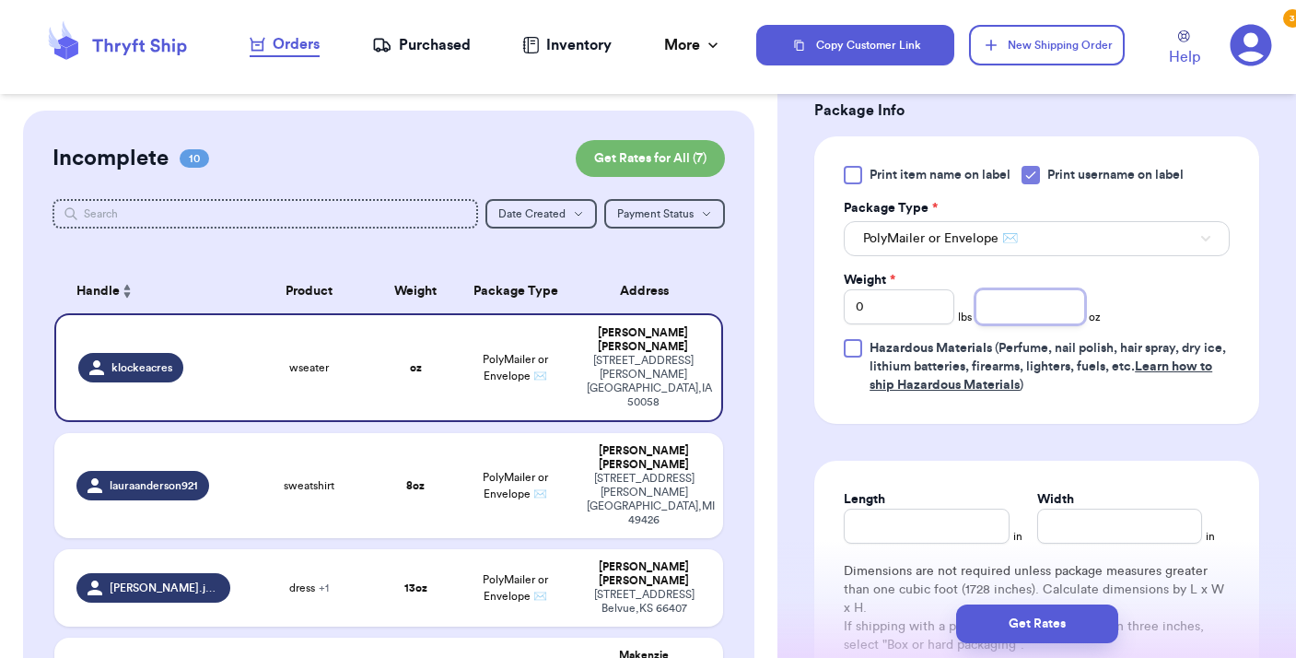
click at [997, 299] on input "number" at bounding box center [1030, 306] width 111 height 35
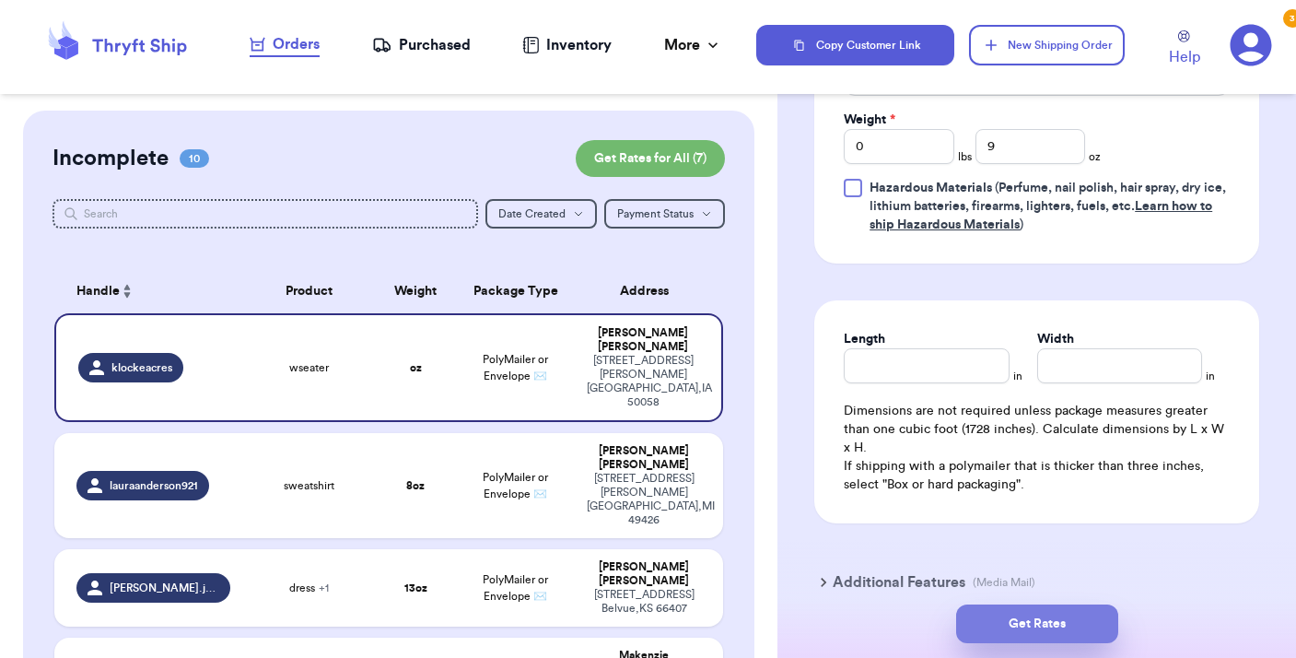
click at [1035, 618] on button "Get Rates" at bounding box center [1037, 623] width 162 height 39
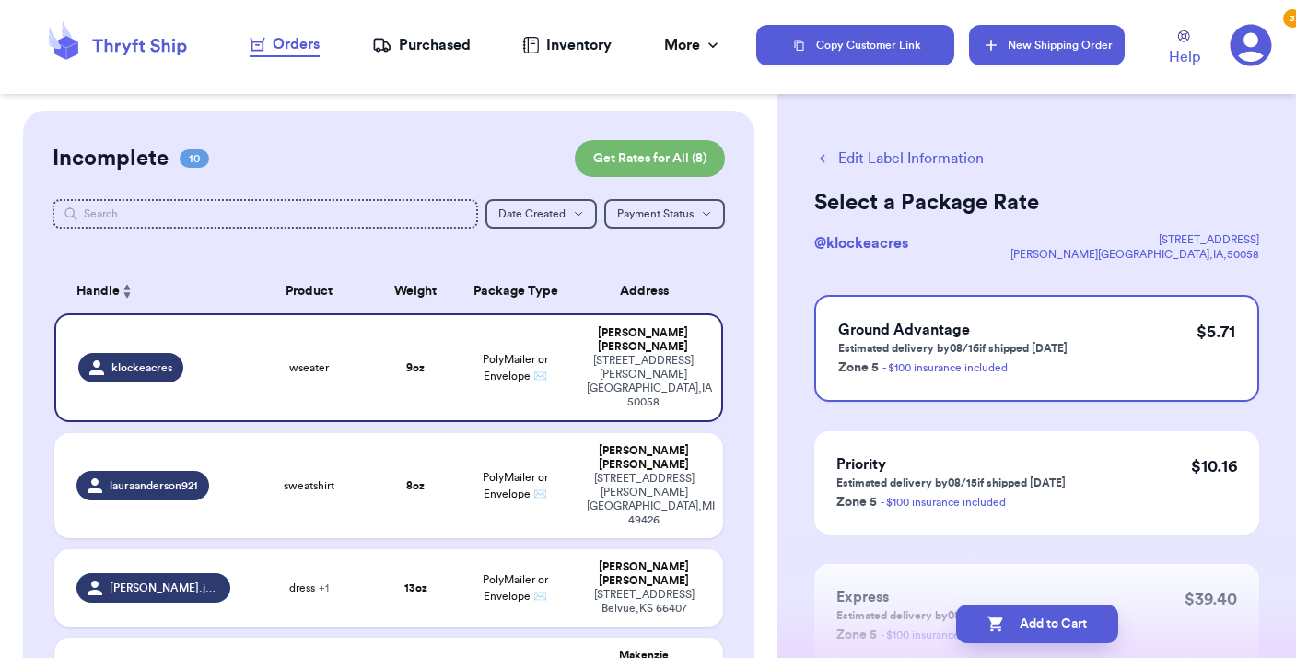
scroll to position [0, 0]
click at [1064, 43] on button "New Shipping Order" at bounding box center [1046, 45] width 155 height 41
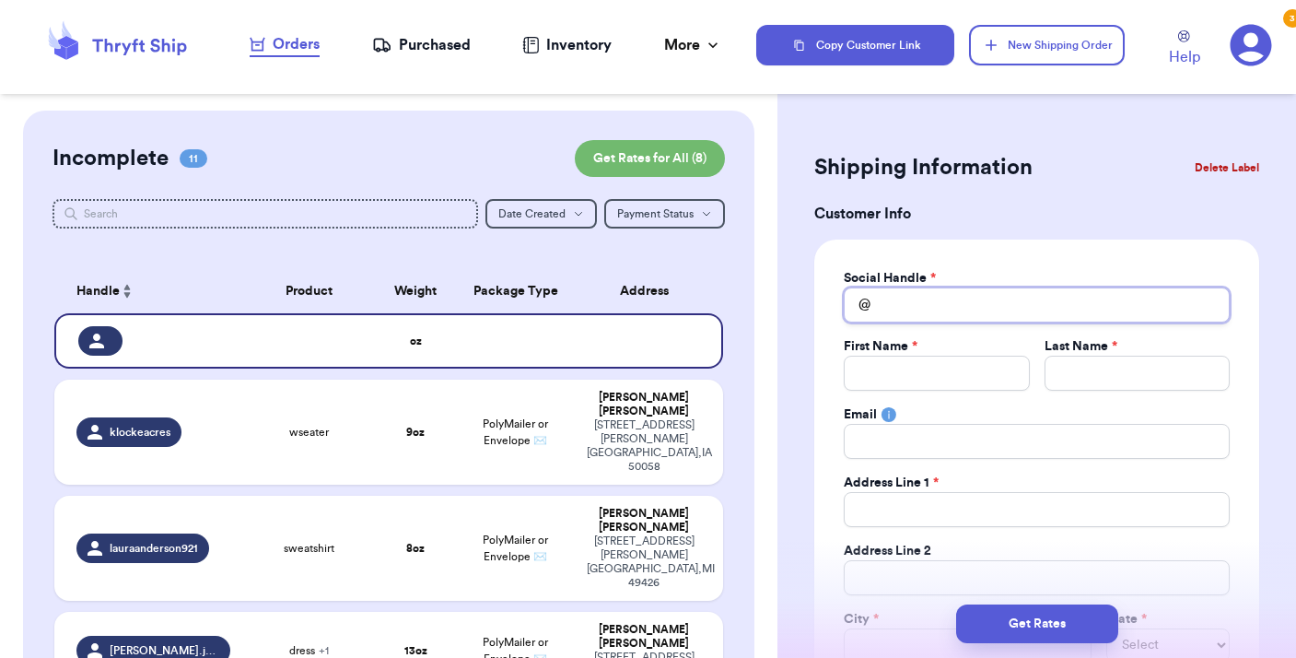
click at [891, 309] on input "Total Amount Paid" at bounding box center [1037, 304] width 386 height 35
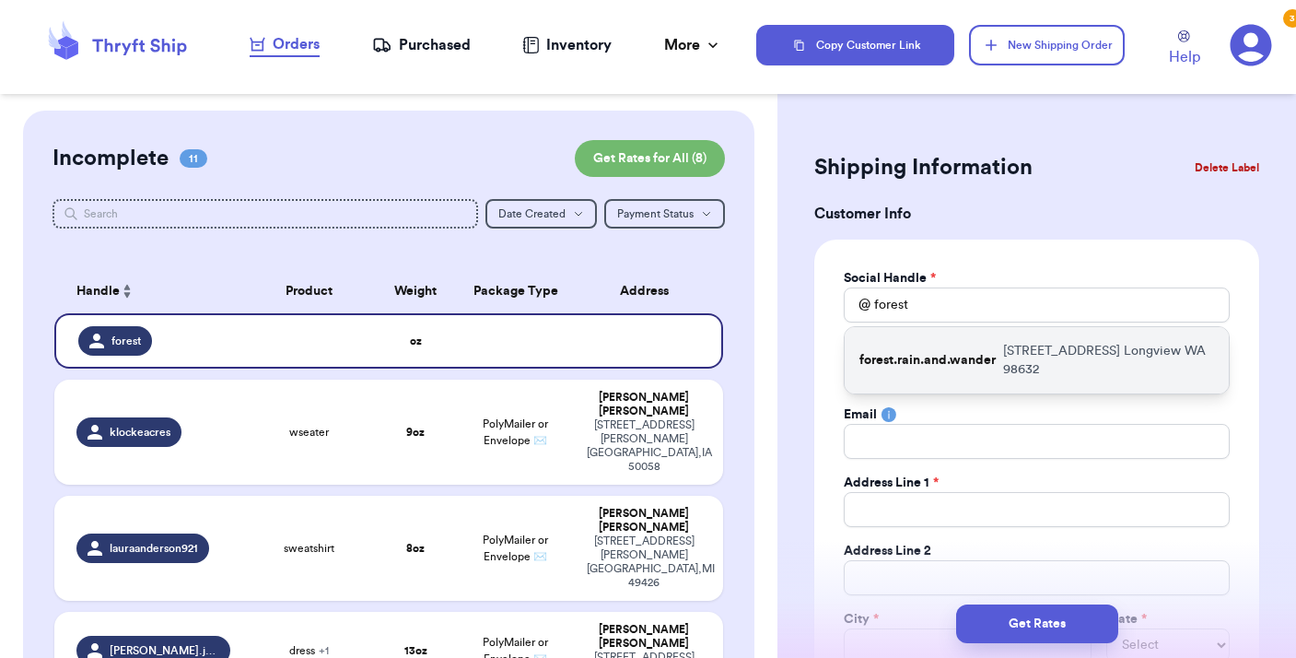
click at [898, 356] on p "forest.rain.and.wander" at bounding box center [927, 360] width 136 height 18
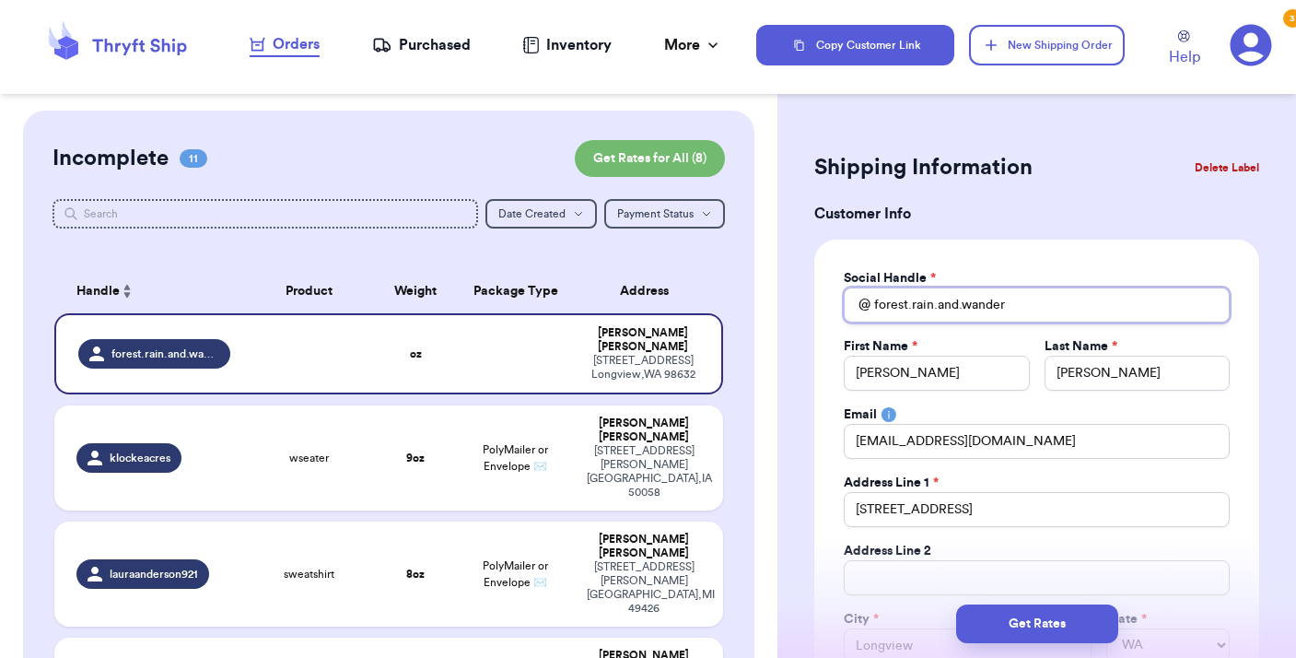
drag, startPoint x: 1014, startPoint y: 305, endPoint x: 815, endPoint y: 273, distance: 201.5
click at [815, 273] on div "Social Handle * @ forest.rain.and.wander First Name * [PERSON_NAME] Last Name *…" at bounding box center [1036, 499] width 445 height 521
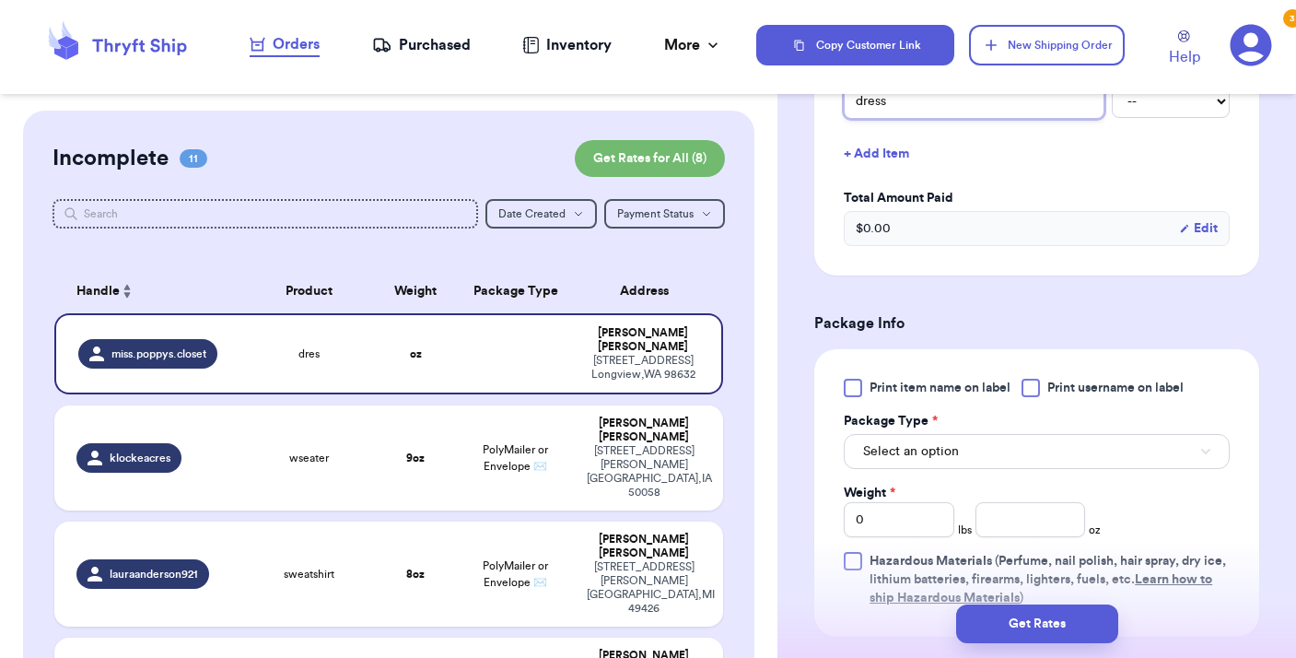
scroll to position [805, 0]
click at [1040, 386] on div at bounding box center [1030, 385] width 18 height 18
click at [0, 0] on input "Print username on label" at bounding box center [0, 0] width 0 height 0
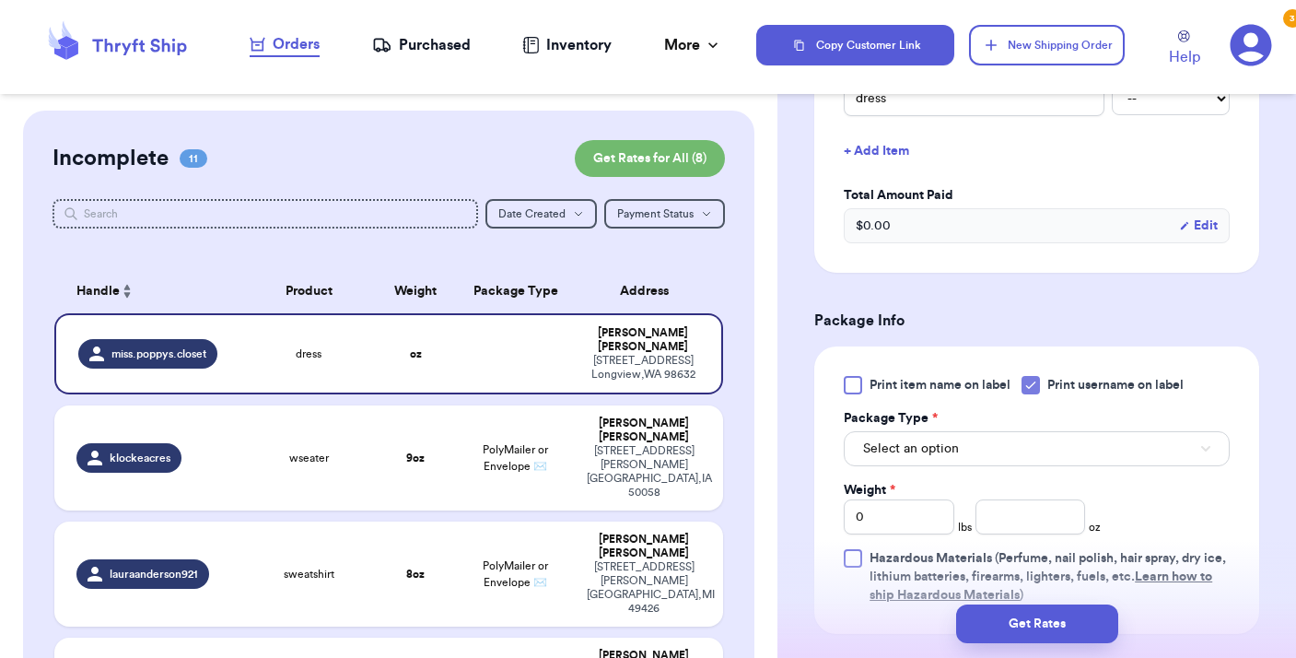
click at [1042, 449] on button "Select an option" at bounding box center [1037, 448] width 386 height 35
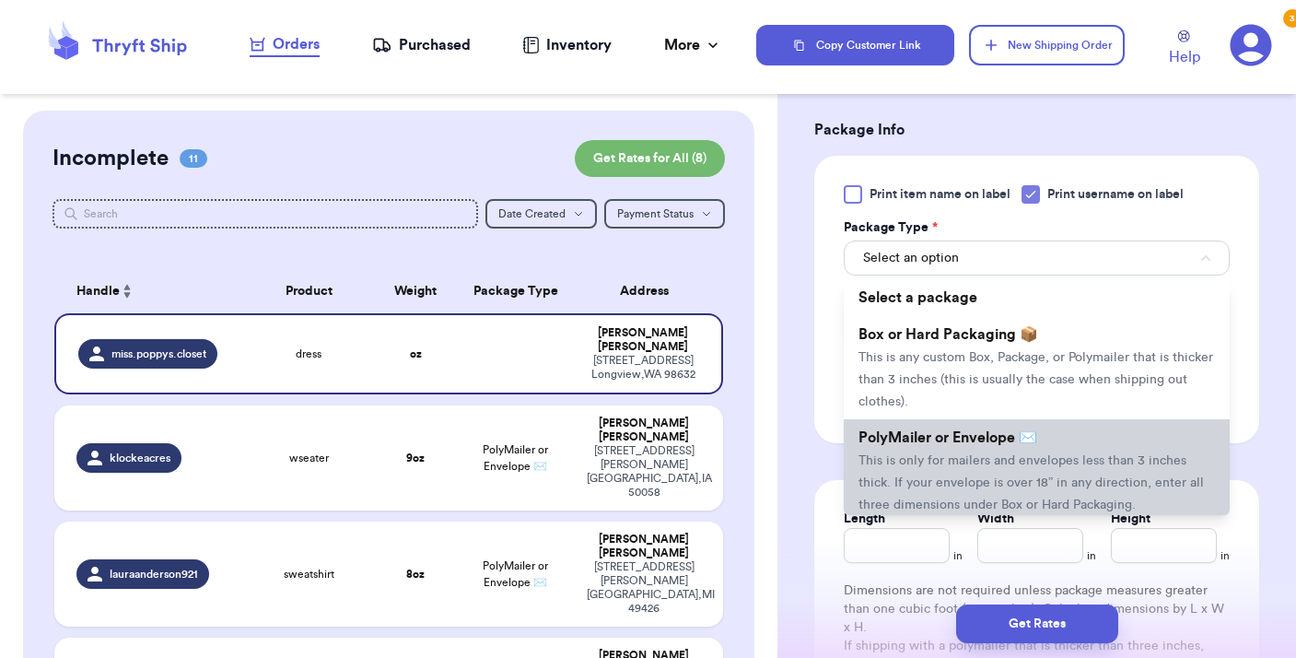
scroll to position [999, 0]
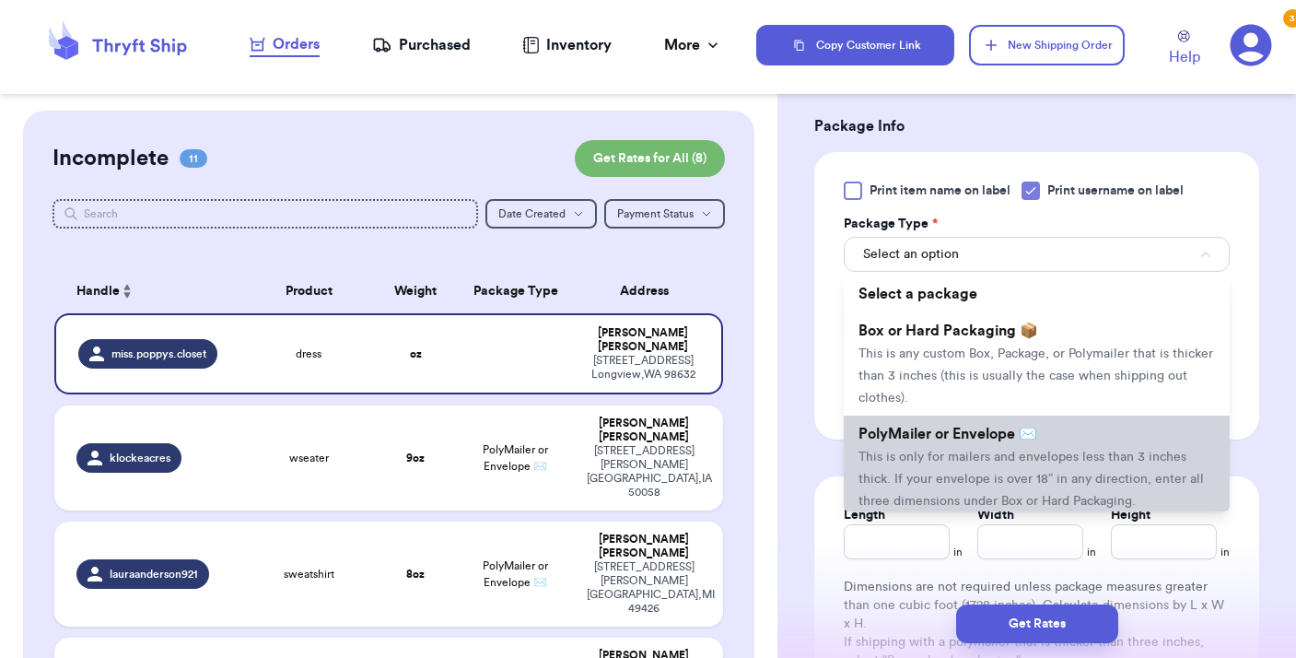
click at [1029, 466] on span "This is only for mailers and envelopes less than 3 inches thick. If your envelo…" at bounding box center [1030, 478] width 345 height 57
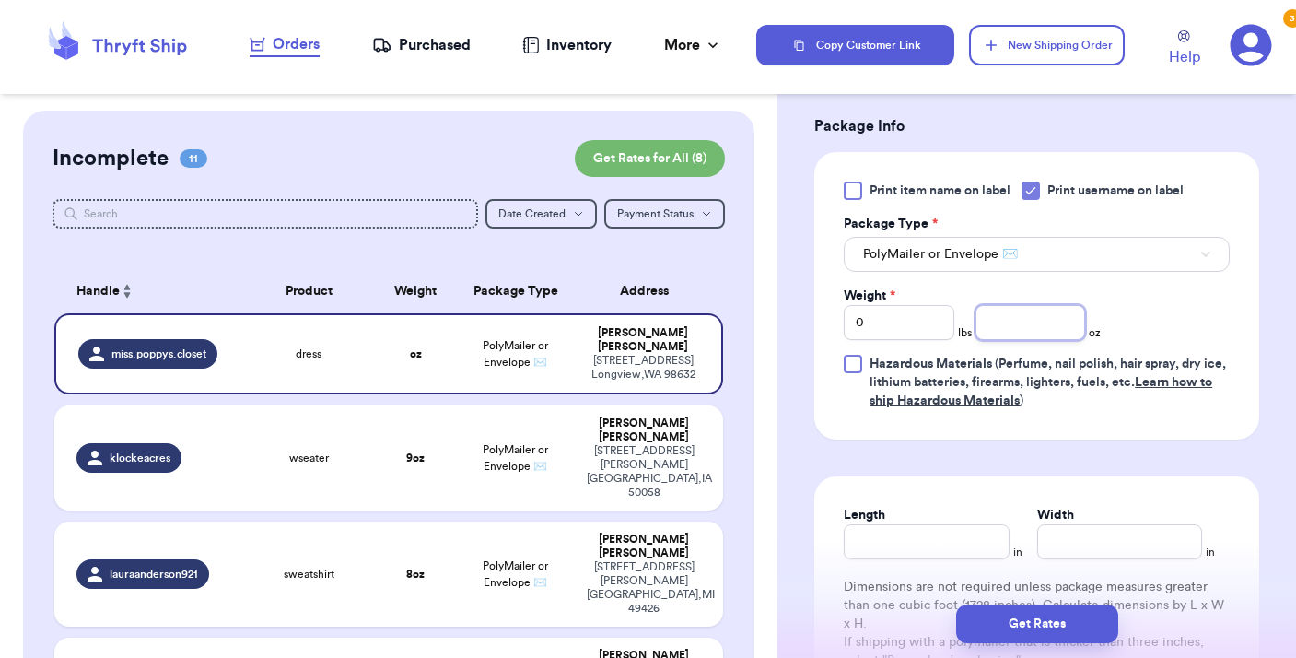
click at [1017, 328] on input "number" at bounding box center [1030, 322] width 111 height 35
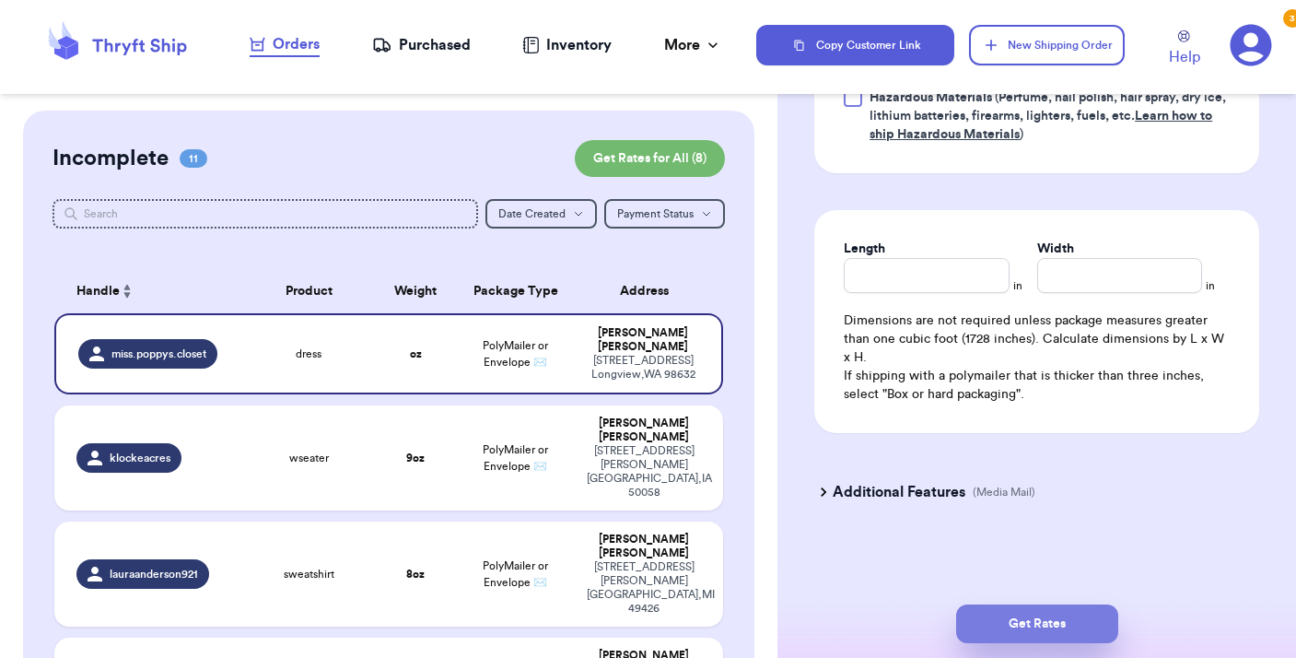
click at [1034, 624] on button "Get Rates" at bounding box center [1037, 623] width 162 height 39
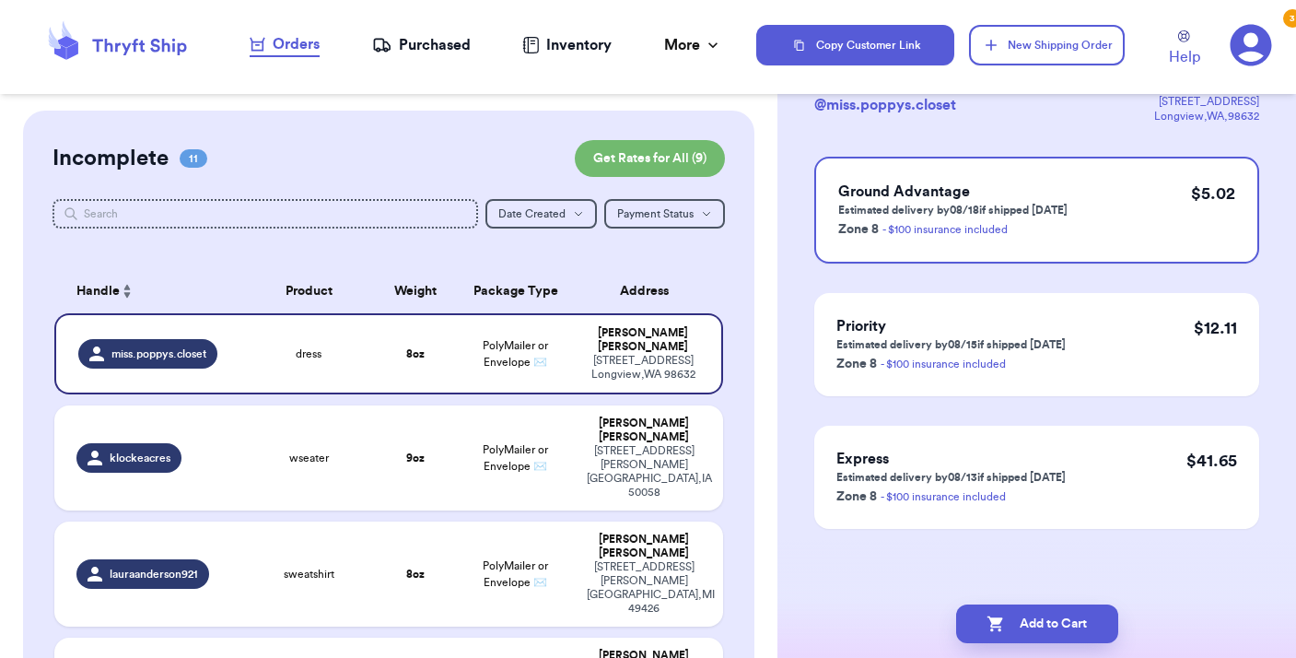
scroll to position [0, 0]
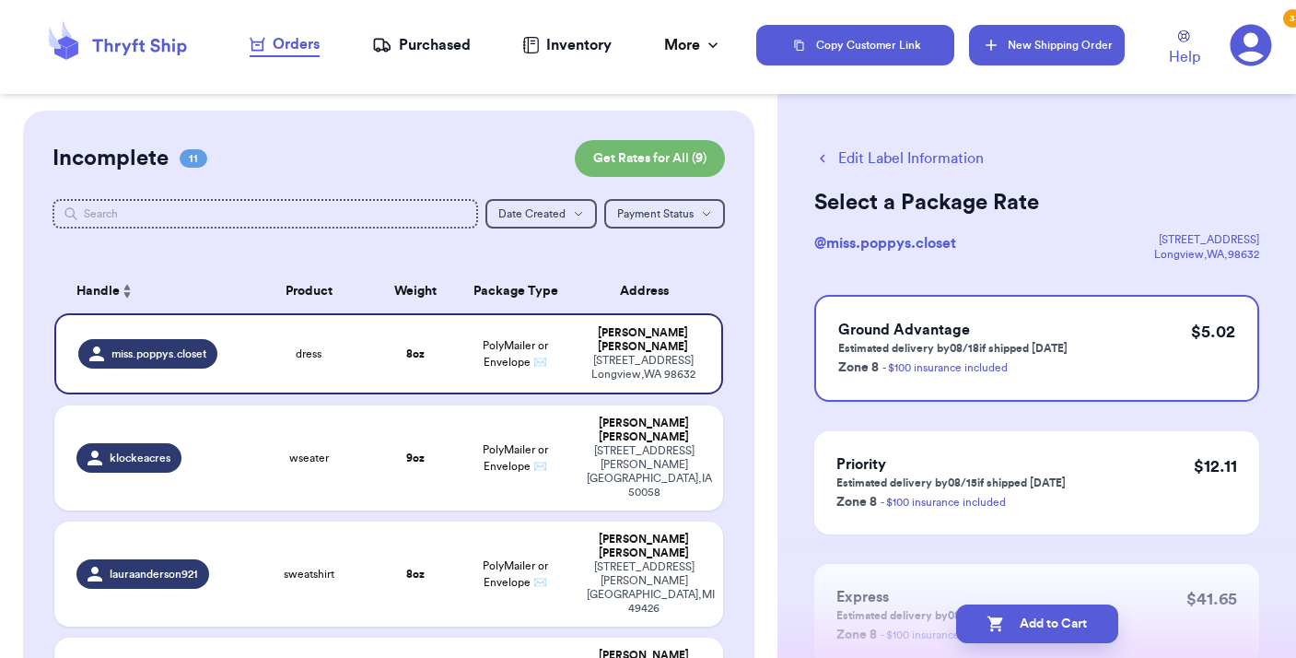
click at [1022, 42] on button "New Shipping Order" at bounding box center [1046, 45] width 155 height 41
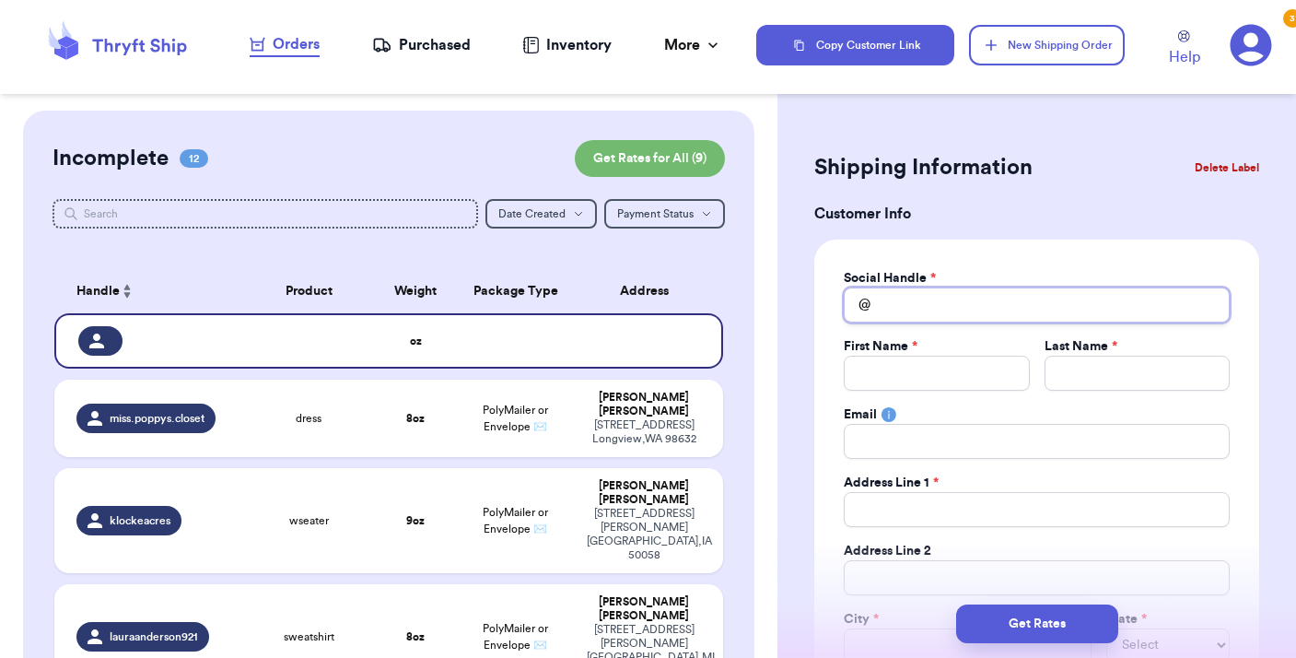
click at [929, 312] on input "Total Amount Paid" at bounding box center [1037, 304] width 386 height 35
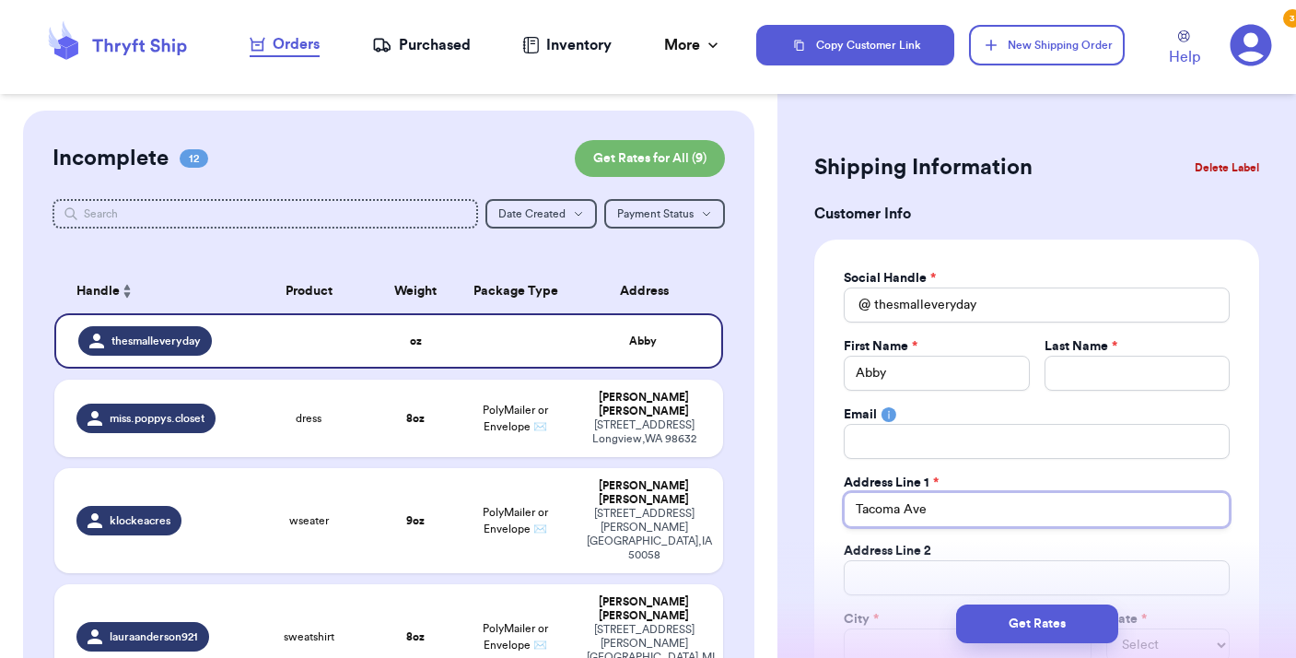
click at [857, 508] on input "Tacoma Ave" at bounding box center [1037, 509] width 386 height 35
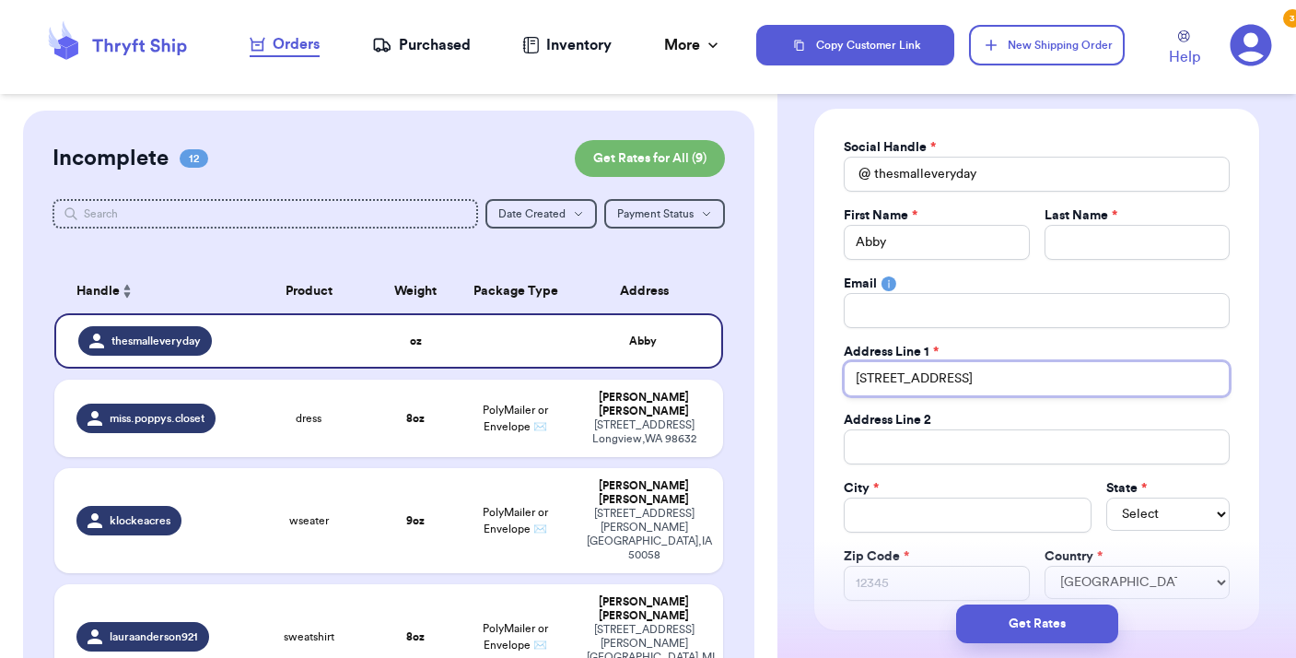
scroll to position [141, 0]
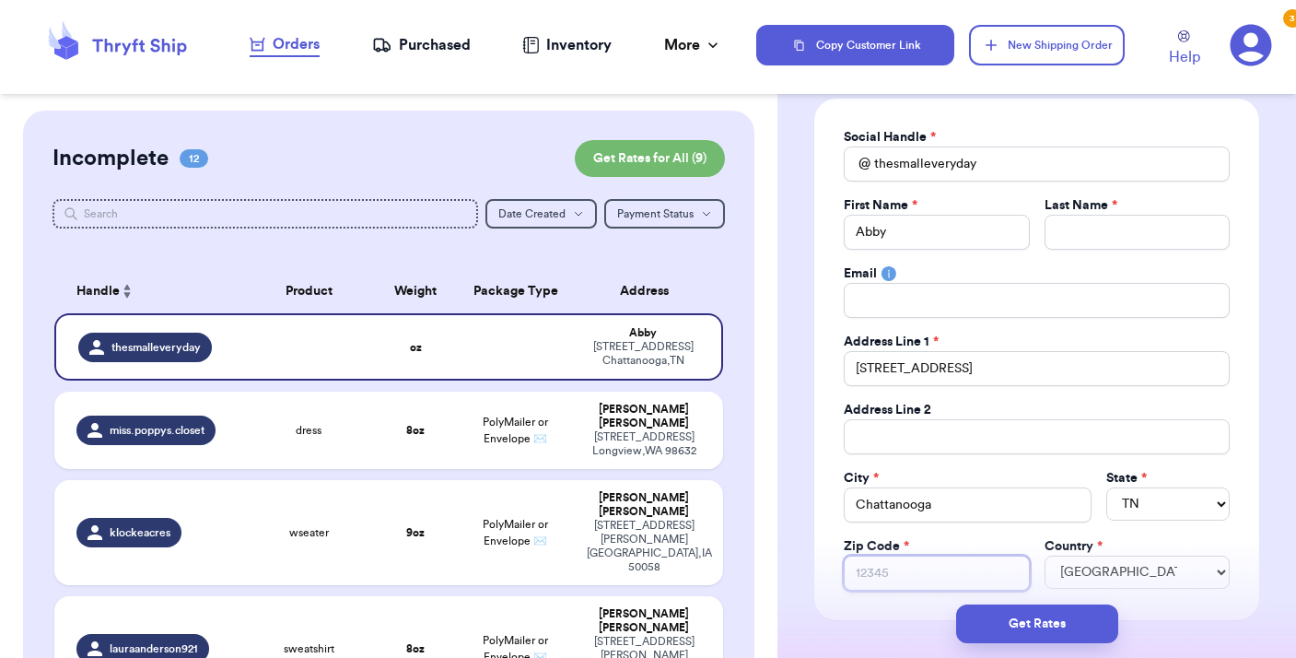
paste input "37415"
click at [1088, 234] on input "Total Amount Paid" at bounding box center [1136, 232] width 185 height 35
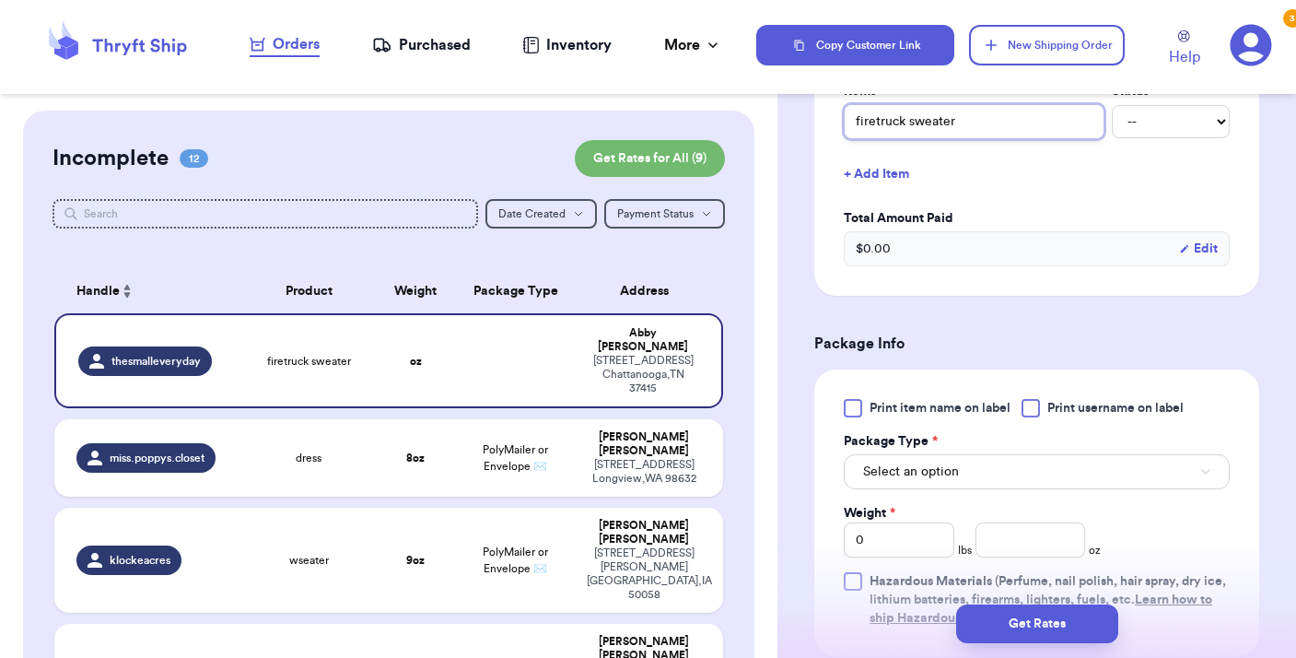
scroll to position [783, 0]
click at [1032, 409] on div at bounding box center [1030, 407] width 18 height 18
click at [0, 0] on input "Print username on label" at bounding box center [0, 0] width 0 height 0
click at [1017, 476] on button "Select an option" at bounding box center [1037, 470] width 386 height 35
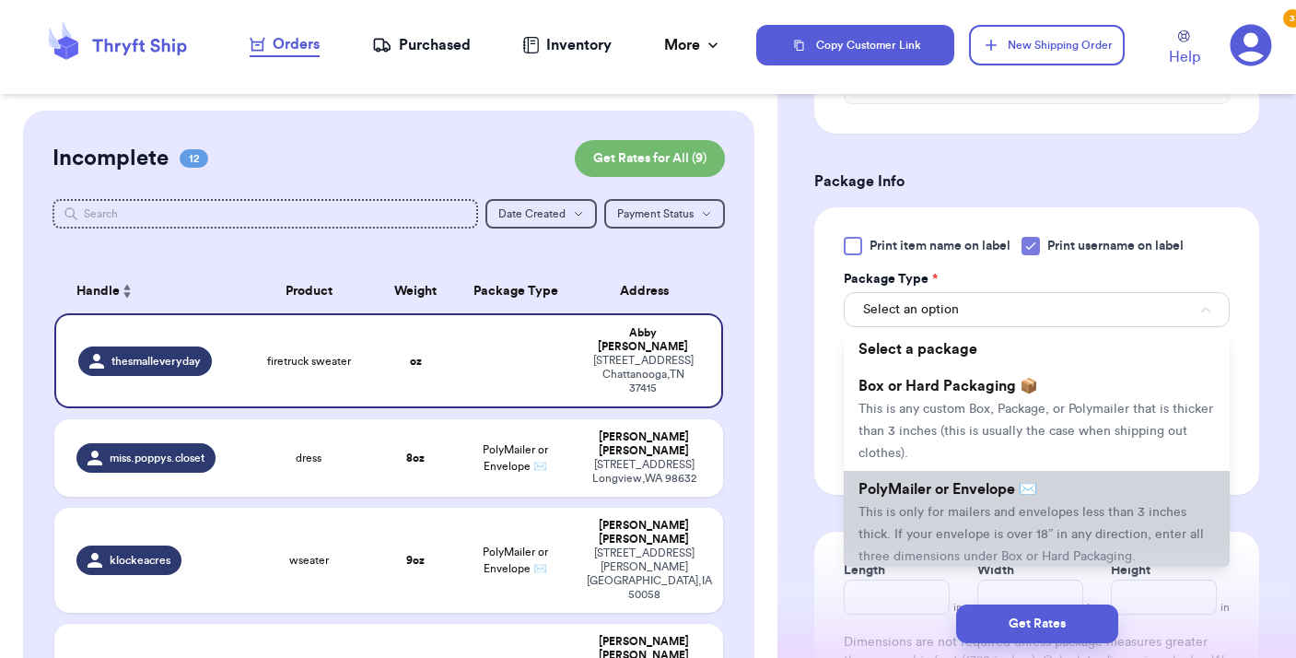
scroll to position [973, 0]
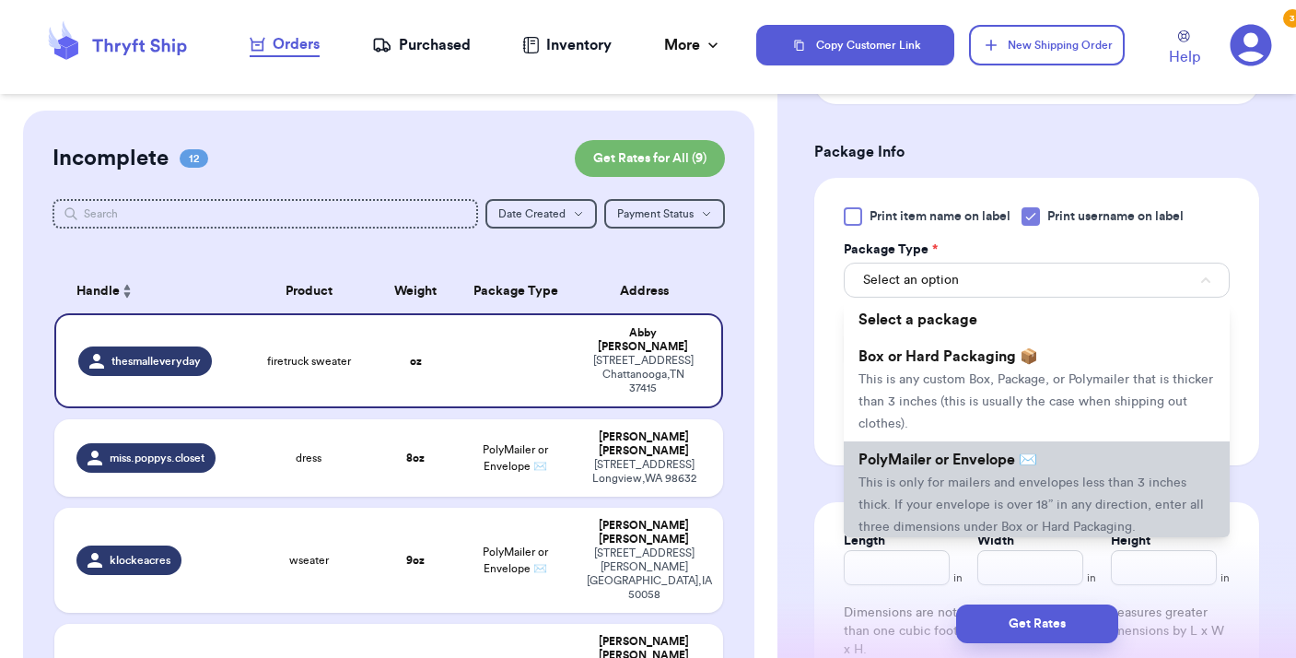
click at [1000, 503] on span "This is only for mailers and envelopes less than 3 inches thick. If your envelo…" at bounding box center [1030, 504] width 345 height 57
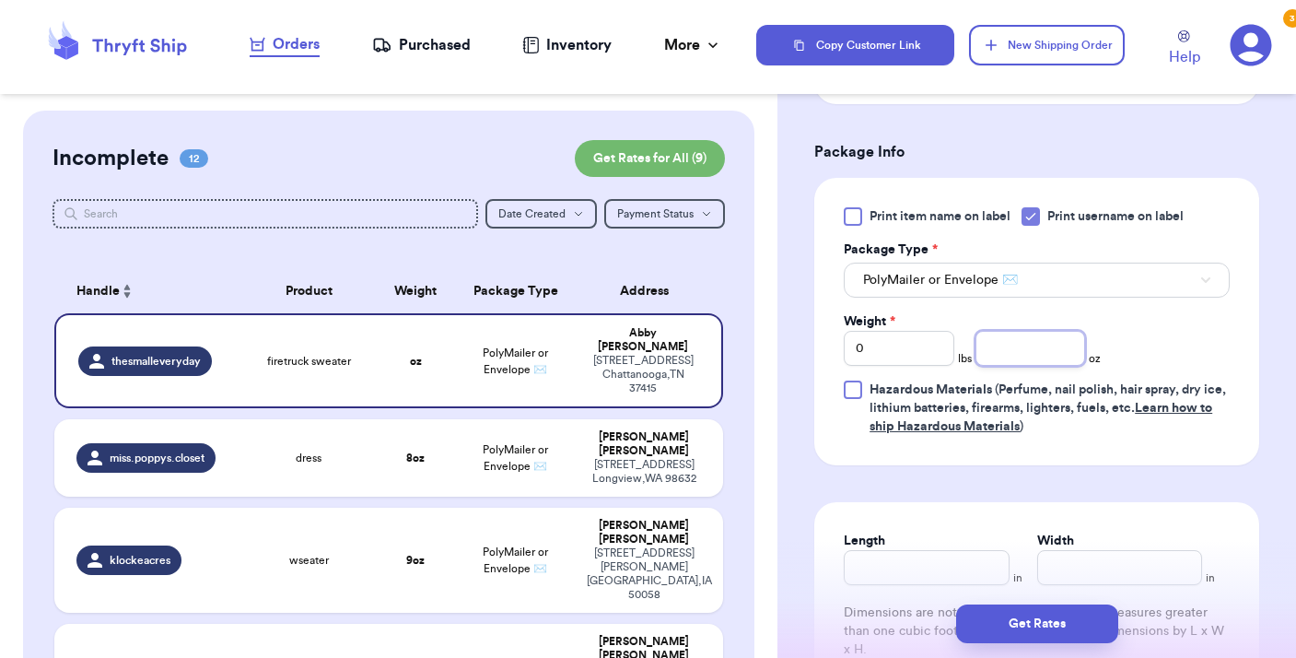
click at [1023, 338] on input "number" at bounding box center [1030, 348] width 111 height 35
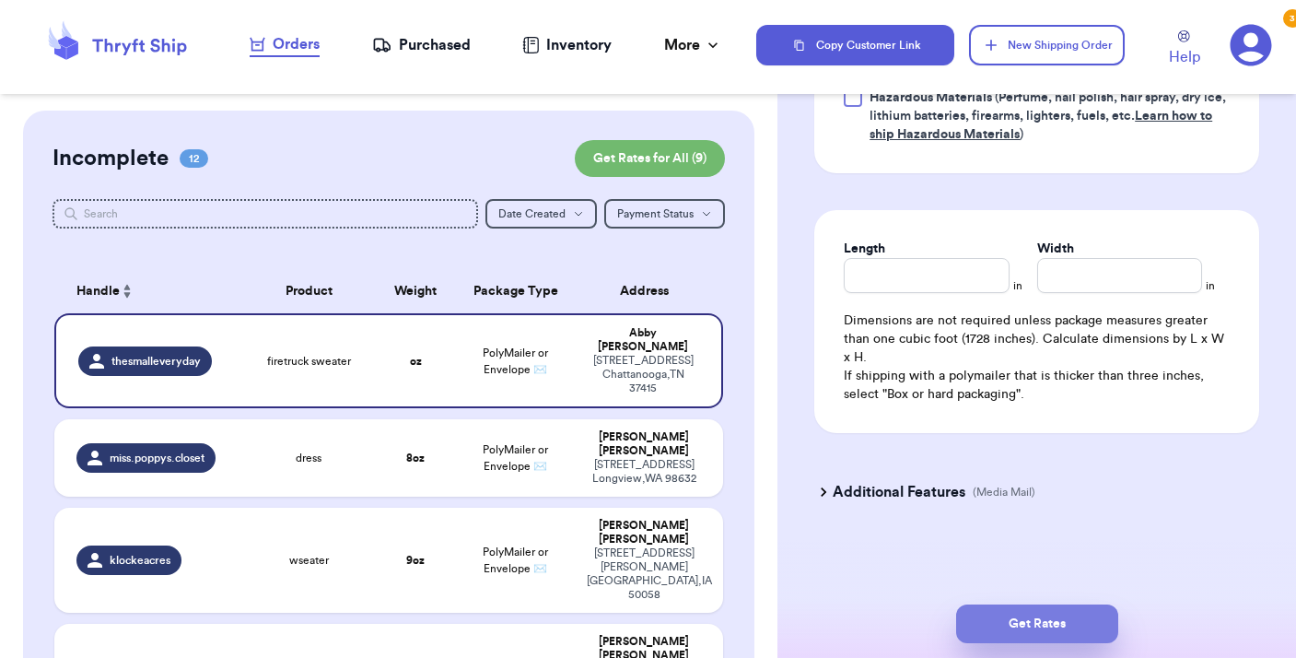
click at [1050, 623] on button "Get Rates" at bounding box center [1037, 623] width 162 height 39
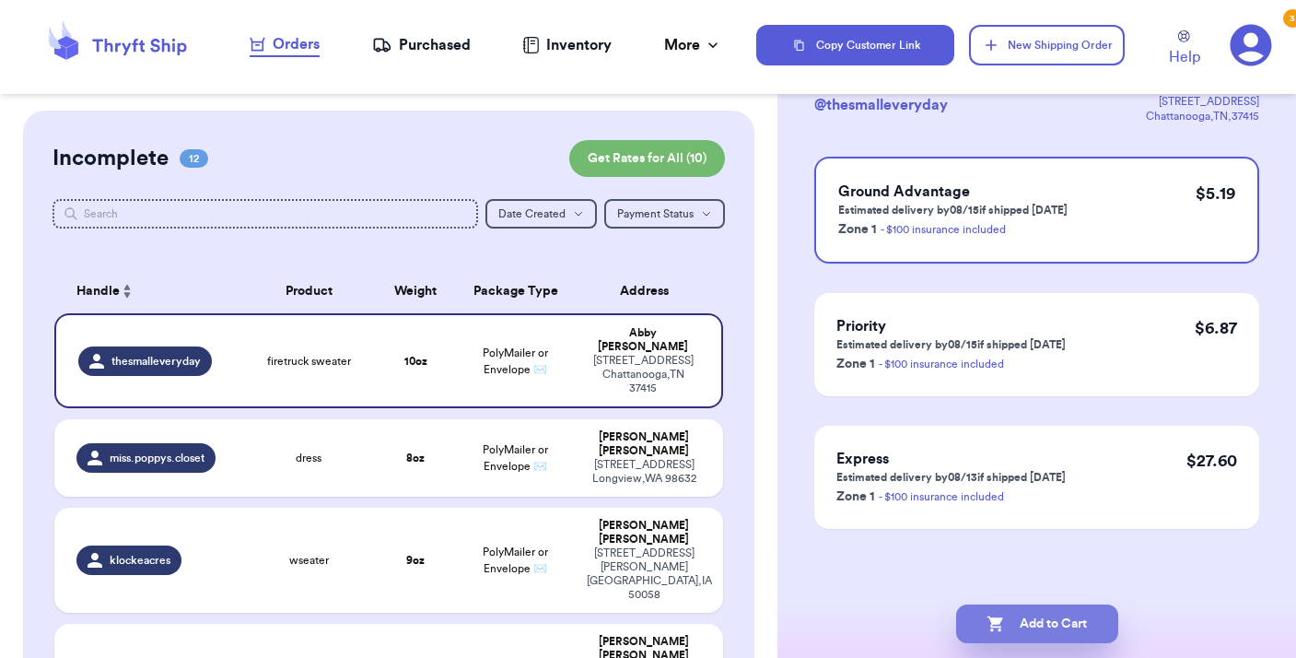
scroll to position [138, 0]
click at [1043, 628] on button "Add to Cart" at bounding box center [1037, 623] width 162 height 39
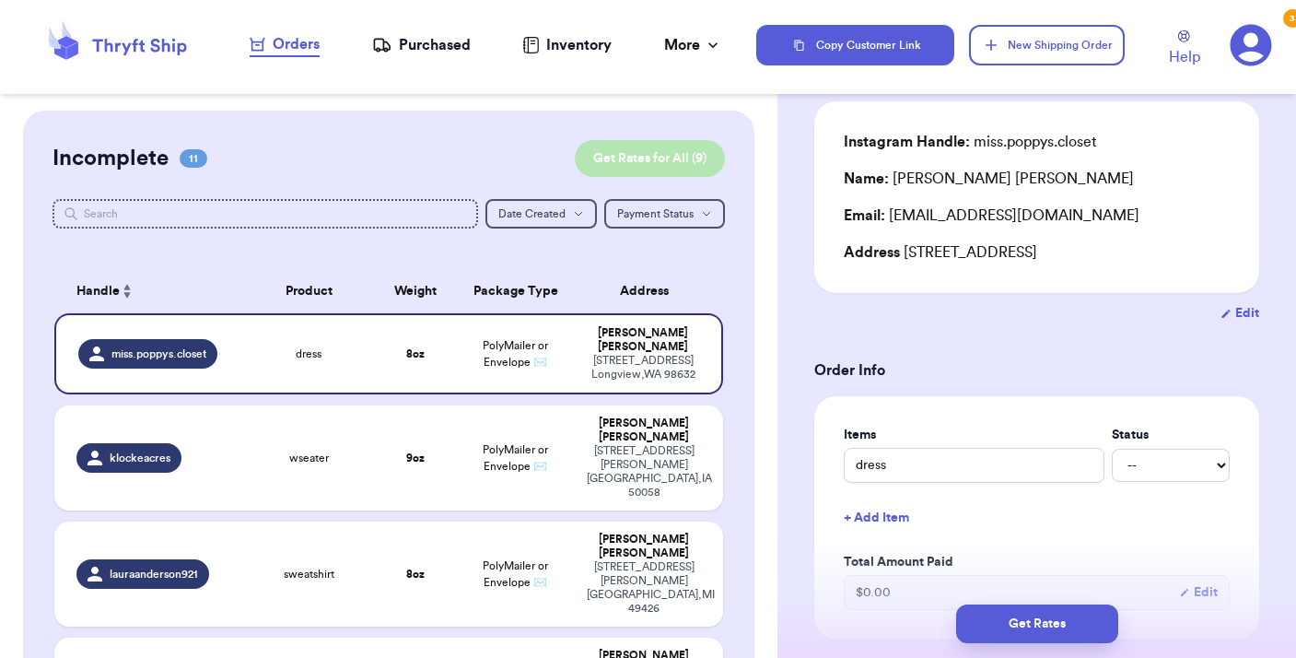
click at [651, 155] on button "Get Rates for All ( 9 )" at bounding box center [650, 158] width 150 height 37
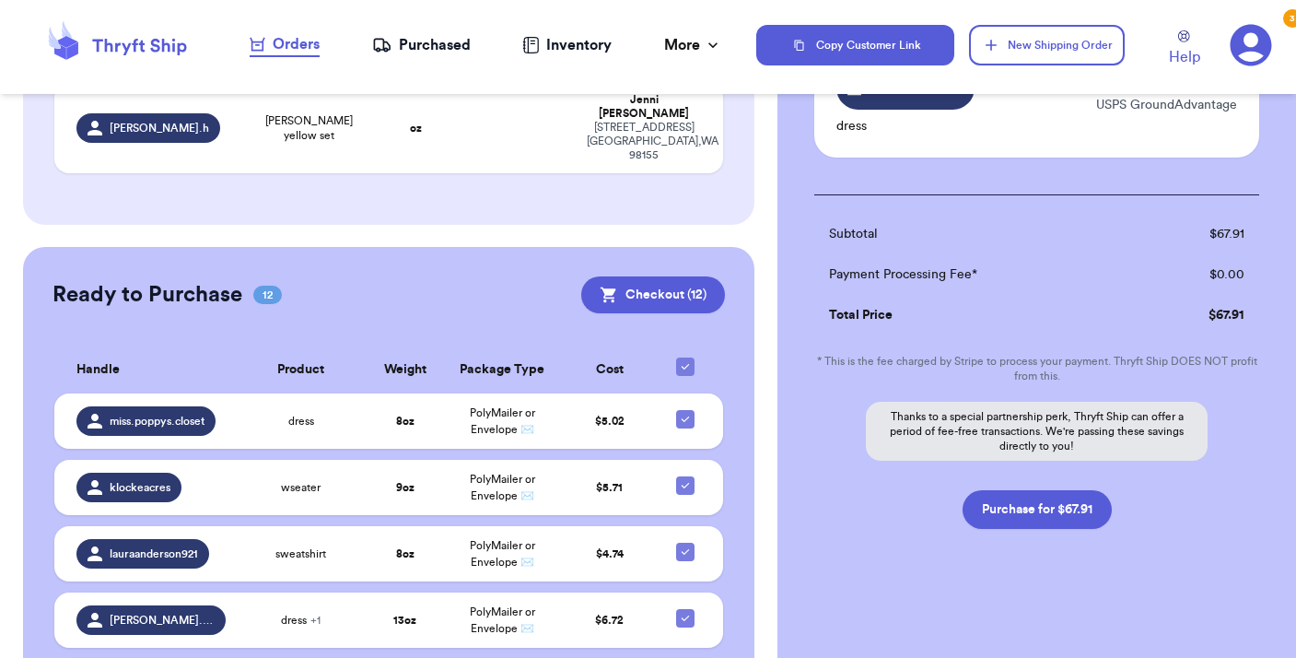
scroll to position [302, 0]
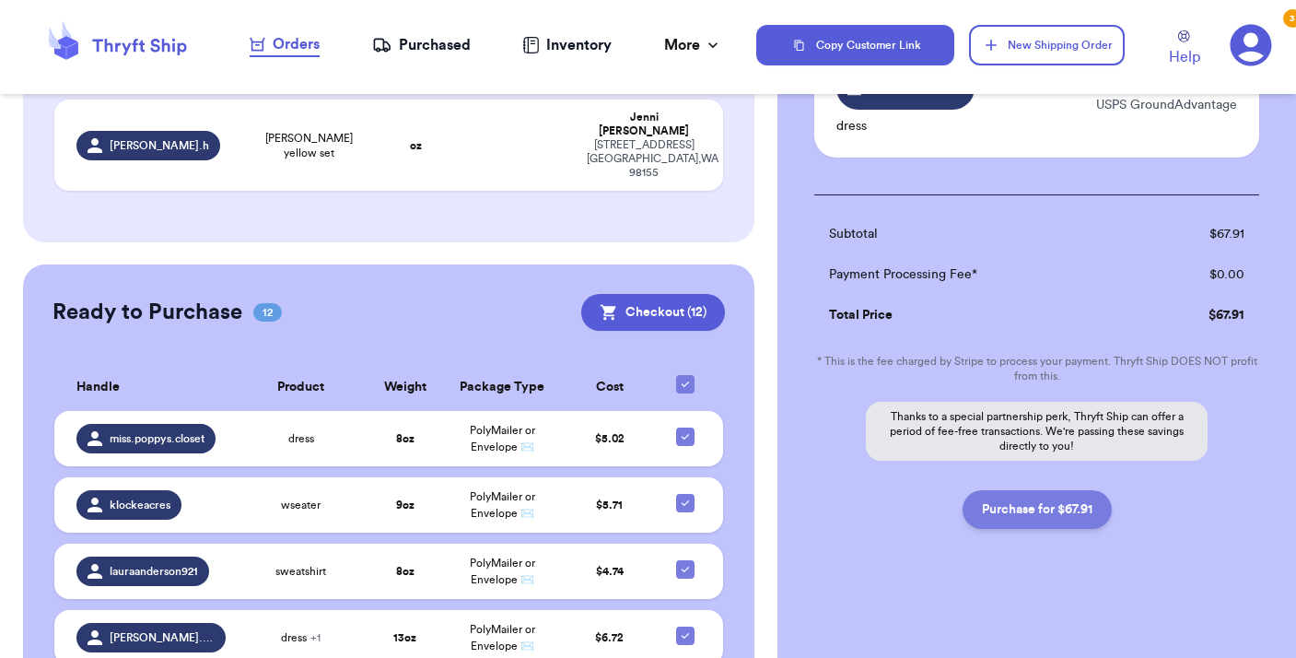
click at [1000, 515] on button "Purchase for $67.91" at bounding box center [1036, 509] width 149 height 39
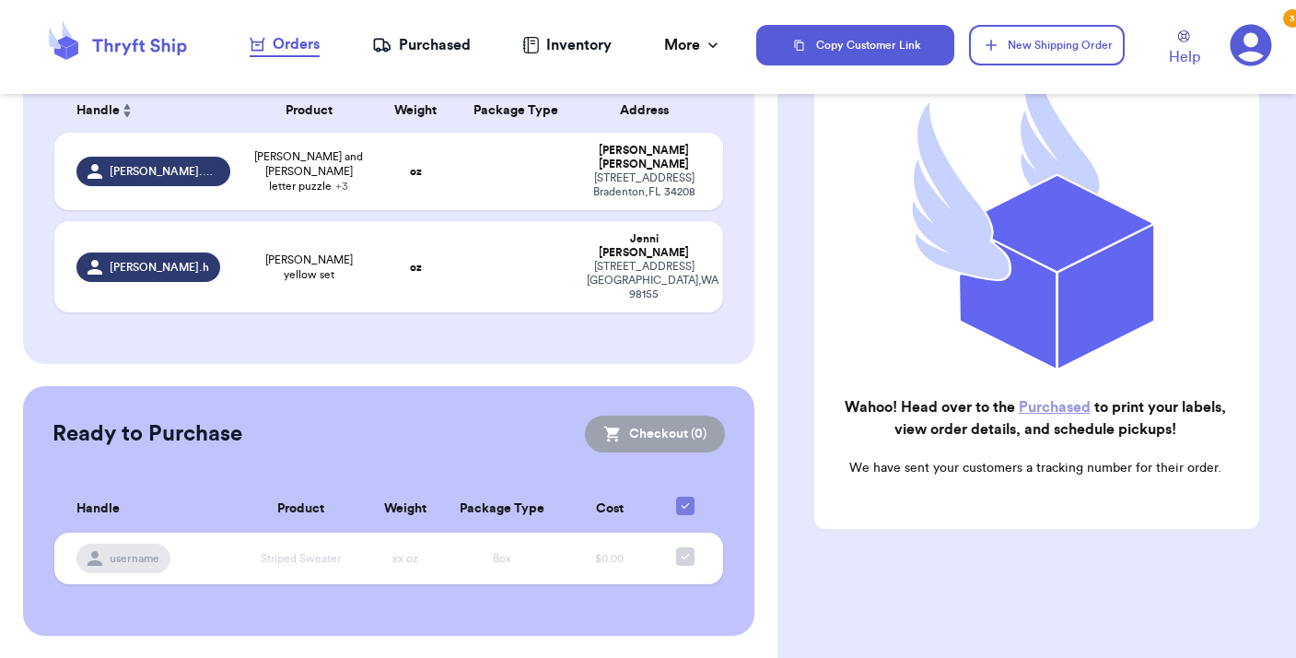
scroll to position [138, 0]
